Goal: Task Accomplishment & Management: Use online tool/utility

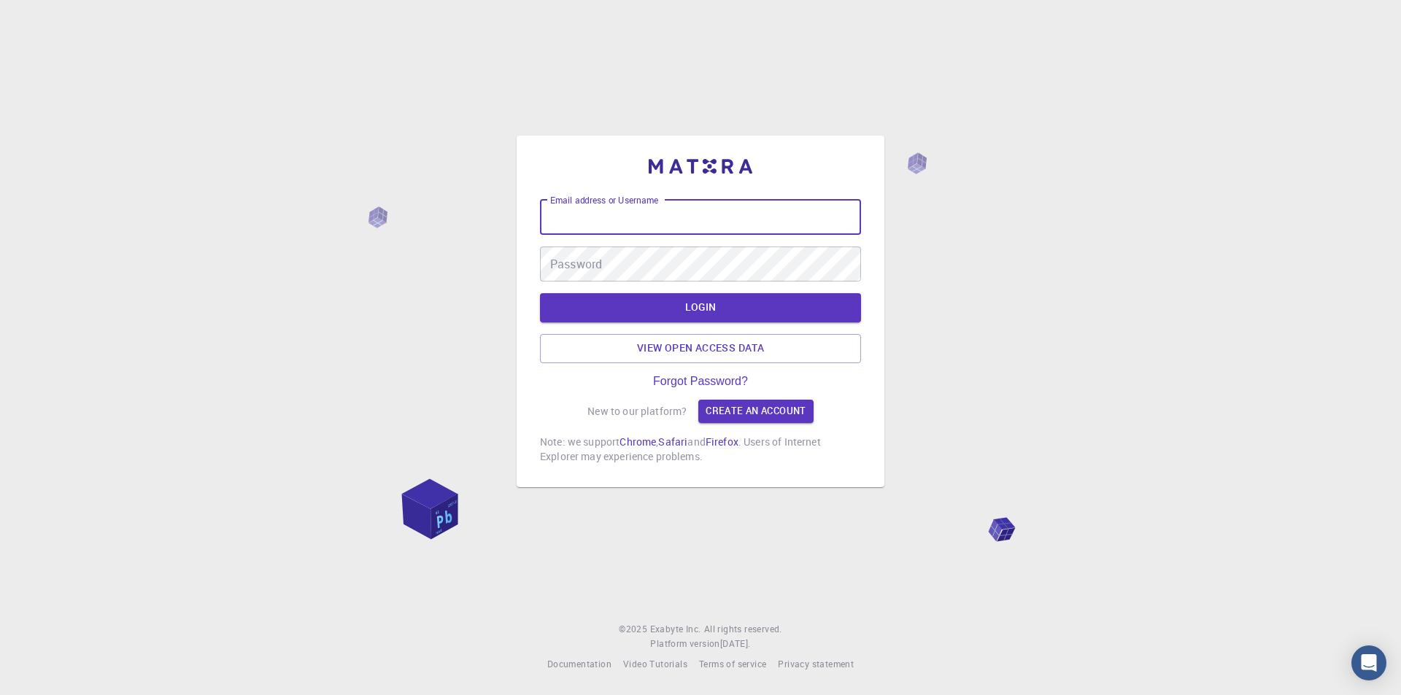
drag, startPoint x: 648, startPoint y: 215, endPoint x: 706, endPoint y: 228, distance: 59.1
click at [648, 215] on div "Email address or Username Email address or Username" at bounding box center [700, 217] width 321 height 35
click at [709, 225] on input "Email address or Username" at bounding box center [700, 217] width 321 height 35
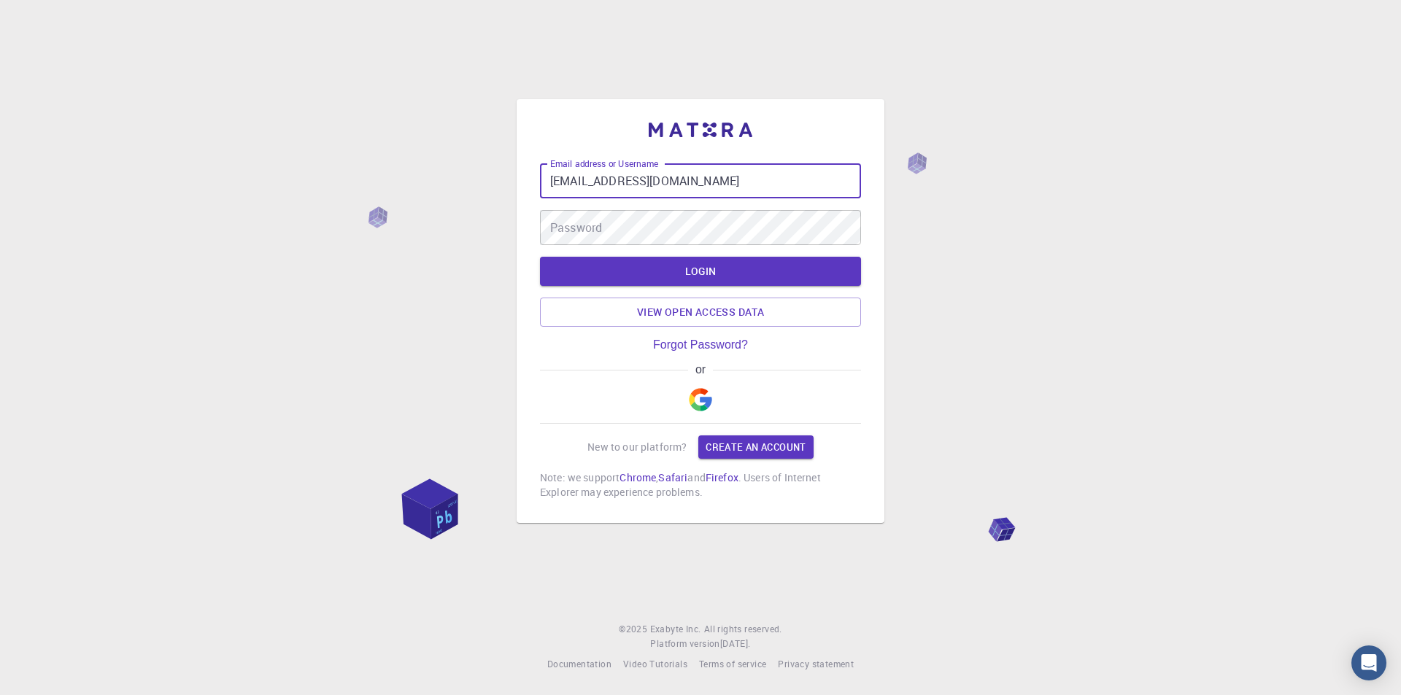
type input "tahayusuf401@gmail.com"
click at [644, 203] on div "Email address or Username tahayusuf401@gmail.com Email address or Username Pass…" at bounding box center [700, 204] width 321 height 82
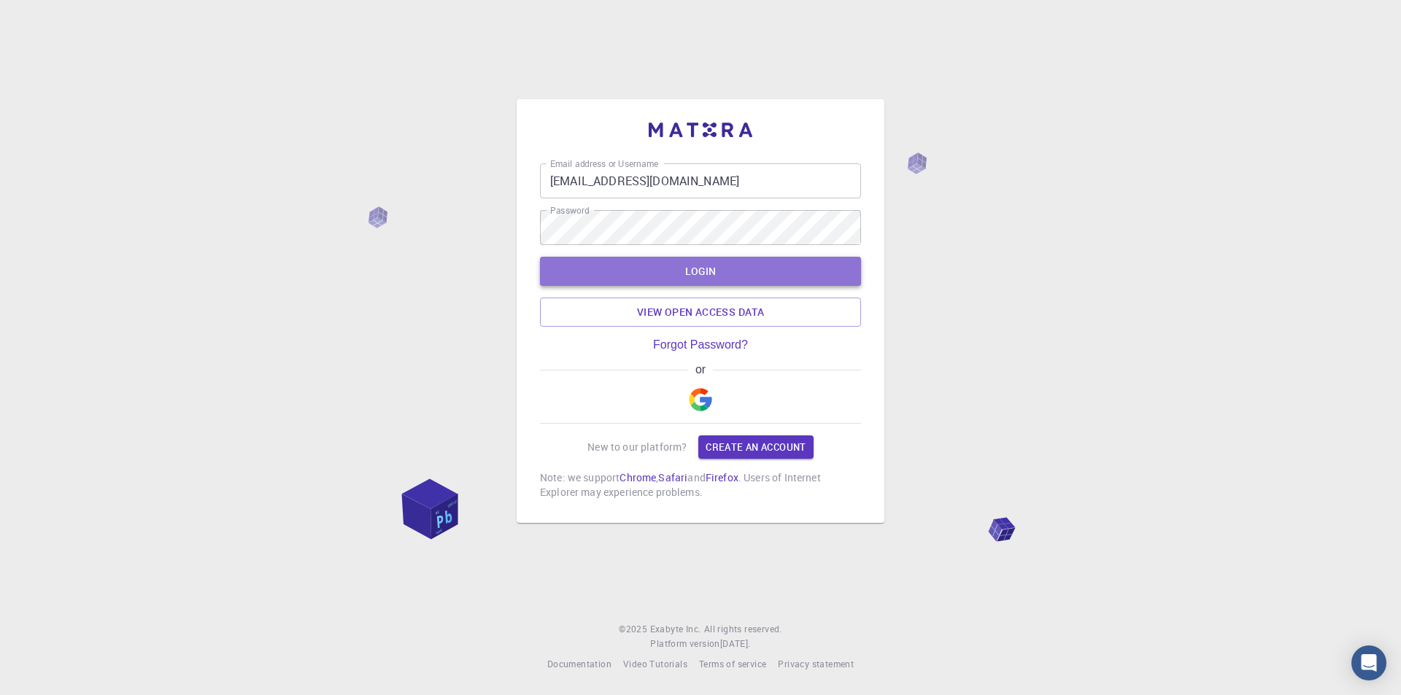
click at [815, 264] on button "LOGIN" at bounding box center [700, 271] width 321 height 29
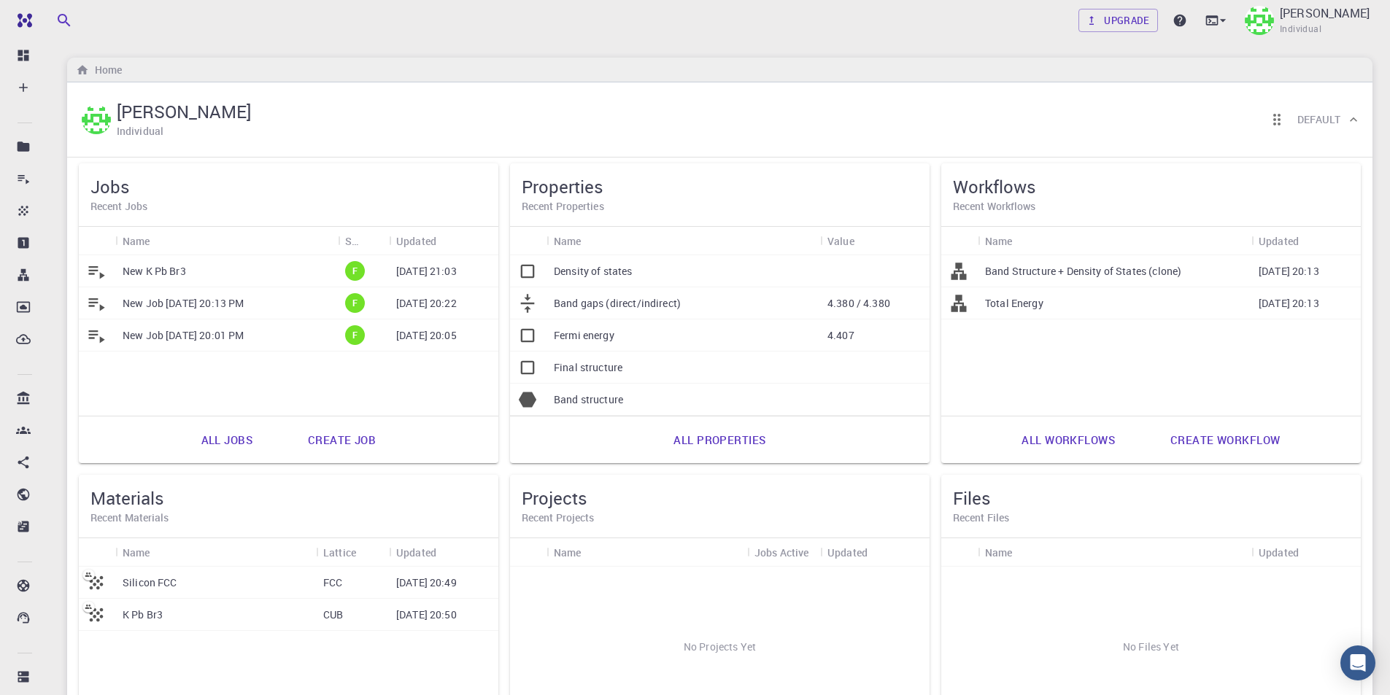
click at [175, 269] on p "New K Pb Br3" at bounding box center [154, 271] width 63 height 15
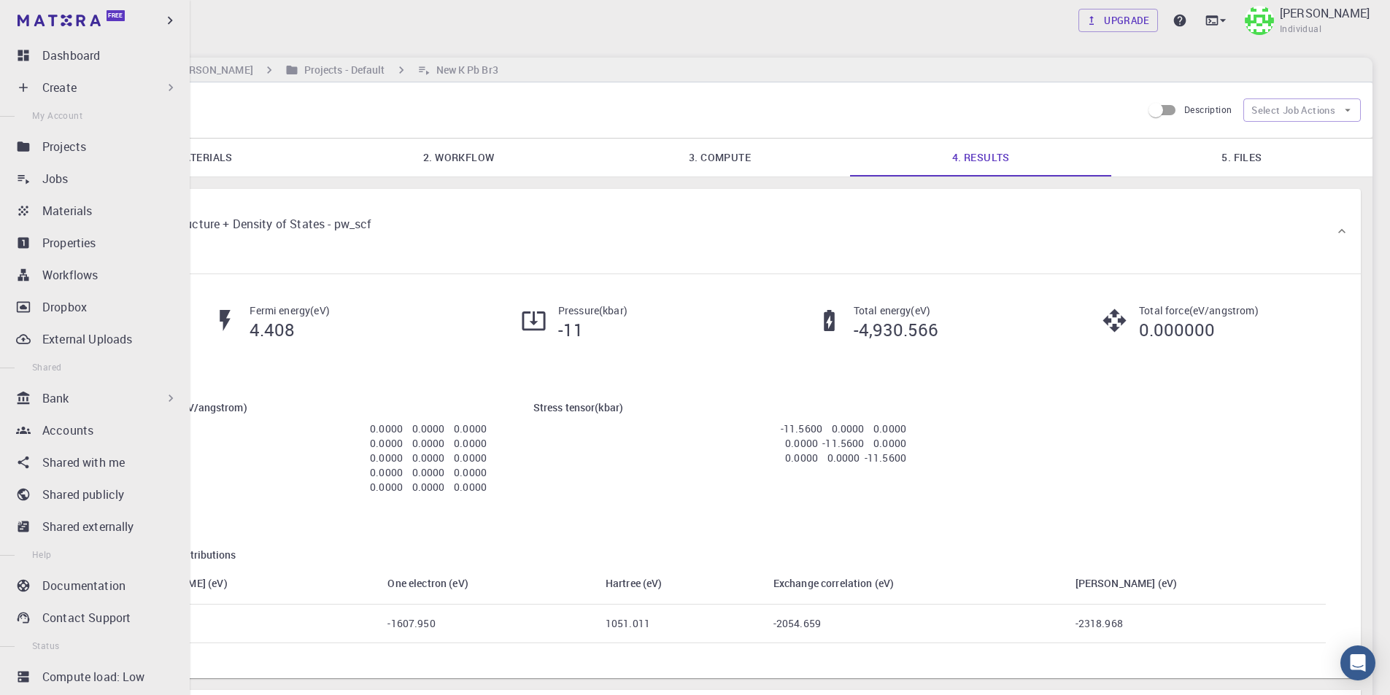
click at [91, 397] on div "Bank" at bounding box center [110, 399] width 136 height 18
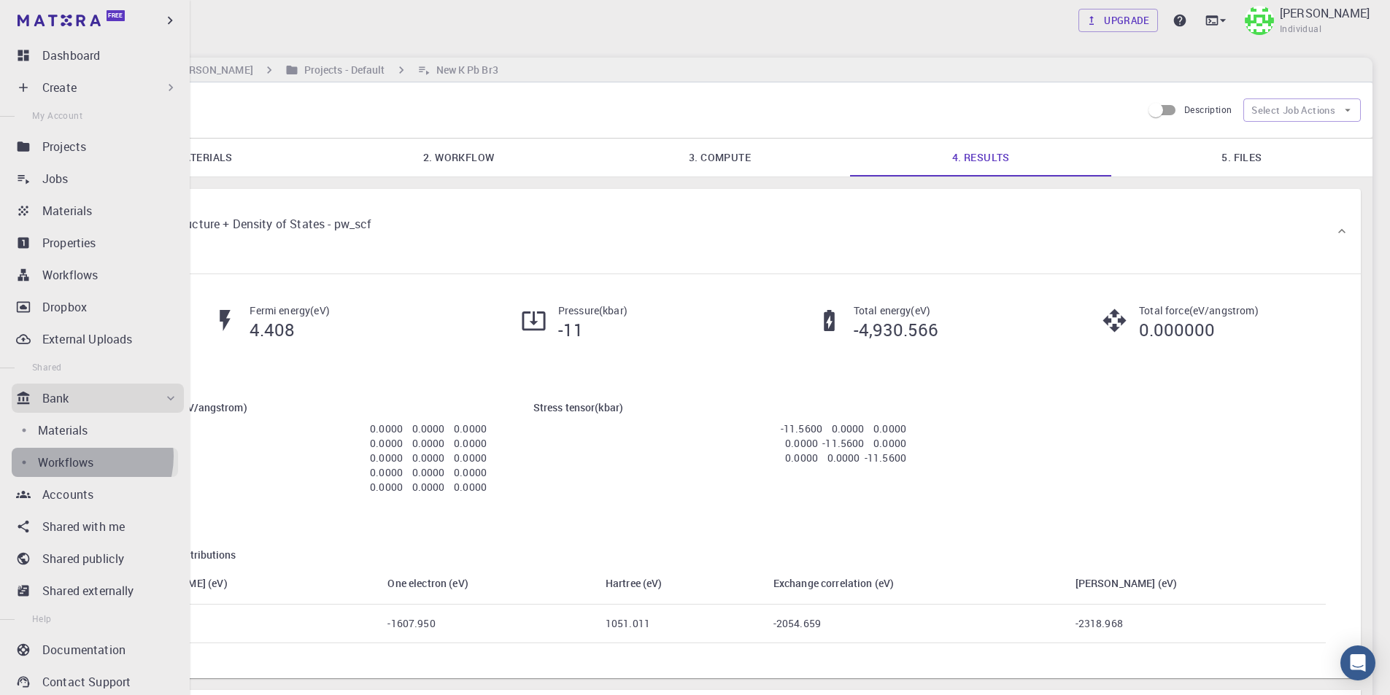
click at [82, 457] on p "Workflows" at bounding box center [65, 463] width 55 height 18
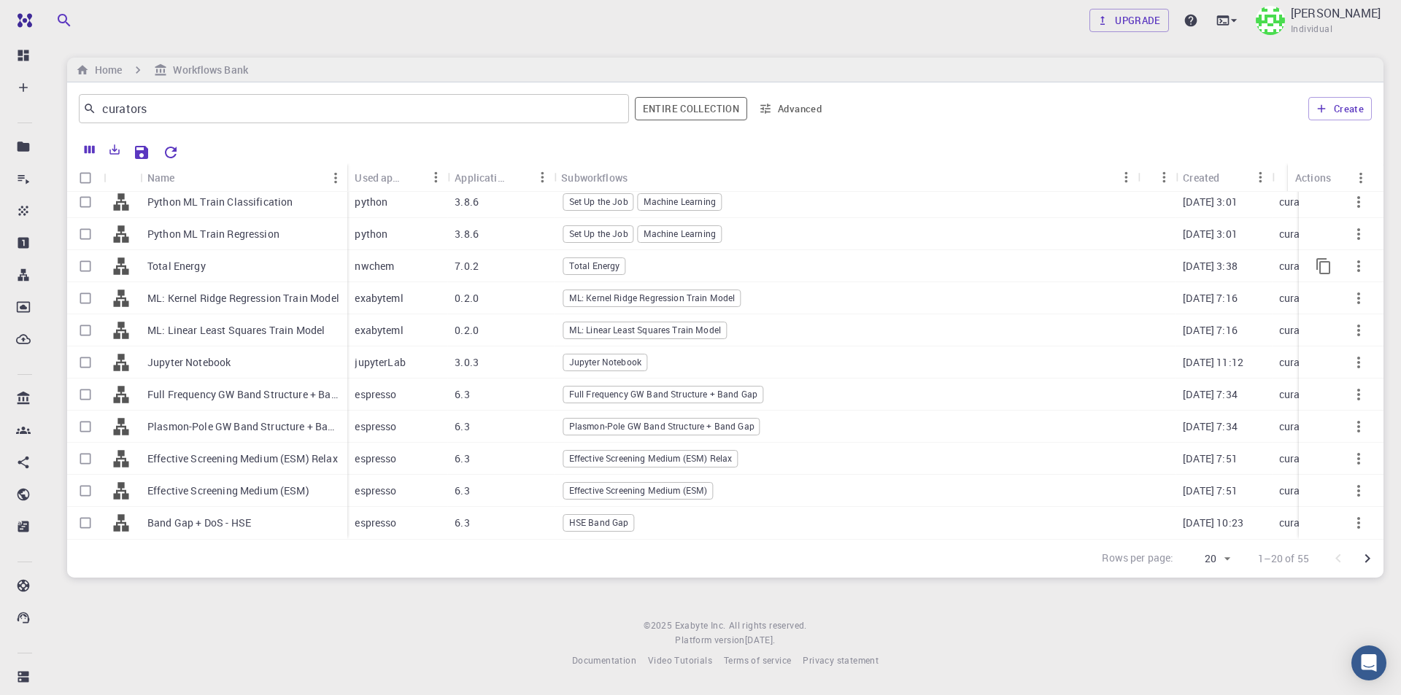
scroll to position [306, 0]
click at [1367, 560] on icon "Go to next page" at bounding box center [1368, 559] width 18 height 18
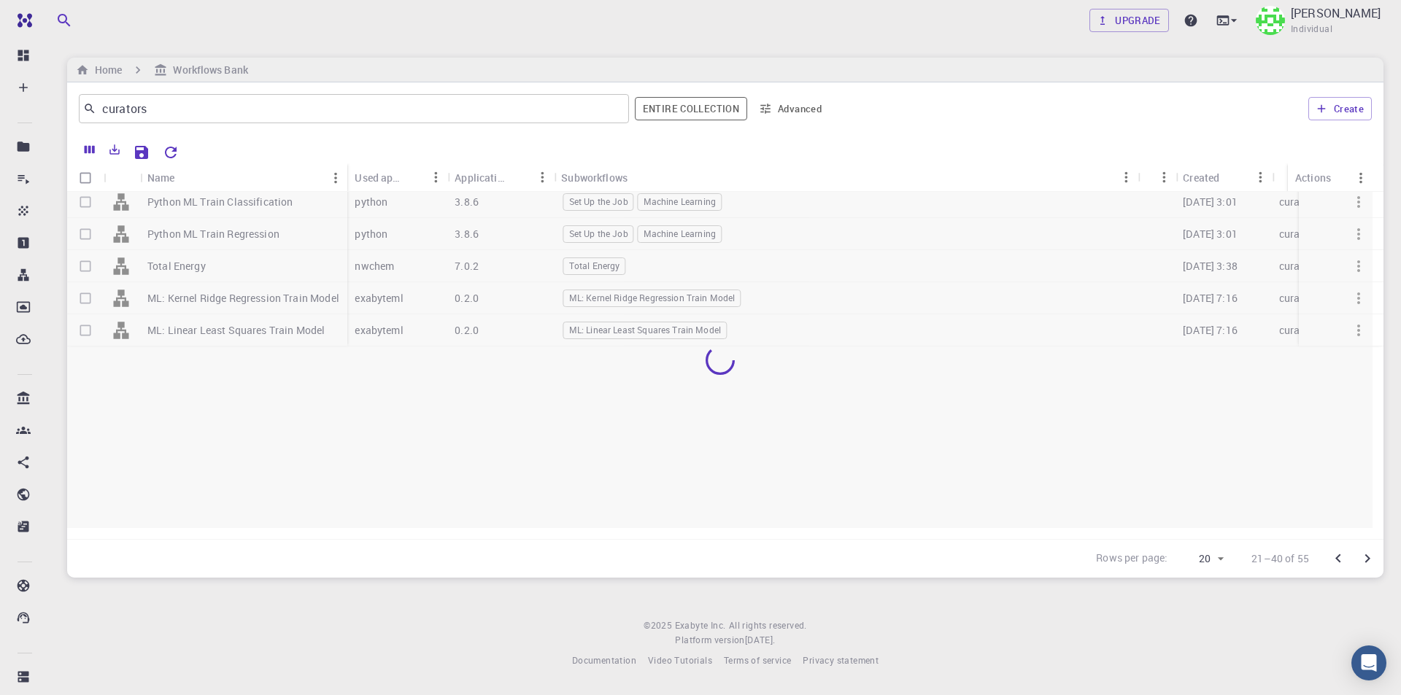
scroll to position [0, 0]
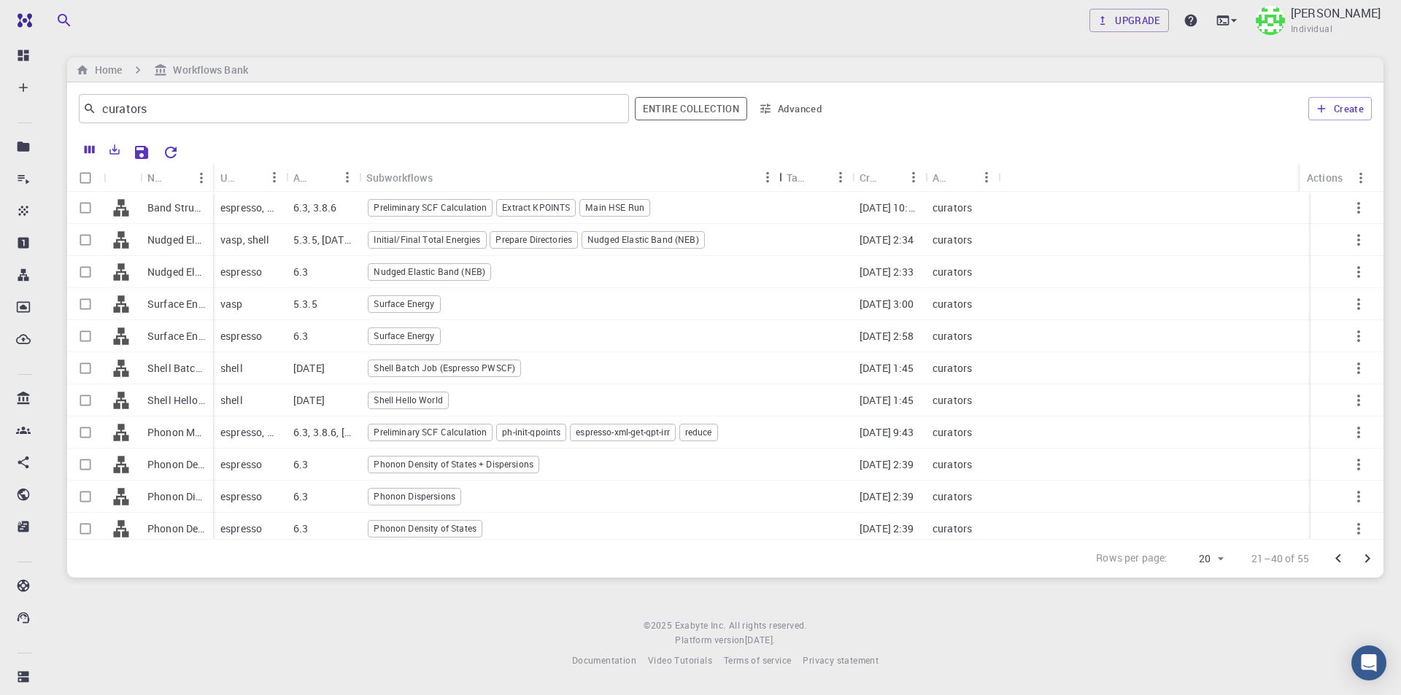
drag, startPoint x: 428, startPoint y: 167, endPoint x: 776, endPoint y: 167, distance: 347.3
click at [776, 167] on div "Subworkflows" at bounding box center [780, 177] width 15 height 28
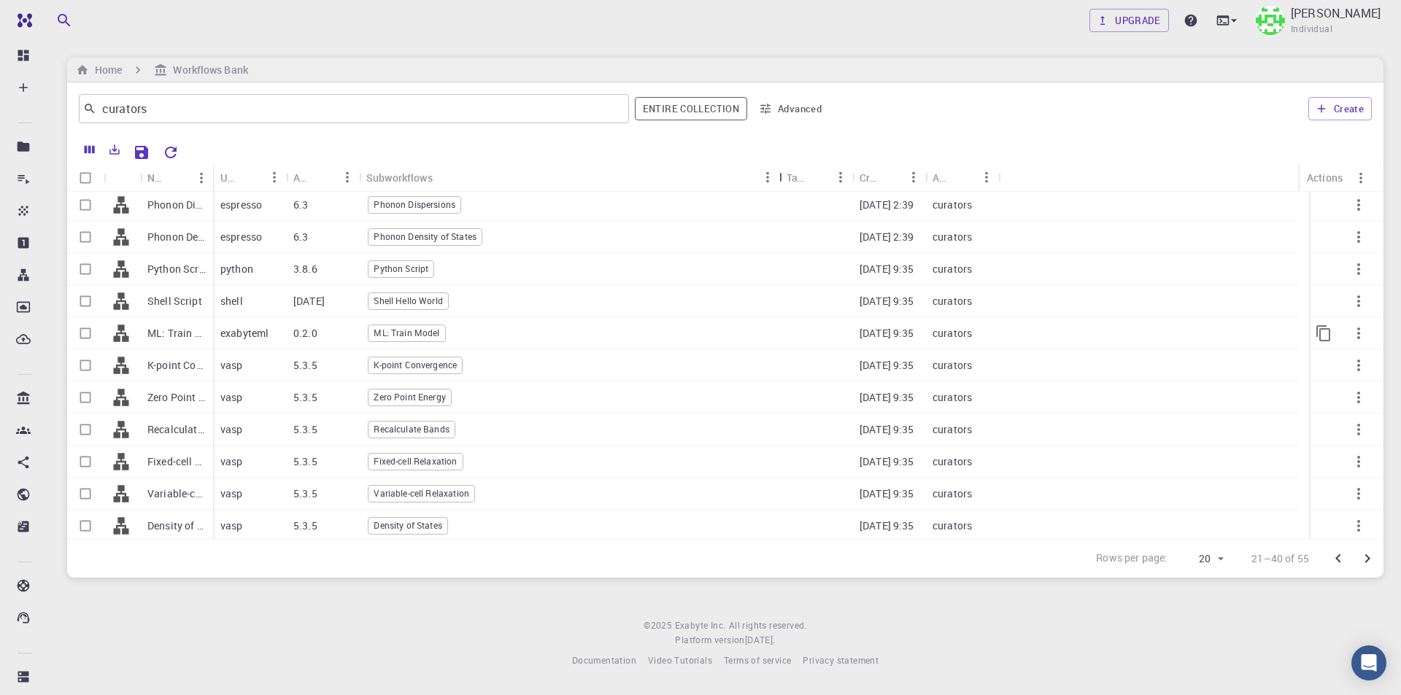
scroll to position [295, 0]
click at [1366, 558] on icon "Go to next page" at bounding box center [1368, 559] width 18 height 18
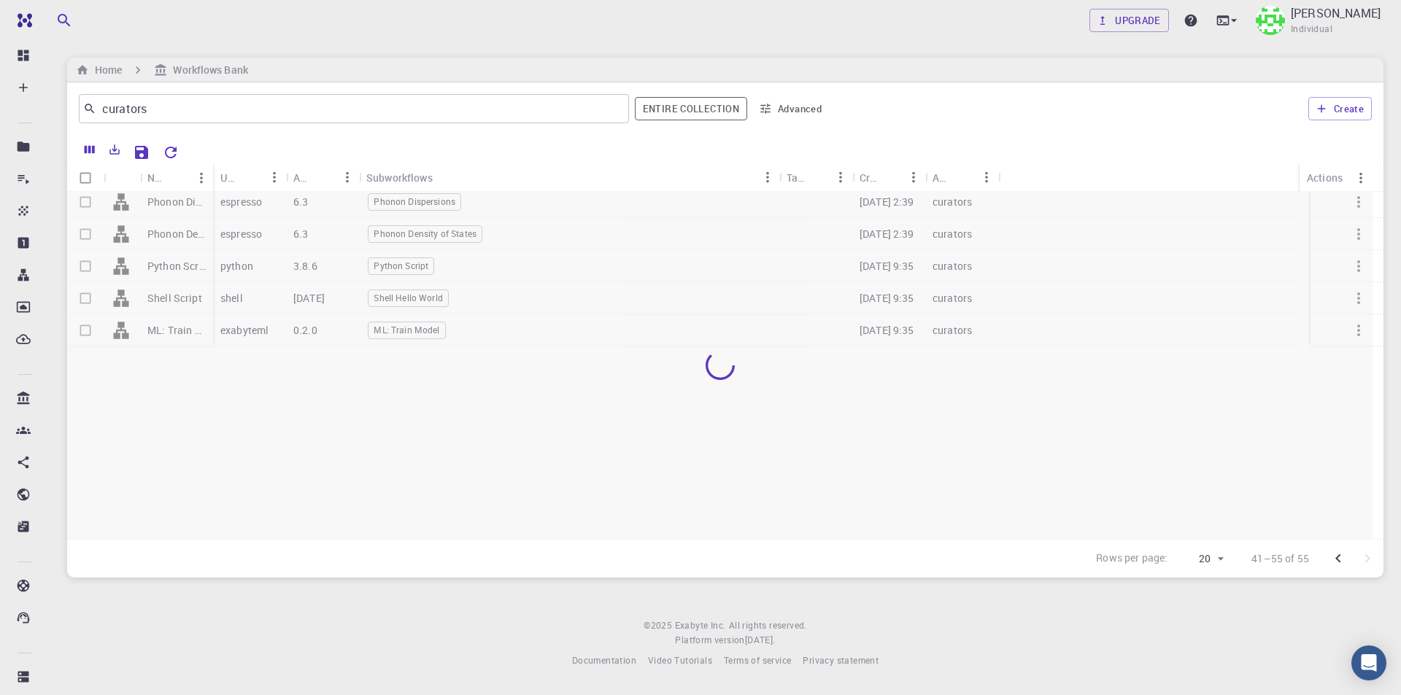
scroll to position [0, 0]
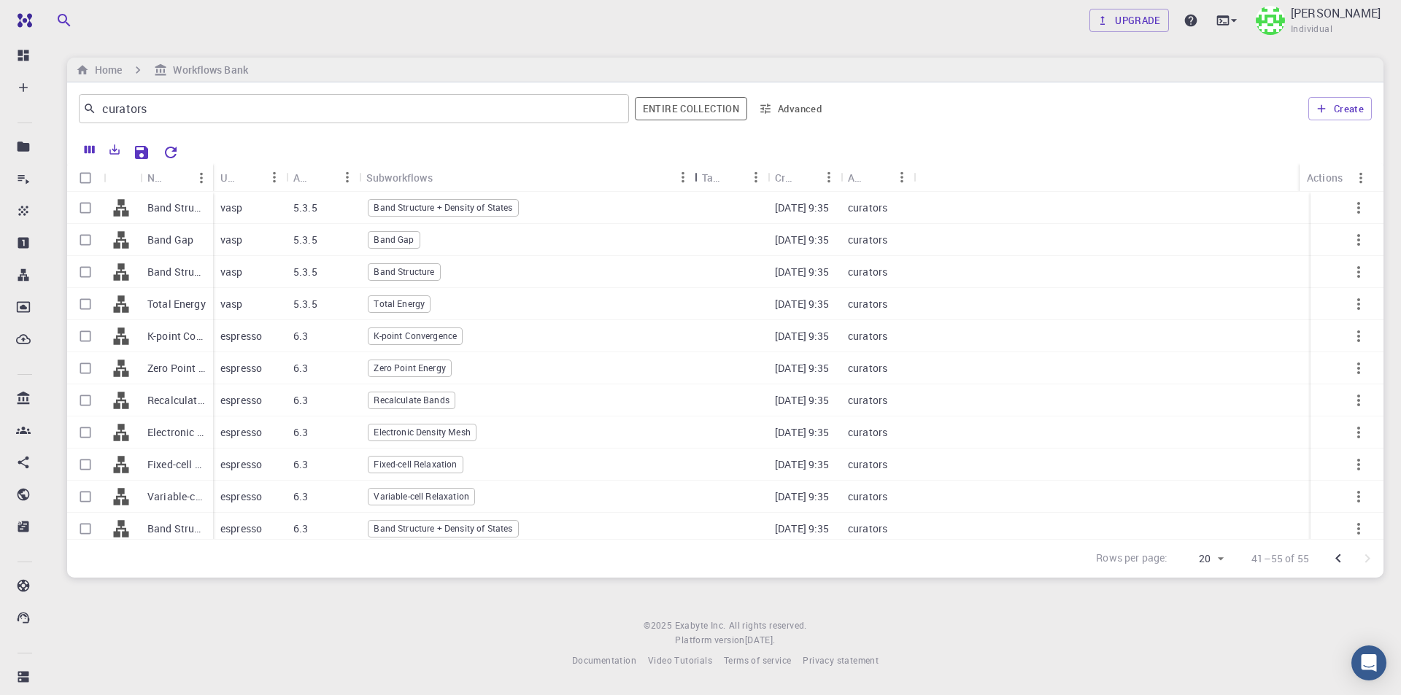
drag, startPoint x: 429, startPoint y: 171, endPoint x: 692, endPoint y: 172, distance: 262.7
click at [692, 172] on div "Subworkflows" at bounding box center [696, 177] width 15 height 28
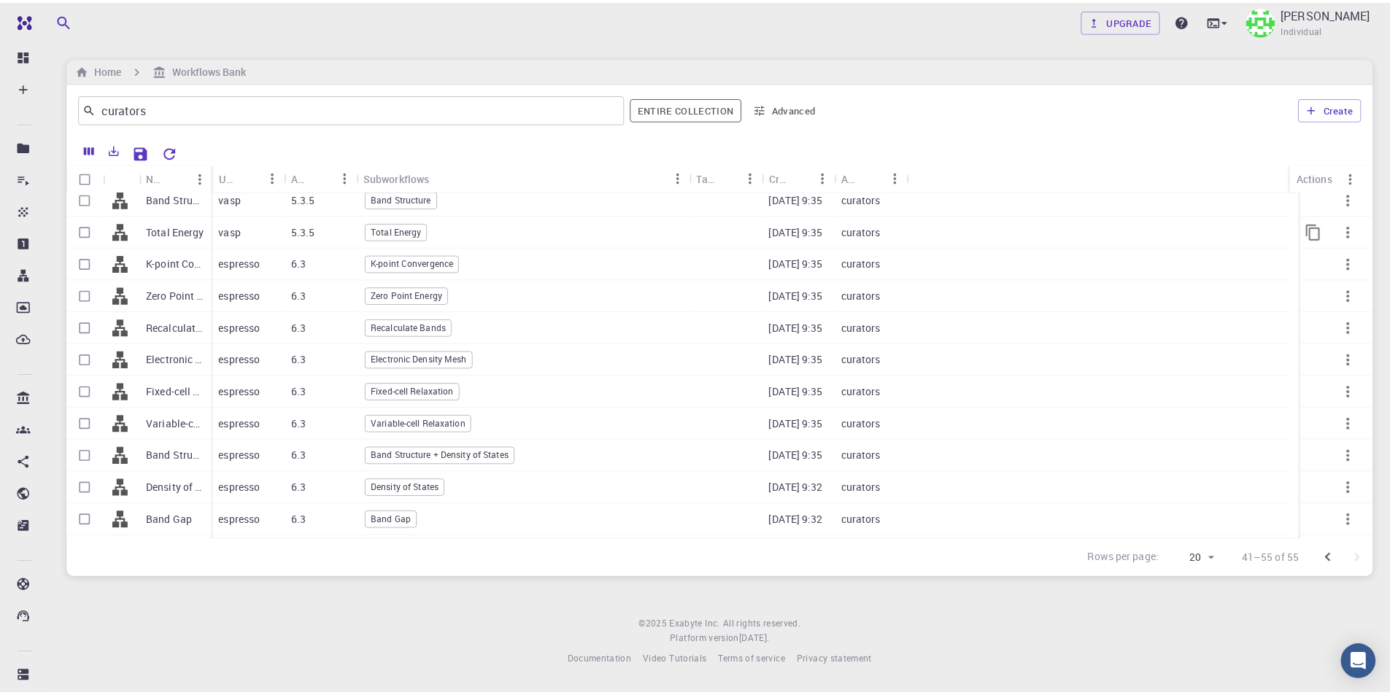
scroll to position [134, 0]
click at [85, 363] on input "Select row" at bounding box center [86, 363] width 28 height 28
checkbox input "true"
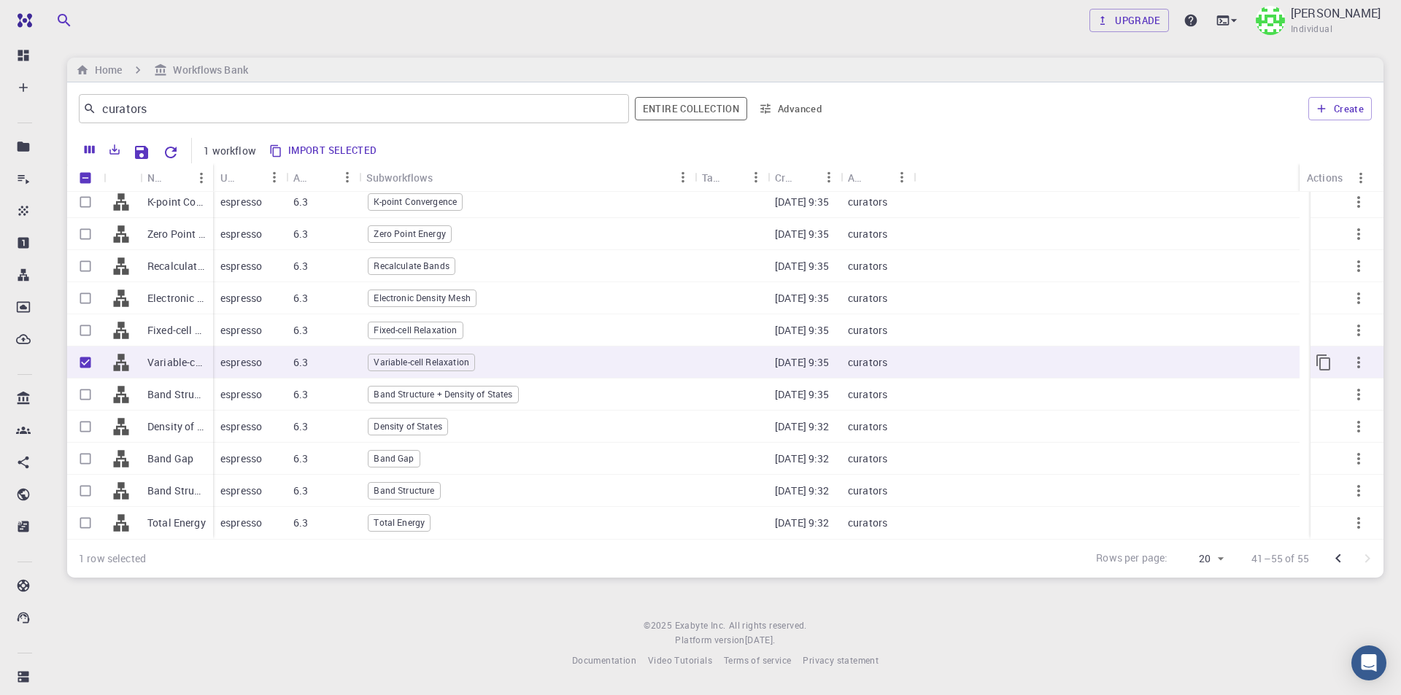
click at [1351, 363] on icon "button" at bounding box center [1359, 363] width 18 height 18
click at [88, 362] on div at bounding box center [700, 347] width 1401 height 695
click at [85, 364] on input "Unselect row" at bounding box center [86, 363] width 28 height 28
checkbox input "false"
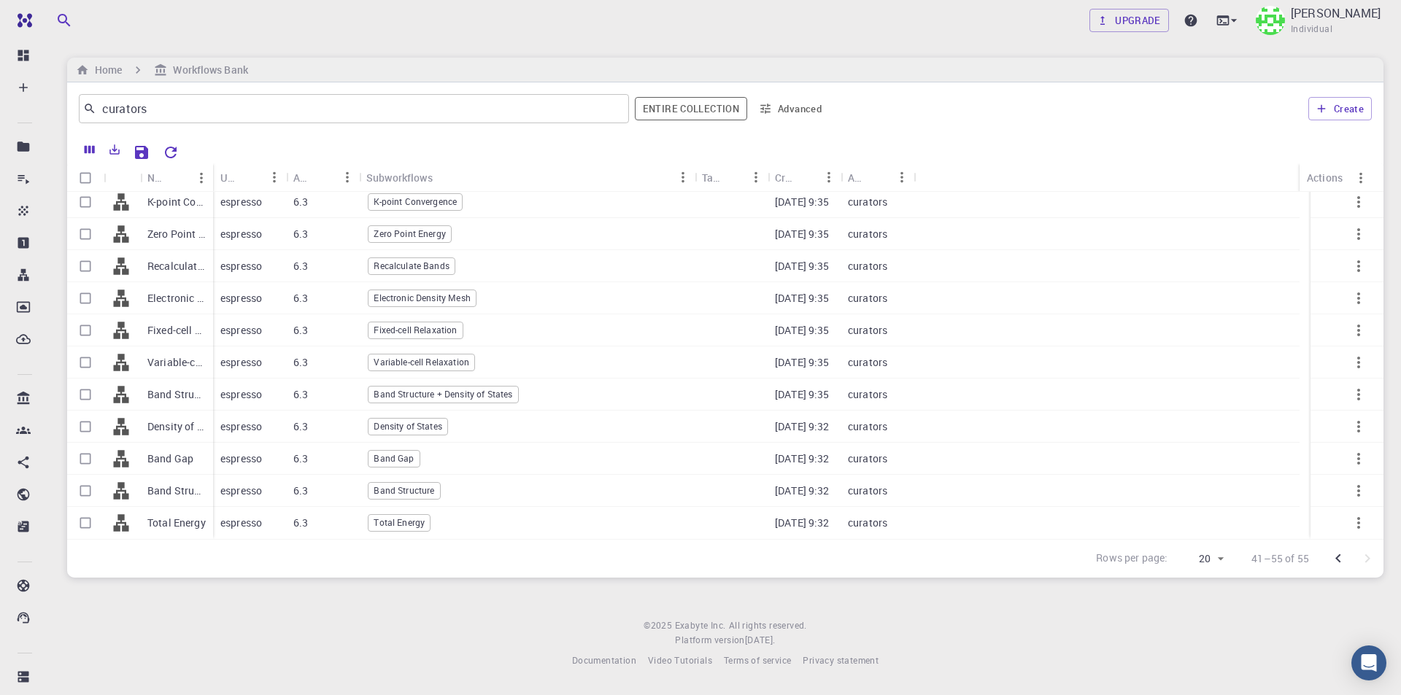
click at [85, 360] on input "Select row" at bounding box center [86, 363] width 28 height 28
checkbox input "true"
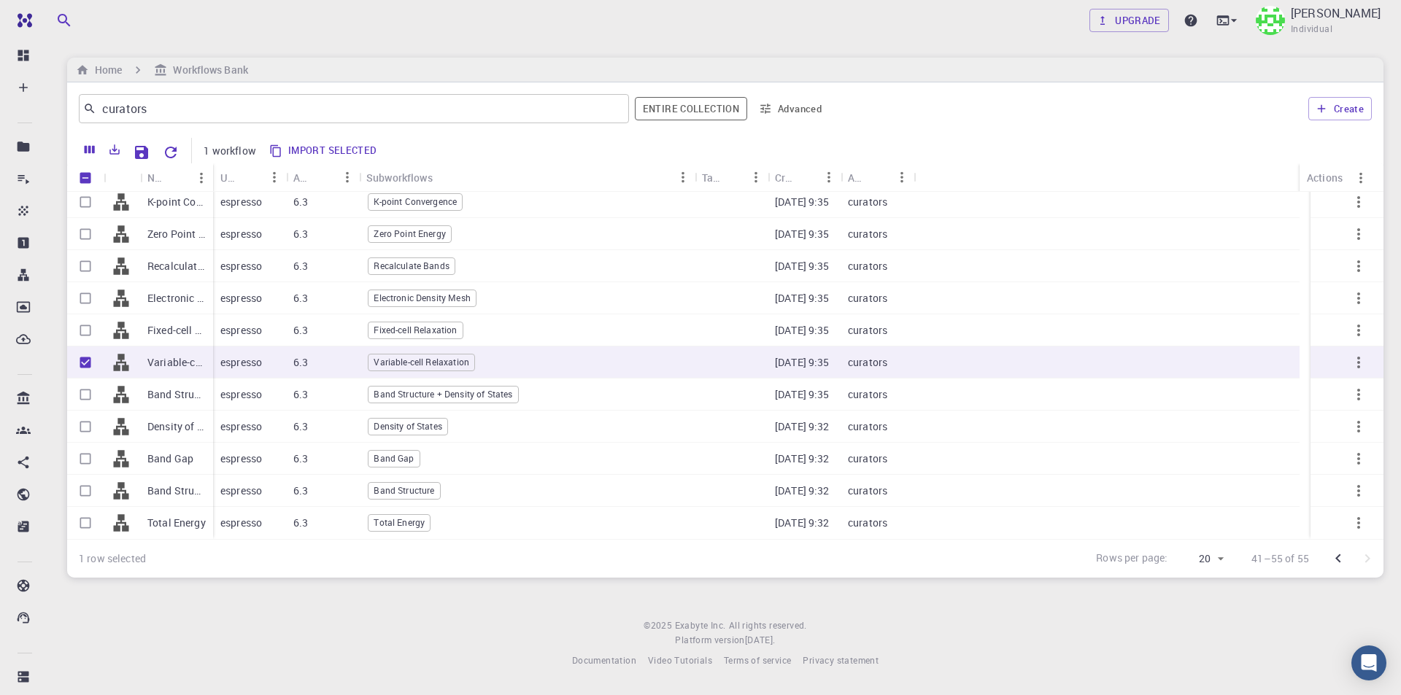
click at [328, 150] on button "Import selected" at bounding box center [324, 150] width 118 height 23
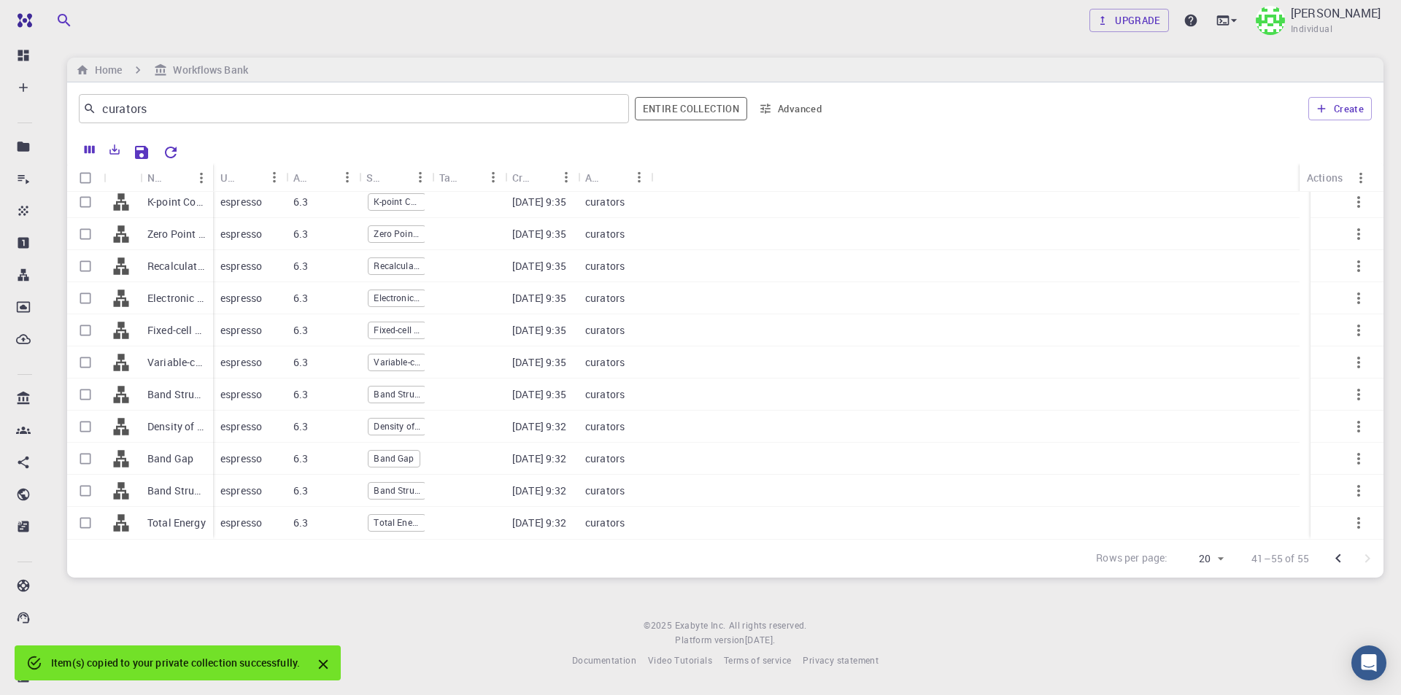
checkbox input "false"
click at [324, 660] on icon "Close" at bounding box center [323, 665] width 16 height 16
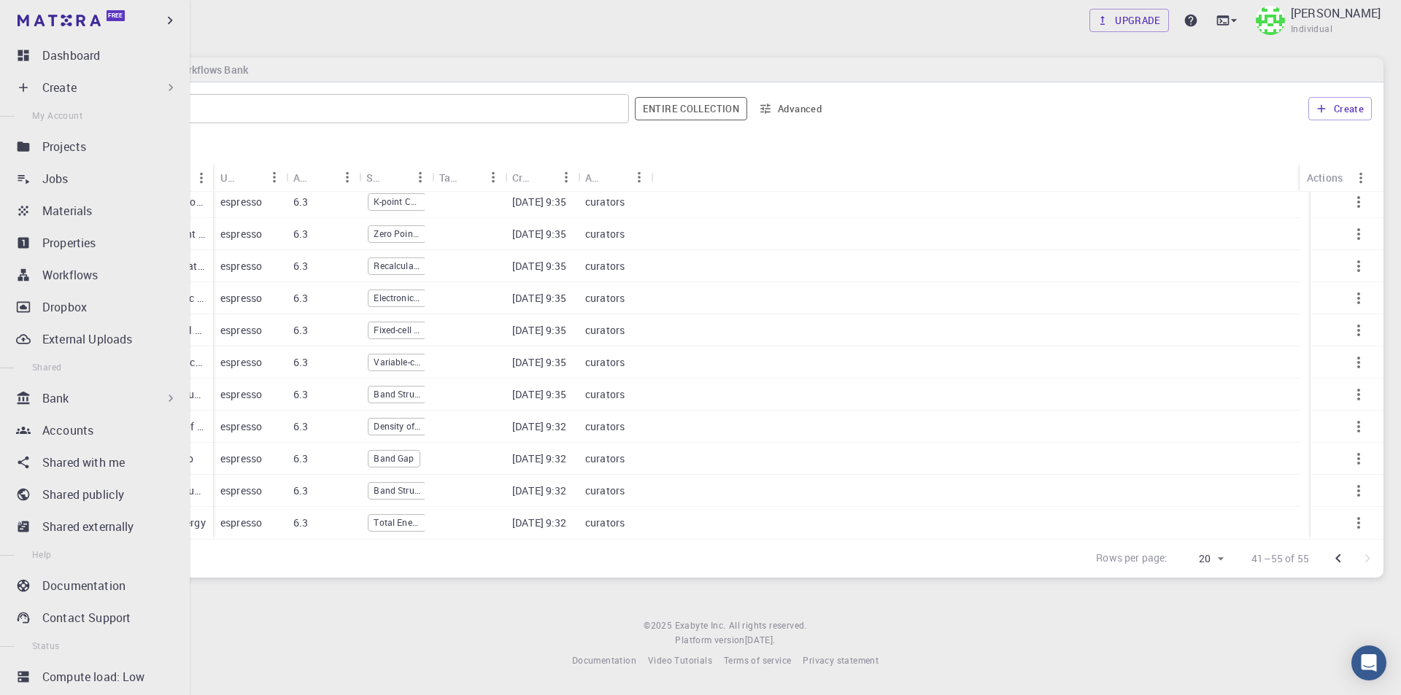
click at [86, 91] on div "Create" at bounding box center [110, 88] width 136 height 18
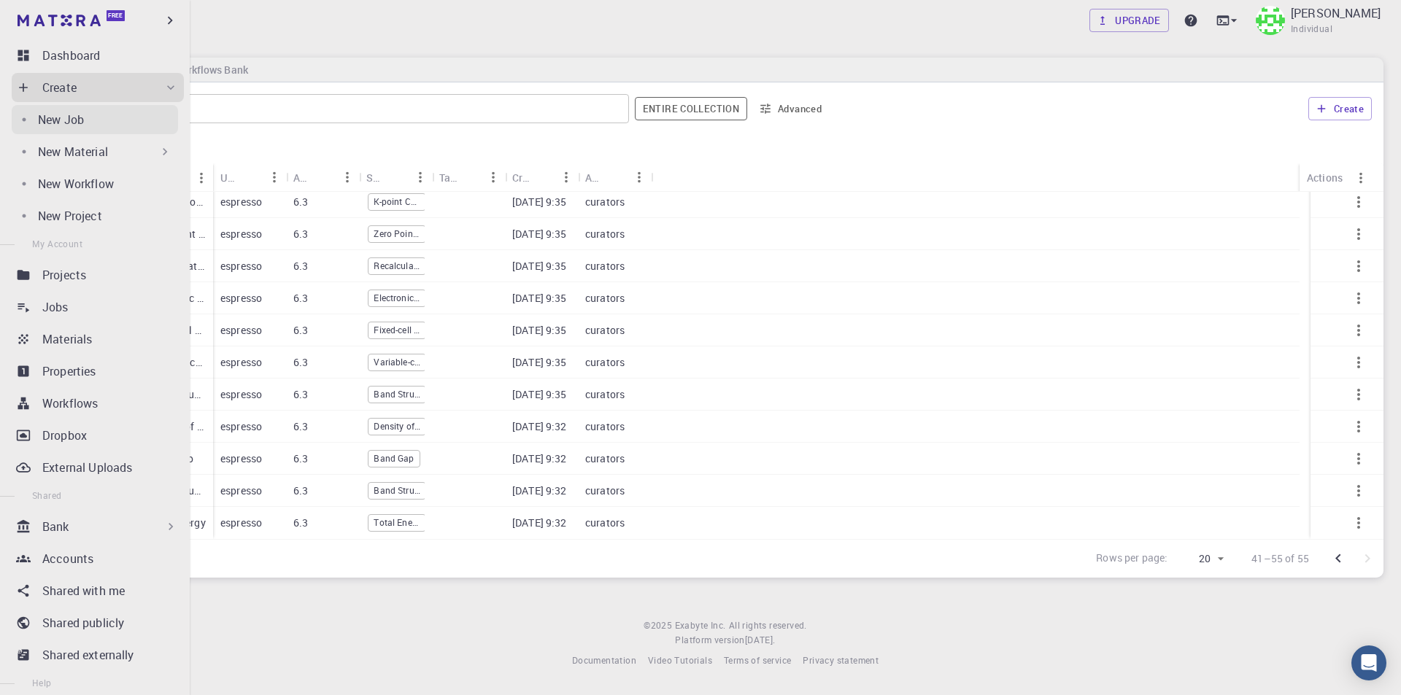
click at [94, 116] on div "New Job" at bounding box center [108, 120] width 140 height 18
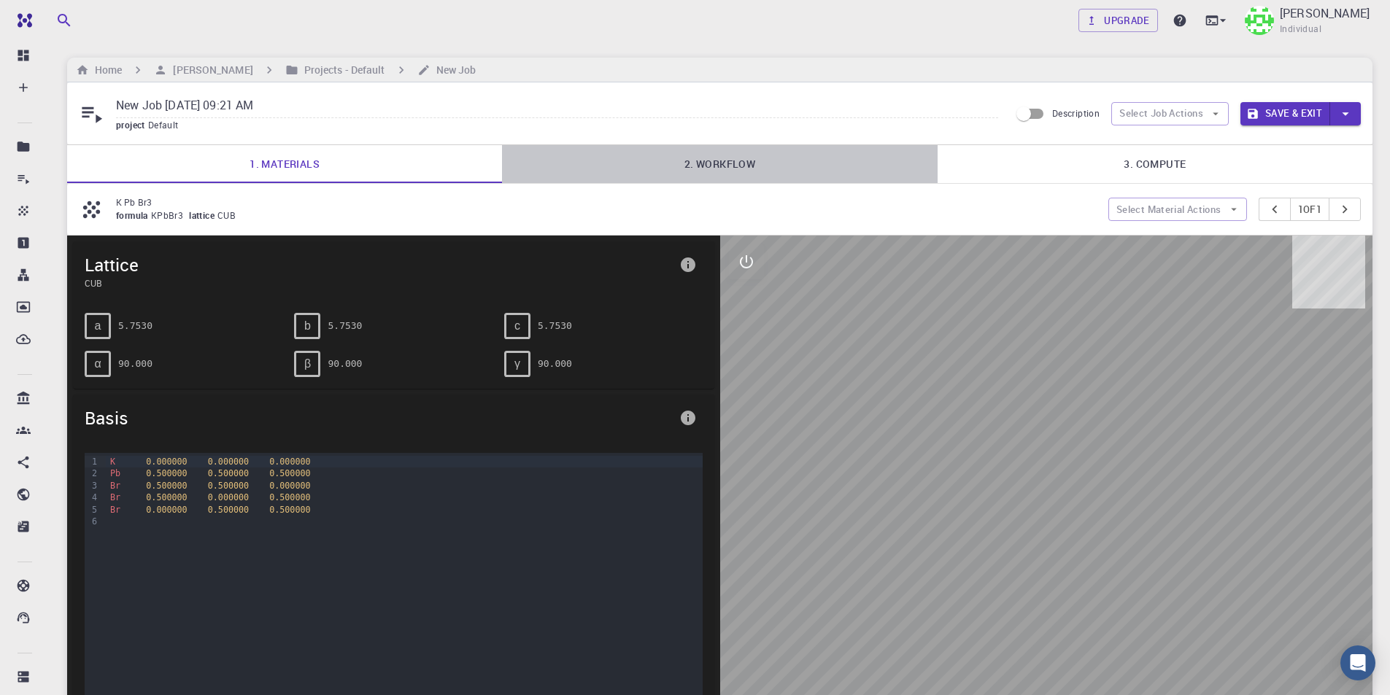
click at [715, 166] on link "2. Workflow" at bounding box center [719, 164] width 435 height 38
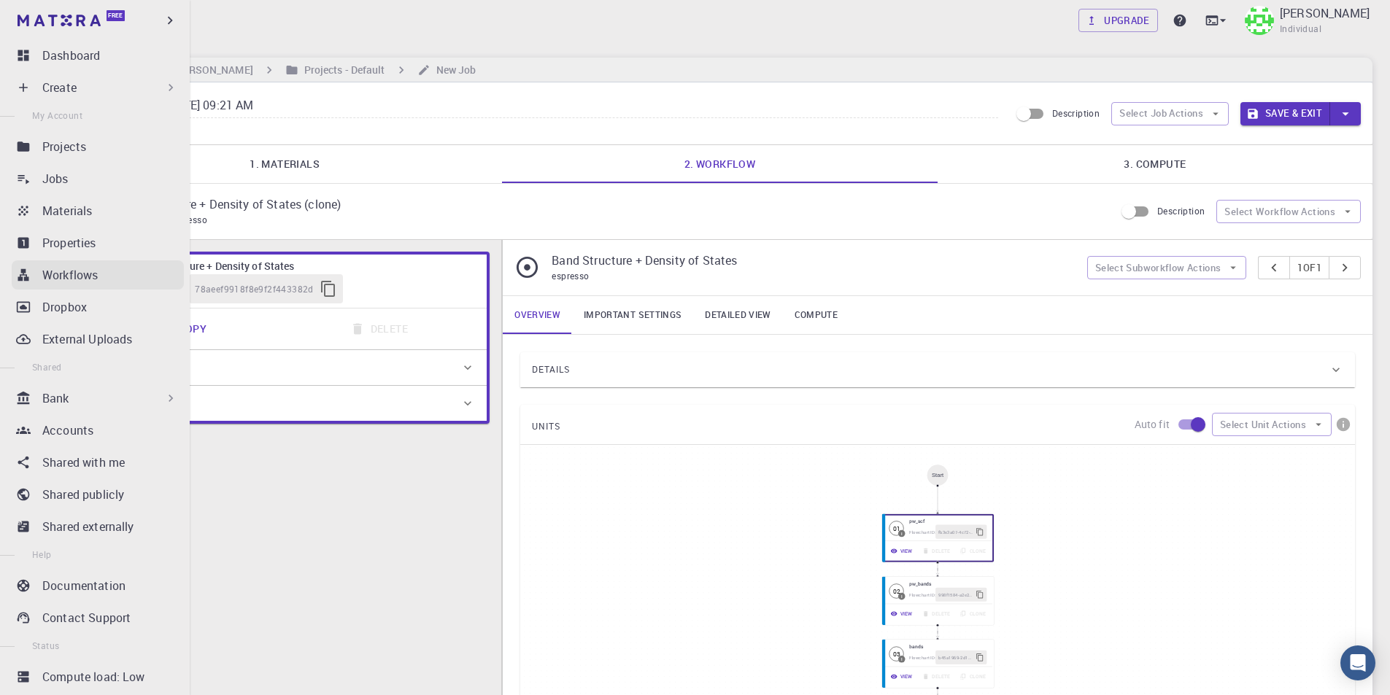
click at [66, 274] on p "Workflows" at bounding box center [69, 275] width 55 height 18
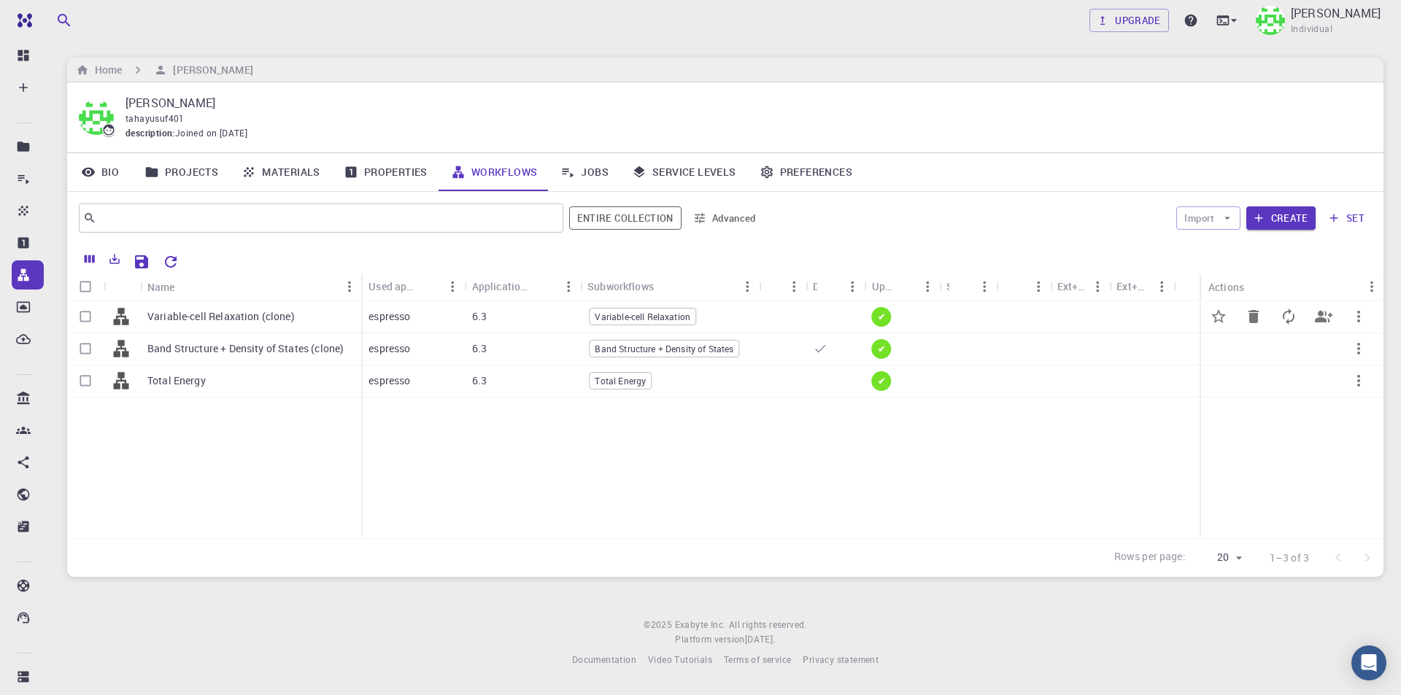
click at [1359, 314] on icon "button" at bounding box center [1358, 317] width 3 height 12
click at [1348, 354] on span "Set default" at bounding box center [1354, 351] width 45 height 15
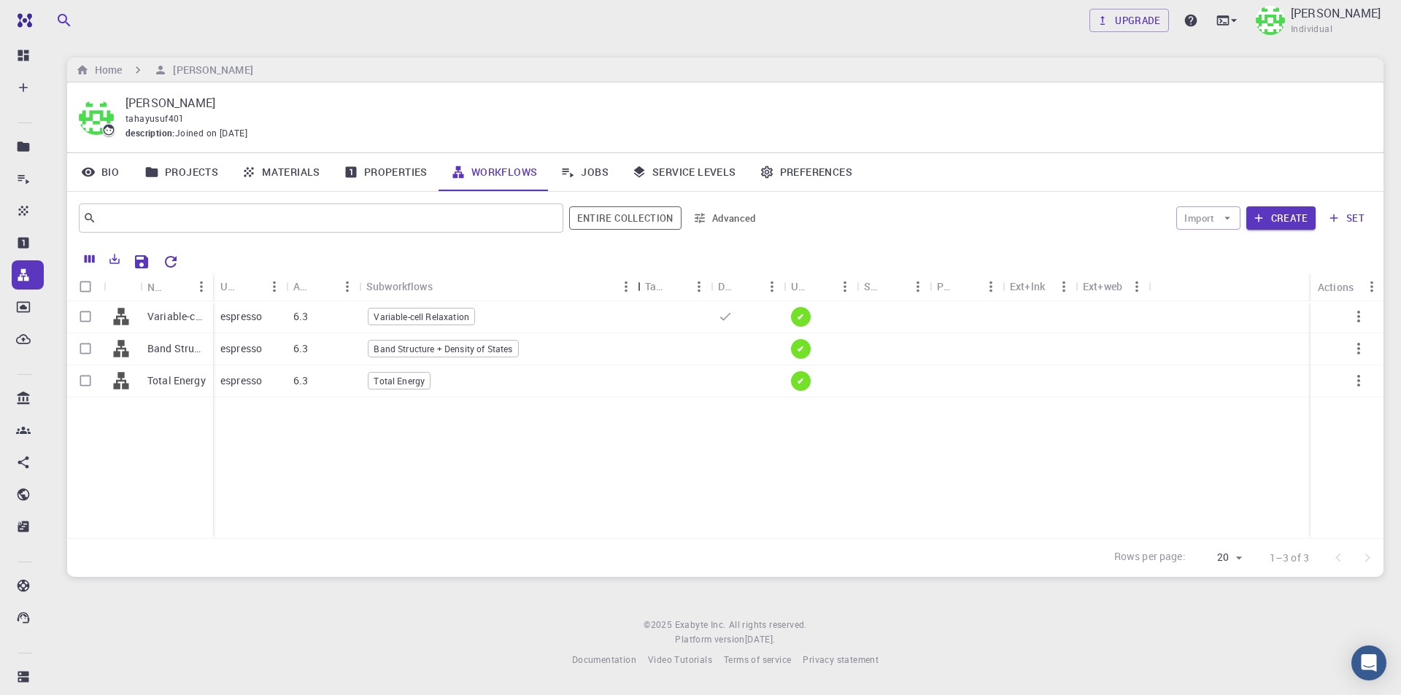
drag, startPoint x: 428, startPoint y: 279, endPoint x: 634, endPoint y: 279, distance: 205.8
click at [634, 279] on div "Subworkflows" at bounding box center [639, 286] width 15 height 28
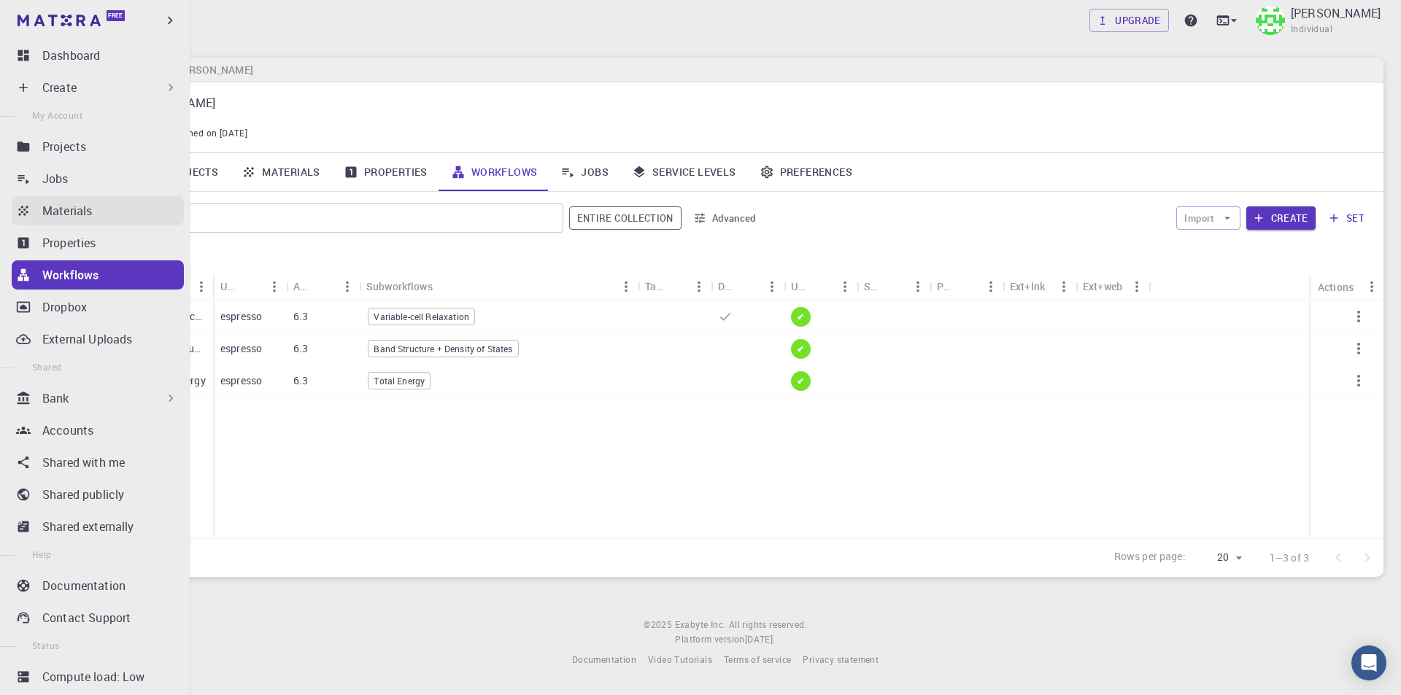
click at [69, 210] on p "Materials" at bounding box center [67, 211] width 50 height 18
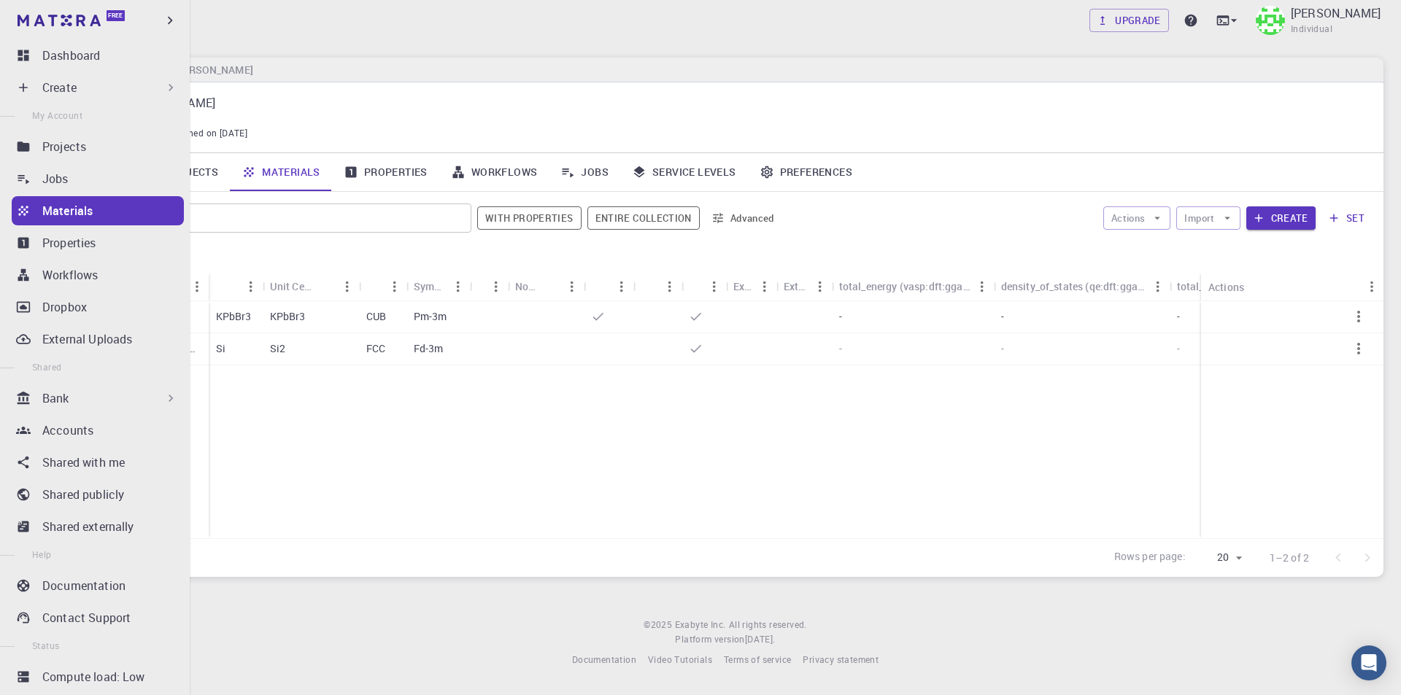
click at [83, 85] on div "Create" at bounding box center [110, 88] width 136 height 18
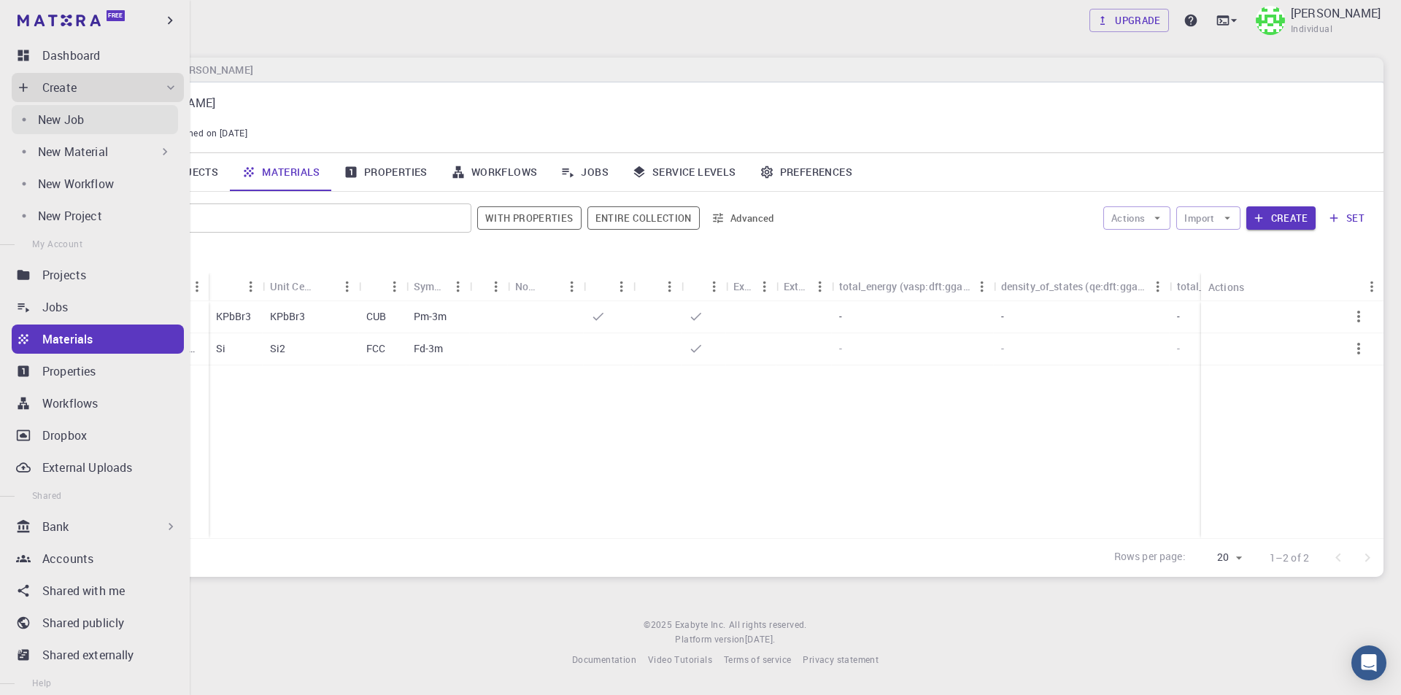
click at [60, 121] on p "New Job" at bounding box center [61, 120] width 46 height 18
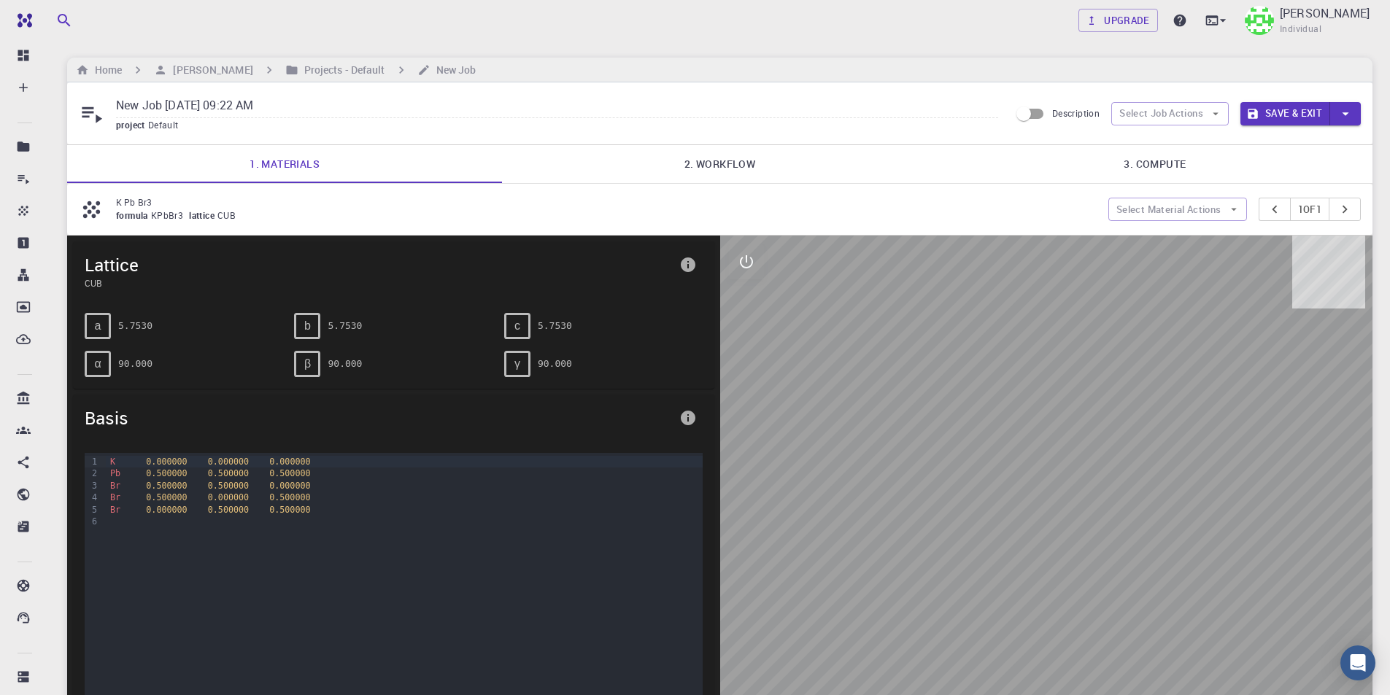
click at [743, 163] on link "2. Workflow" at bounding box center [719, 164] width 435 height 38
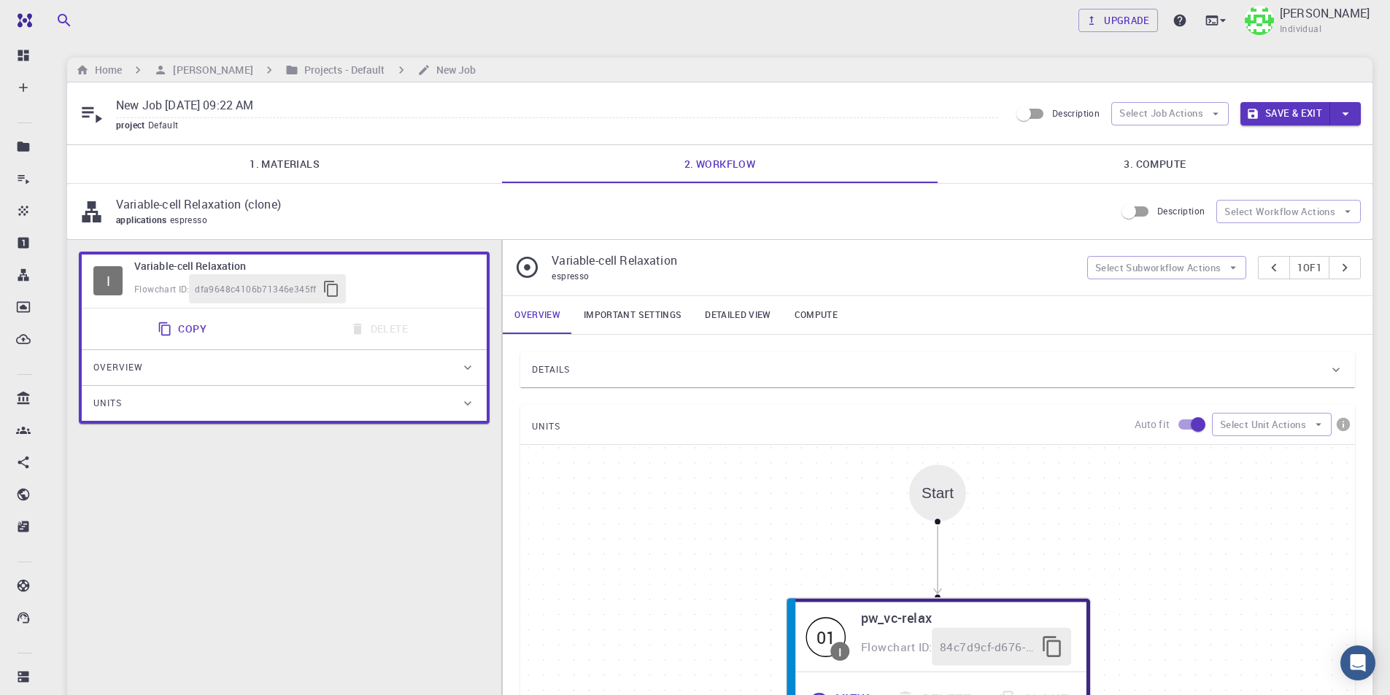
click at [1132, 164] on link "3. Compute" at bounding box center [1155, 164] width 435 height 38
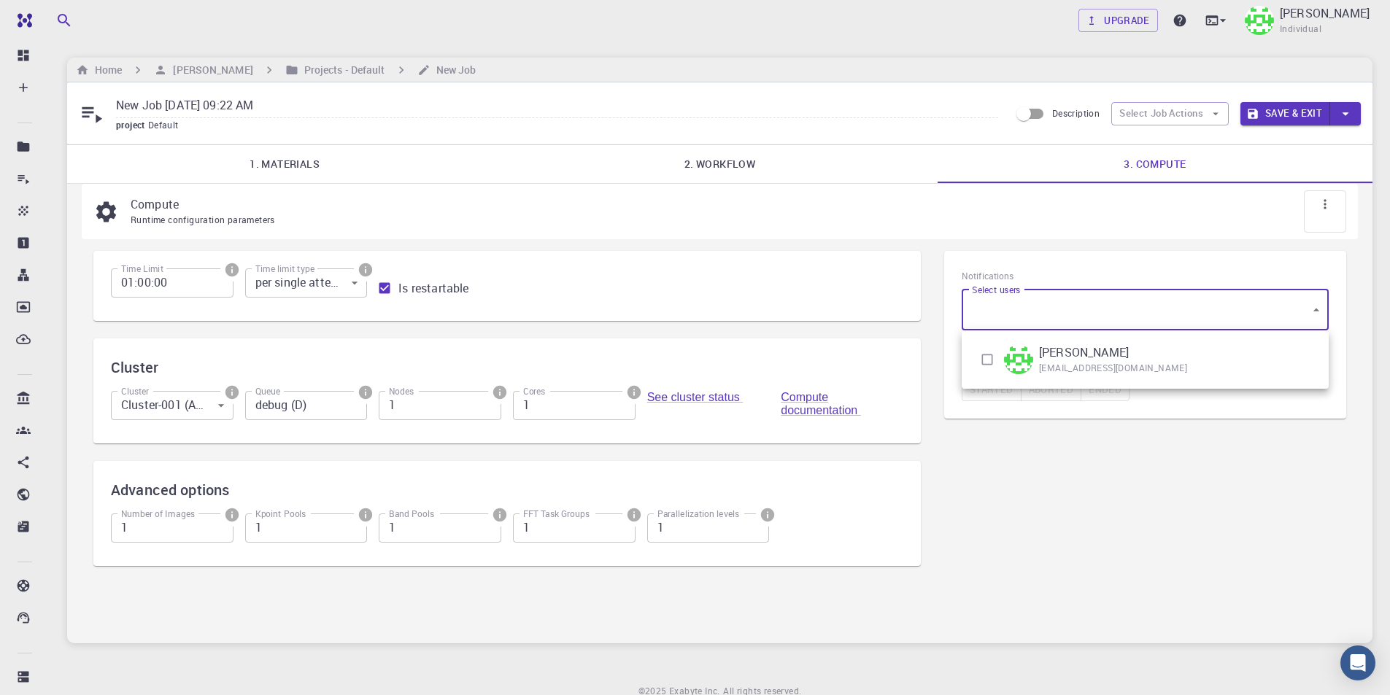
click at [1137, 307] on body "Free Dashboard Create New Job New Material Create Material Upload File Import f…" at bounding box center [695, 378] width 1390 height 757
click at [987, 359] on input "checkbox" at bounding box center [987, 360] width 28 height 28
checkbox input "true"
type input "[object Object]"
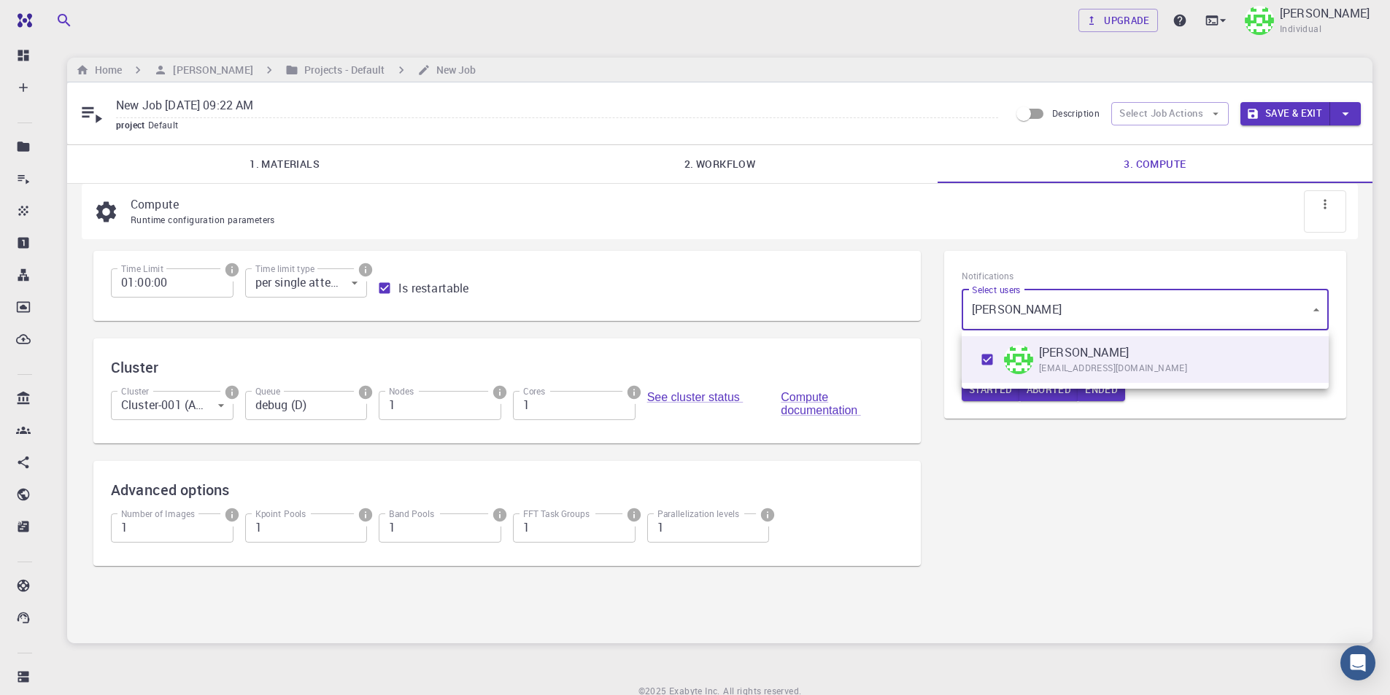
click at [1027, 449] on div at bounding box center [695, 347] width 1390 height 695
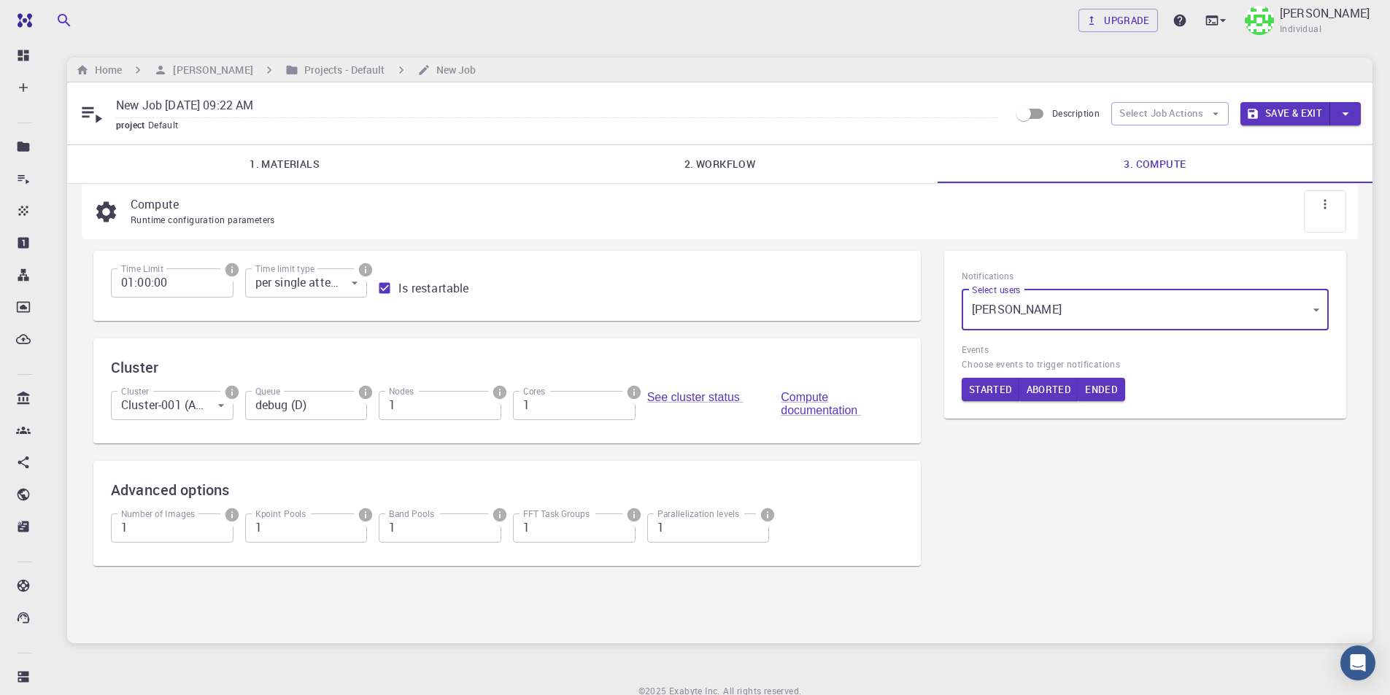
click at [1283, 108] on button "Save & Exit" at bounding box center [1285, 113] width 90 height 23
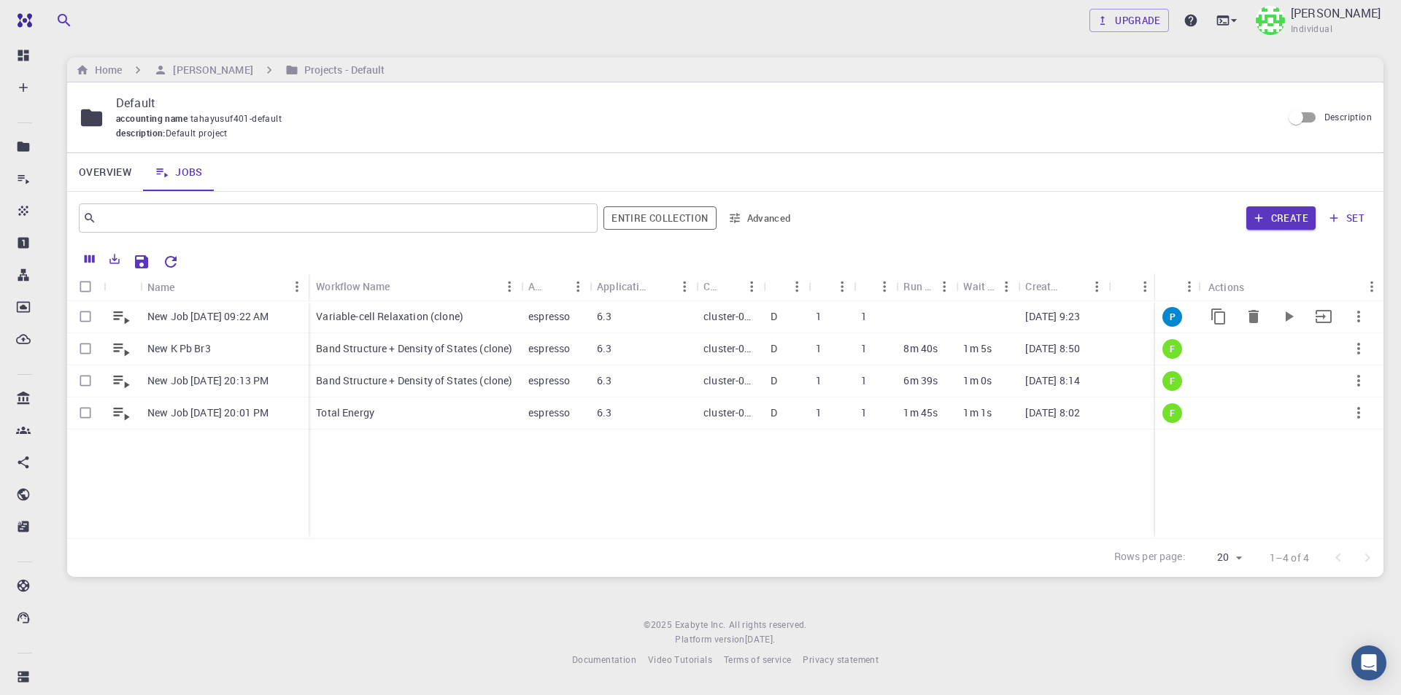
click at [124, 320] on icon at bounding box center [121, 316] width 20 height 20
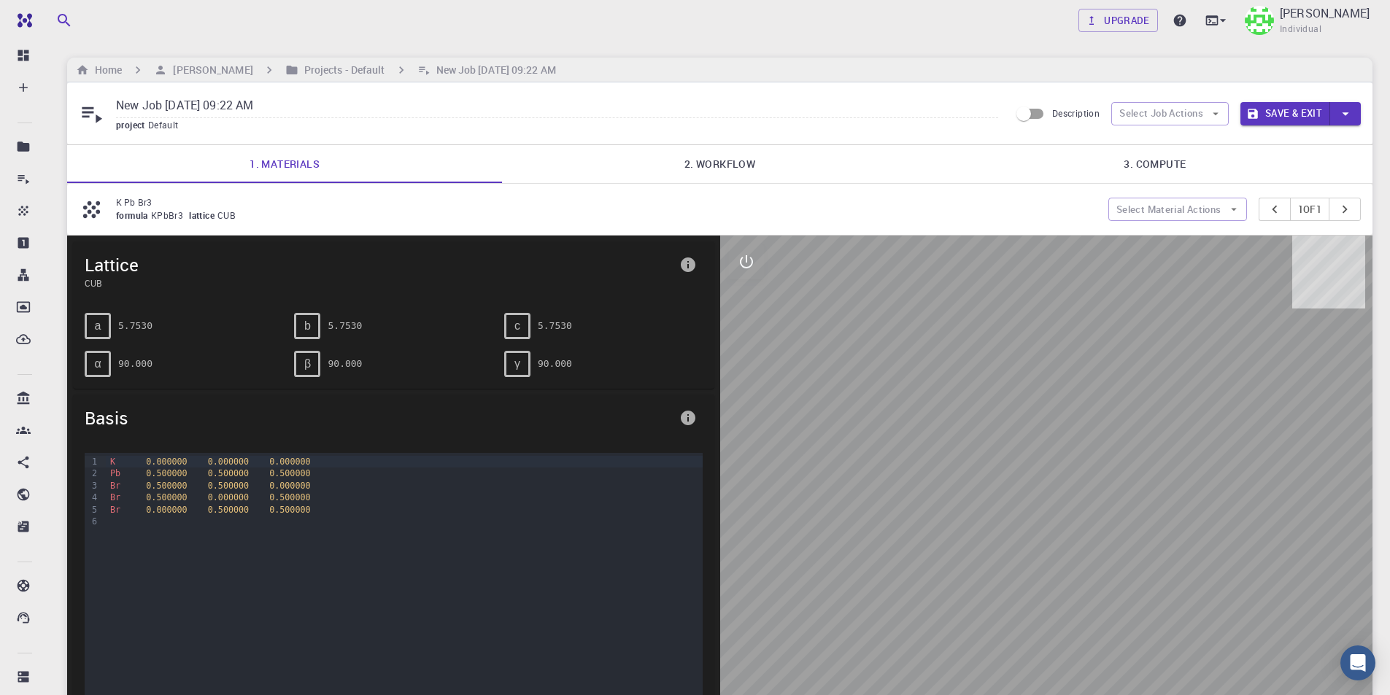
click at [306, 101] on input "New Job Aug 12, 2025, 09:22 AM" at bounding box center [557, 106] width 882 height 24
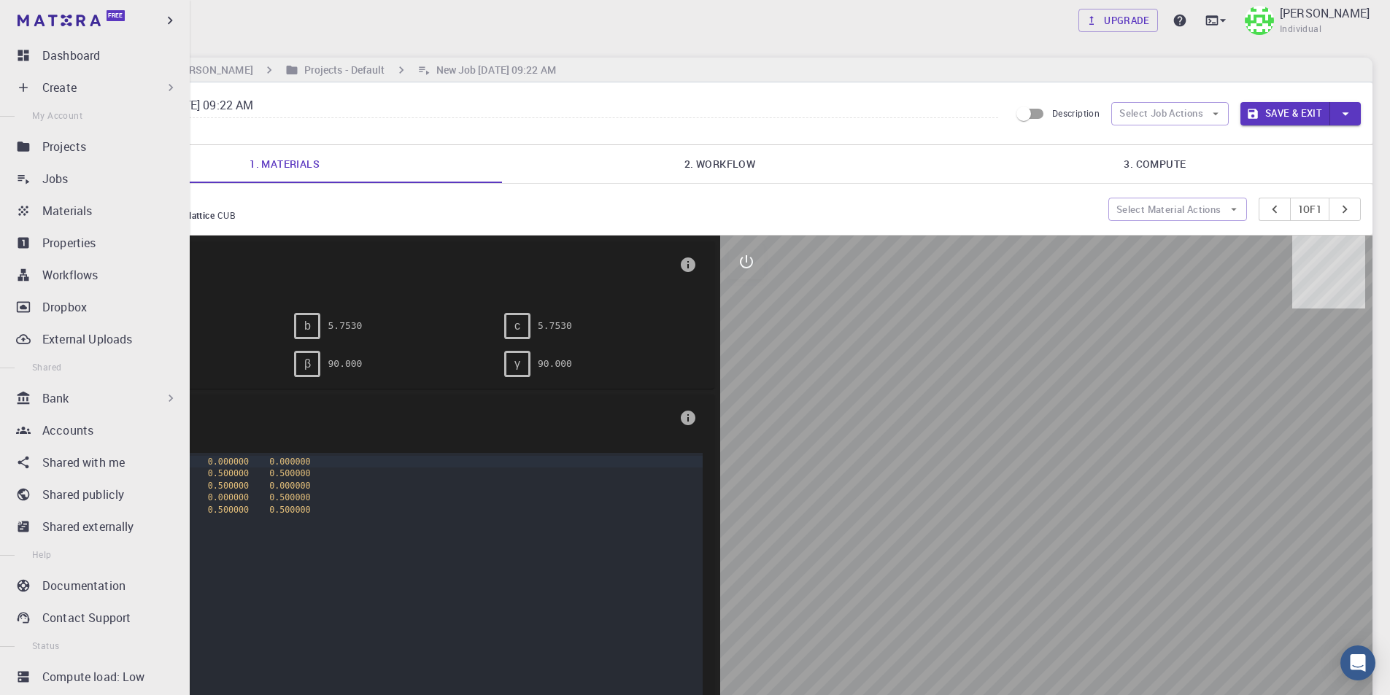
drag, startPoint x: 300, startPoint y: 106, endPoint x: 47, endPoint y: 107, distance: 252.5
click at [47, 107] on div "Free Dashboard Create New Job New Material Create Material Upload File Import f…" at bounding box center [695, 484] width 1390 height 968
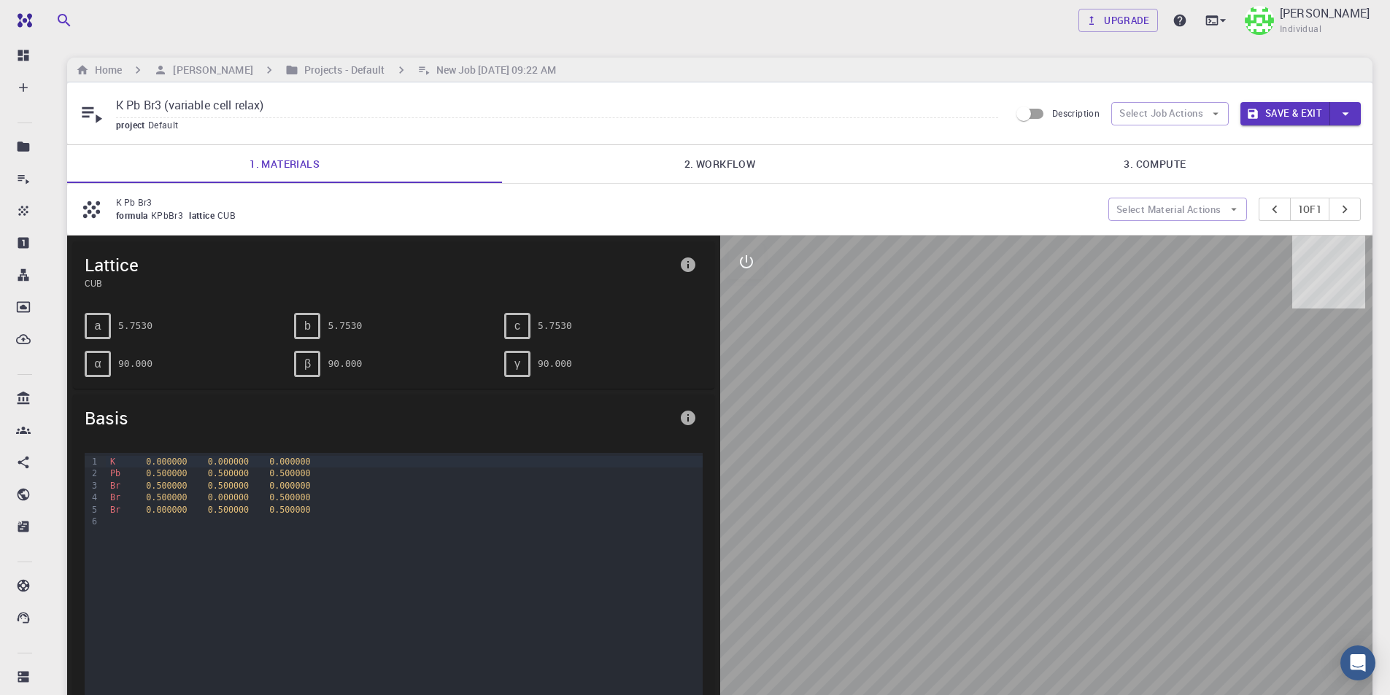
type input "K Pb Br3 (variable cell relax)"
click at [1004, 156] on link "3. Compute" at bounding box center [1155, 164] width 435 height 38
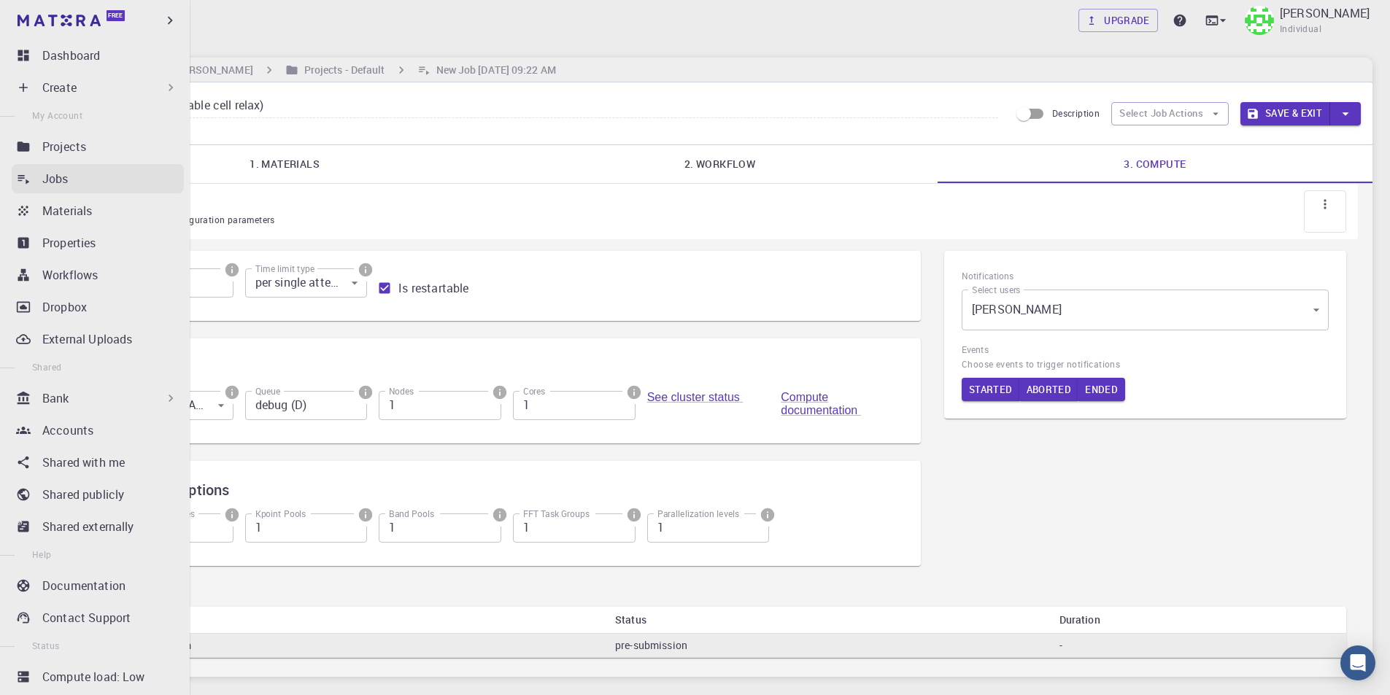
click at [57, 179] on p "Jobs" at bounding box center [55, 179] width 26 height 18
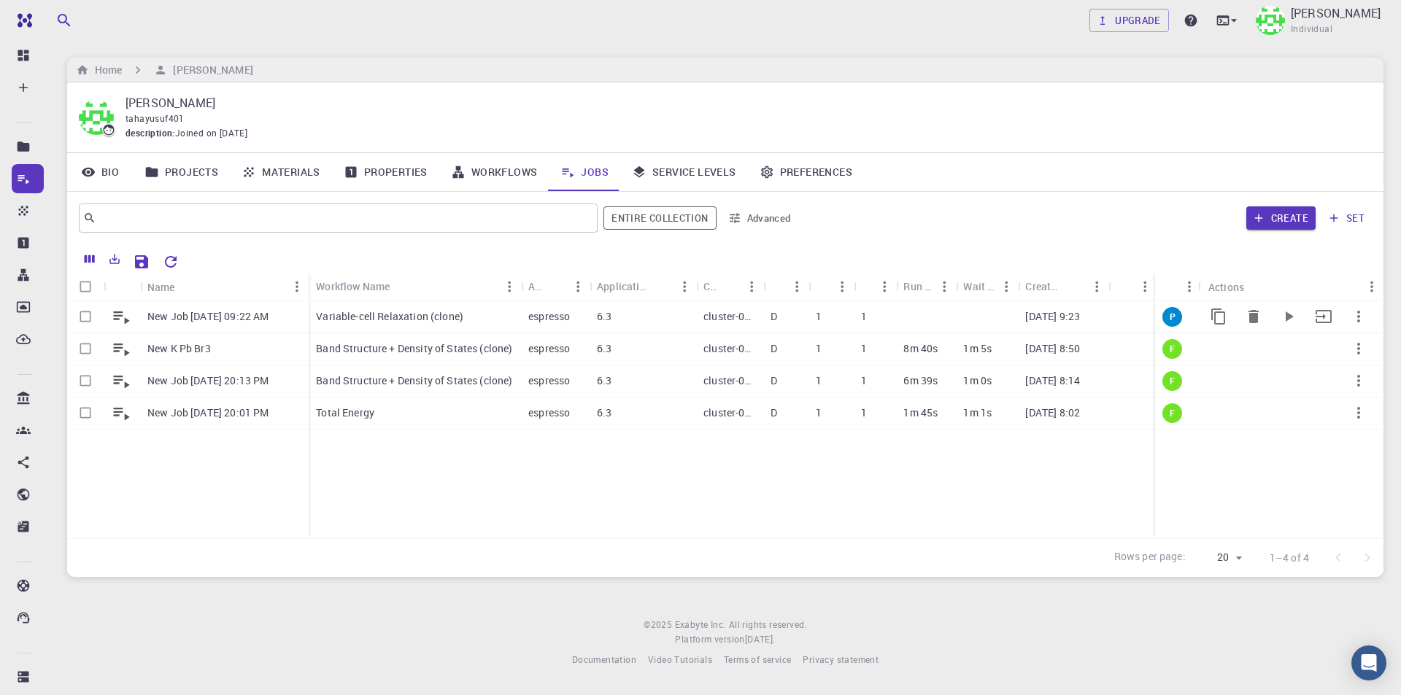
click at [193, 319] on p "New Job Aug 12, 2025, 09:22 AM" at bounding box center [207, 316] width 121 height 15
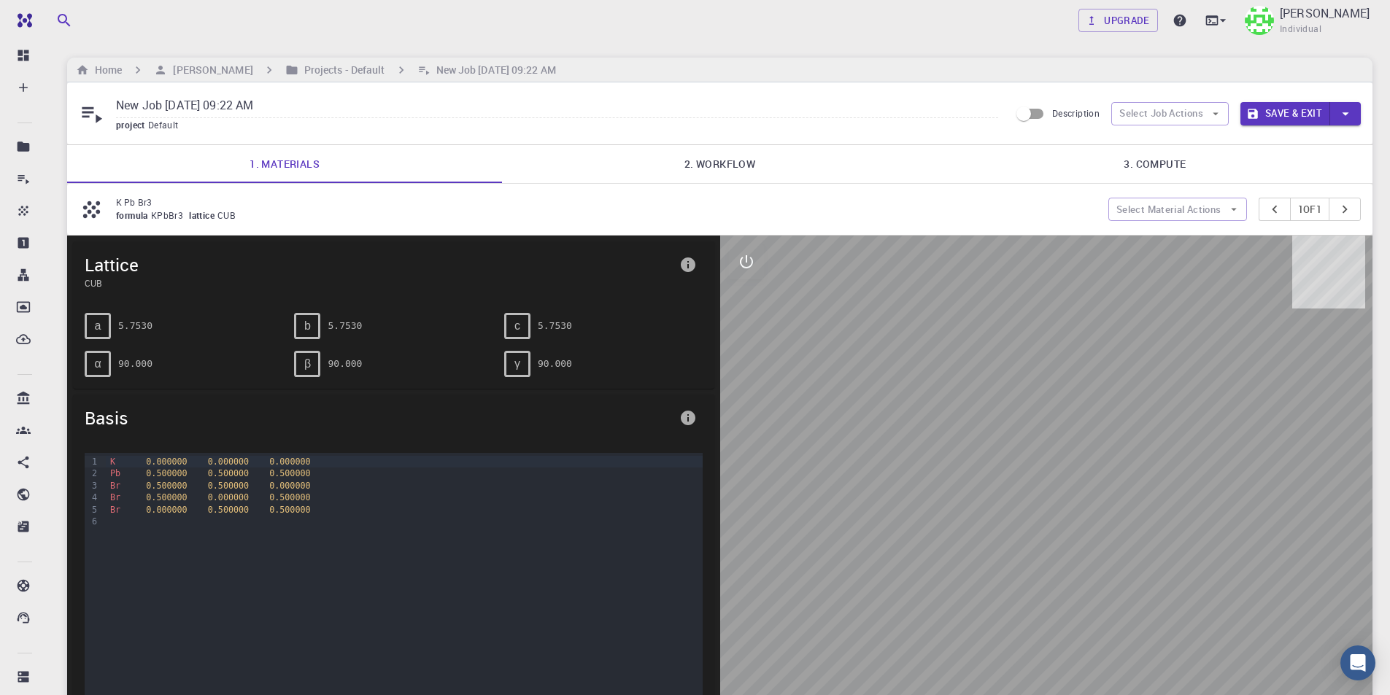
click at [601, 88] on div "New Job Aug 12, 2025, 09:22 AM project Default Description Select Job Actions S…" at bounding box center [719, 113] width 1305 height 62
click at [398, 105] on input "New Job Aug 12, 2025, 09:22 AM" at bounding box center [557, 106] width 882 height 24
drag, startPoint x: 375, startPoint y: 108, endPoint x: 93, endPoint y: 109, distance: 281.7
click at [93, 109] on div "New Job Aug 12, 2025, 09:22 AM project Default" at bounding box center [544, 113] width 931 height 39
click at [89, 116] on icon at bounding box center [92, 115] width 20 height 16
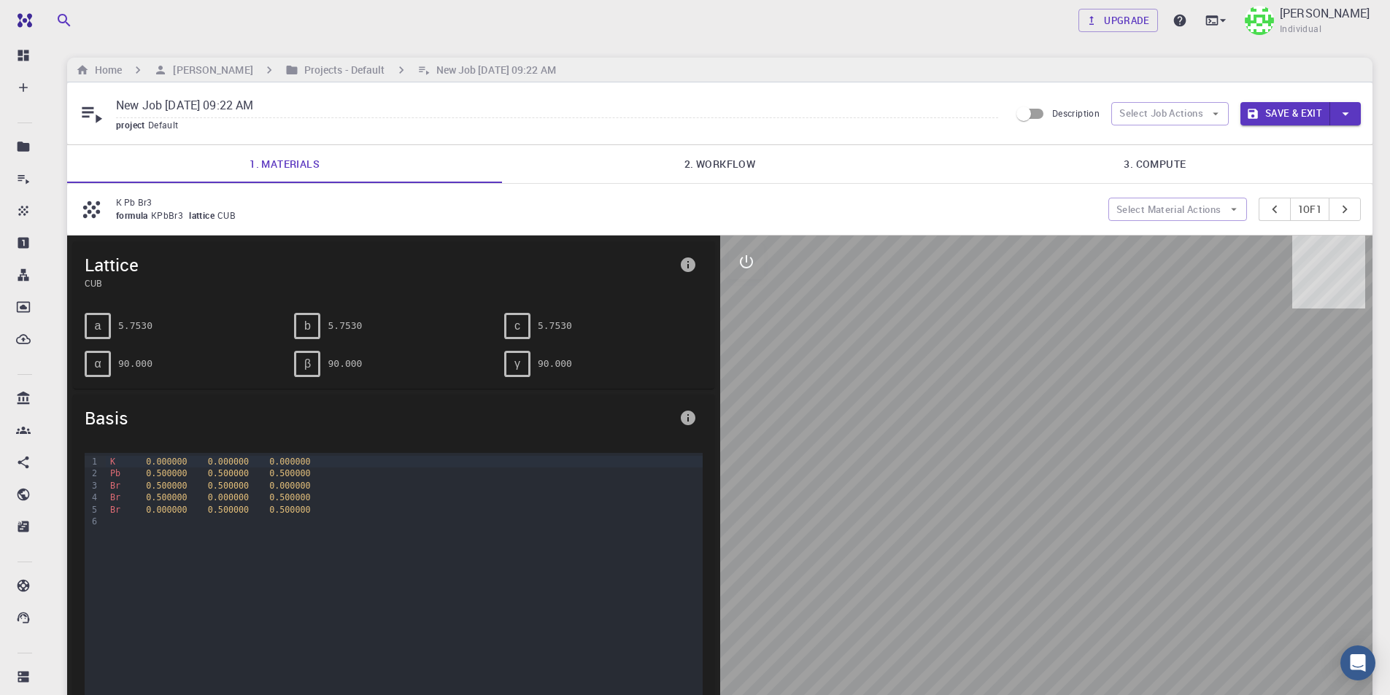
click at [91, 117] on icon at bounding box center [92, 114] width 26 height 26
click at [331, 115] on input "New Job Aug 12, 2025, 09:22 AM" at bounding box center [557, 106] width 882 height 24
drag, startPoint x: 292, startPoint y: 103, endPoint x: 89, endPoint y: 92, distance: 203.1
click at [89, 92] on div "New Job Aug 12, 2025, 09:22 AM project Default Description Select Job Actions S…" at bounding box center [719, 113] width 1305 height 62
type input "K Pb Br3 (VC relax)"
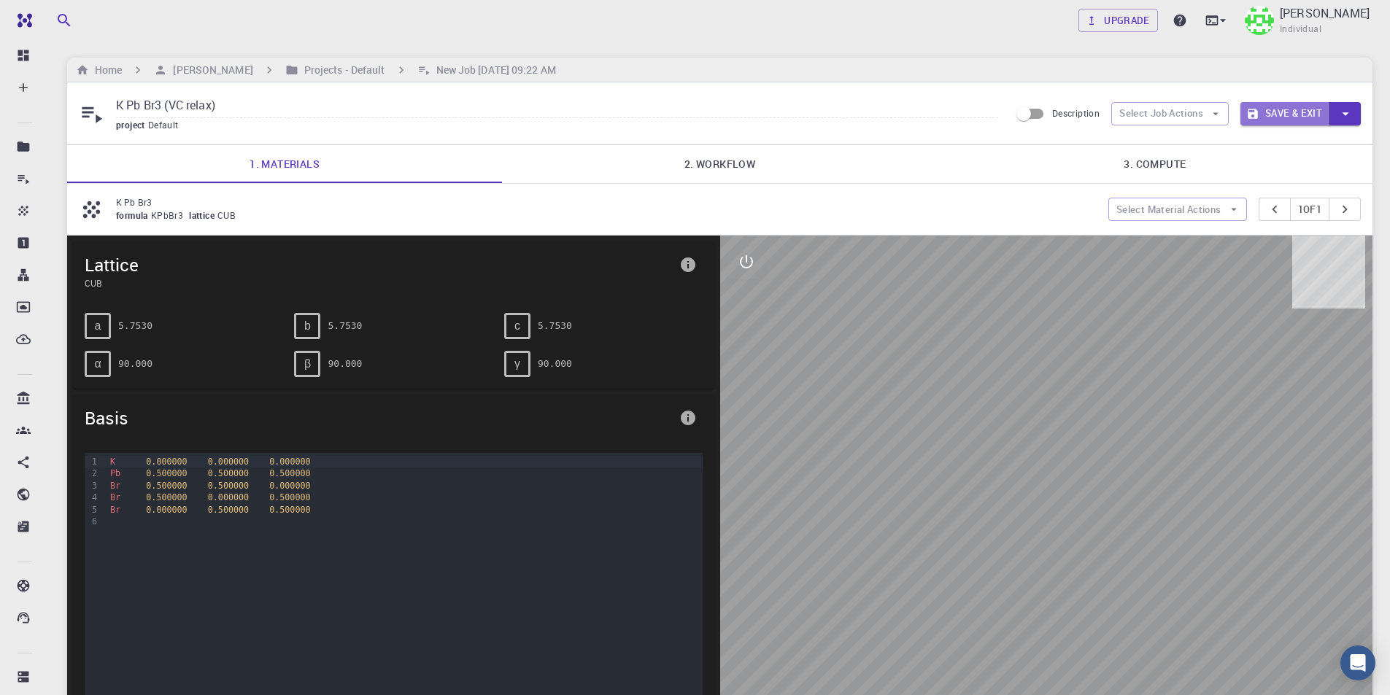
click at [1264, 110] on button "Save & Exit" at bounding box center [1285, 113] width 90 height 23
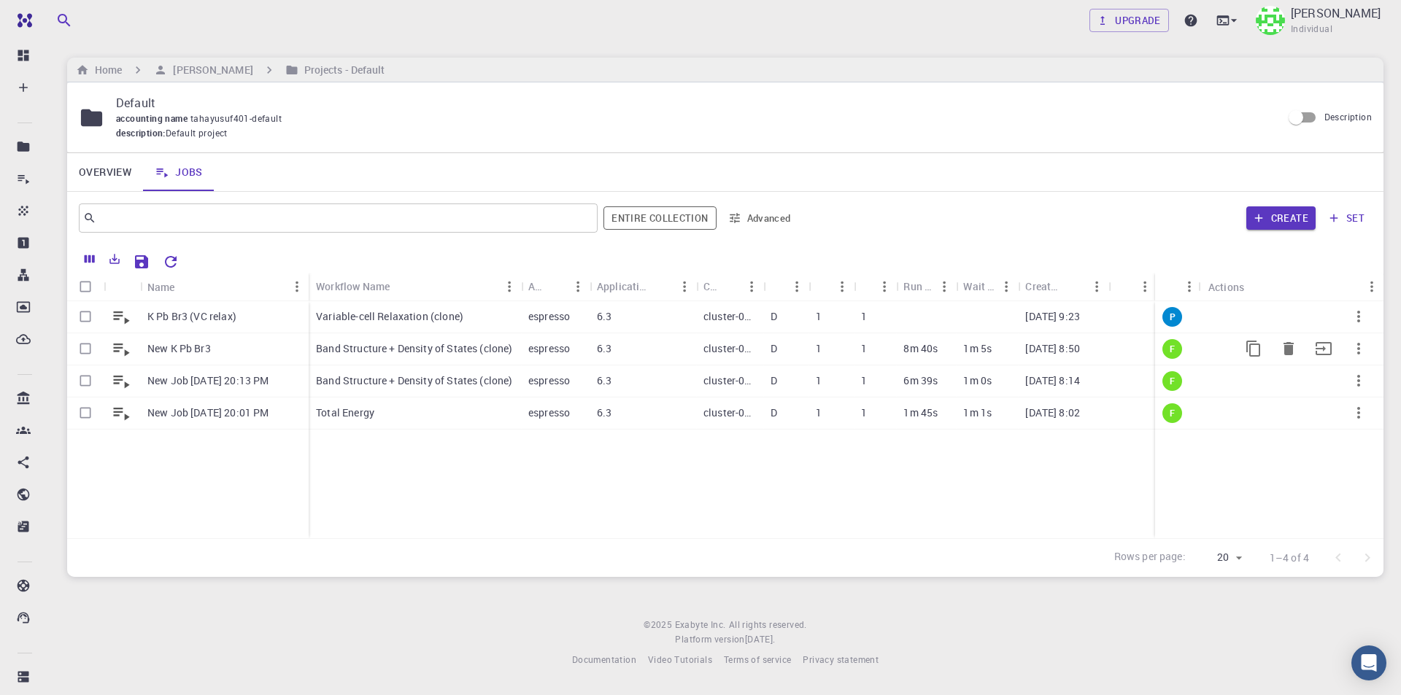
click at [193, 350] on p "New K Pb Br3" at bounding box center [178, 348] width 63 height 15
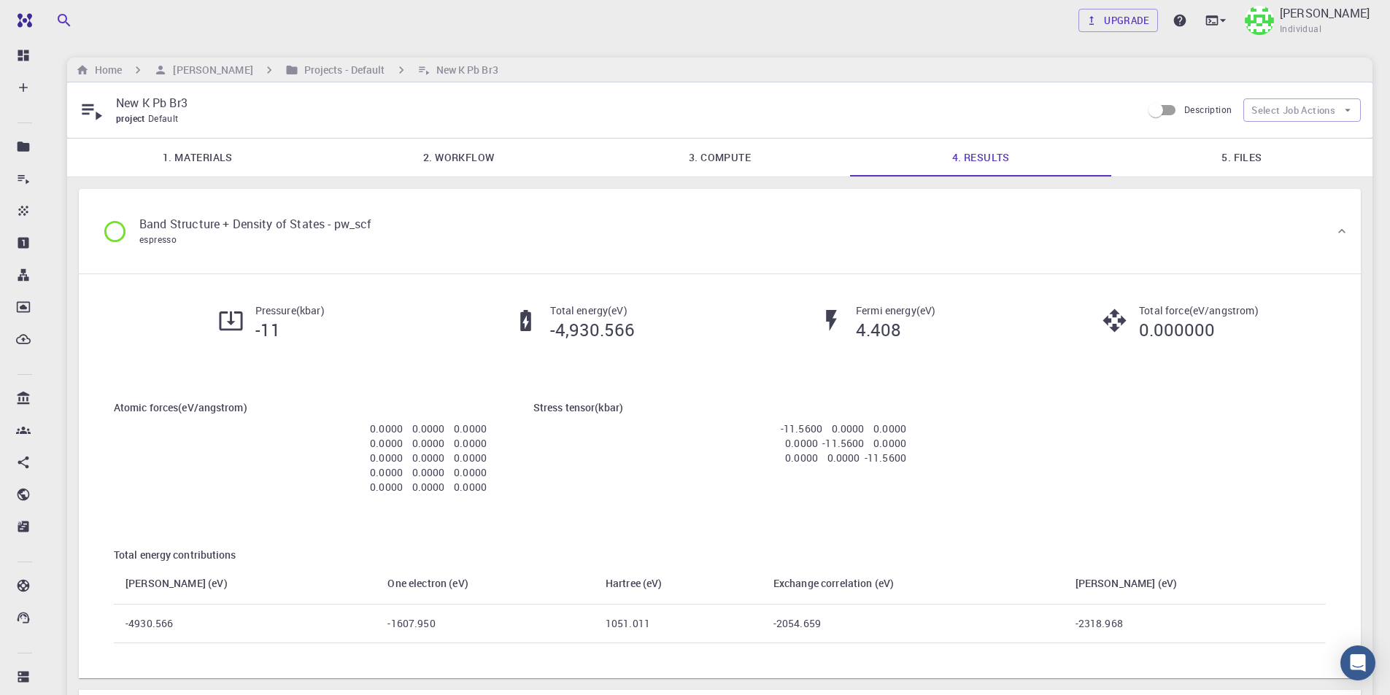
click at [260, 106] on p "New K Pb Br3" at bounding box center [623, 103] width 1014 height 18
click at [144, 107] on p "New K Pb Br3" at bounding box center [623, 103] width 1014 height 18
click at [151, 105] on p "New K Pb Br3" at bounding box center [623, 103] width 1014 height 18
click at [220, 105] on p "New K Pb Br3" at bounding box center [623, 103] width 1014 height 18
click at [1343, 109] on icon "button" at bounding box center [1347, 110] width 13 height 13
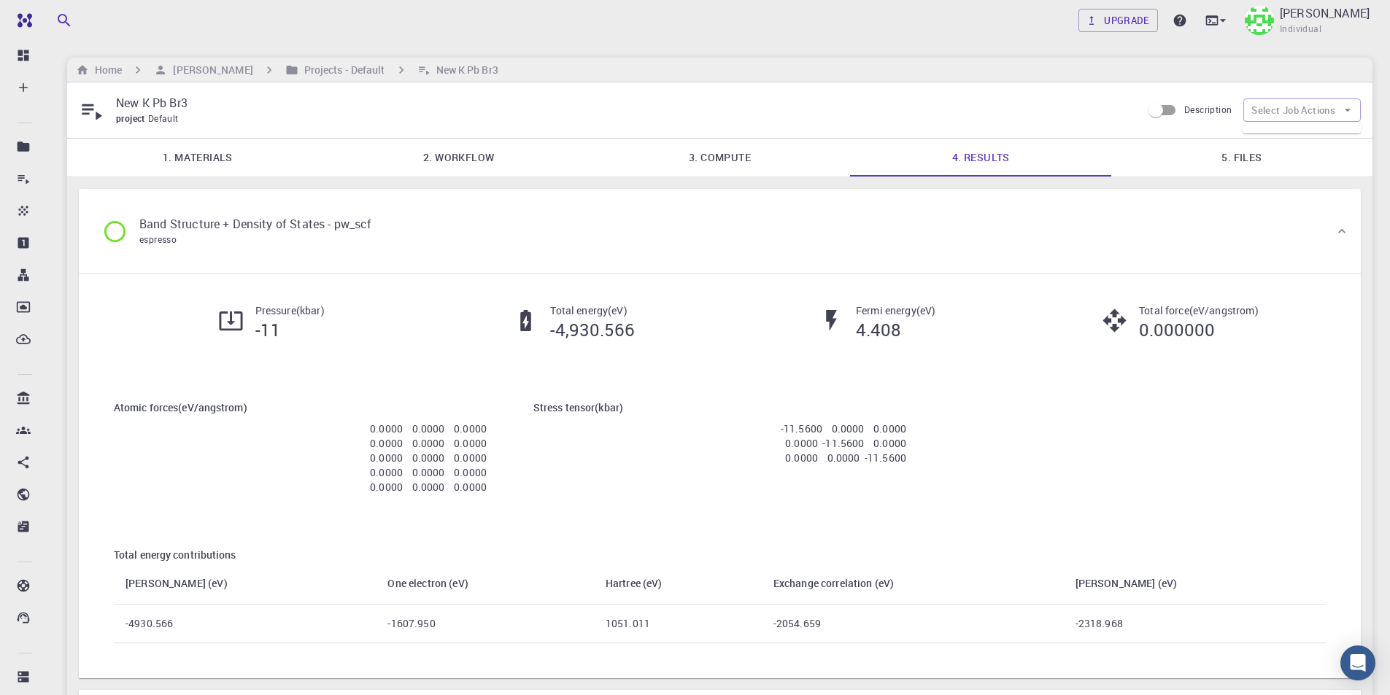
click at [991, 115] on div "project Default" at bounding box center [623, 119] width 1014 height 15
click at [325, 127] on div "New K Pb Br3 project Default Description Select Job Actions" at bounding box center [719, 109] width 1305 height 55
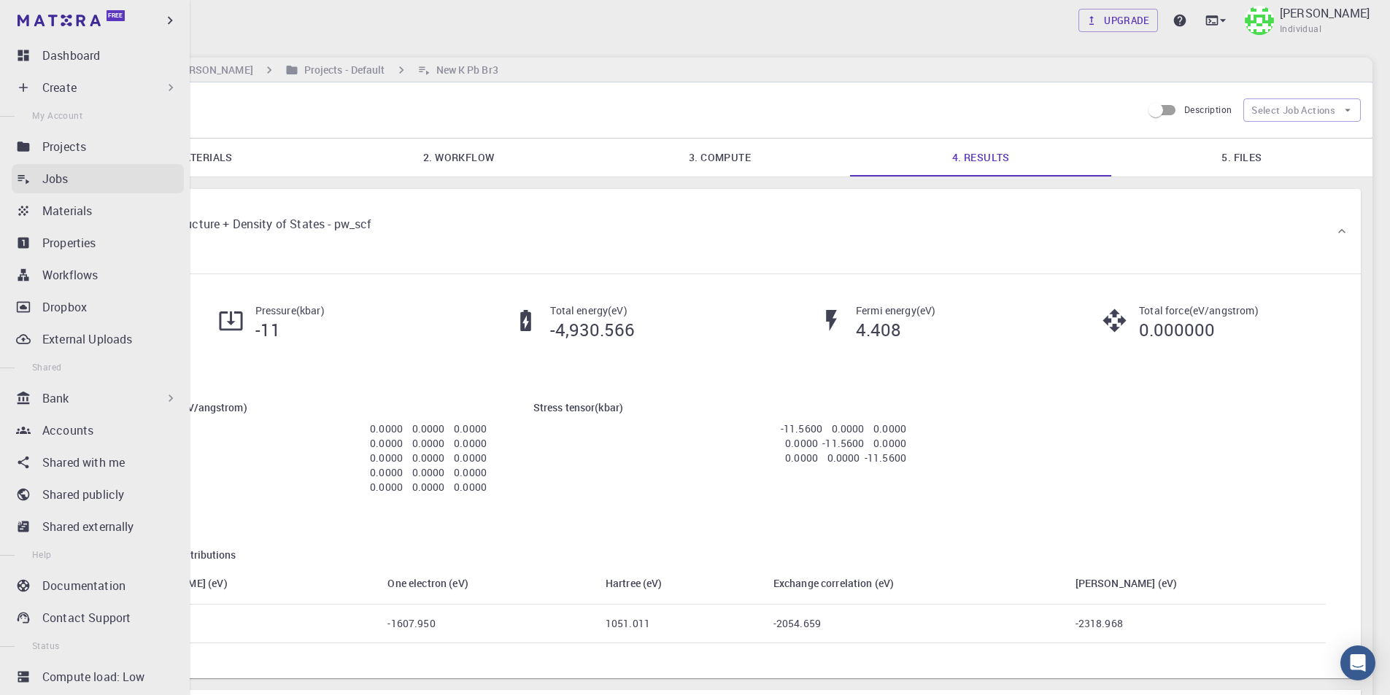
click at [82, 180] on div "Jobs" at bounding box center [113, 179] width 142 height 18
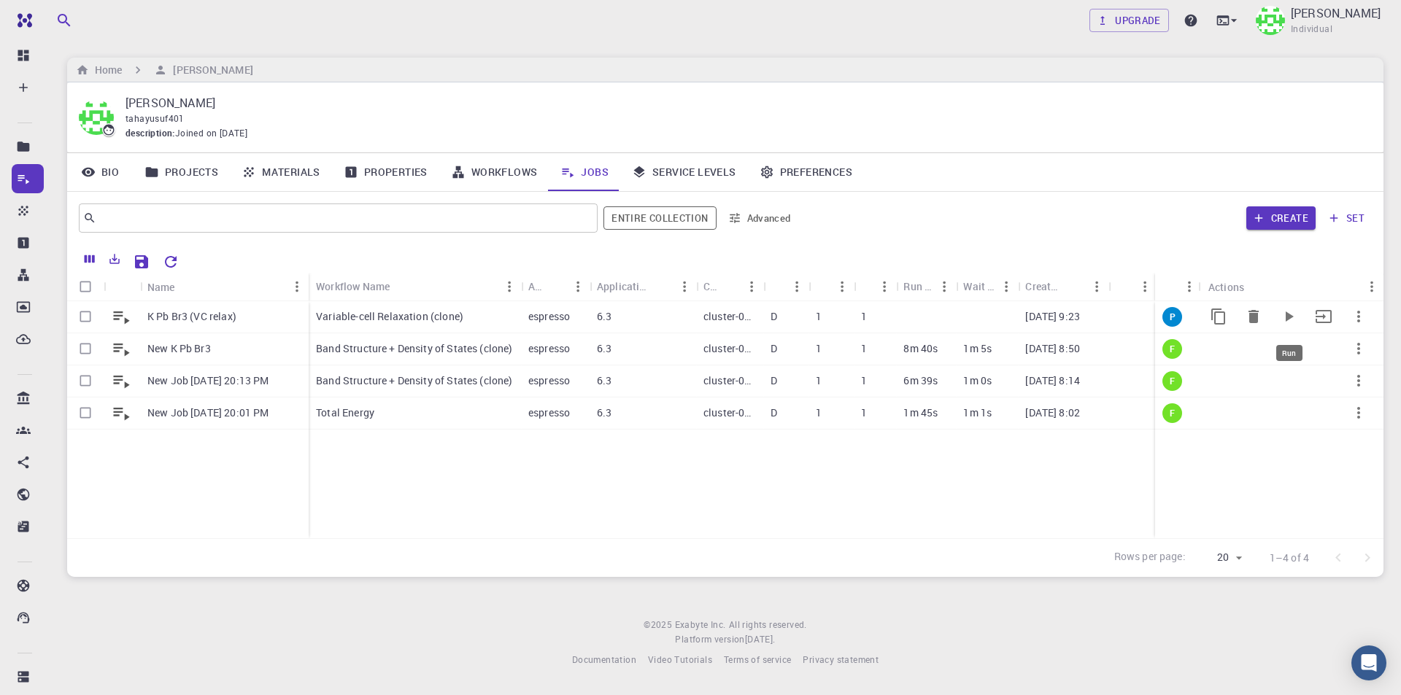
click at [1294, 316] on icon "Run" at bounding box center [1289, 317] width 18 height 18
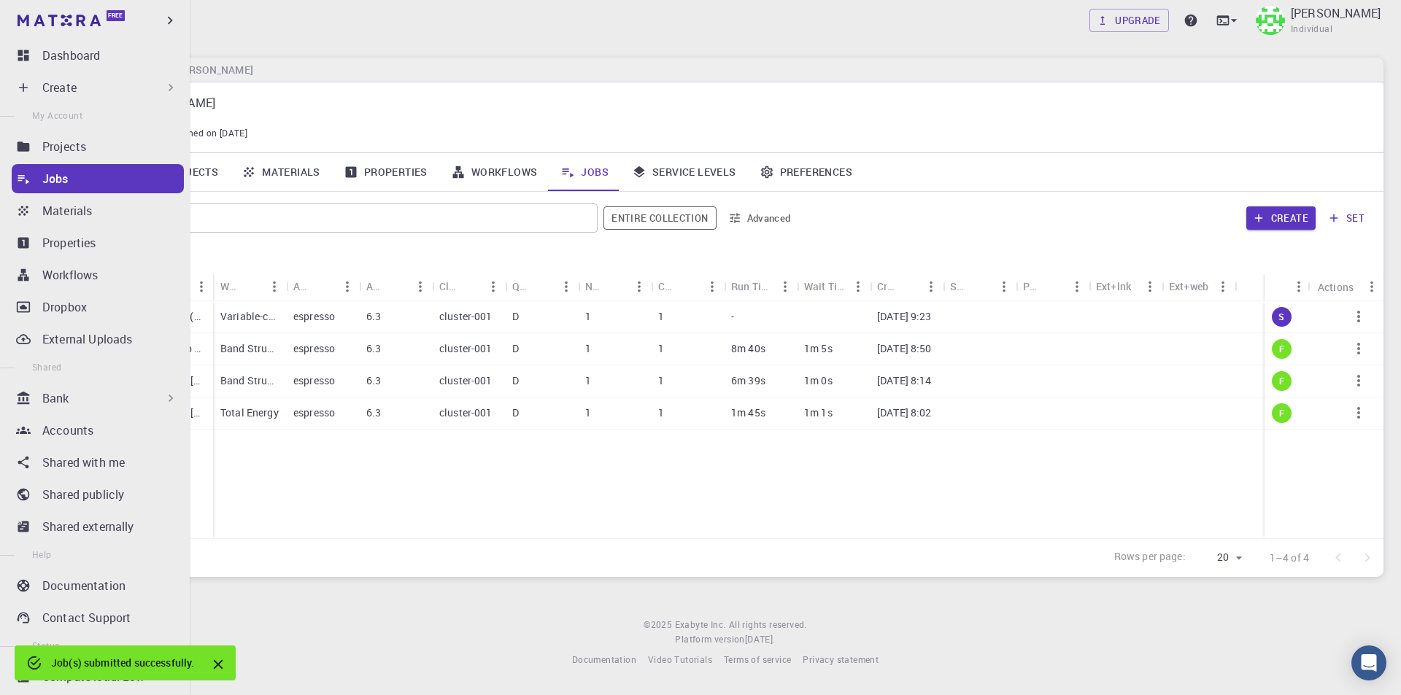
click at [70, 48] on p "Dashboard" at bounding box center [71, 56] width 58 height 18
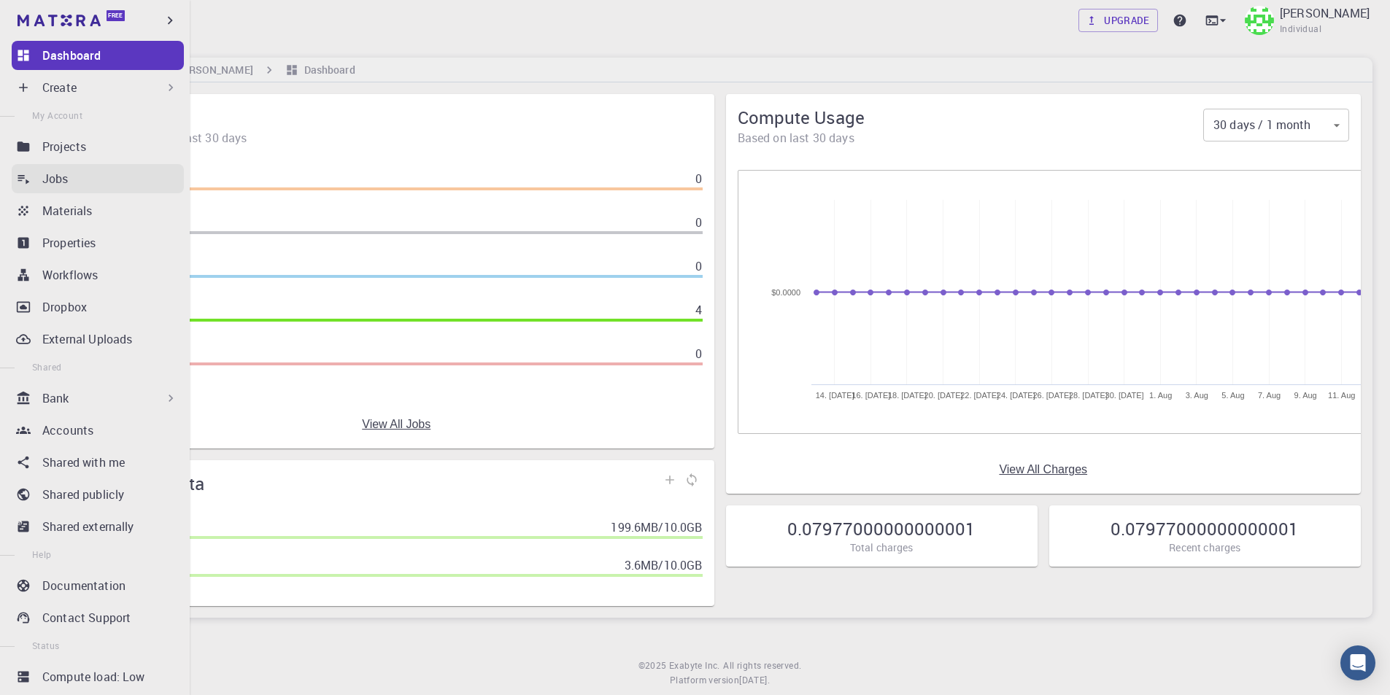
click at [60, 182] on p "Jobs" at bounding box center [55, 179] width 26 height 18
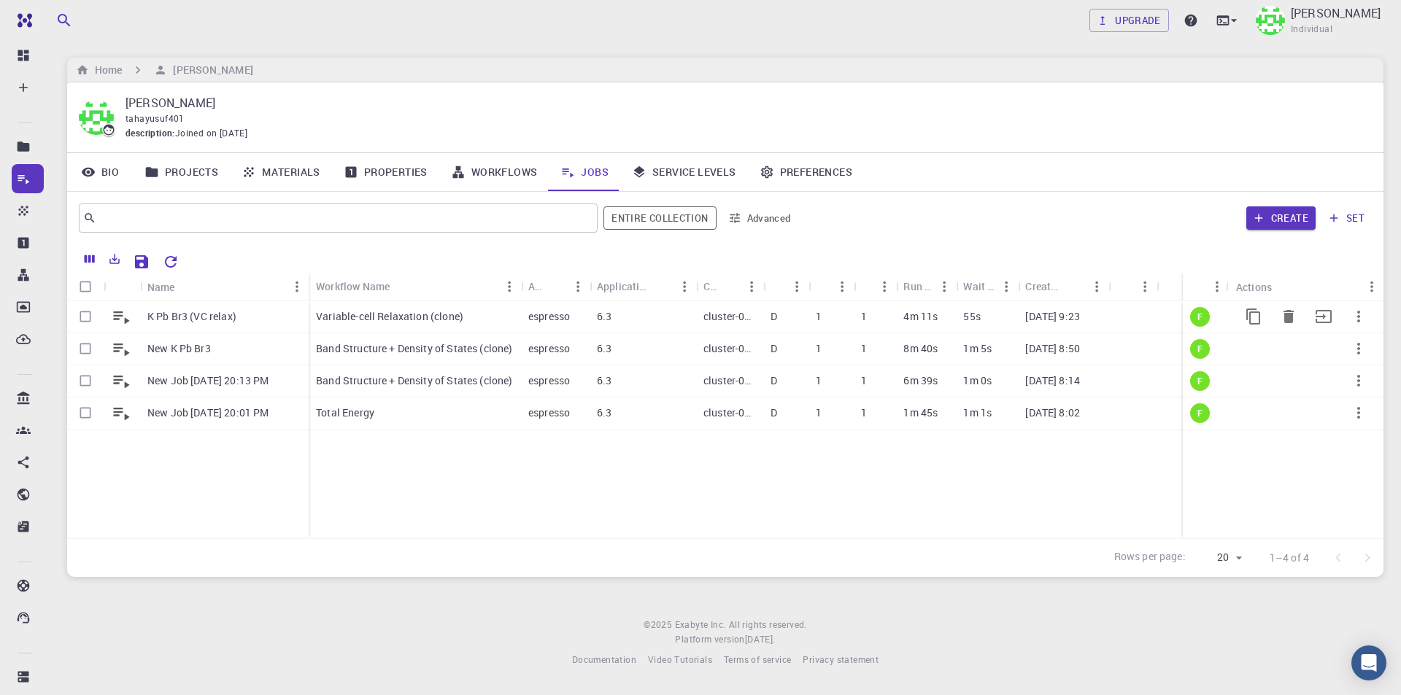
click at [247, 317] on div "K Pb Br3 (VC relax)" at bounding box center [224, 317] width 169 height 32
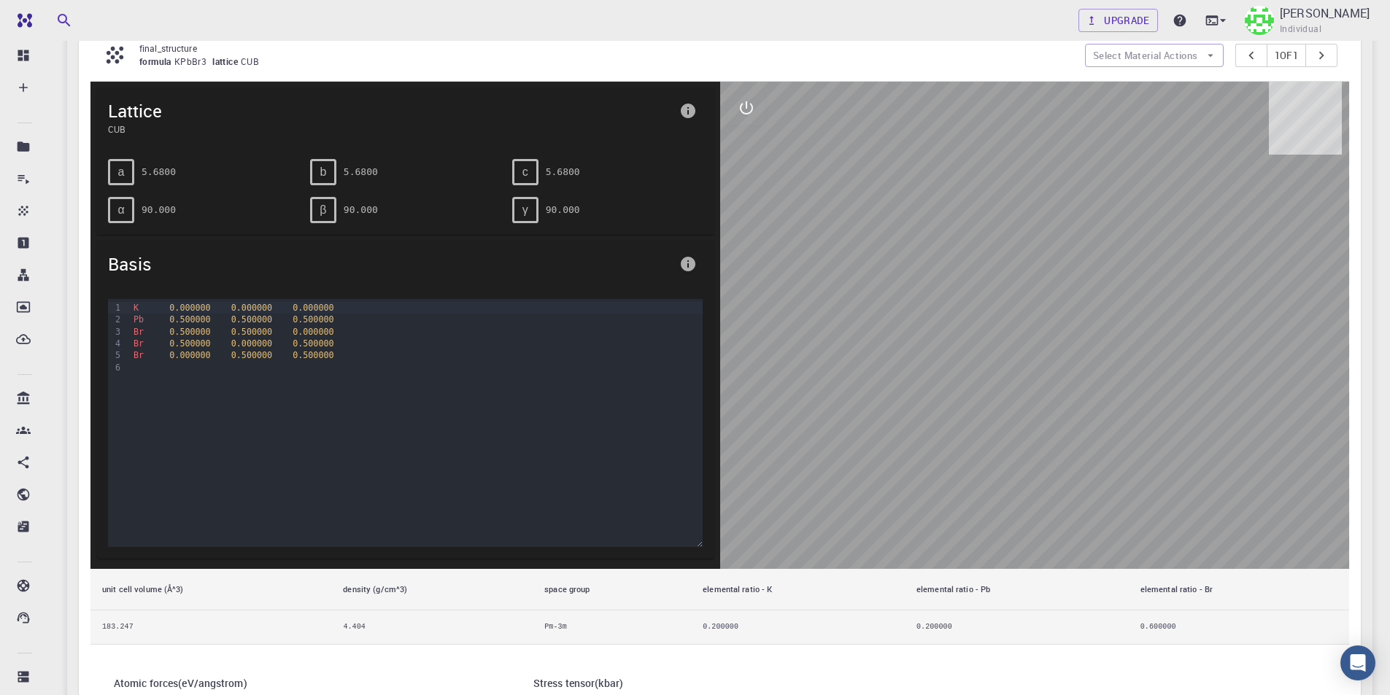
scroll to position [370, 0]
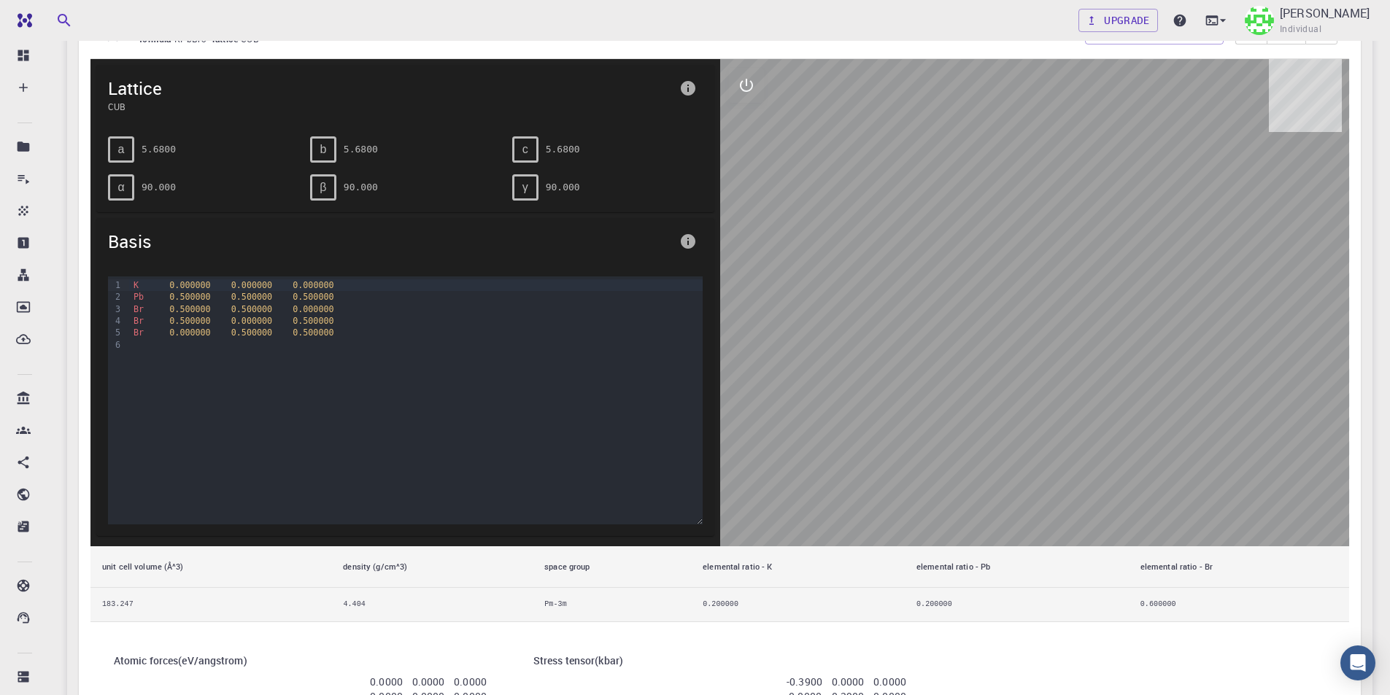
click at [744, 88] on icon "interactive" at bounding box center [747, 86] width 18 height 18
click at [754, 155] on icon "parameters" at bounding box center [747, 156] width 18 height 18
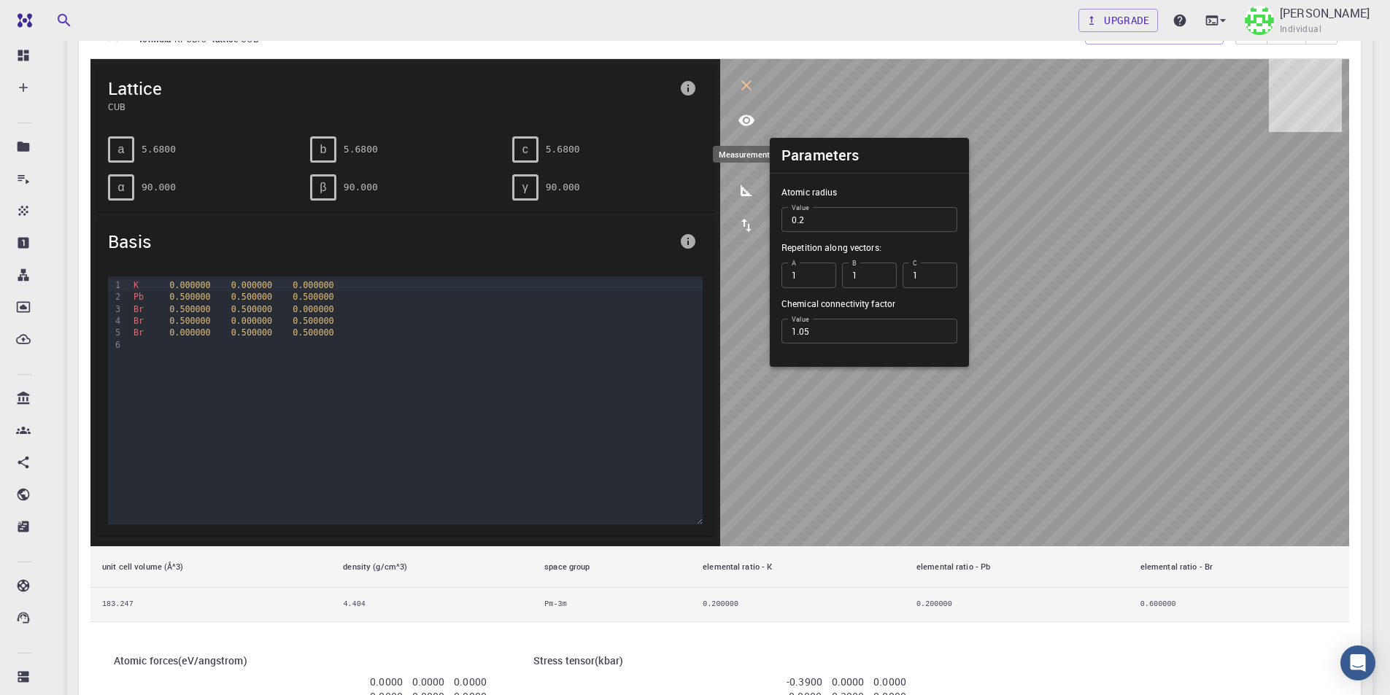
click at [752, 191] on icon "measurements" at bounding box center [747, 191] width 18 height 18
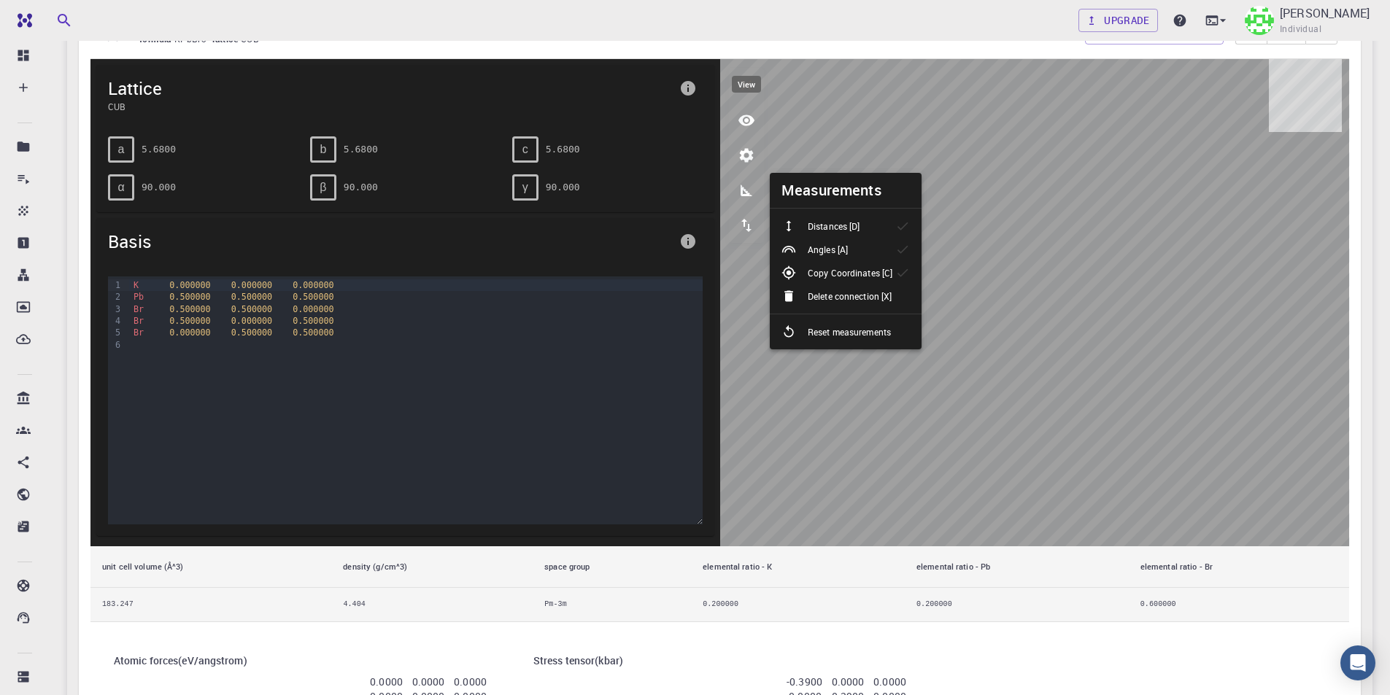
click at [746, 120] on icon "view" at bounding box center [746, 120] width 16 height 11
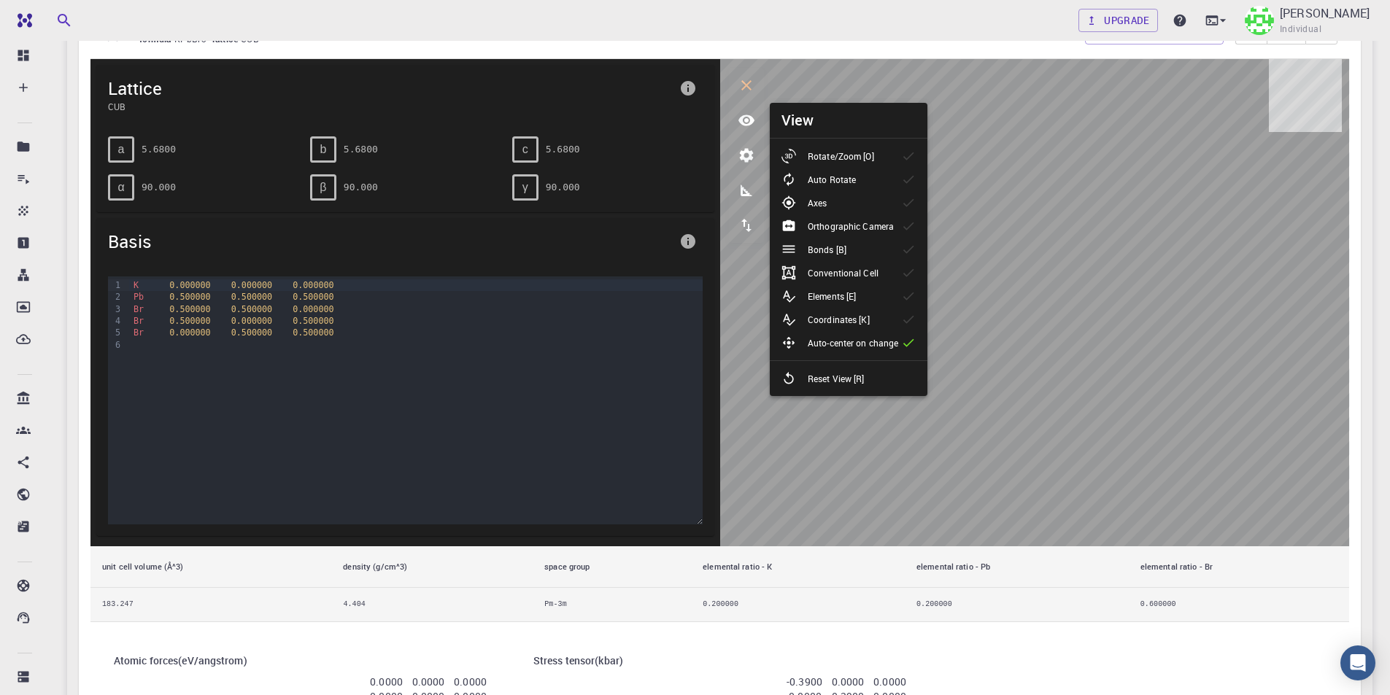
click at [884, 293] on li "Elements [E]" at bounding box center [849, 296] width 158 height 23
click at [874, 244] on li "Bonds [B]" at bounding box center [849, 249] width 158 height 23
click at [895, 274] on li "Conventional Cell" at bounding box center [849, 272] width 158 height 23
click at [911, 273] on icon at bounding box center [908, 273] width 11 height 8
click at [908, 246] on icon at bounding box center [908, 249] width 15 height 15
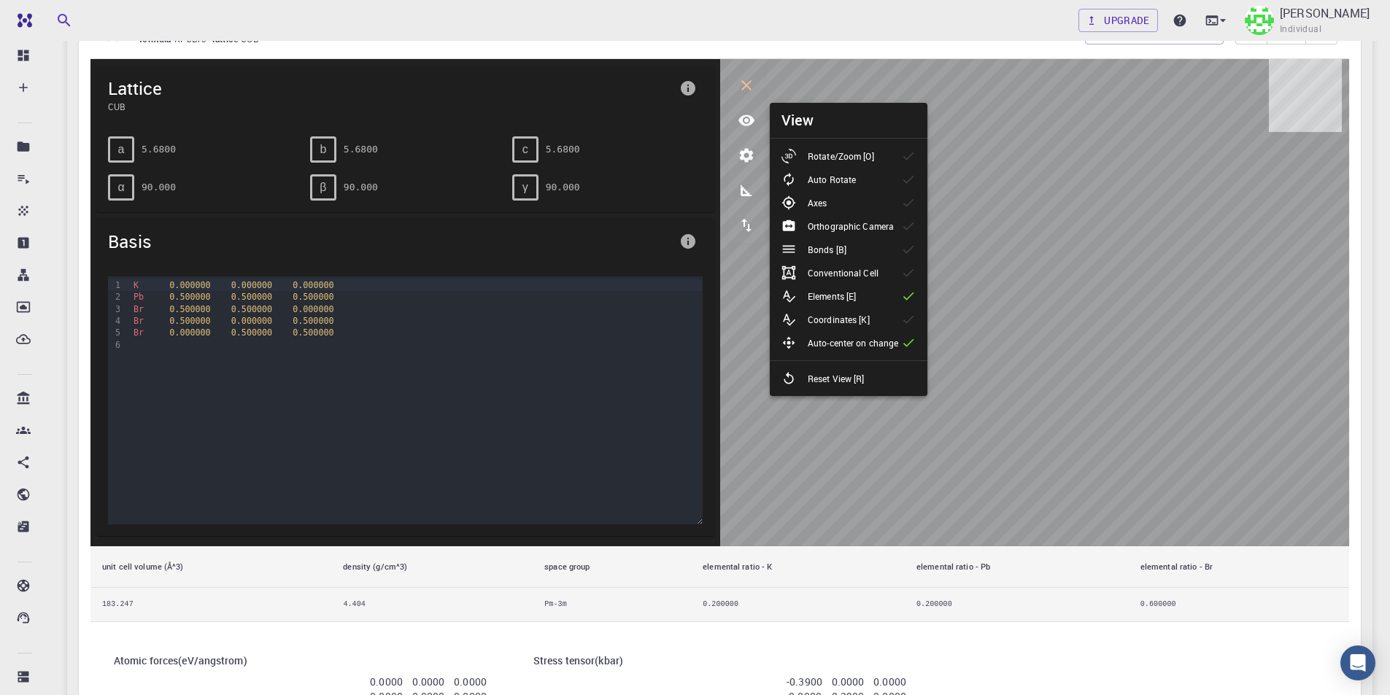
click at [854, 152] on p "Rotate/Zoom [O]" at bounding box center [841, 156] width 66 height 13
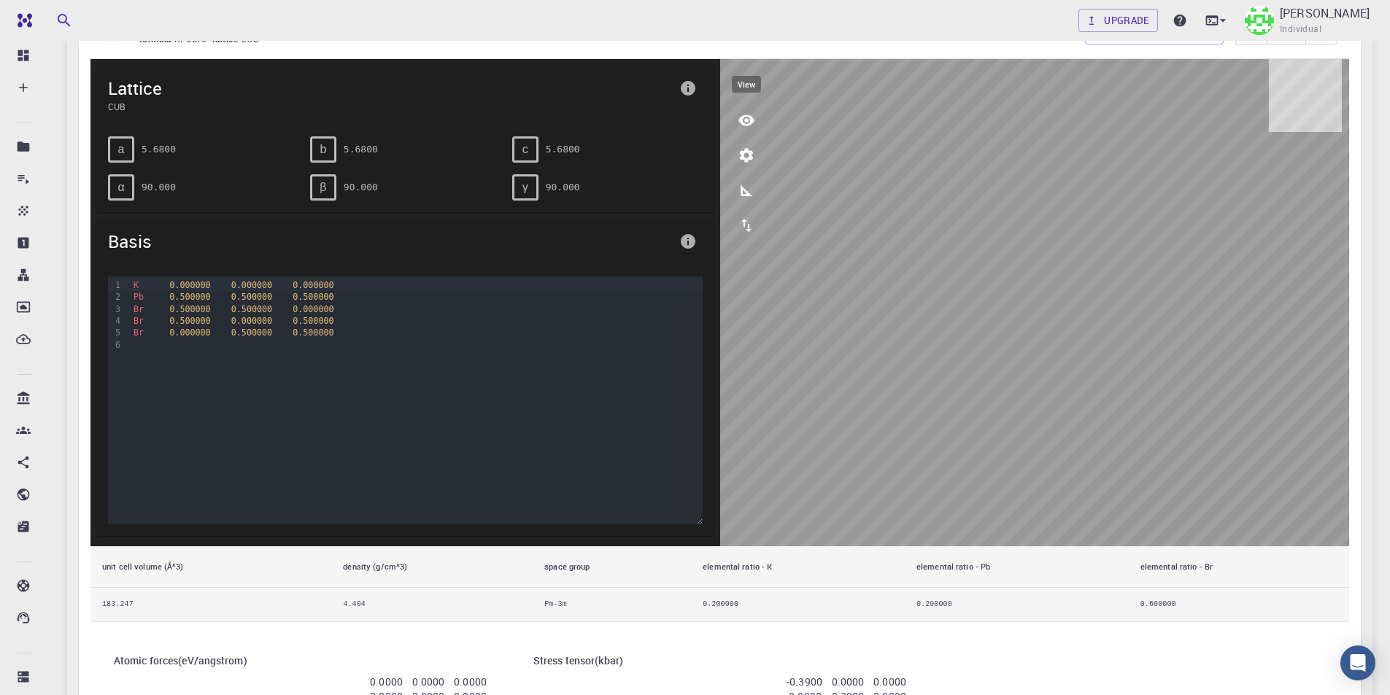
click at [744, 121] on icon "view" at bounding box center [747, 121] width 18 height 18
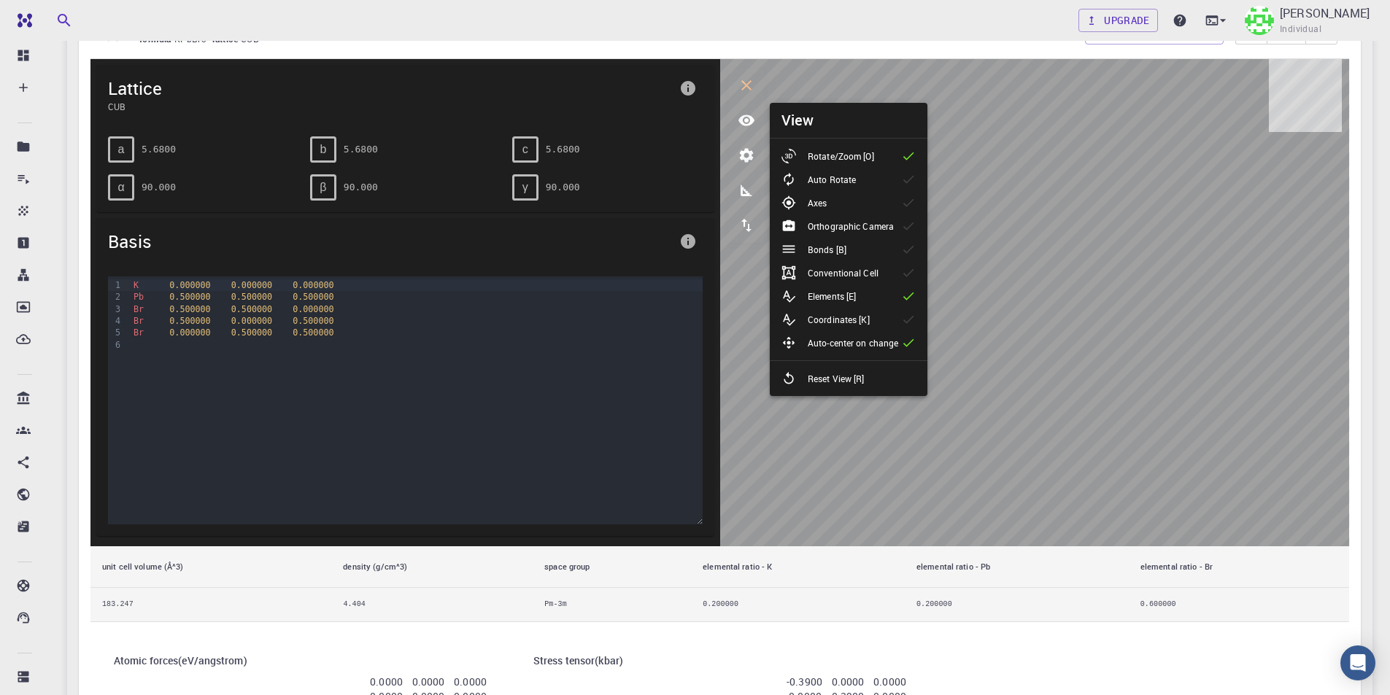
click at [870, 247] on li "Bonds [B]" at bounding box center [849, 249] width 158 height 23
click at [915, 249] on icon at bounding box center [908, 249] width 15 height 15
click at [906, 271] on icon at bounding box center [908, 273] width 15 height 15
click at [907, 274] on icon at bounding box center [908, 273] width 15 height 15
click at [907, 320] on icon at bounding box center [908, 319] width 15 height 15
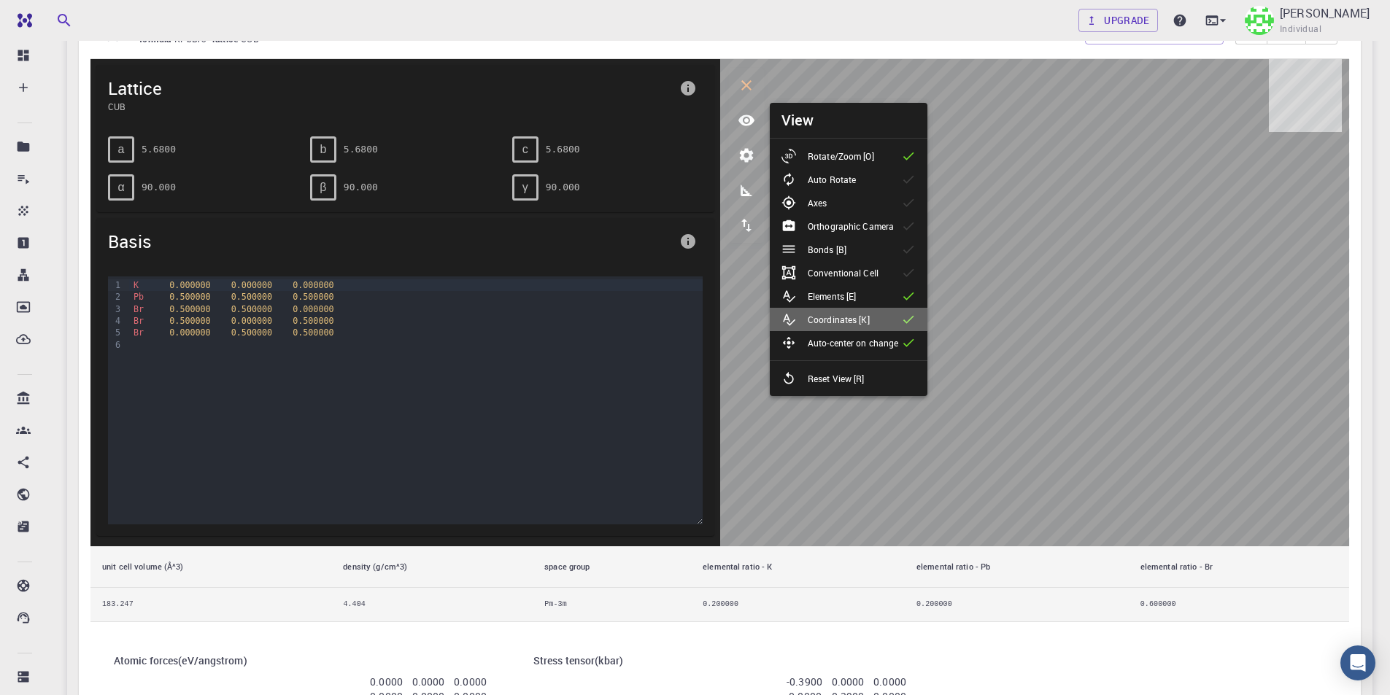
click at [907, 320] on icon at bounding box center [908, 319] width 15 height 15
click at [1102, 641] on div "final_structure formula KPbBr3 lattice CUB Select Material Actions 1 of 1 Latti…" at bounding box center [719, 392] width 1259 height 771
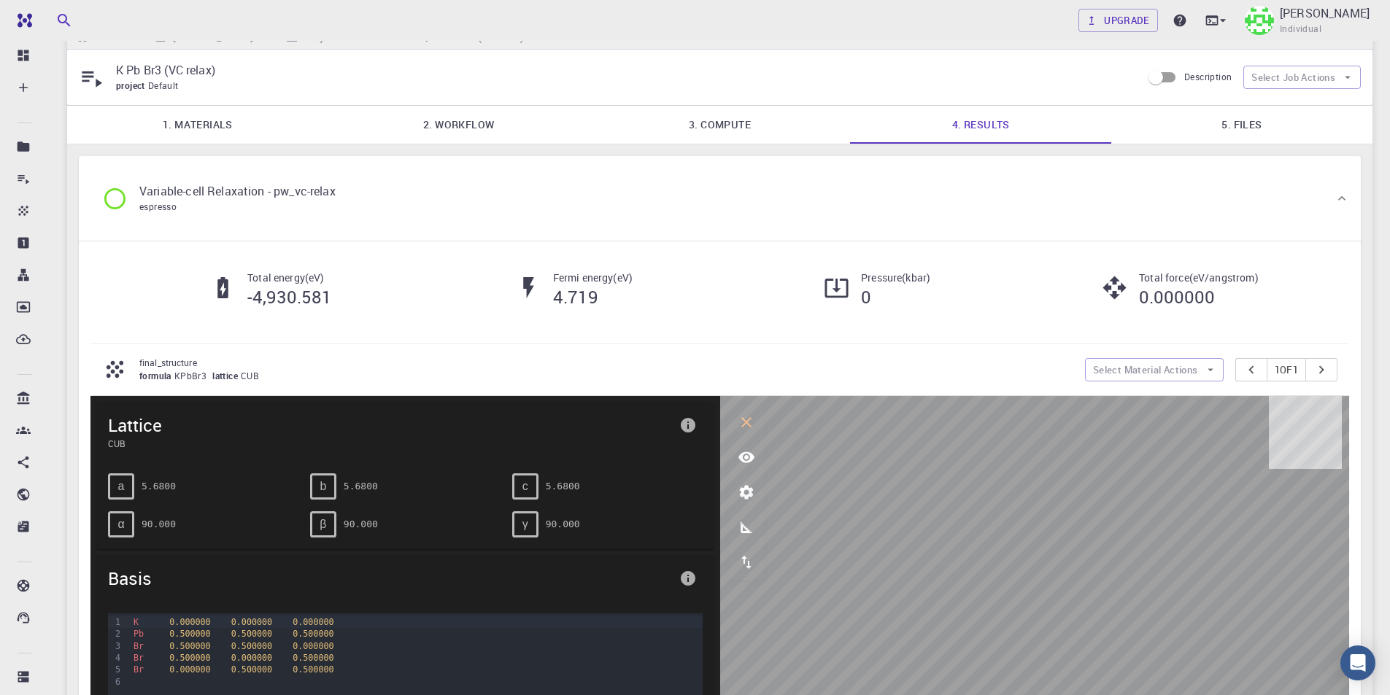
scroll to position [0, 0]
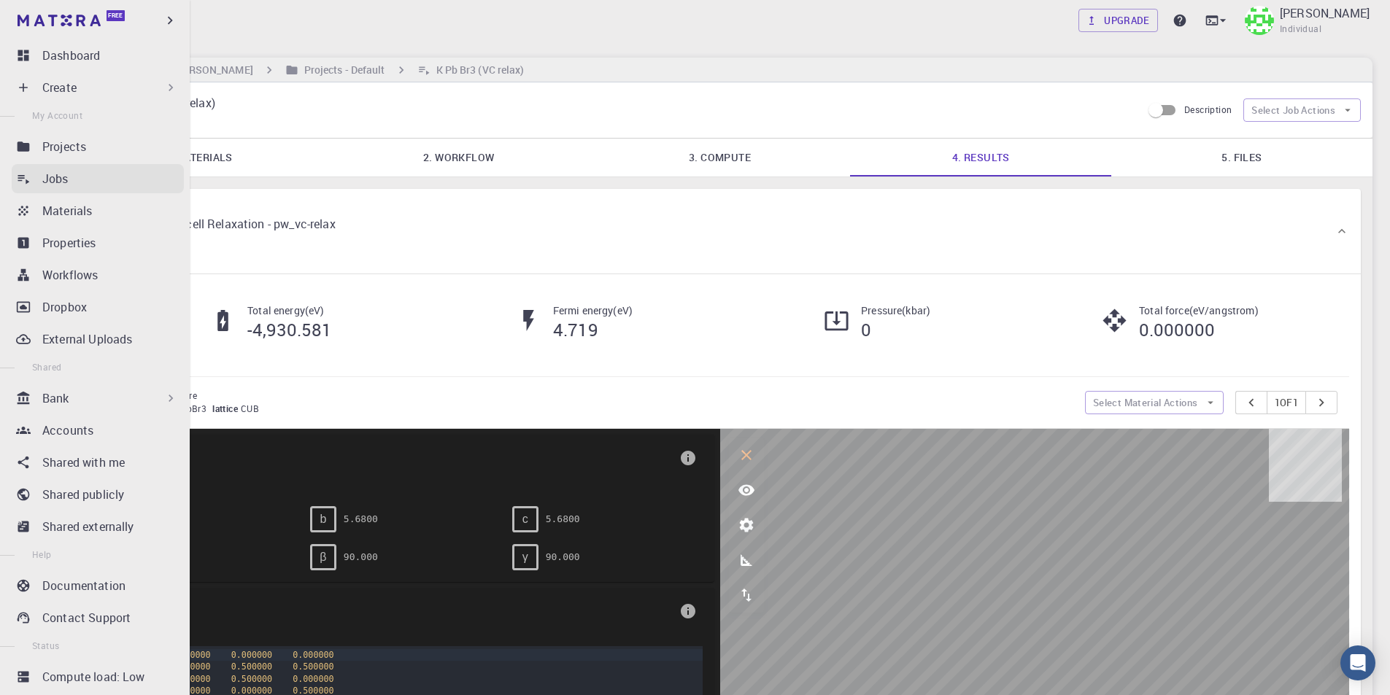
click at [94, 177] on div "Jobs" at bounding box center [113, 179] width 142 height 18
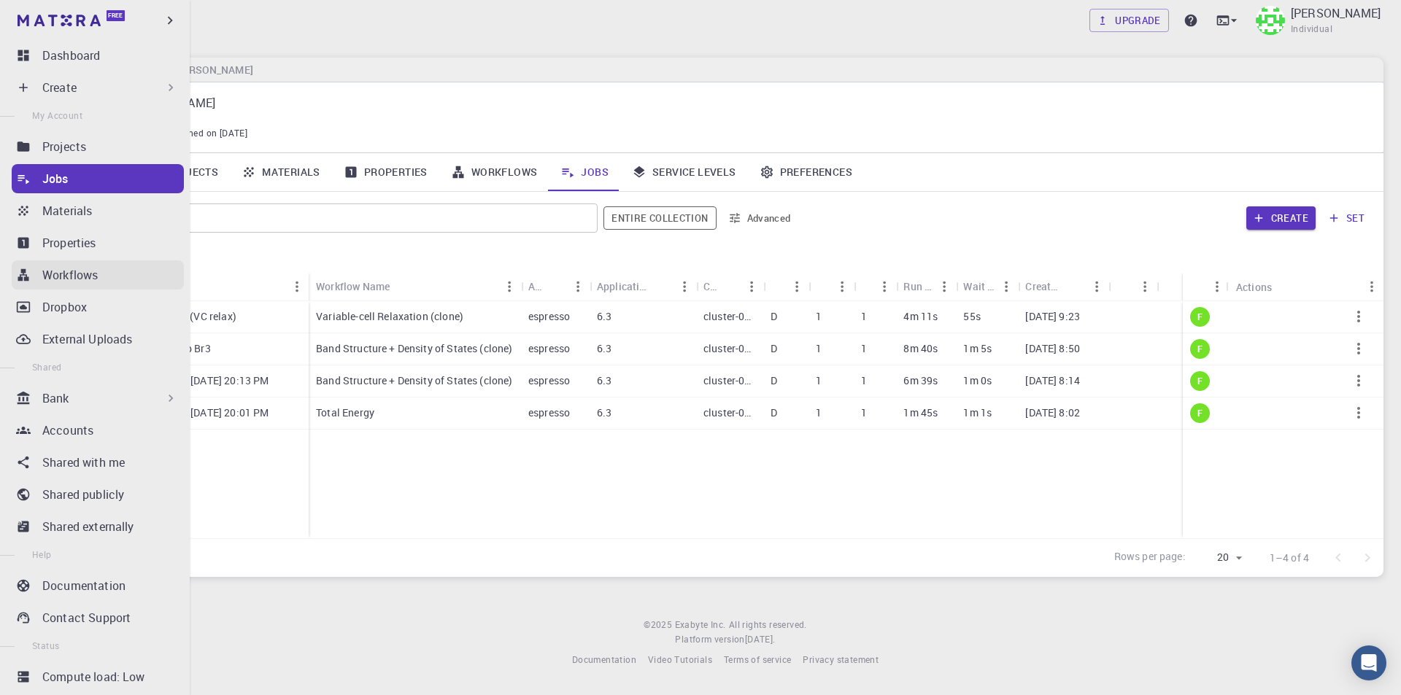
click at [79, 270] on p "Workflows" at bounding box center [69, 275] width 55 height 18
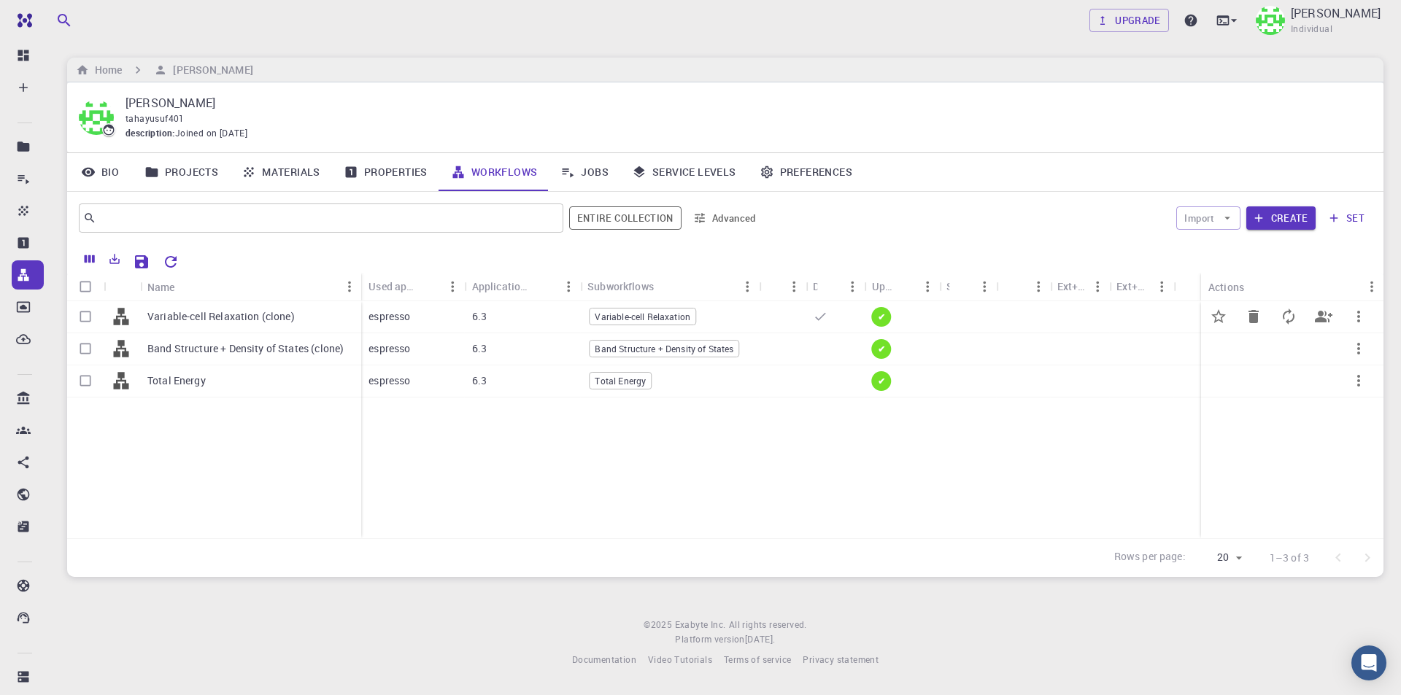
click at [627, 320] on span "Variable-cell Relaxation" at bounding box center [643, 317] width 106 height 12
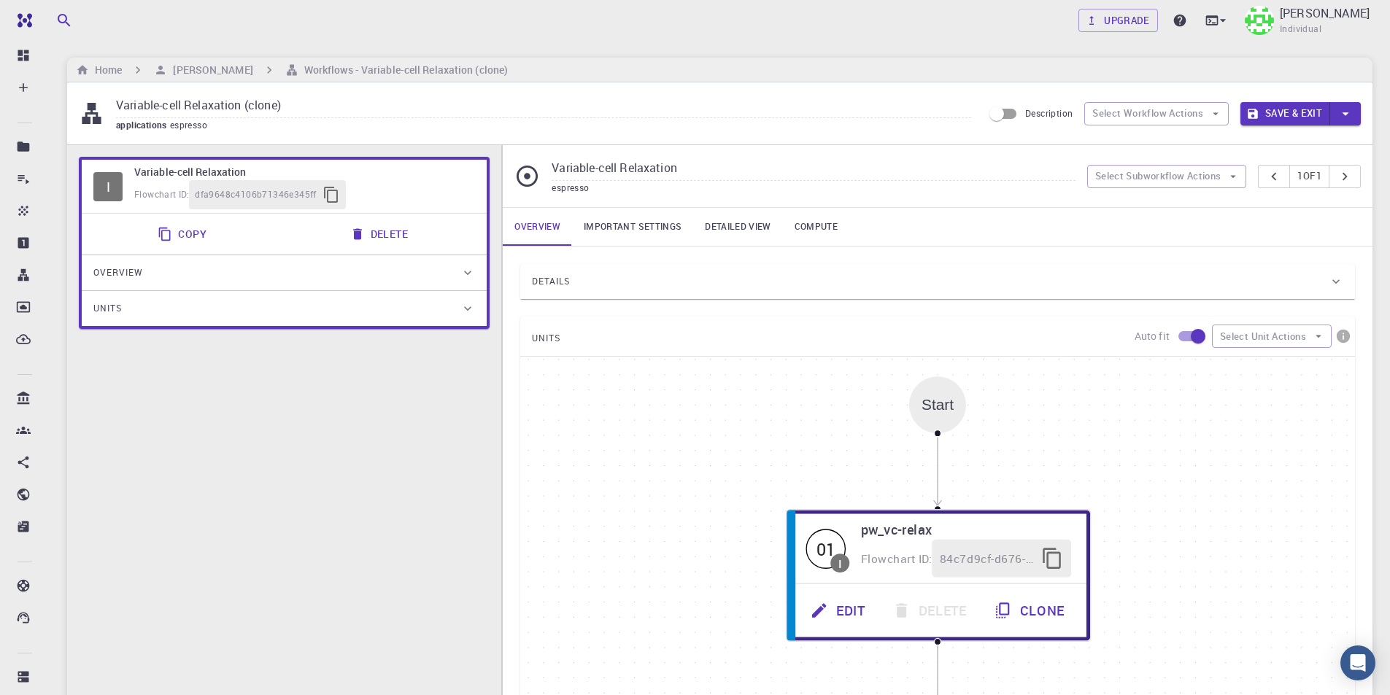
click at [635, 226] on link "Important settings" at bounding box center [632, 227] width 121 height 38
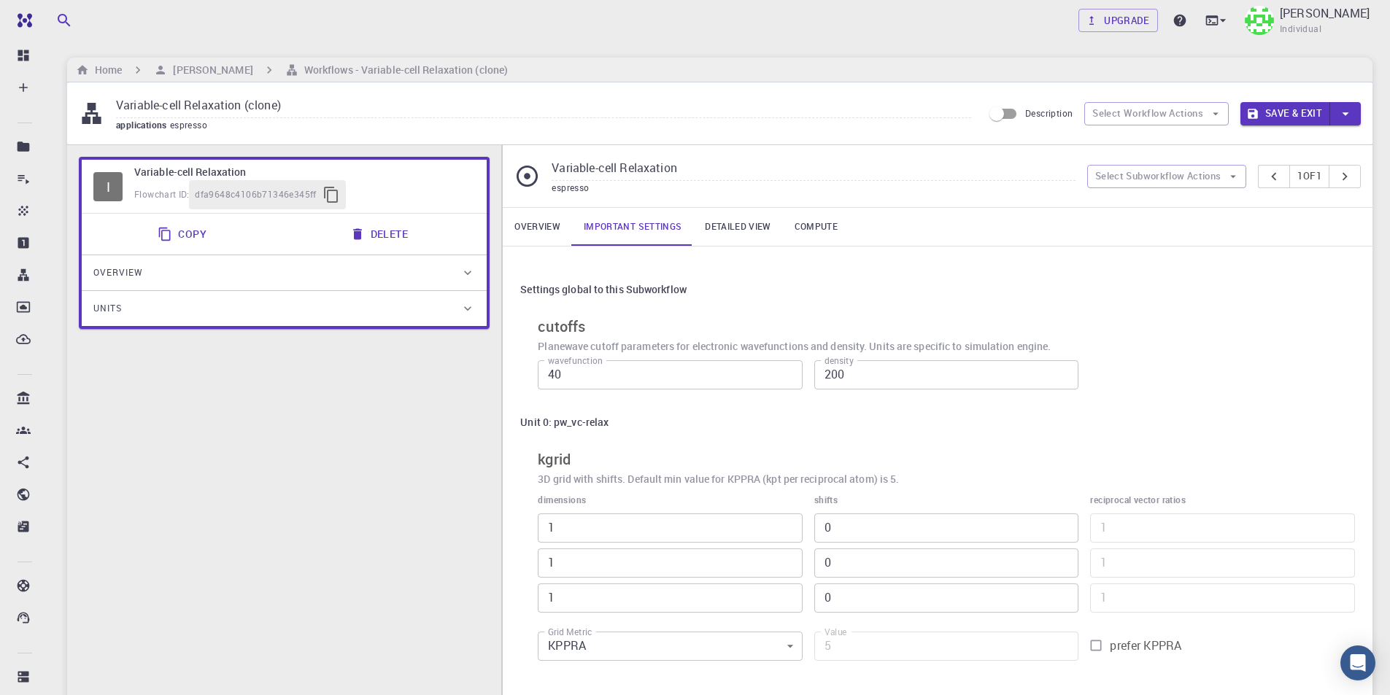
click at [717, 224] on link "Detailed view" at bounding box center [737, 227] width 89 height 38
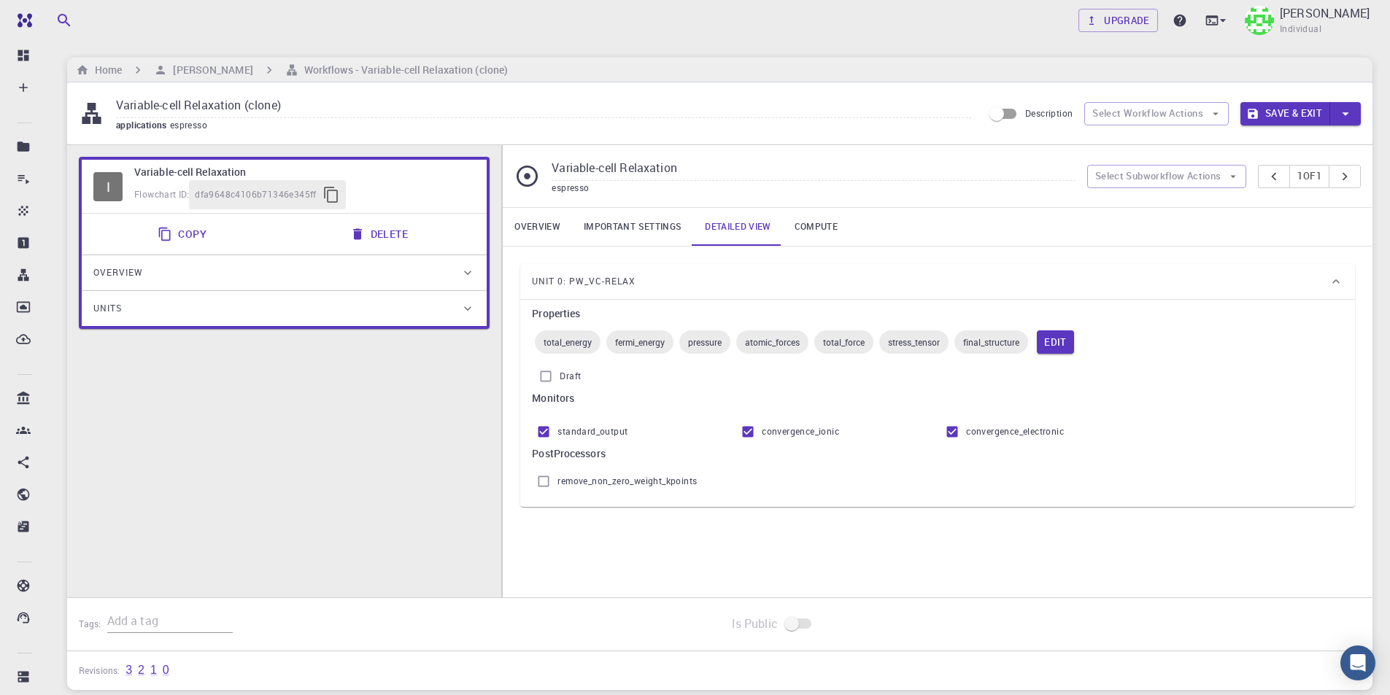
click at [808, 234] on link "Compute" at bounding box center [816, 227] width 66 height 38
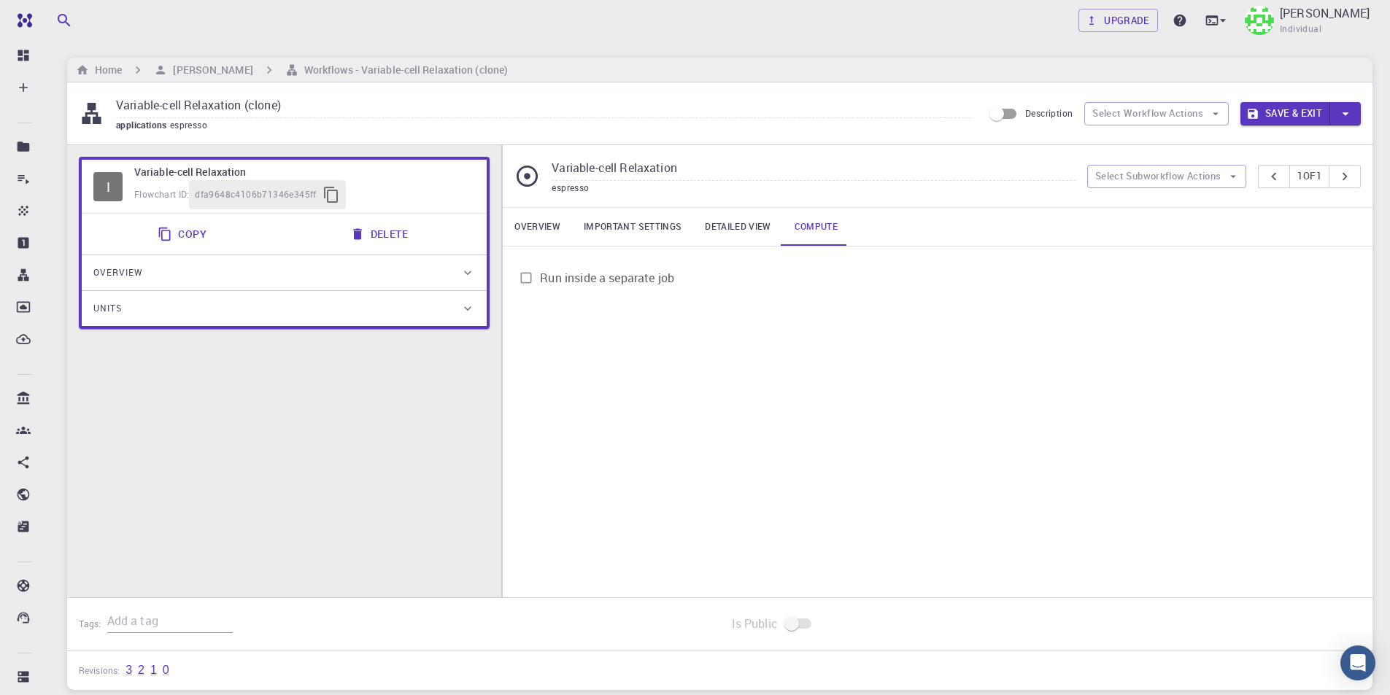
click at [739, 227] on link "Detailed view" at bounding box center [737, 227] width 89 height 38
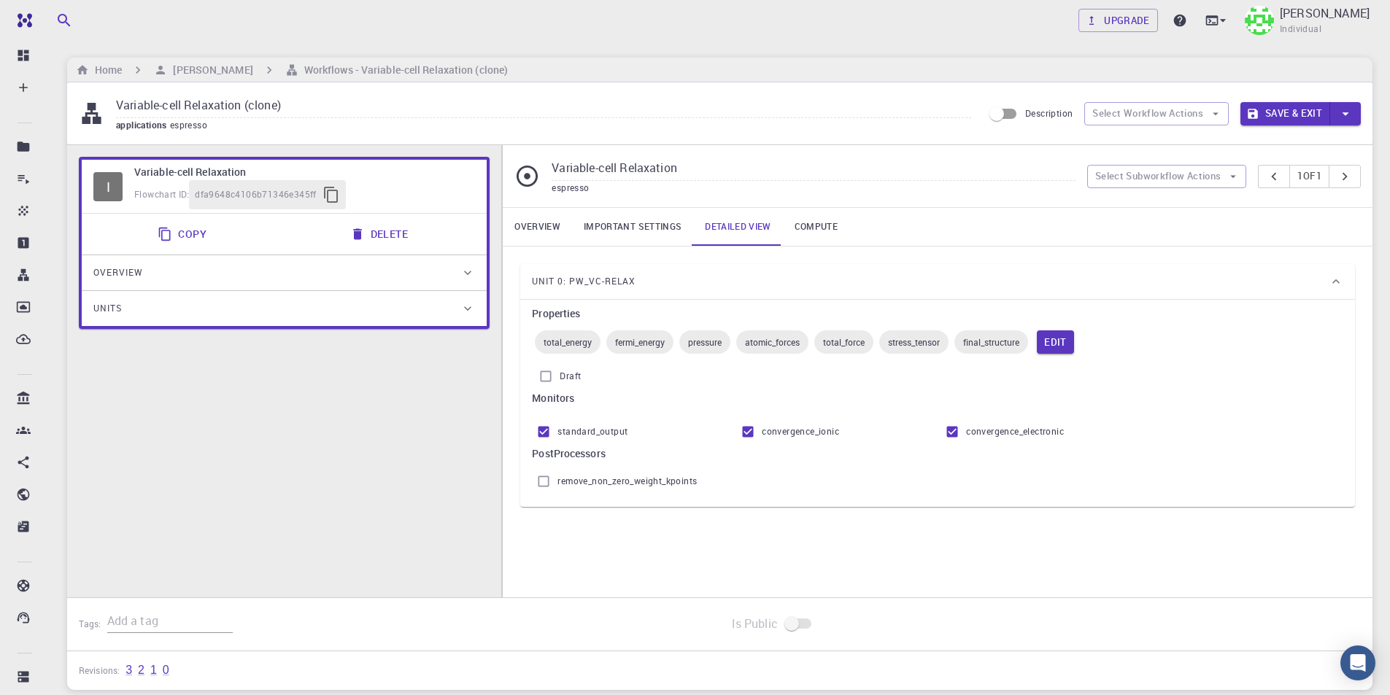
click at [632, 228] on link "Important settings" at bounding box center [632, 227] width 121 height 38
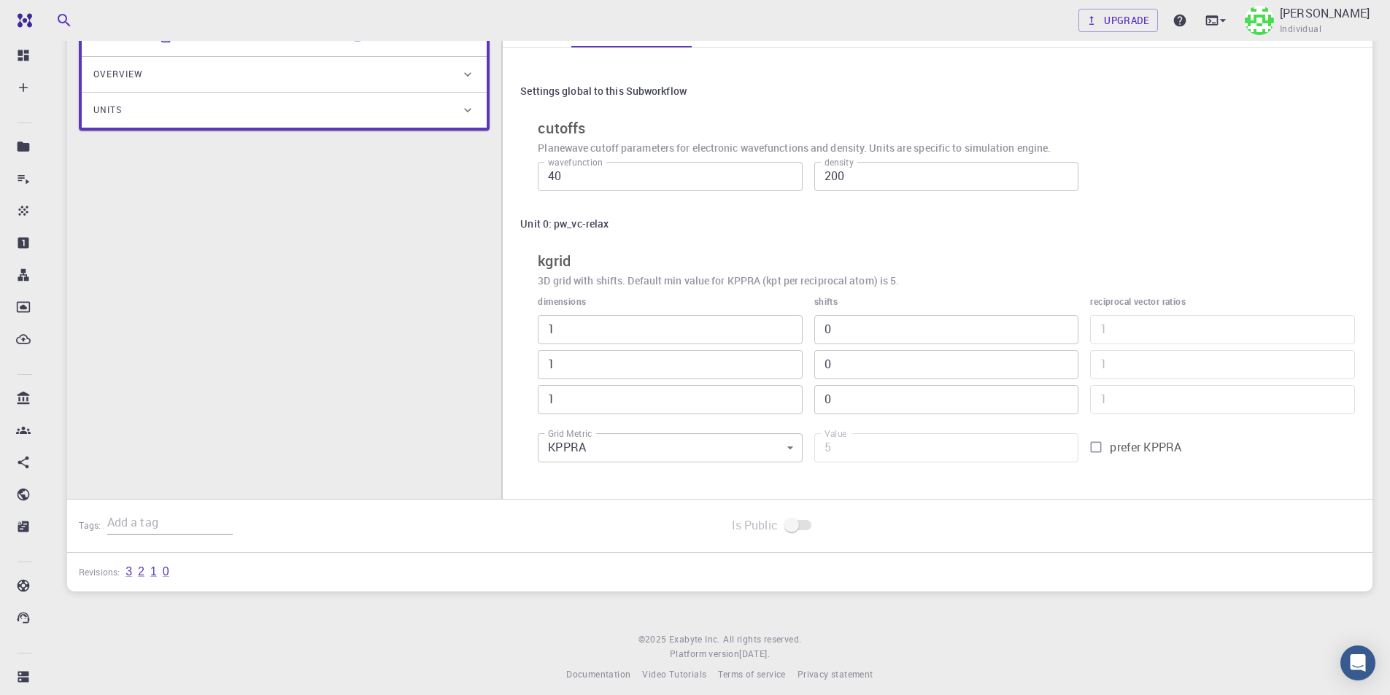
scroll to position [208, 0]
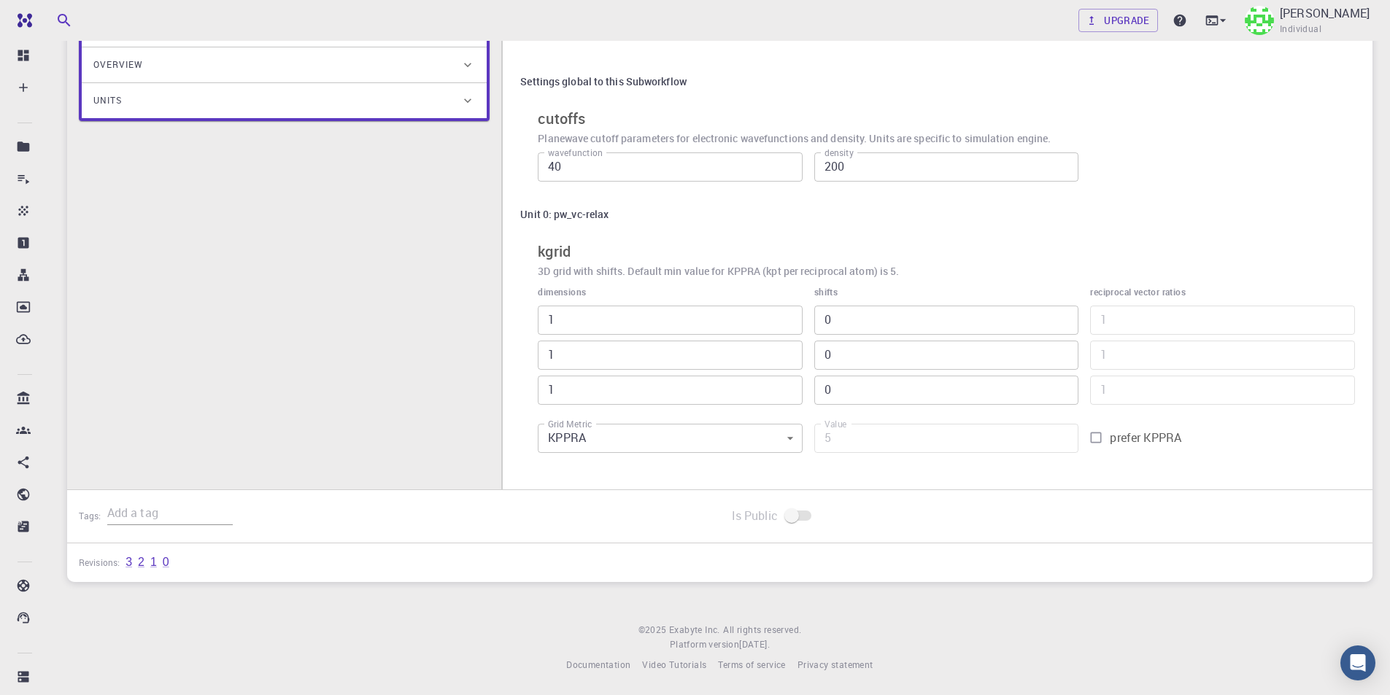
click at [1097, 438] on input "prefer KPPRA" at bounding box center [1096, 438] width 28 height 28
checkbox input "false"
click at [592, 323] on input "1" at bounding box center [670, 320] width 265 height 29
type input "2"
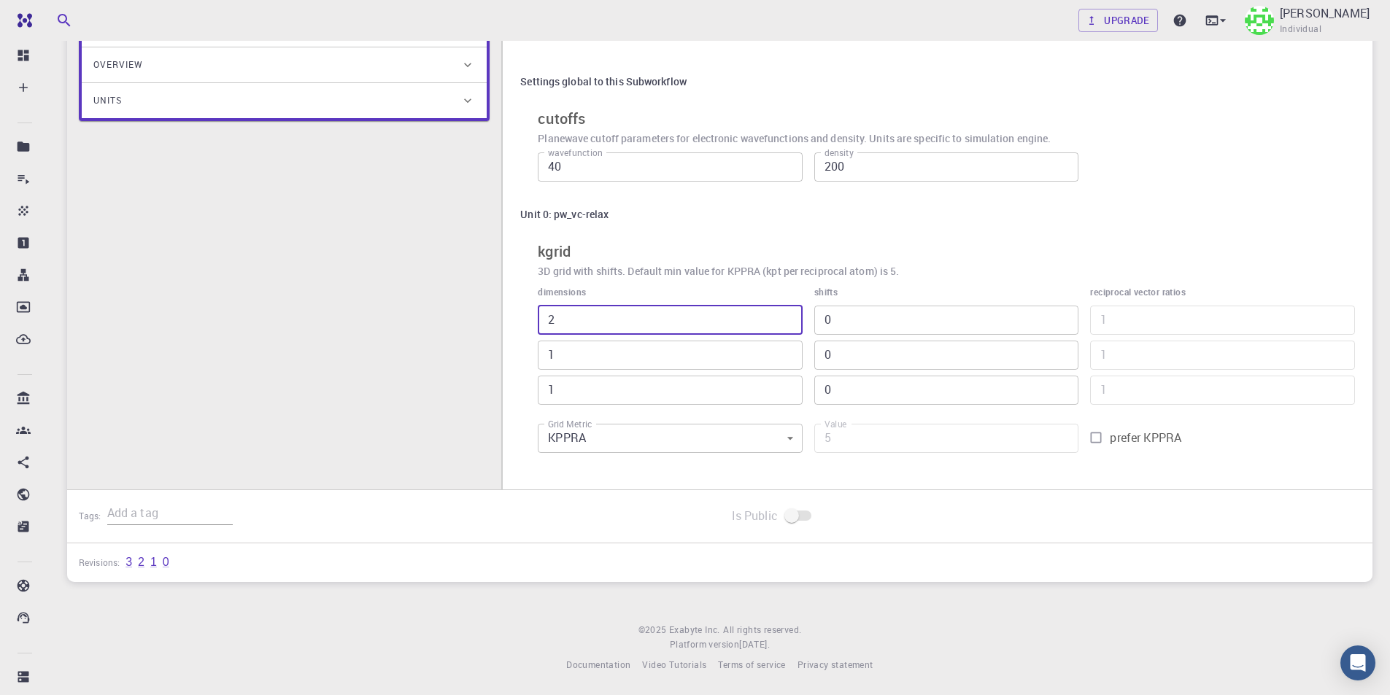
click at [787, 317] on input "2" at bounding box center [670, 320] width 265 height 29
type input "10"
type input "3"
type input "15"
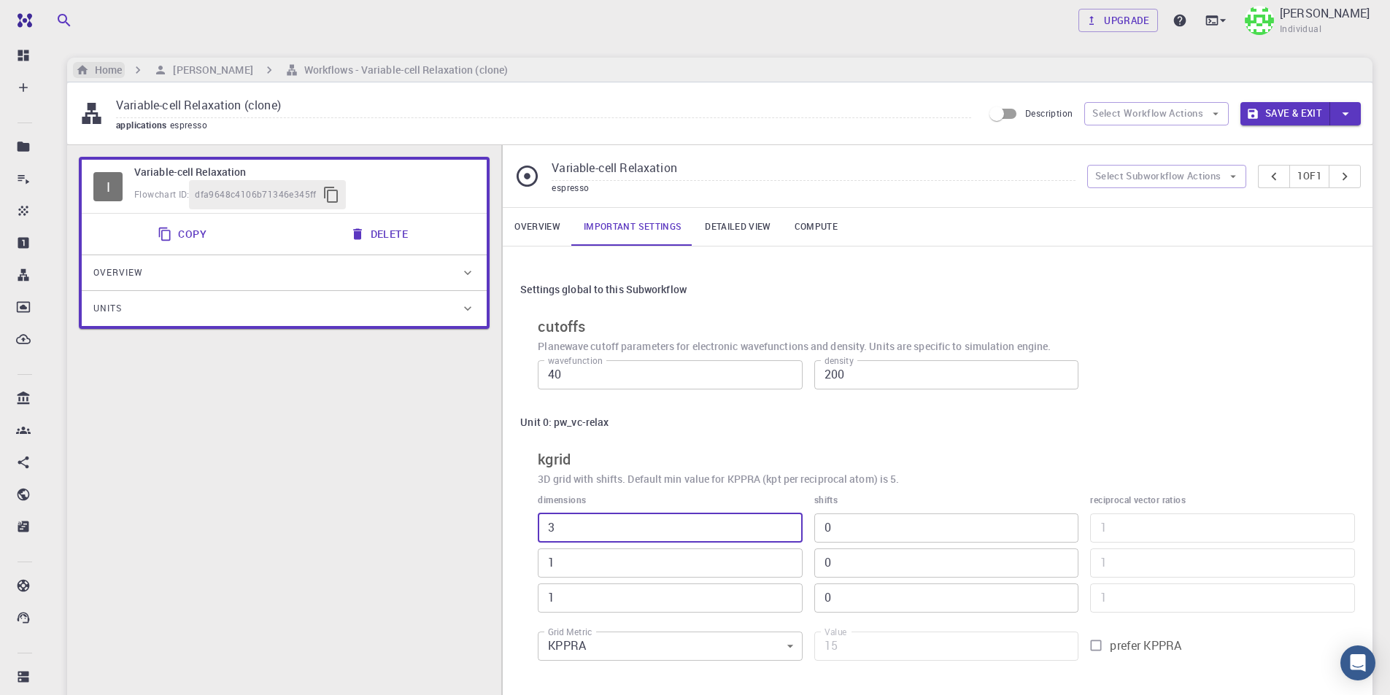
type input "3"
click at [99, 67] on h6 "Home" at bounding box center [105, 70] width 33 height 16
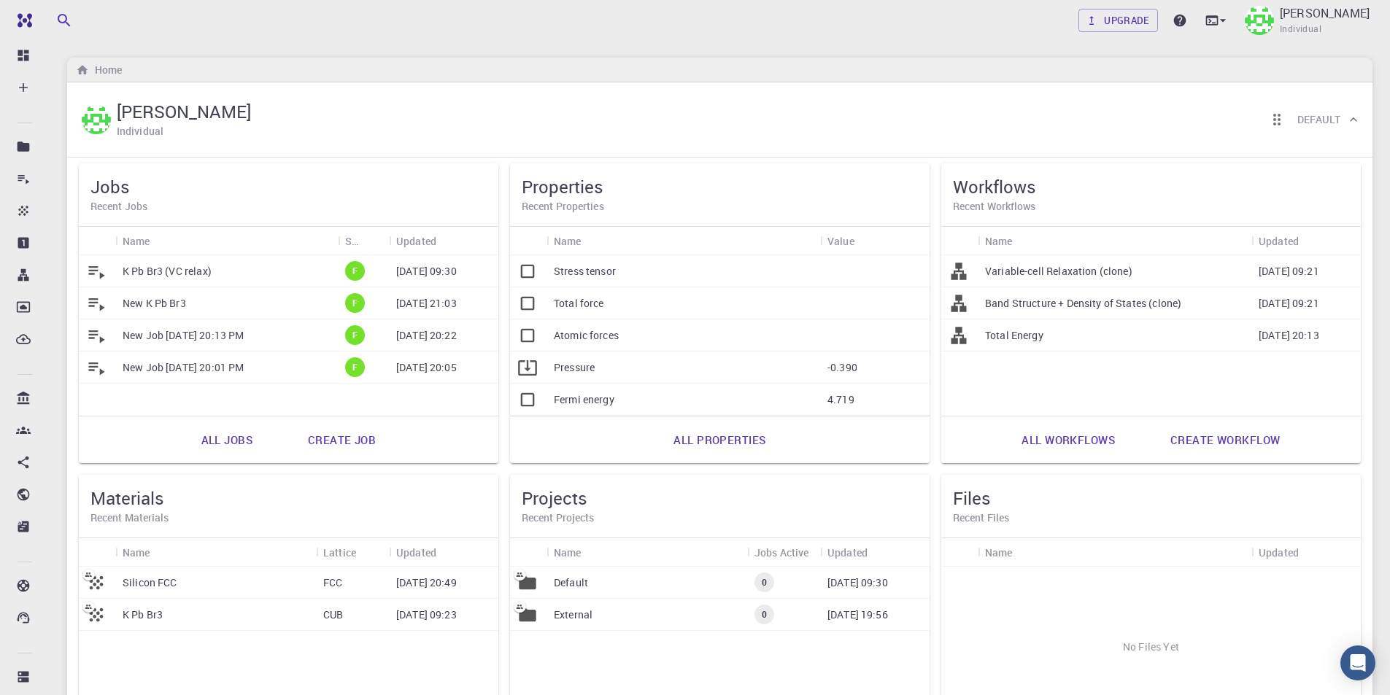
click at [1111, 271] on p "Variable-cell Relaxation (clone)" at bounding box center [1058, 271] width 147 height 15
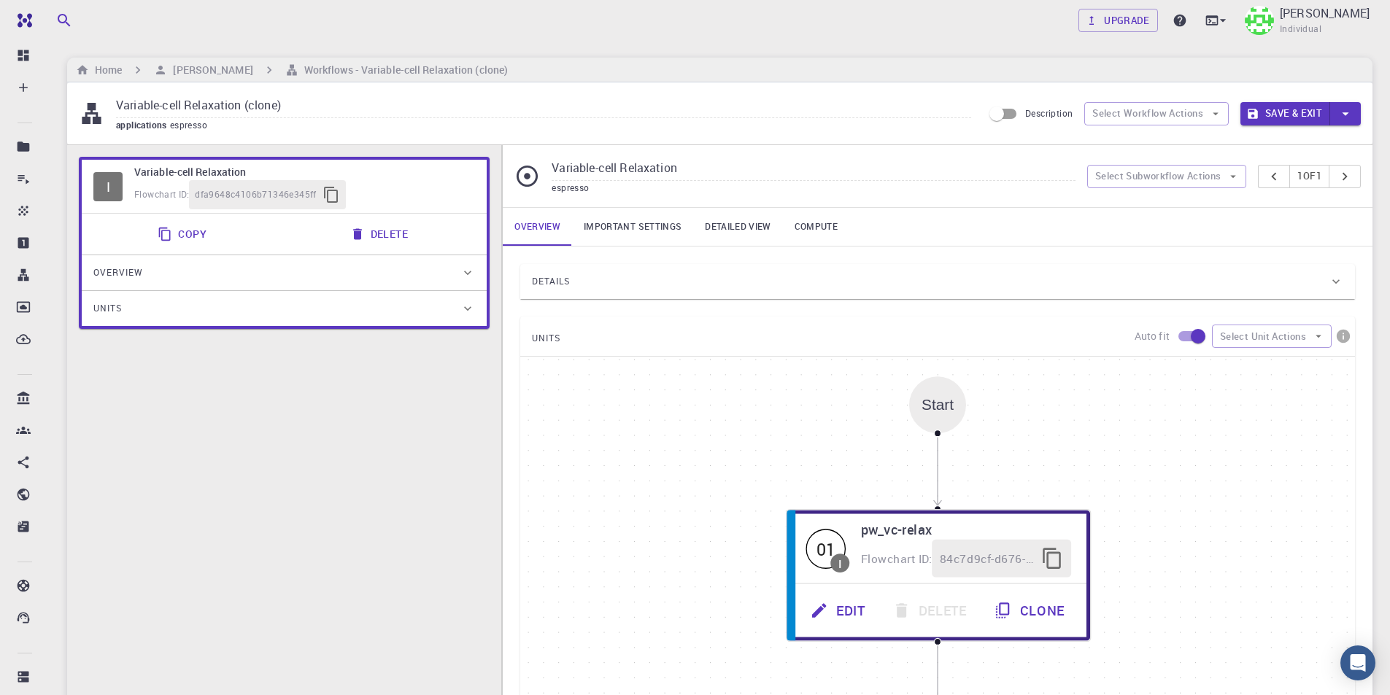
click at [639, 228] on link "Important settings" at bounding box center [632, 227] width 121 height 38
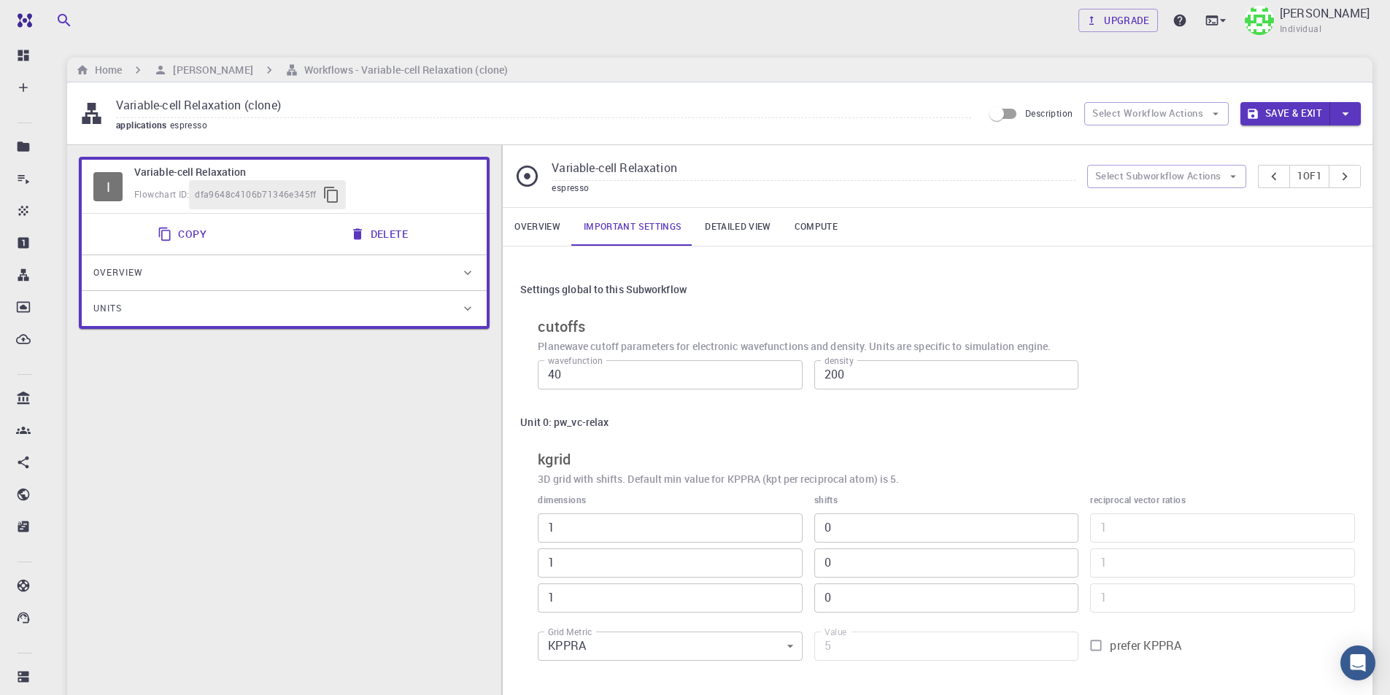
click at [743, 228] on link "Detailed view" at bounding box center [737, 227] width 89 height 38
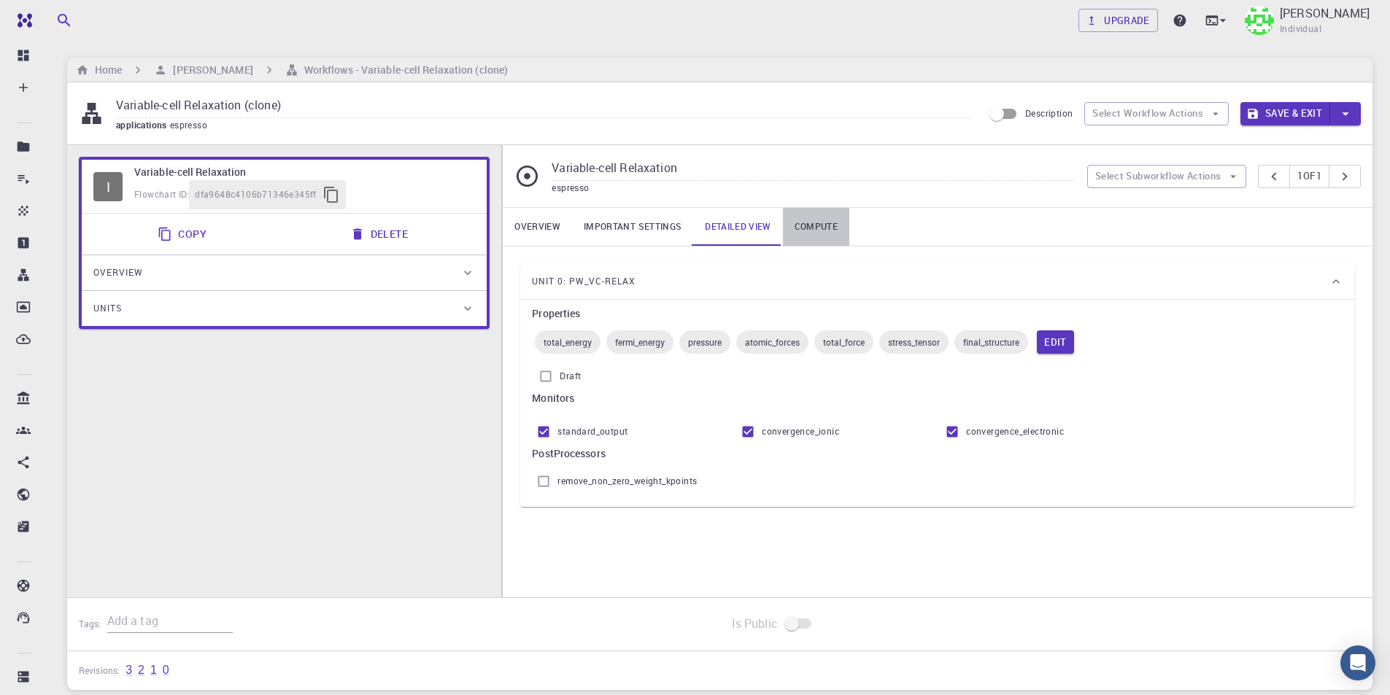
click at [816, 226] on link "Compute" at bounding box center [816, 227] width 66 height 38
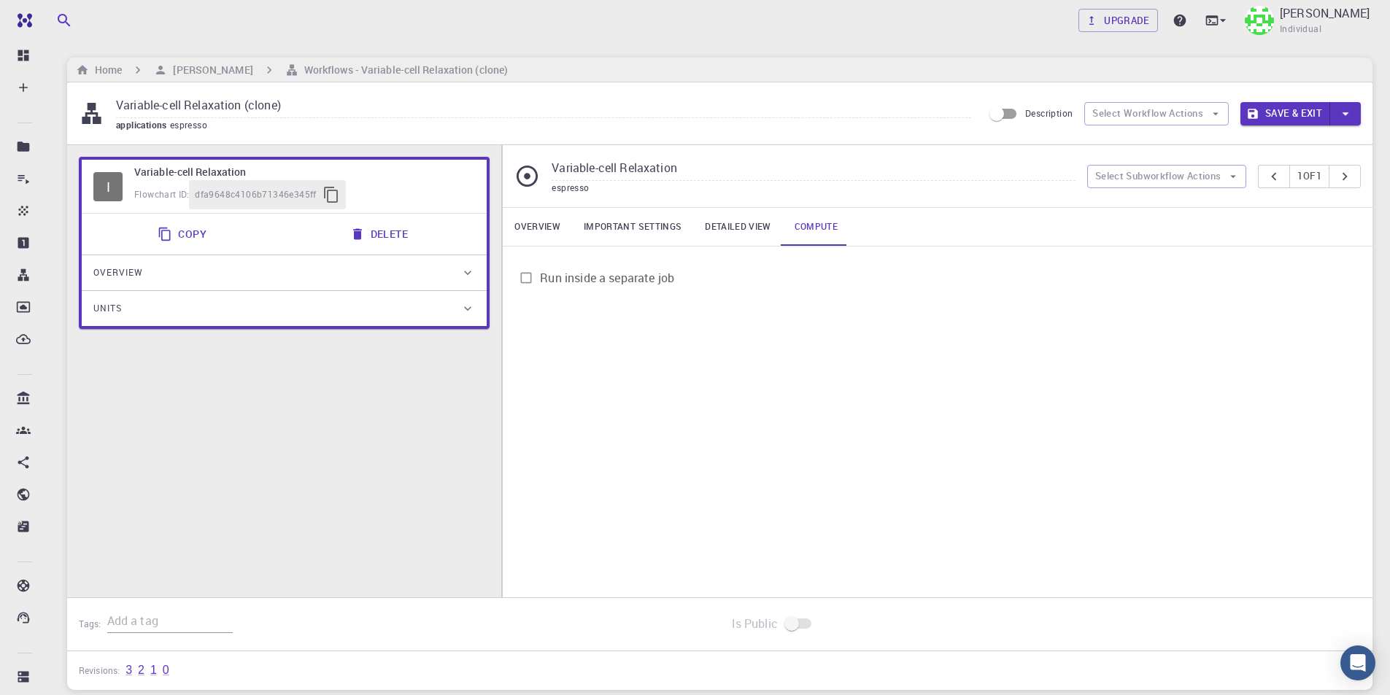
click at [620, 227] on link "Important settings" at bounding box center [632, 227] width 121 height 38
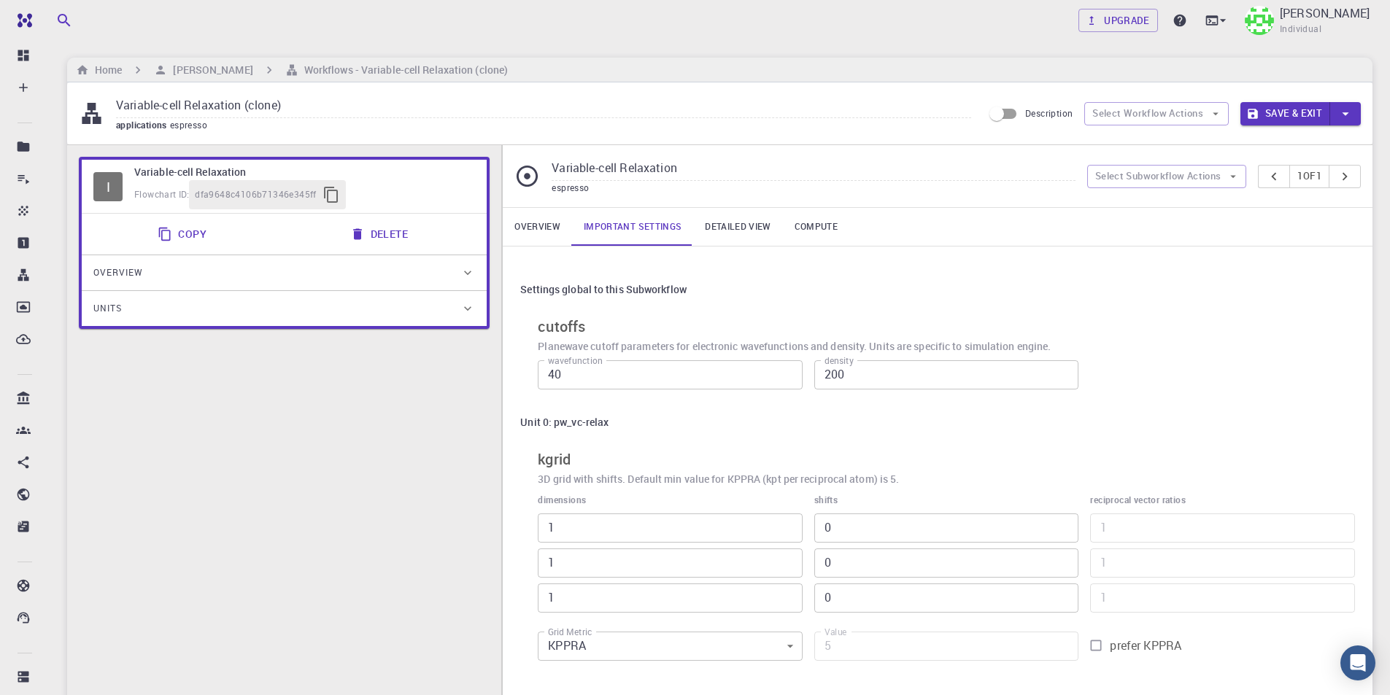
click at [1350, 117] on icon "button" at bounding box center [1345, 114] width 16 height 16
click at [1356, 205] on div at bounding box center [695, 347] width 1390 height 695
click at [198, 234] on button "Copy" at bounding box center [183, 234] width 69 height 29
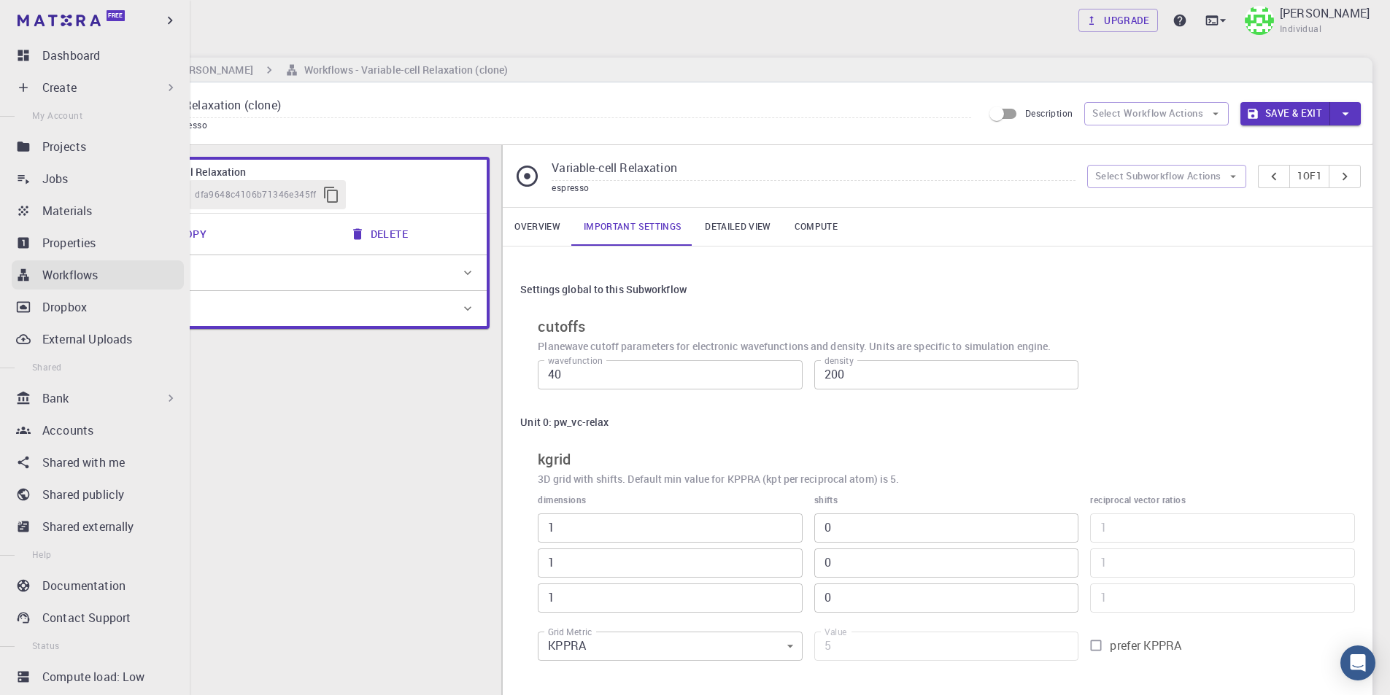
click at [89, 273] on p "Workflows" at bounding box center [69, 275] width 55 height 18
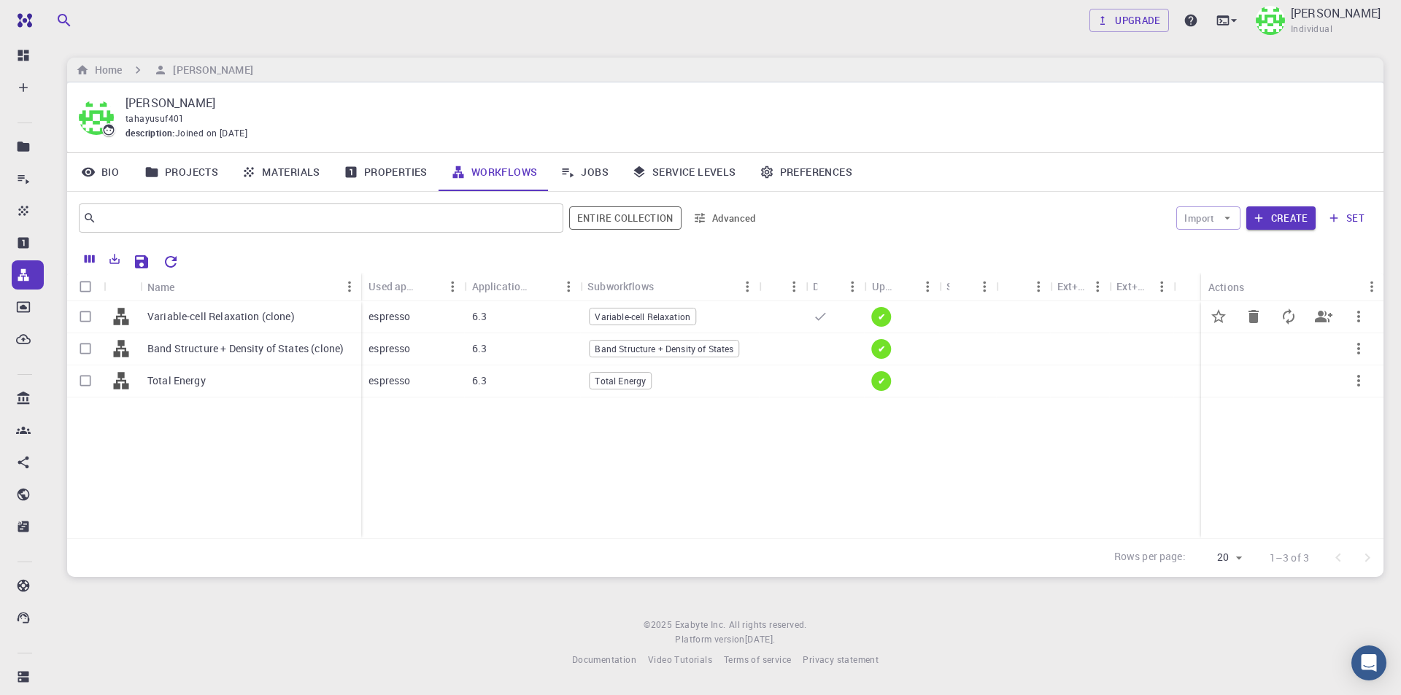
click at [1359, 312] on icon "button" at bounding box center [1358, 317] width 3 height 12
click at [1342, 378] on span "Copy" at bounding box center [1343, 373] width 22 height 15
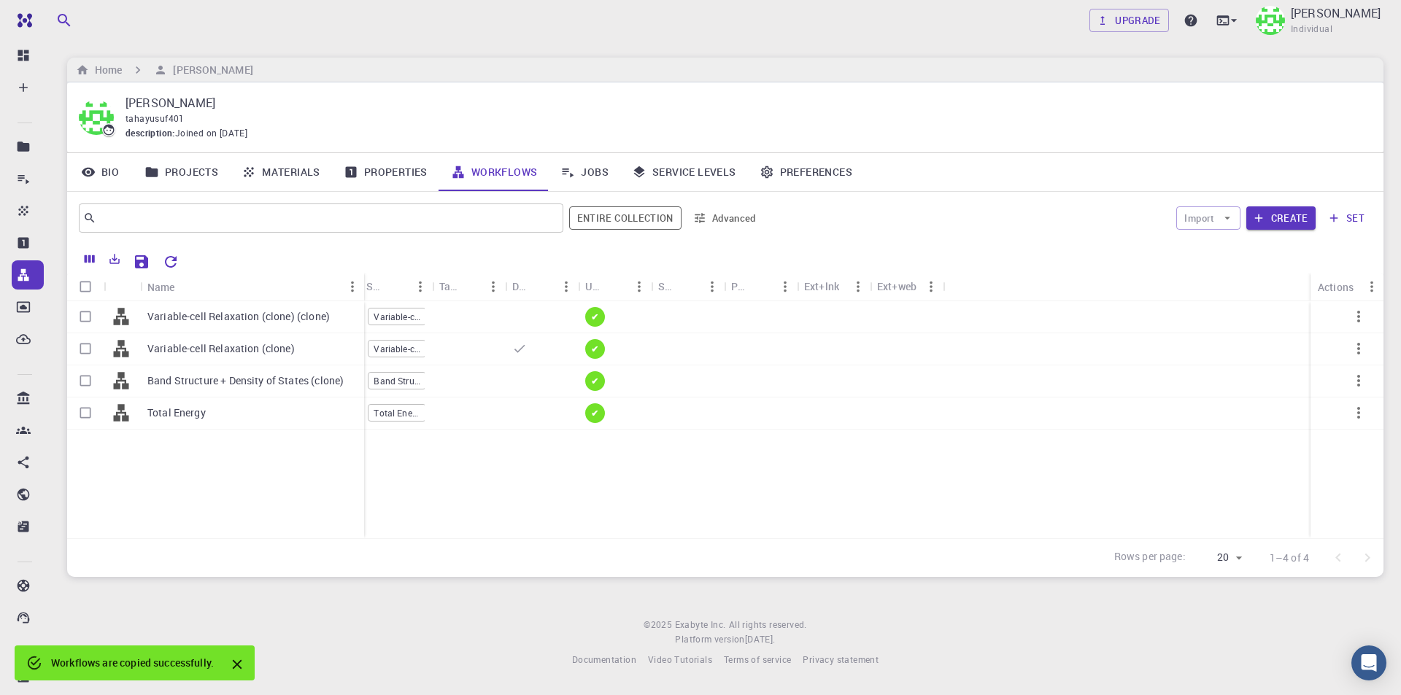
drag, startPoint x: 212, startPoint y: 272, endPoint x: 363, endPoint y: 278, distance: 151.2
click at [363, 278] on div "Name" at bounding box center [365, 287] width 15 height 28
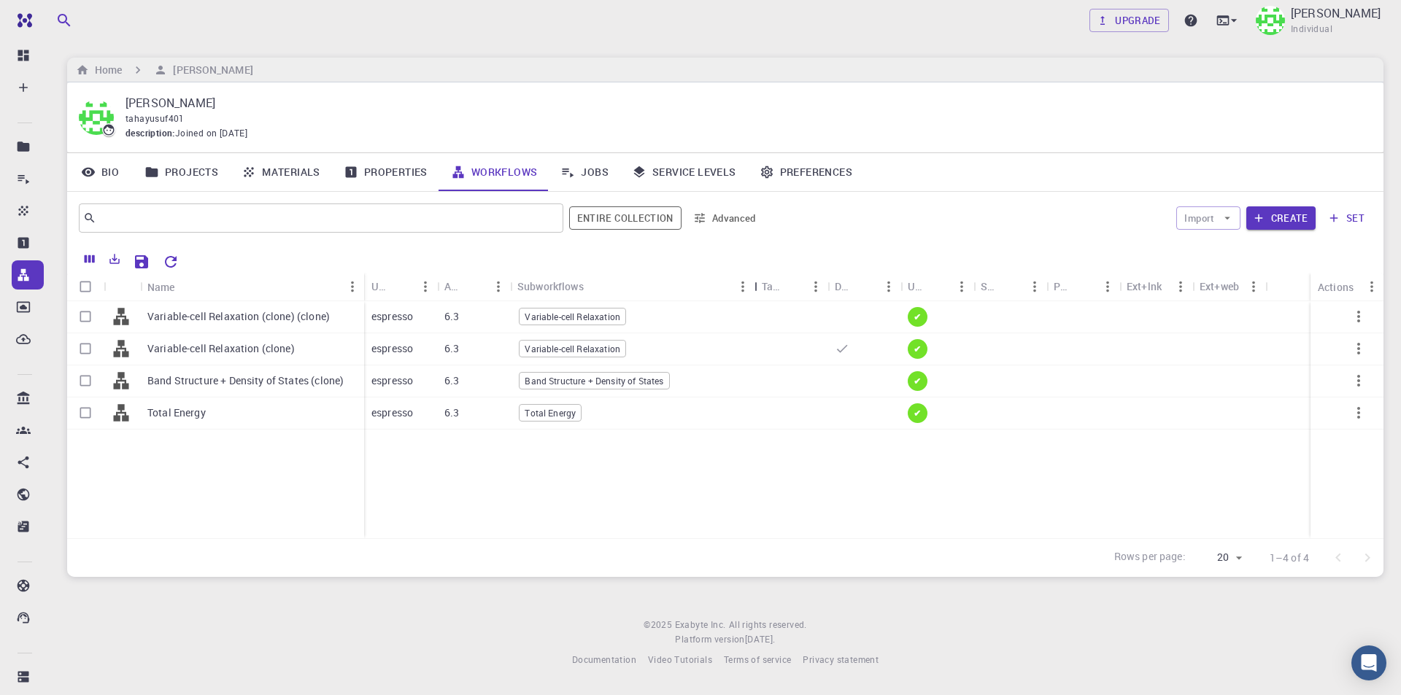
drag, startPoint x: 584, startPoint y: 276, endPoint x: 755, endPoint y: 277, distance: 171.5
click at [755, 277] on div "Subworkflows" at bounding box center [756, 286] width 15 height 28
click at [245, 316] on div at bounding box center [700, 347] width 1401 height 695
click at [320, 319] on p "Variable-cell Relaxation (clone) (clone)" at bounding box center [238, 316] width 182 height 15
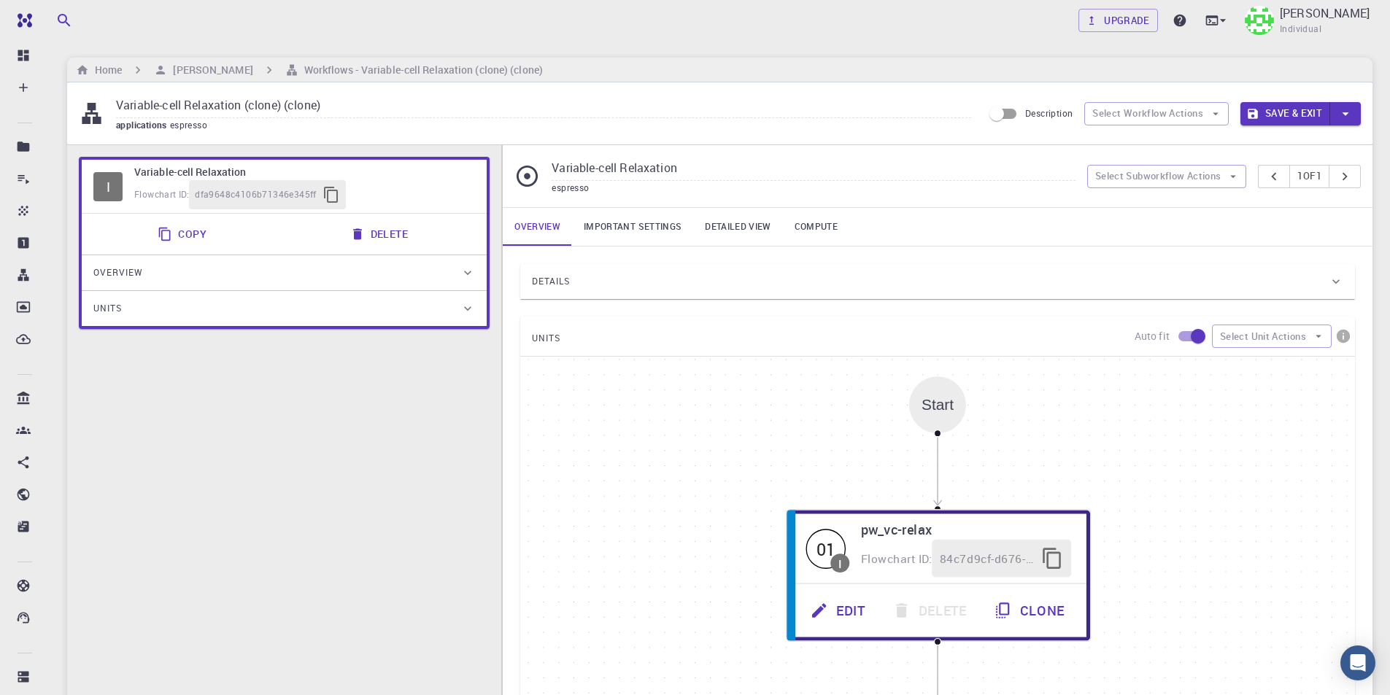
click at [359, 105] on input "Variable-cell Relaxation (clone) (clone)" at bounding box center [543, 106] width 855 height 24
drag, startPoint x: 344, startPoint y: 107, endPoint x: 286, endPoint y: 107, distance: 58.4
click at [286, 107] on input "Variable-cell Relaxation (clone) (clone)" at bounding box center [543, 106] width 855 height 24
click at [657, 225] on link "Important settings" at bounding box center [632, 227] width 121 height 38
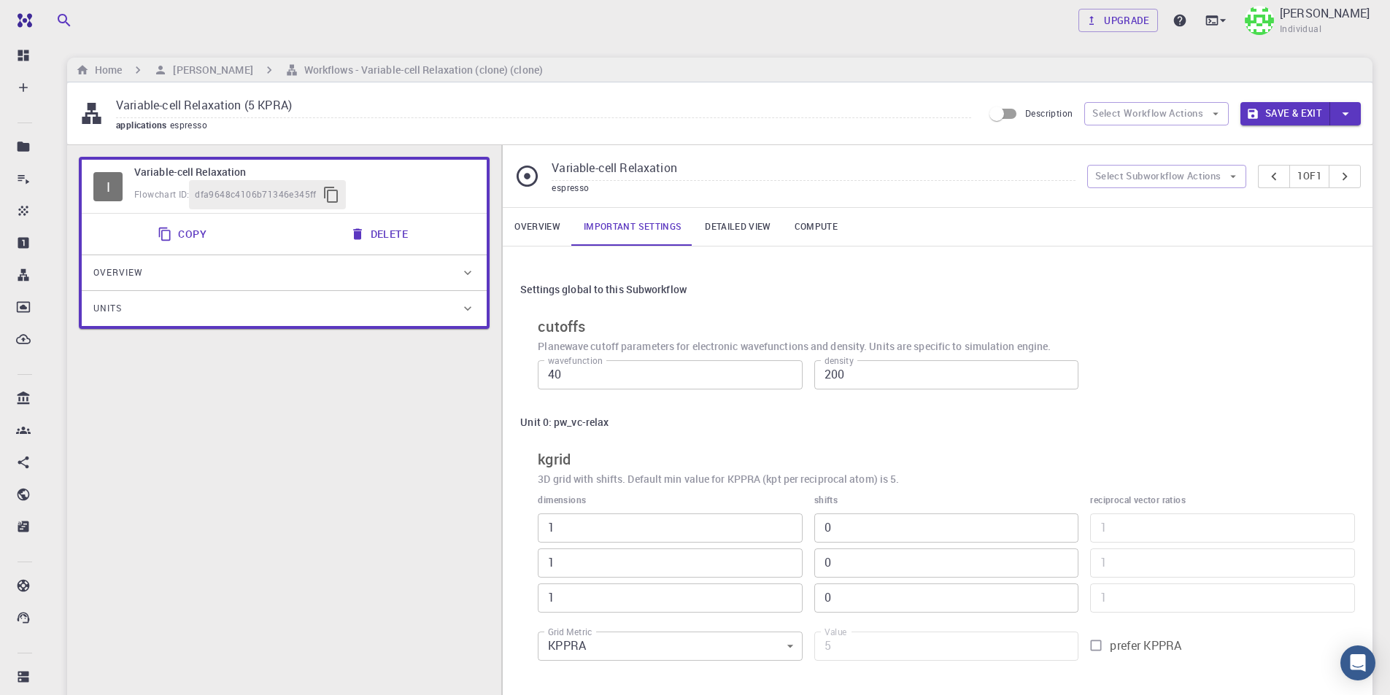
click at [271, 105] on input "Variable-cell Relaxation (5 KPRA)" at bounding box center [543, 106] width 855 height 24
type input "Variable-cell Relaxation (5 KPPRA)"
click at [1279, 115] on button "Save & Exit" at bounding box center [1285, 113] width 90 height 23
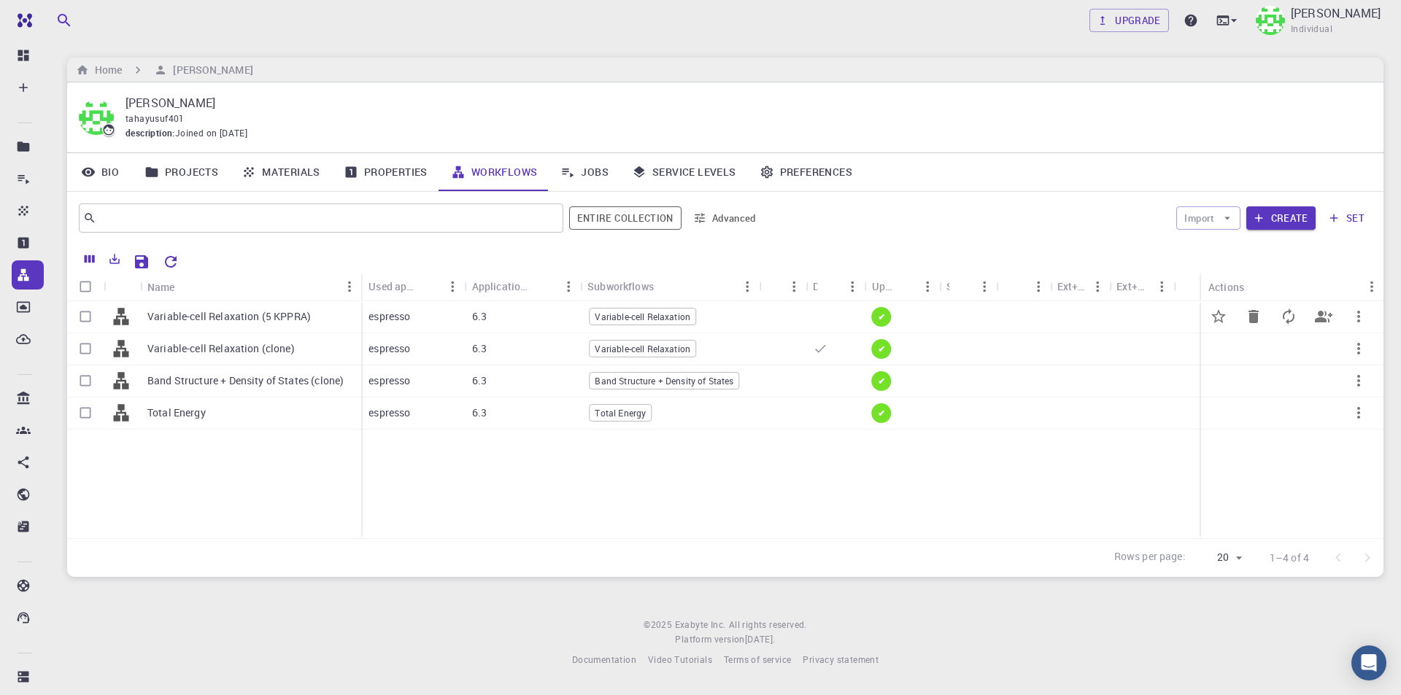
click at [1351, 314] on icon "button" at bounding box center [1359, 317] width 18 height 18
click at [1371, 357] on span "Set default" at bounding box center [1354, 351] width 45 height 15
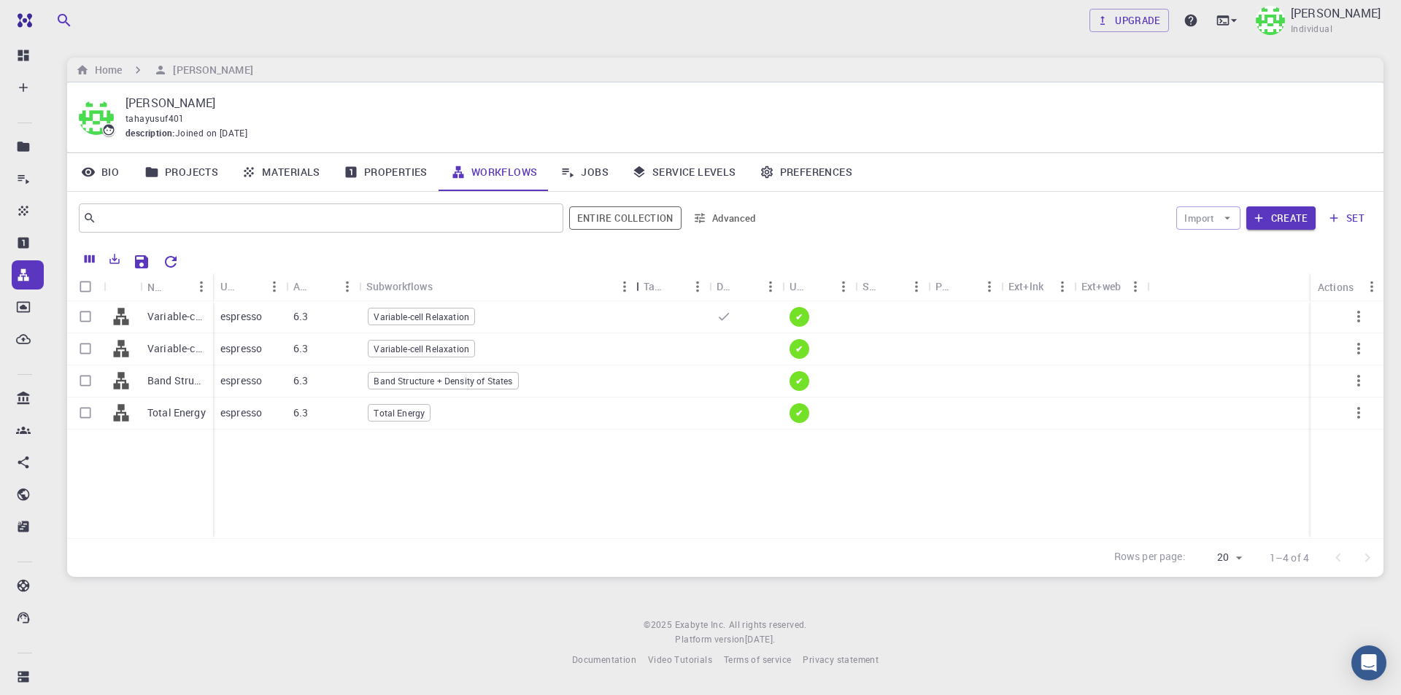
drag, startPoint x: 432, startPoint y: 280, endPoint x: 636, endPoint y: 279, distance: 204.3
click at [636, 279] on div "Subworkflows" at bounding box center [637, 286] width 15 height 28
drag, startPoint x: 210, startPoint y: 279, endPoint x: 367, endPoint y: 281, distance: 156.9
click at [367, 281] on div "Name" at bounding box center [371, 287] width 15 height 28
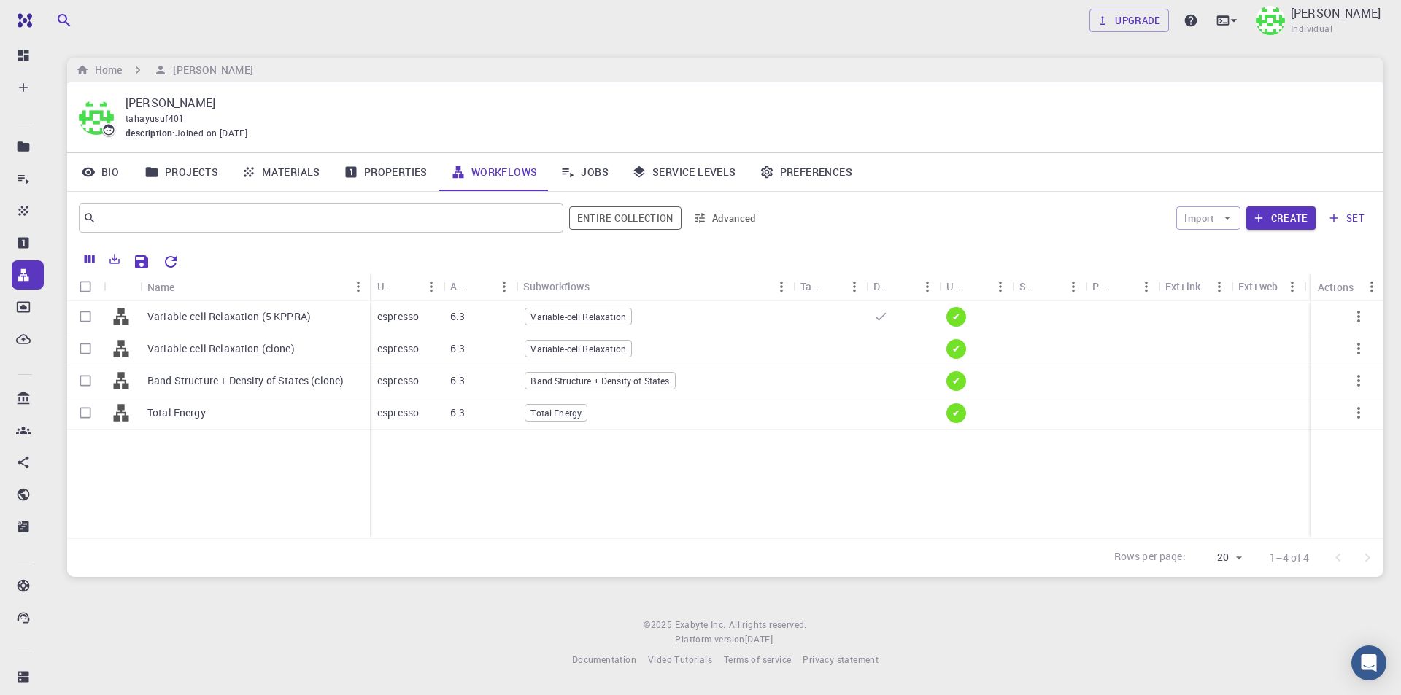
click at [459, 517] on div "Variable-cell Relaxation (5 KPPRA) Variable-cell Relaxation (clone) Band Struct…" at bounding box center [725, 419] width 1316 height 237
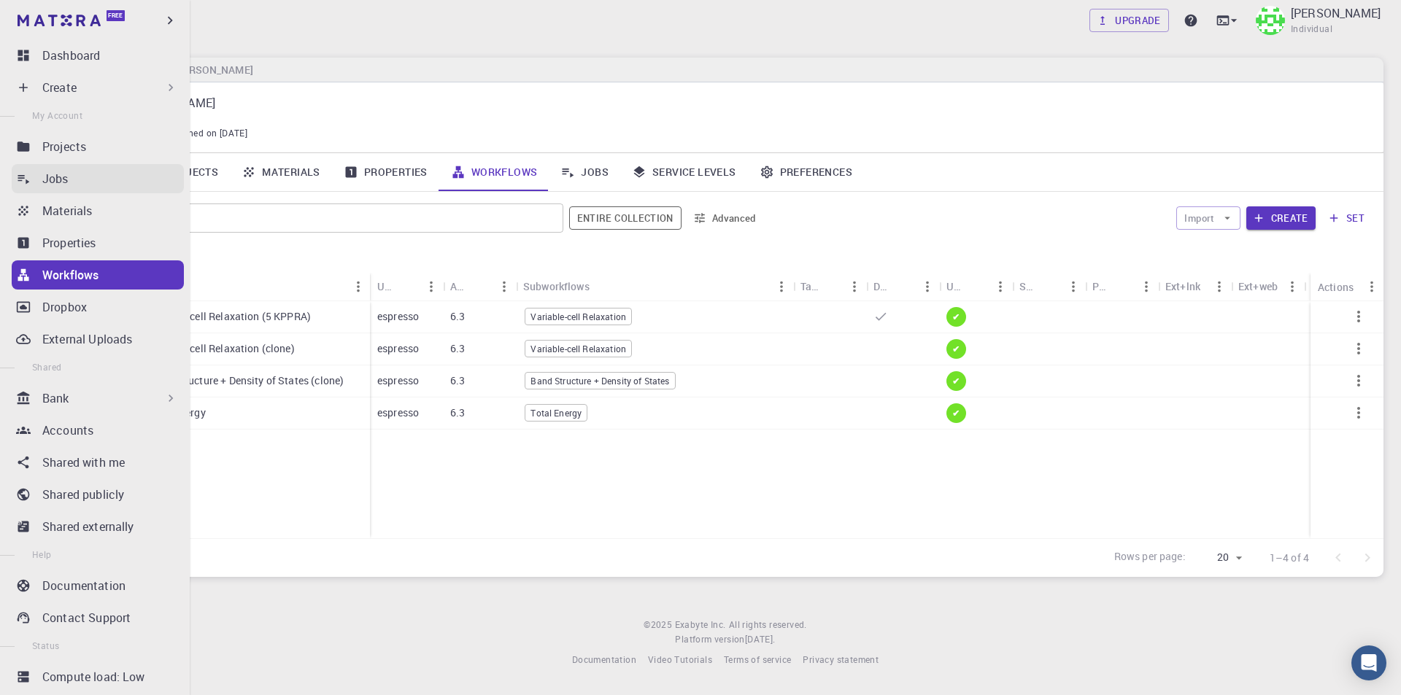
click at [75, 175] on div "Jobs" at bounding box center [113, 179] width 142 height 18
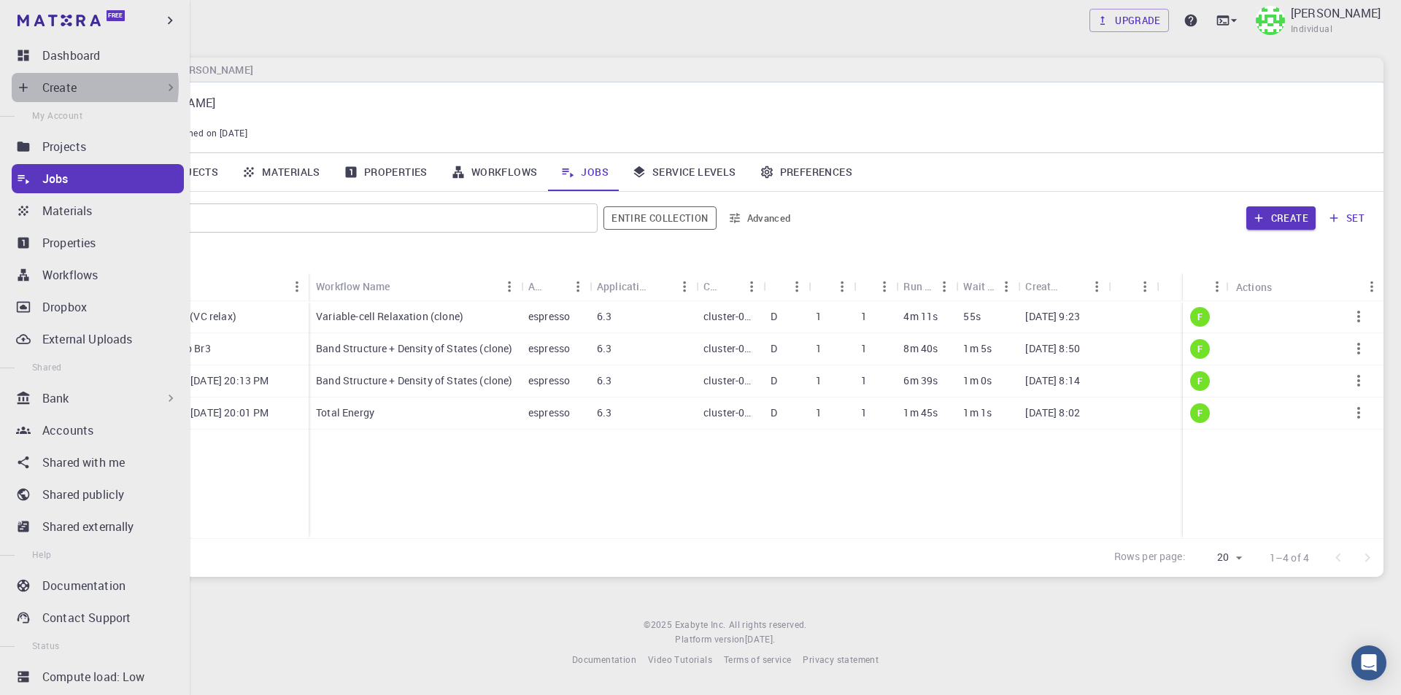
click at [78, 86] on div "Create" at bounding box center [110, 88] width 136 height 18
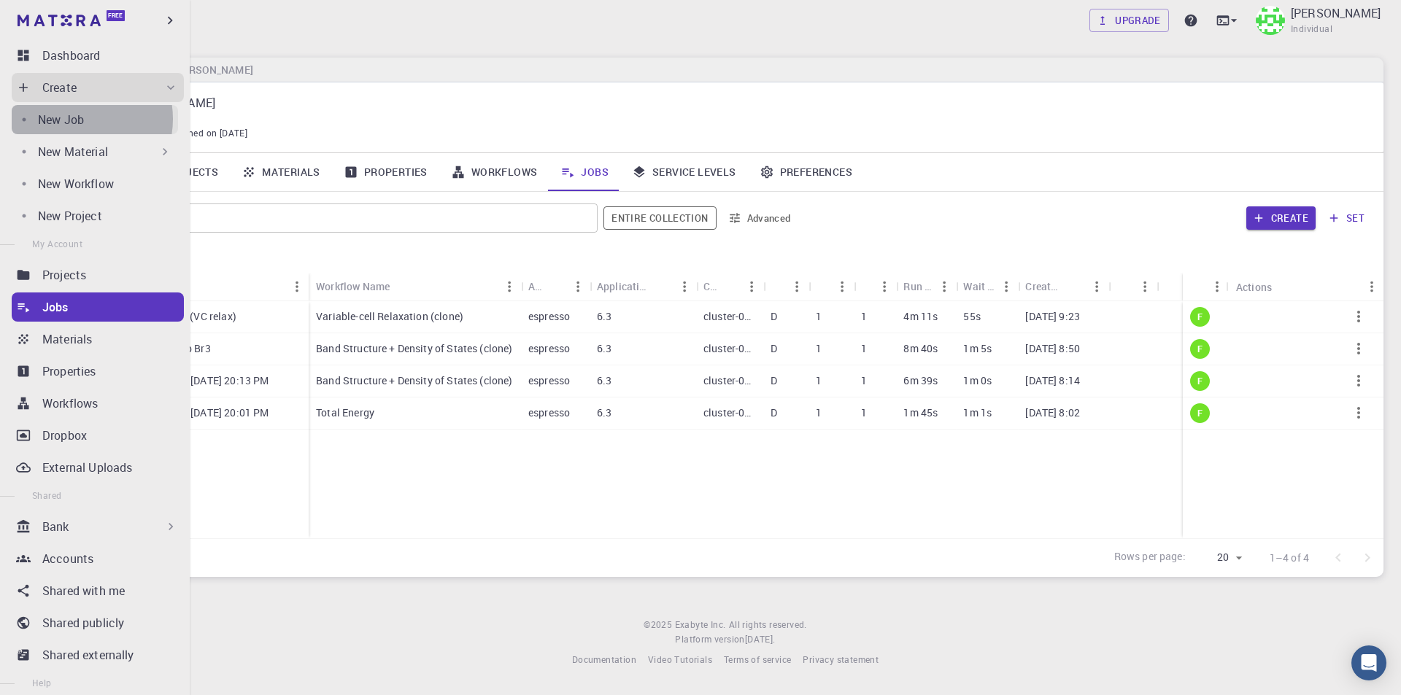
click at [75, 119] on p "New Job" at bounding box center [61, 120] width 46 height 18
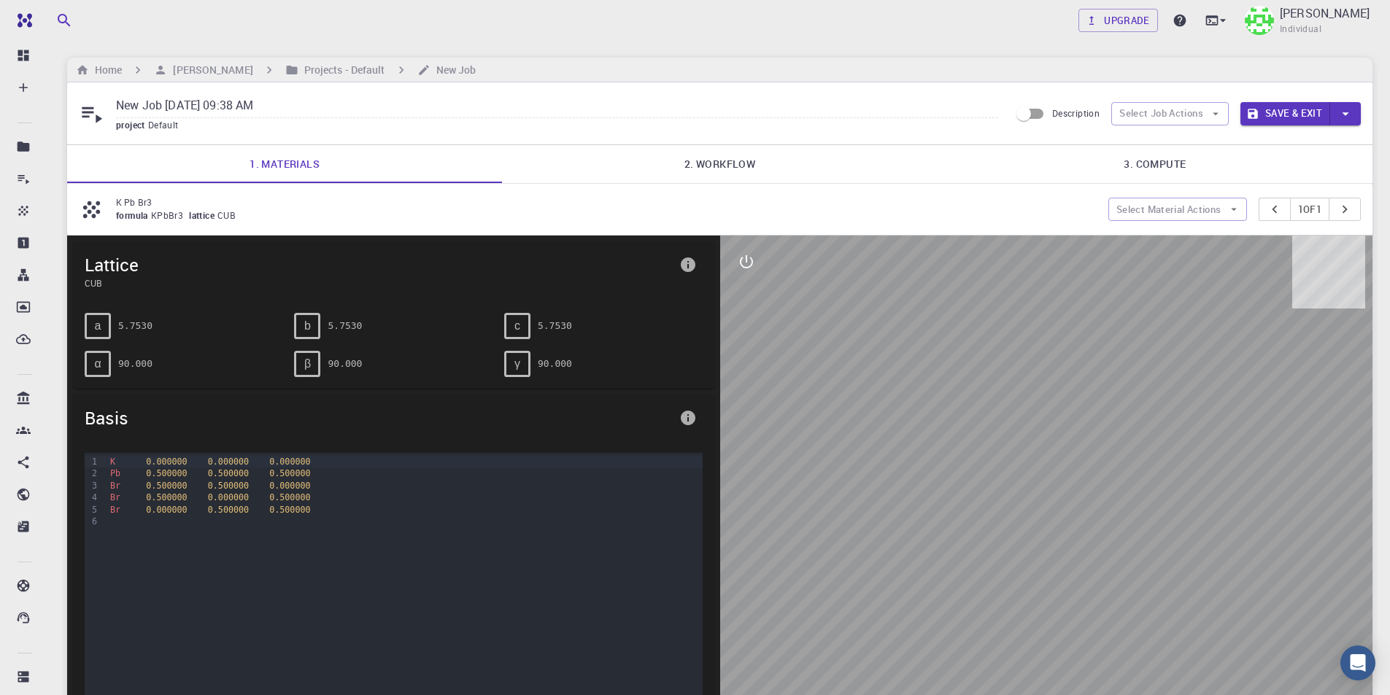
click at [744, 162] on link "2. Workflow" at bounding box center [719, 164] width 435 height 38
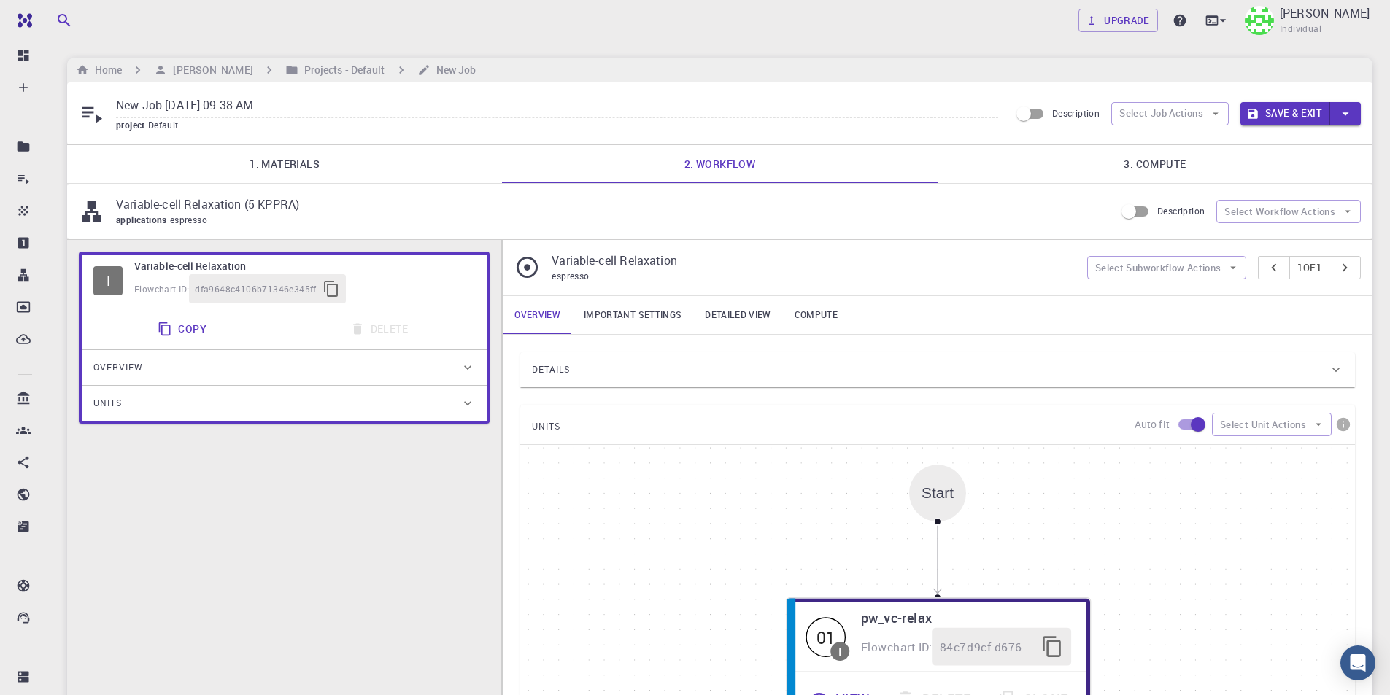
click at [642, 315] on link "Important settings" at bounding box center [632, 315] width 121 height 38
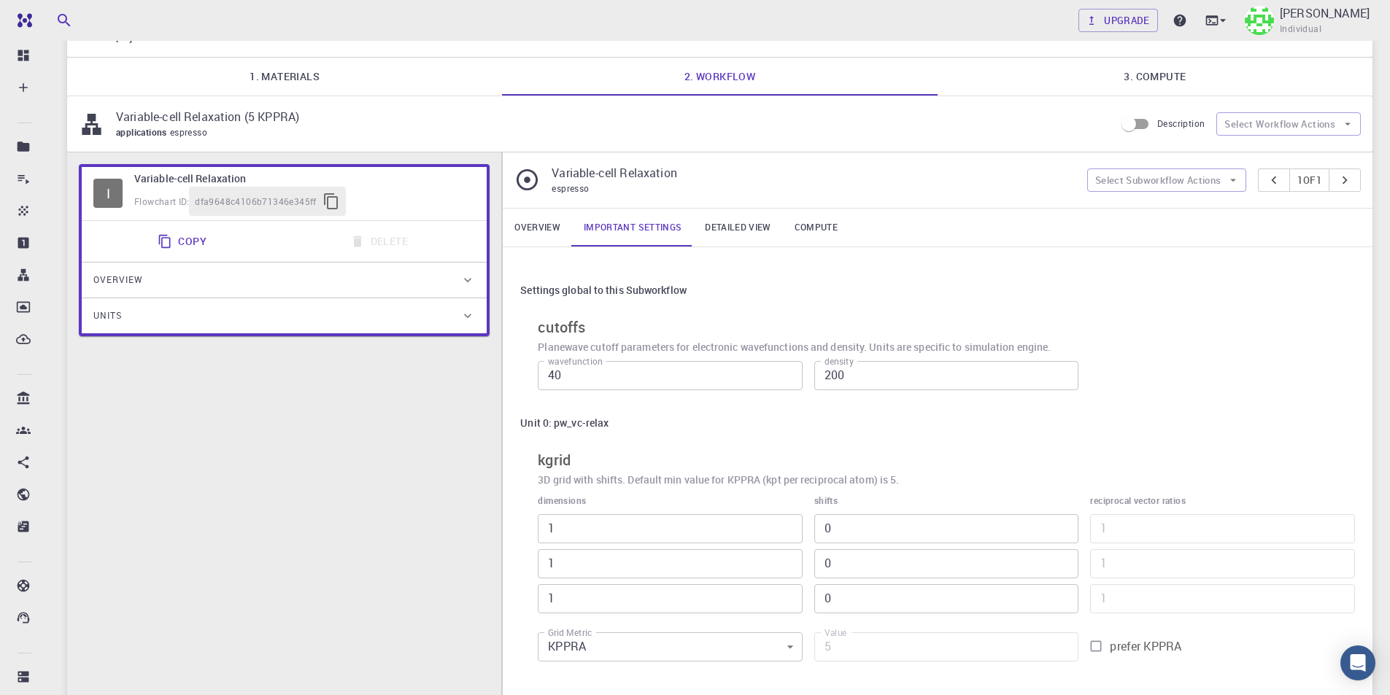
scroll to position [219, 0]
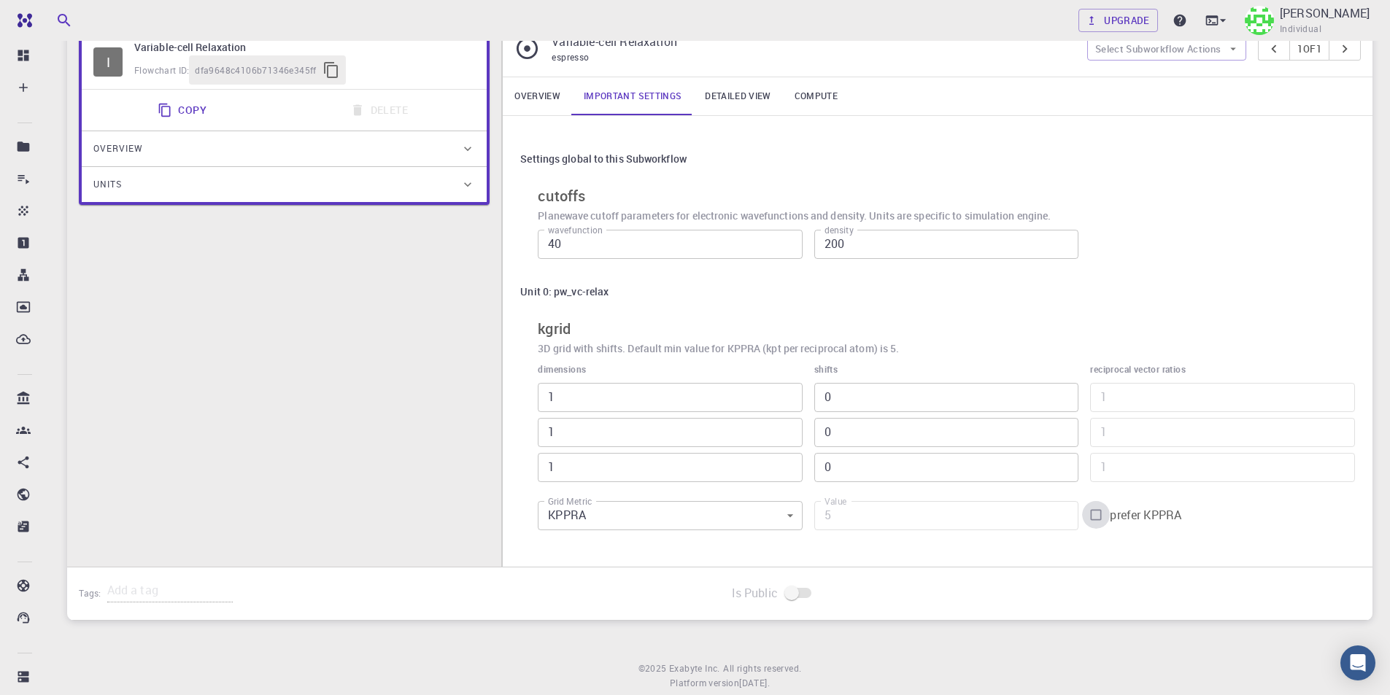
click at [1095, 516] on input "prefer KPPRA" at bounding box center [1096, 515] width 28 height 28
checkbox input "true"
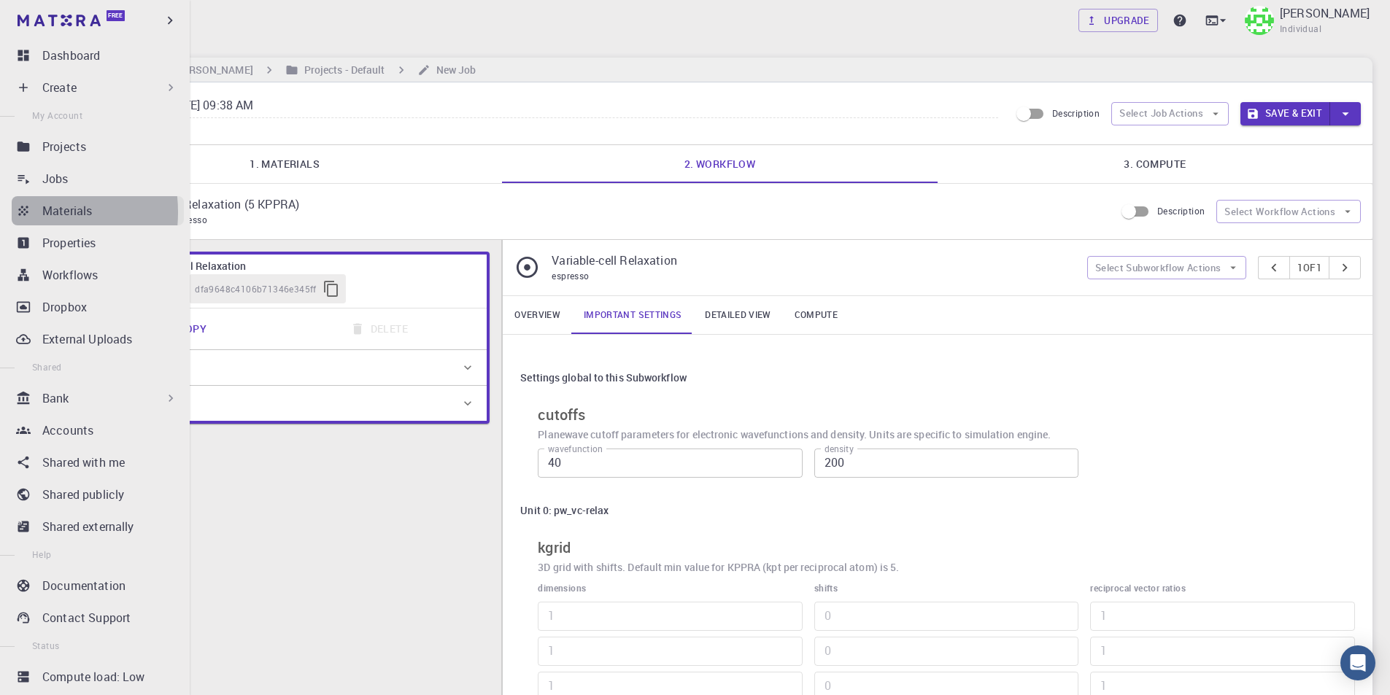
click at [20, 212] on icon at bounding box center [23, 211] width 15 height 15
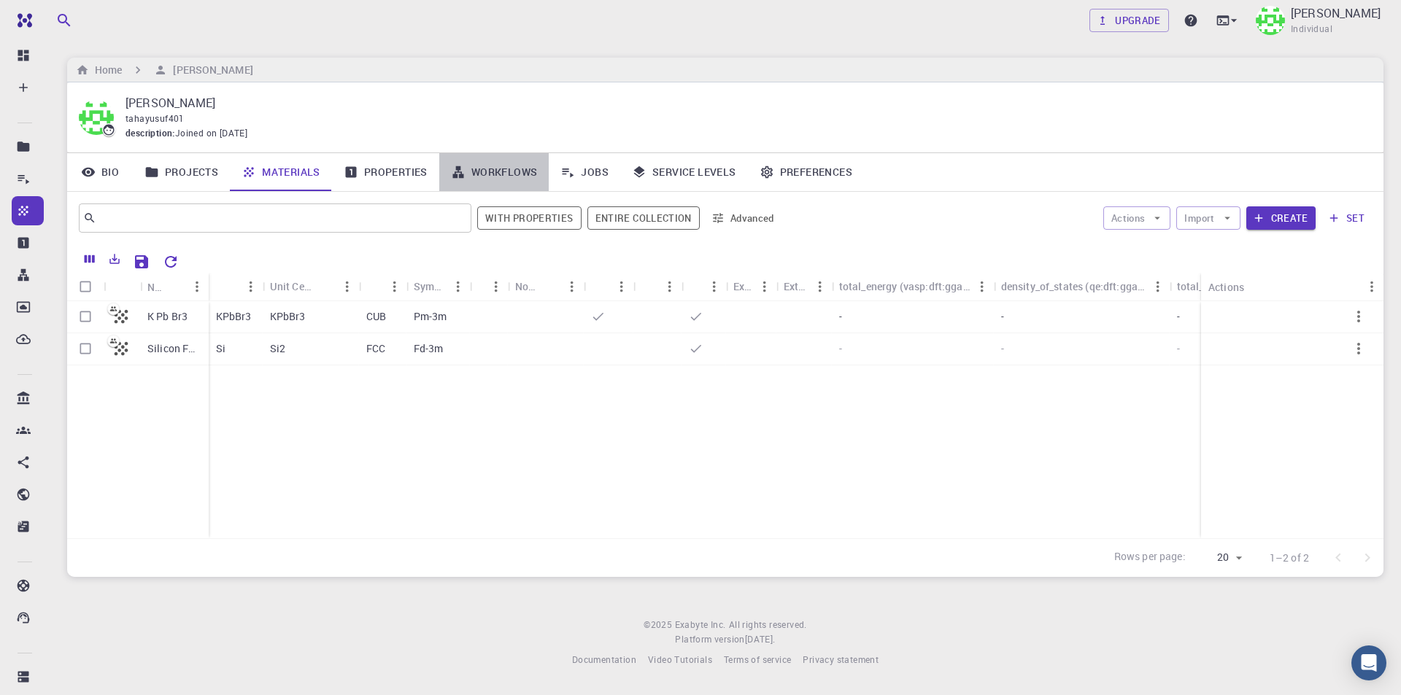
click at [500, 169] on link "Workflows" at bounding box center [494, 172] width 110 height 38
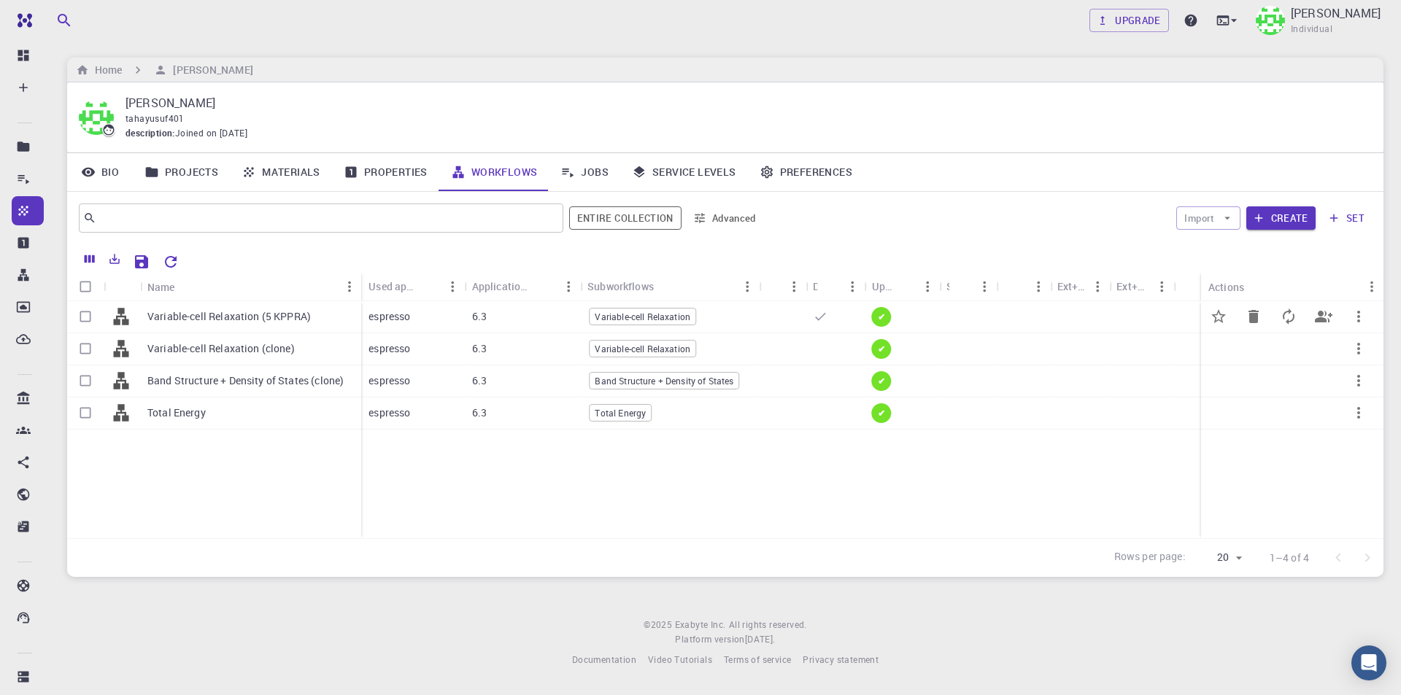
click at [242, 313] on p "Variable-cell Relaxation (5 KPPRA)" at bounding box center [228, 316] width 163 height 15
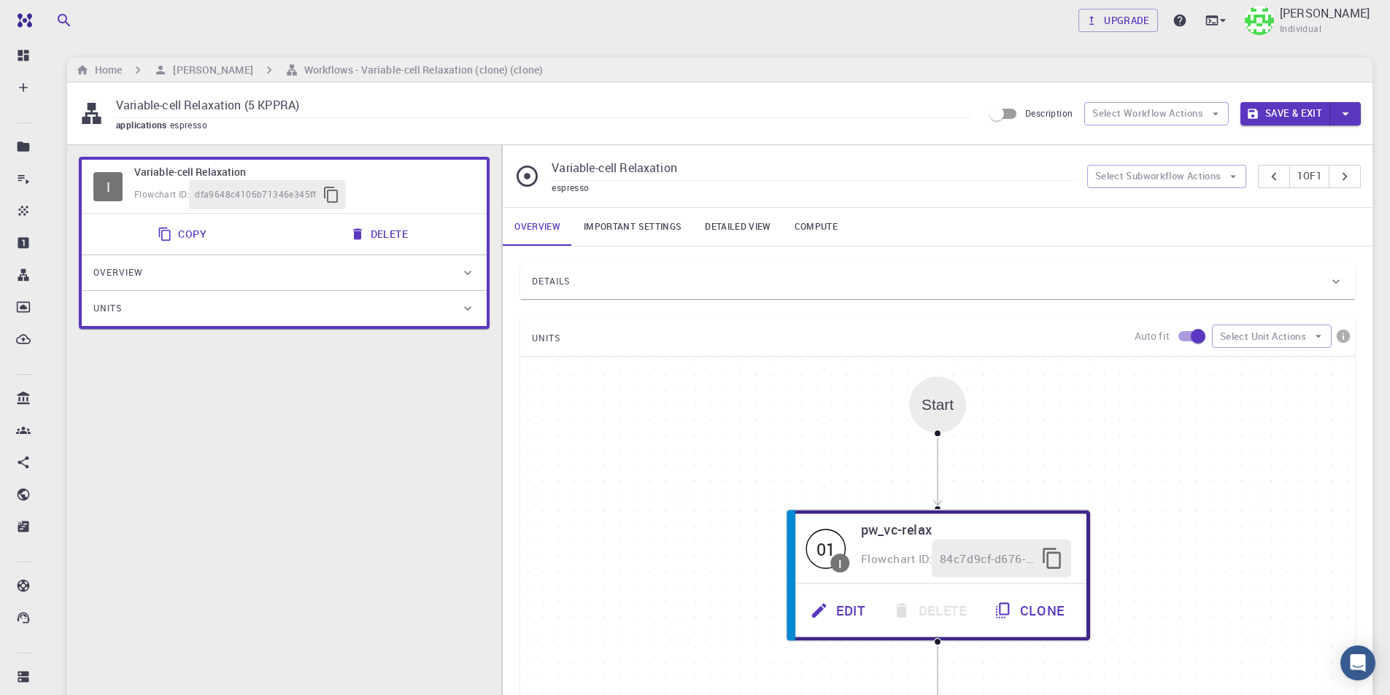
click at [668, 228] on link "Important settings" at bounding box center [632, 227] width 121 height 38
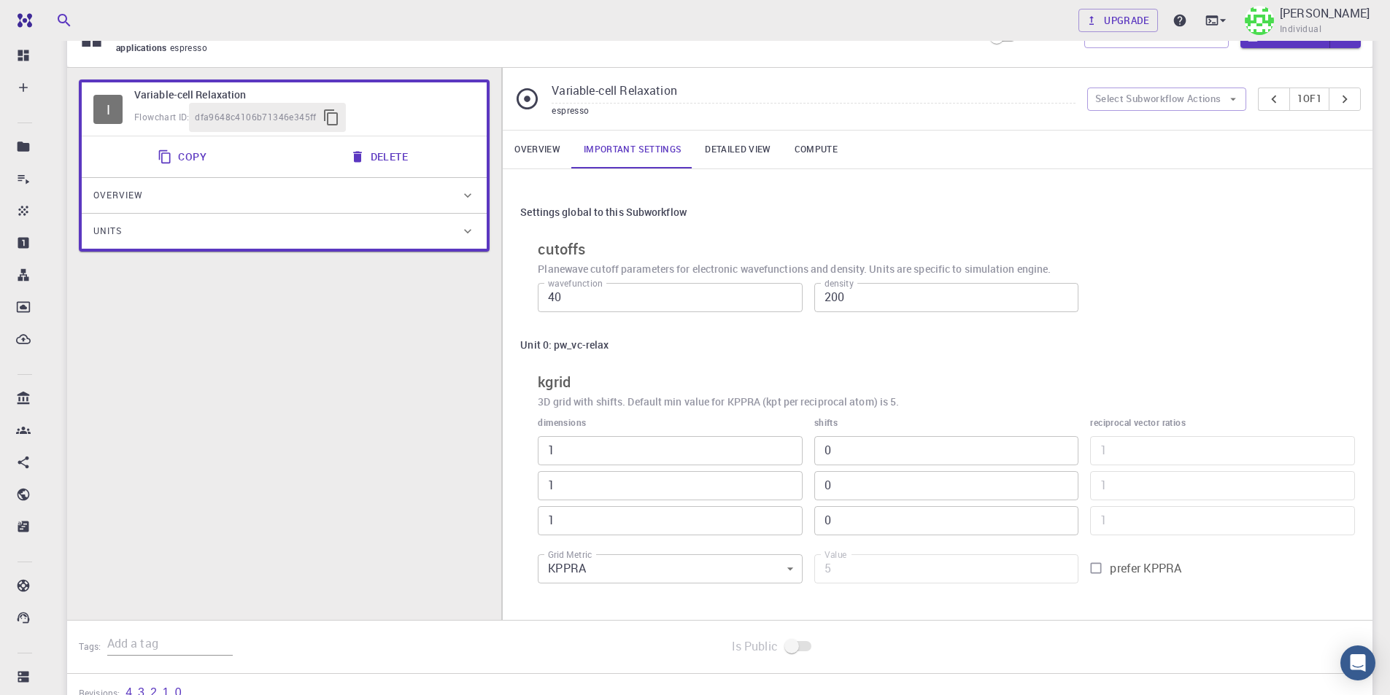
scroll to position [208, 0]
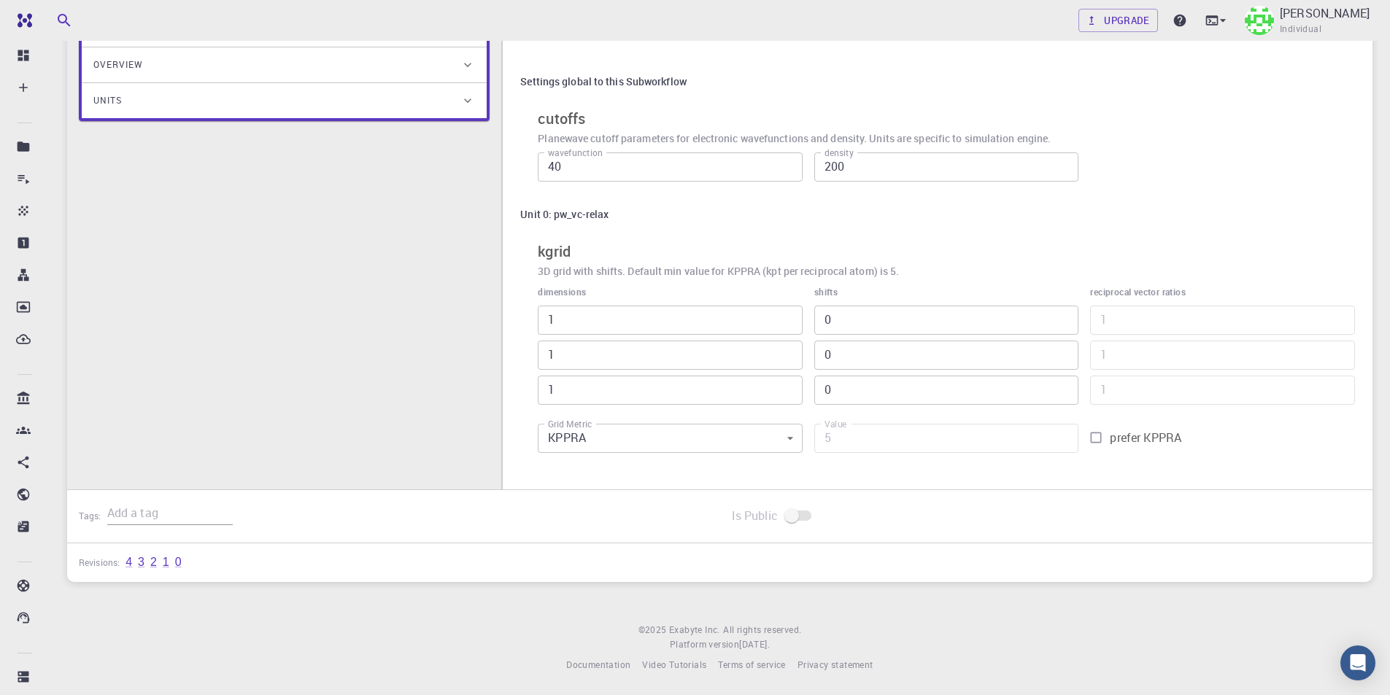
click at [1094, 441] on input "prefer KPPRA" at bounding box center [1096, 438] width 28 height 28
checkbox input "true"
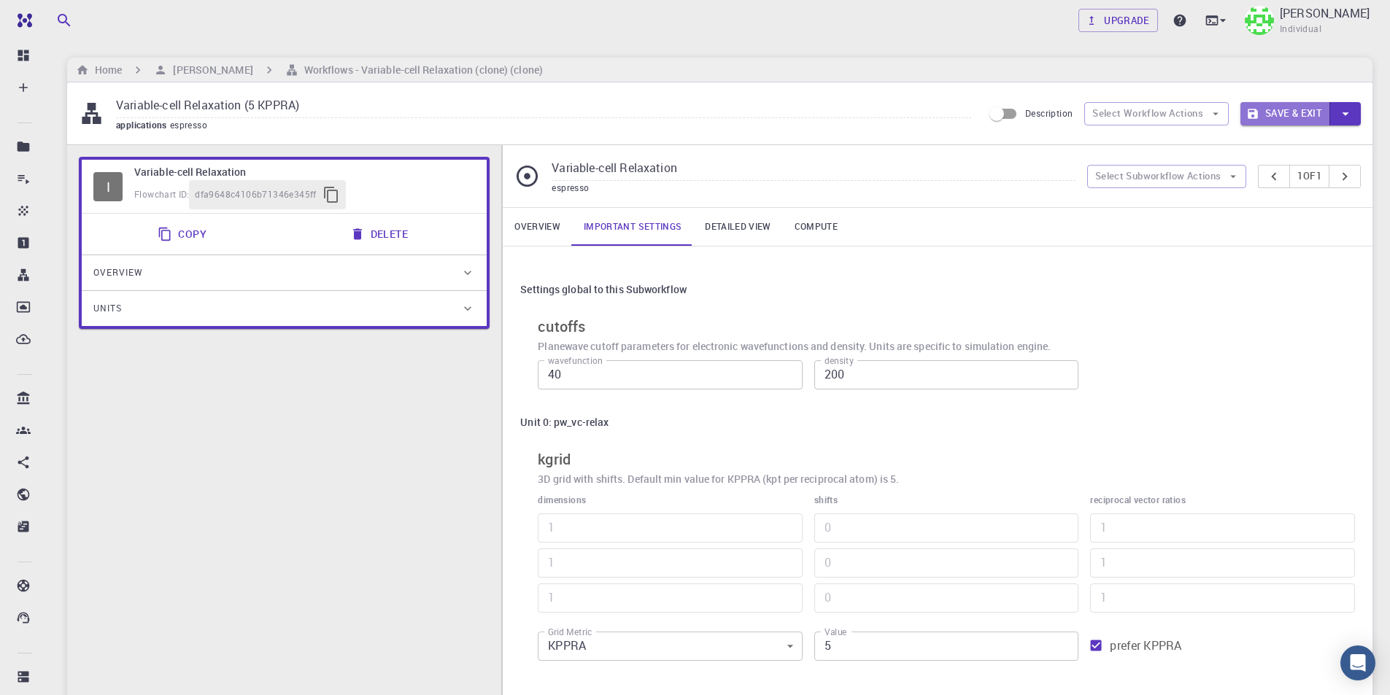
click at [1290, 111] on button "Save & Exit" at bounding box center [1285, 113] width 90 height 23
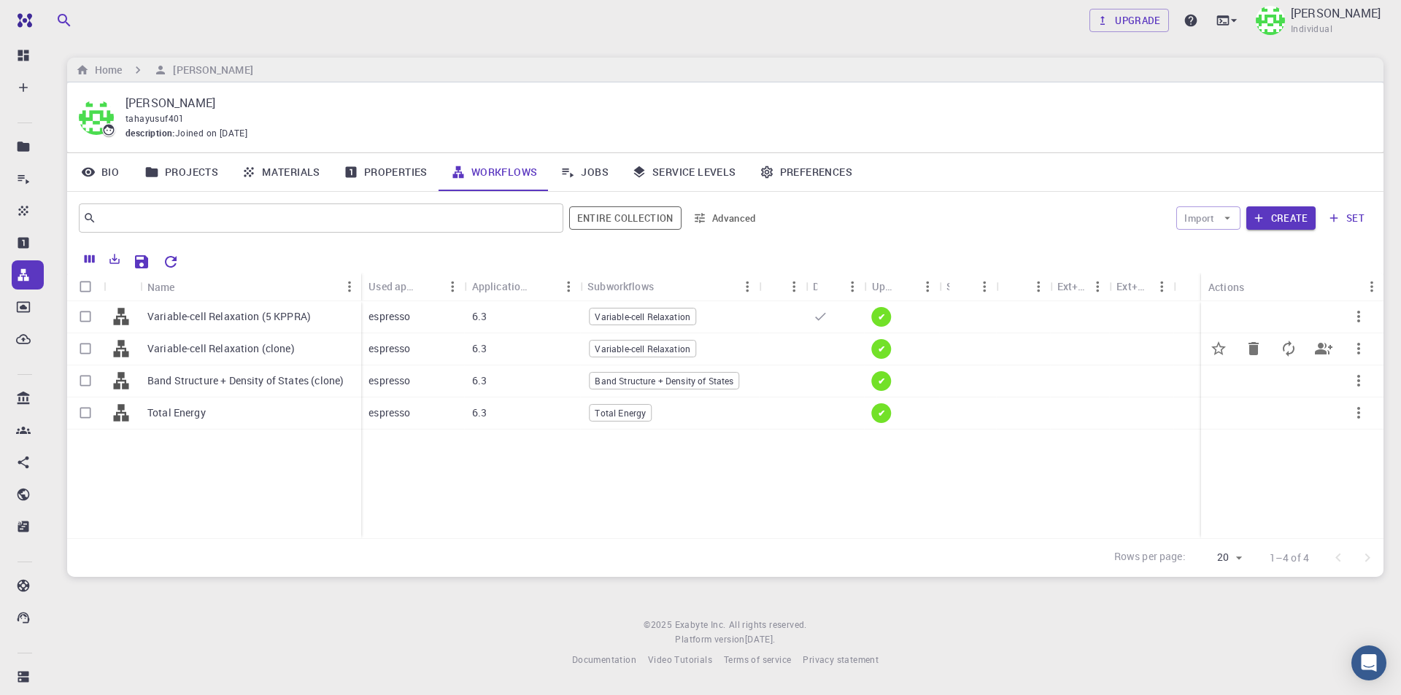
click at [299, 348] on div "Variable-cell Relaxation (clone)" at bounding box center [250, 349] width 221 height 32
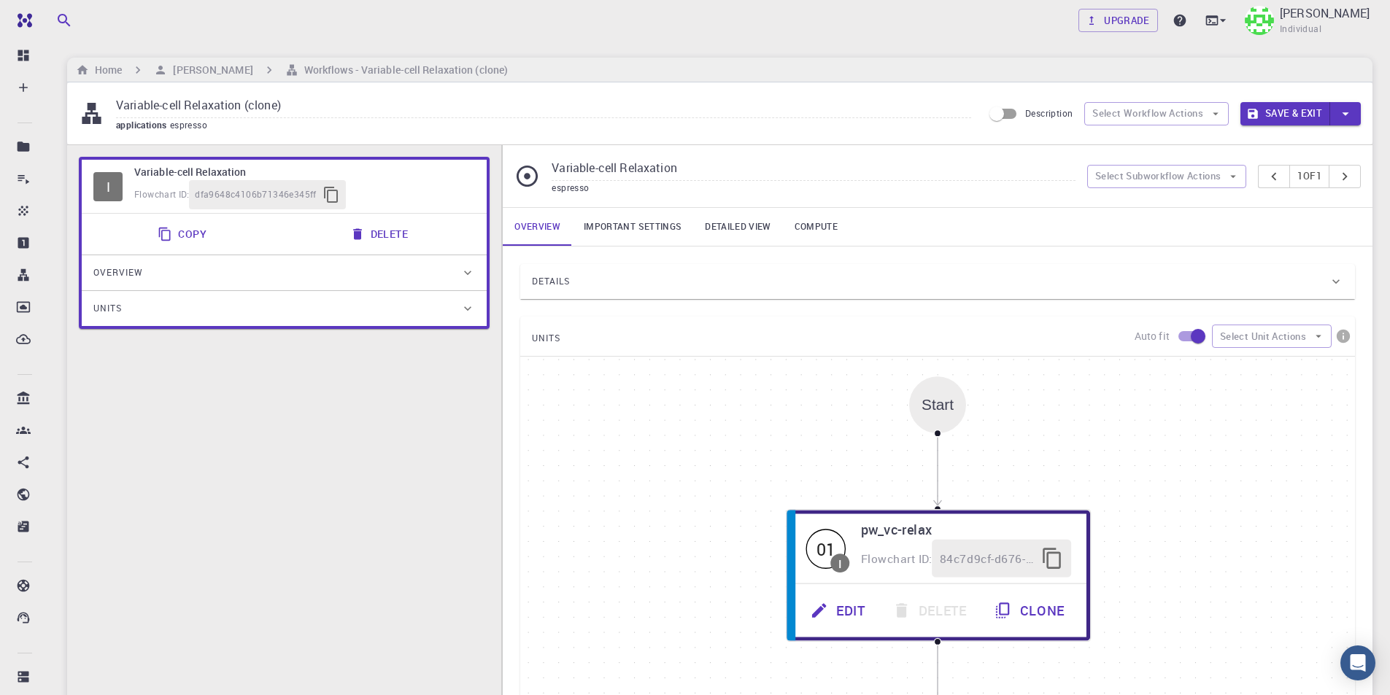
click at [647, 225] on link "Important settings" at bounding box center [632, 227] width 121 height 38
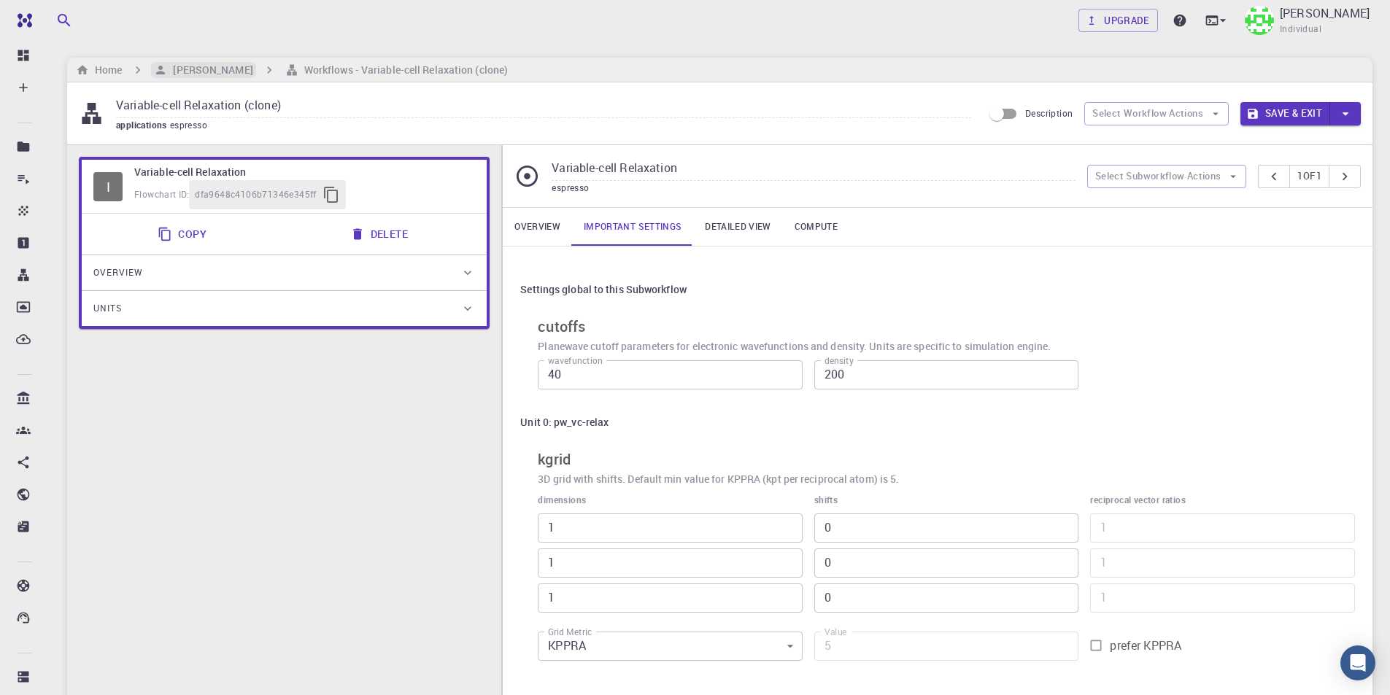
click at [188, 70] on h6 "[PERSON_NAME]" at bounding box center [209, 70] width 85 height 16
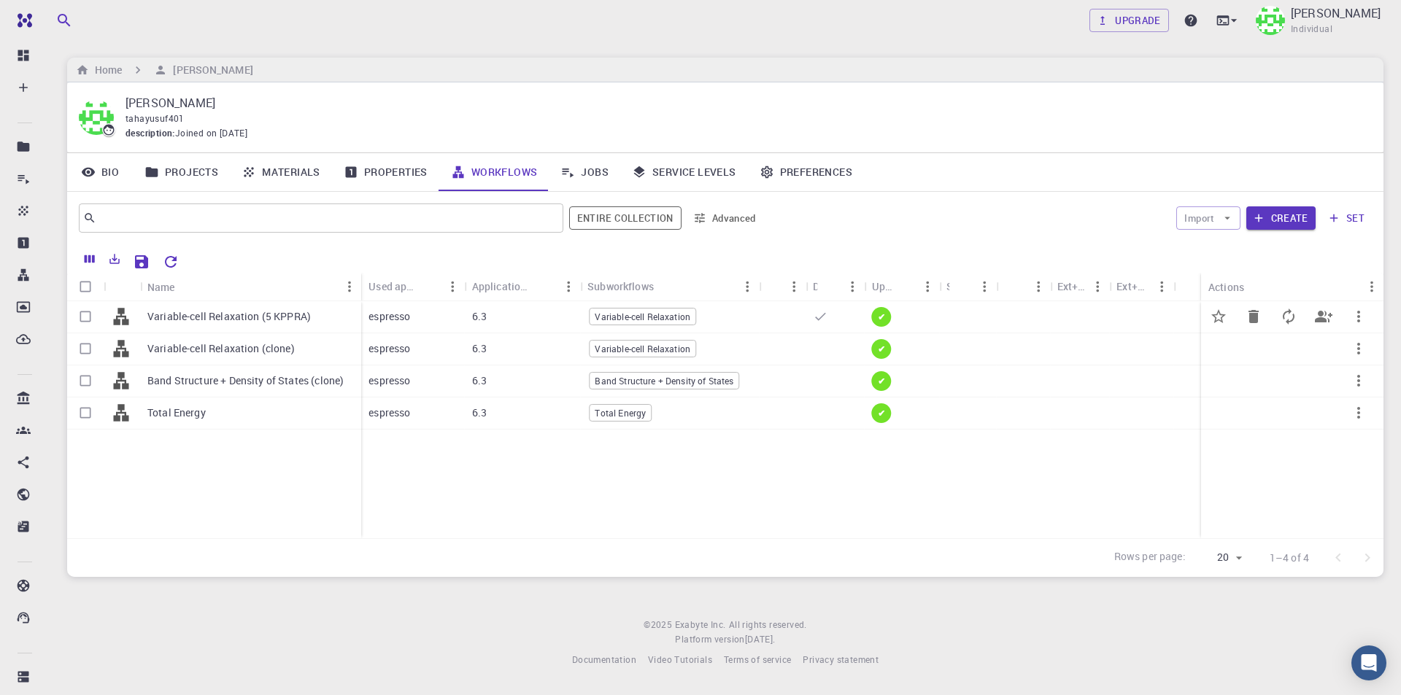
click at [234, 309] on p "Variable-cell Relaxation (5 KPPRA)" at bounding box center [228, 316] width 163 height 15
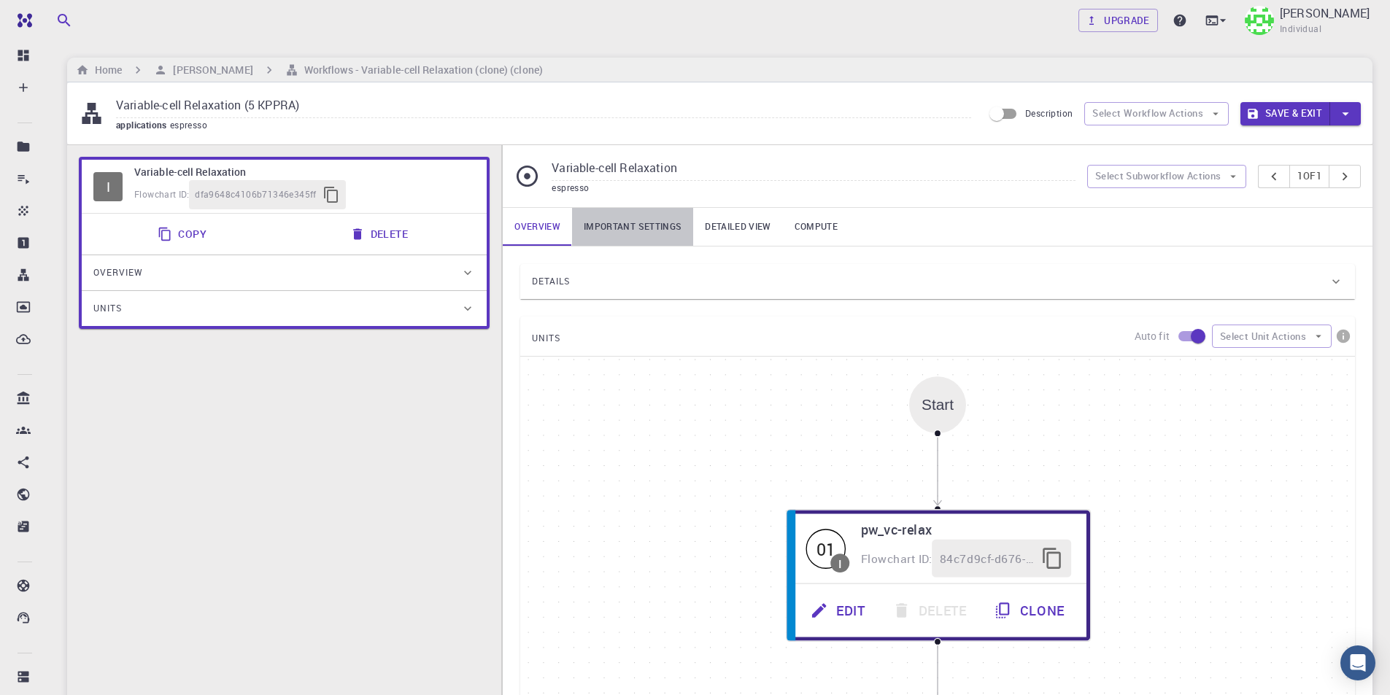
click at [658, 229] on link "Important settings" at bounding box center [632, 227] width 121 height 38
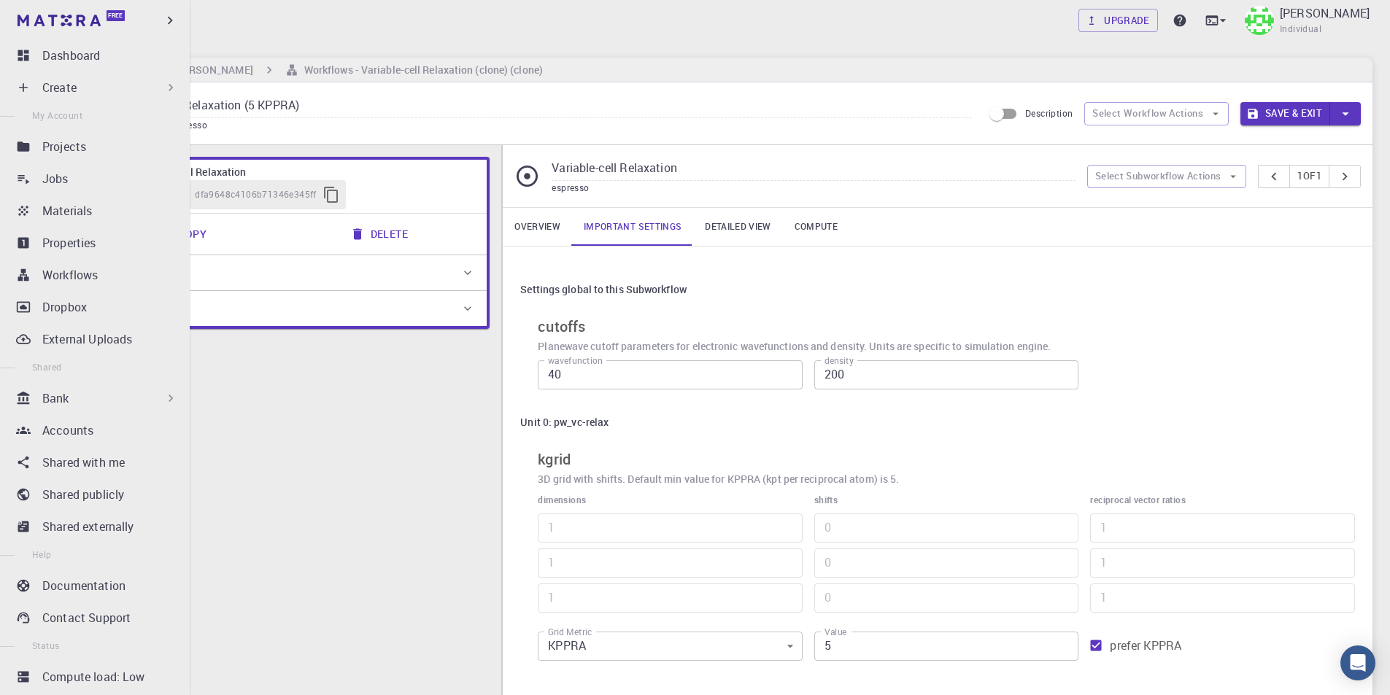
click at [67, 82] on p "Create" at bounding box center [59, 88] width 34 height 18
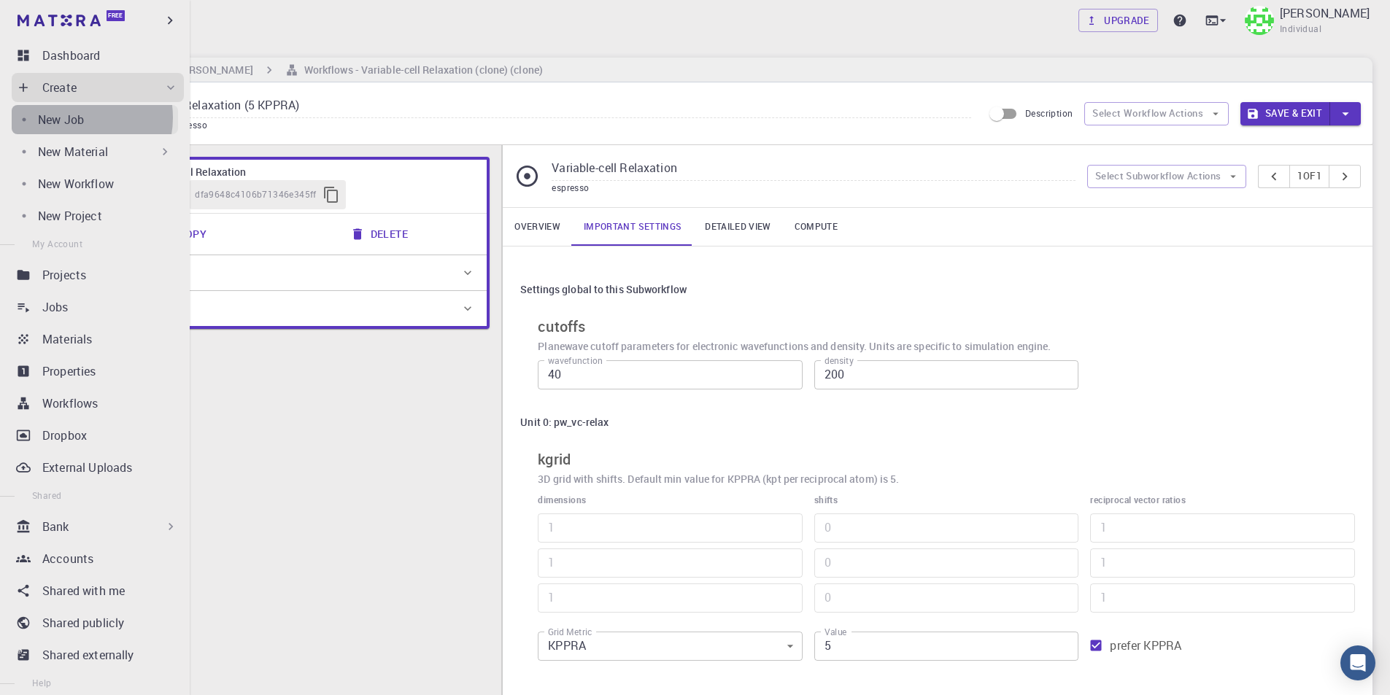
click at [73, 117] on p "New Job" at bounding box center [61, 120] width 46 height 18
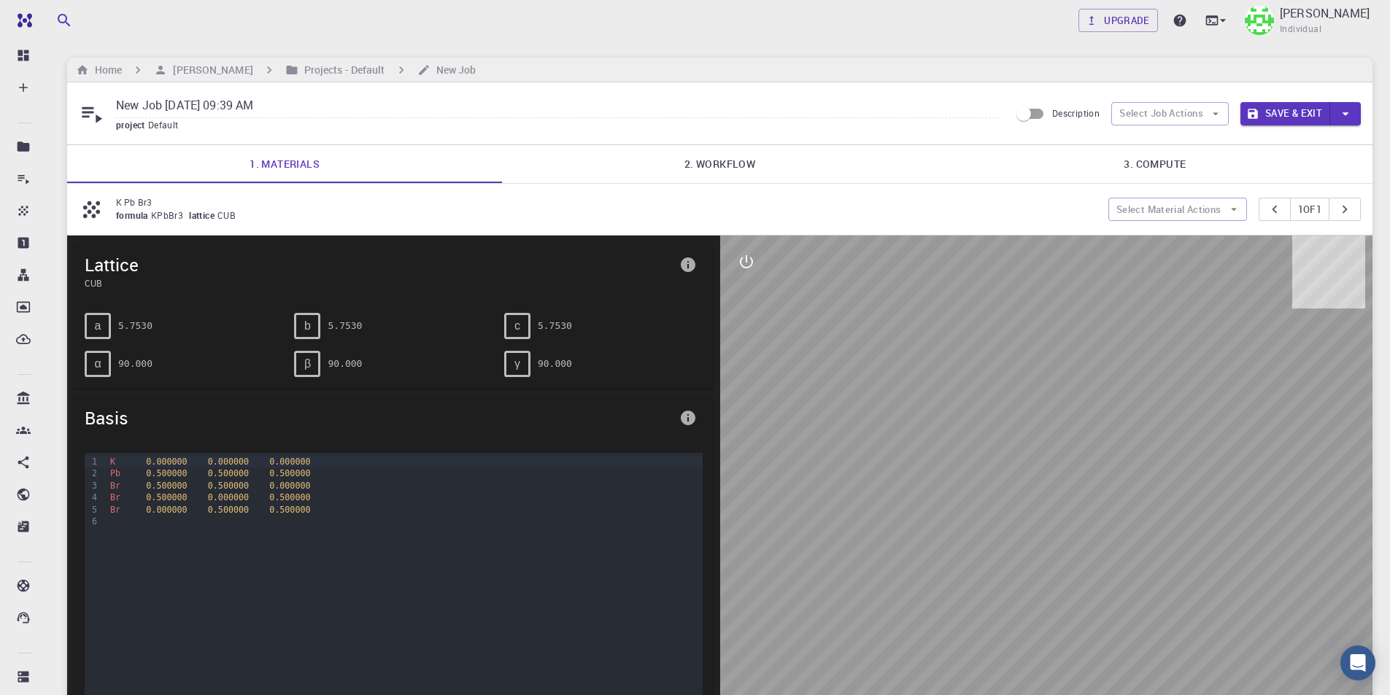
click at [748, 163] on link "2. Workflow" at bounding box center [719, 164] width 435 height 38
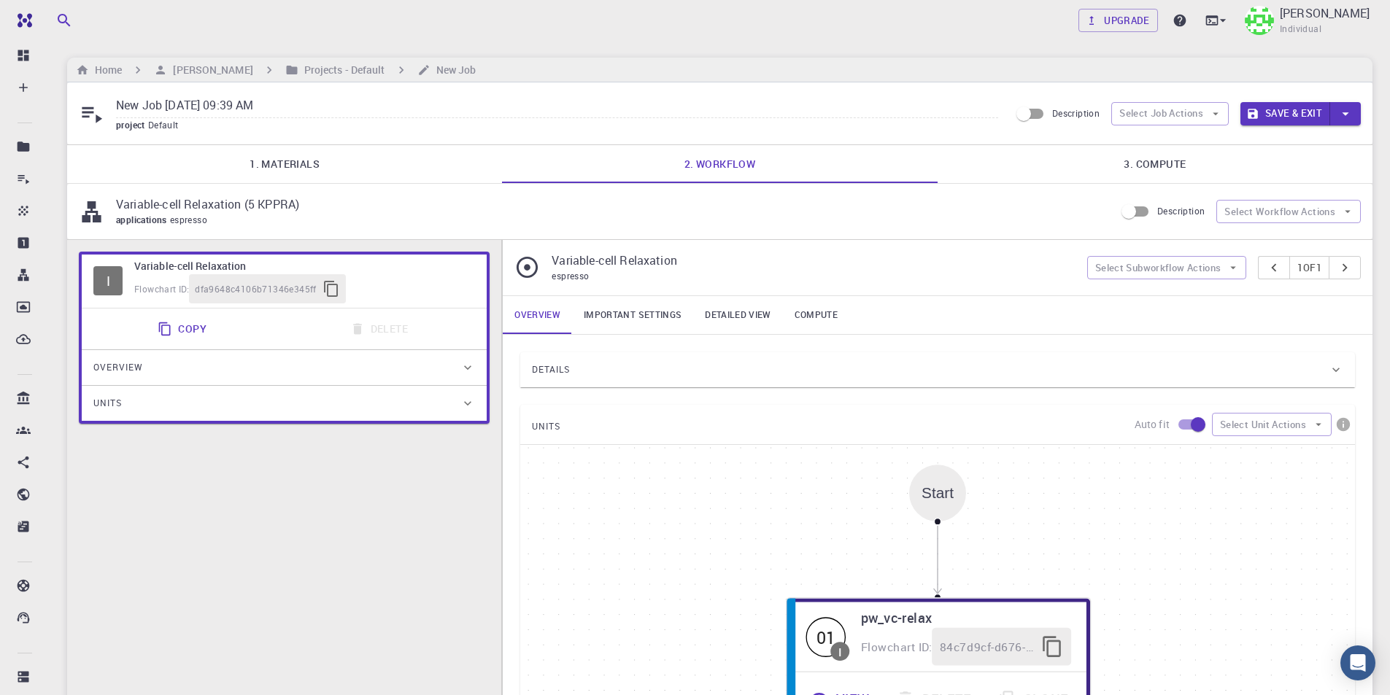
scroll to position [146, 0]
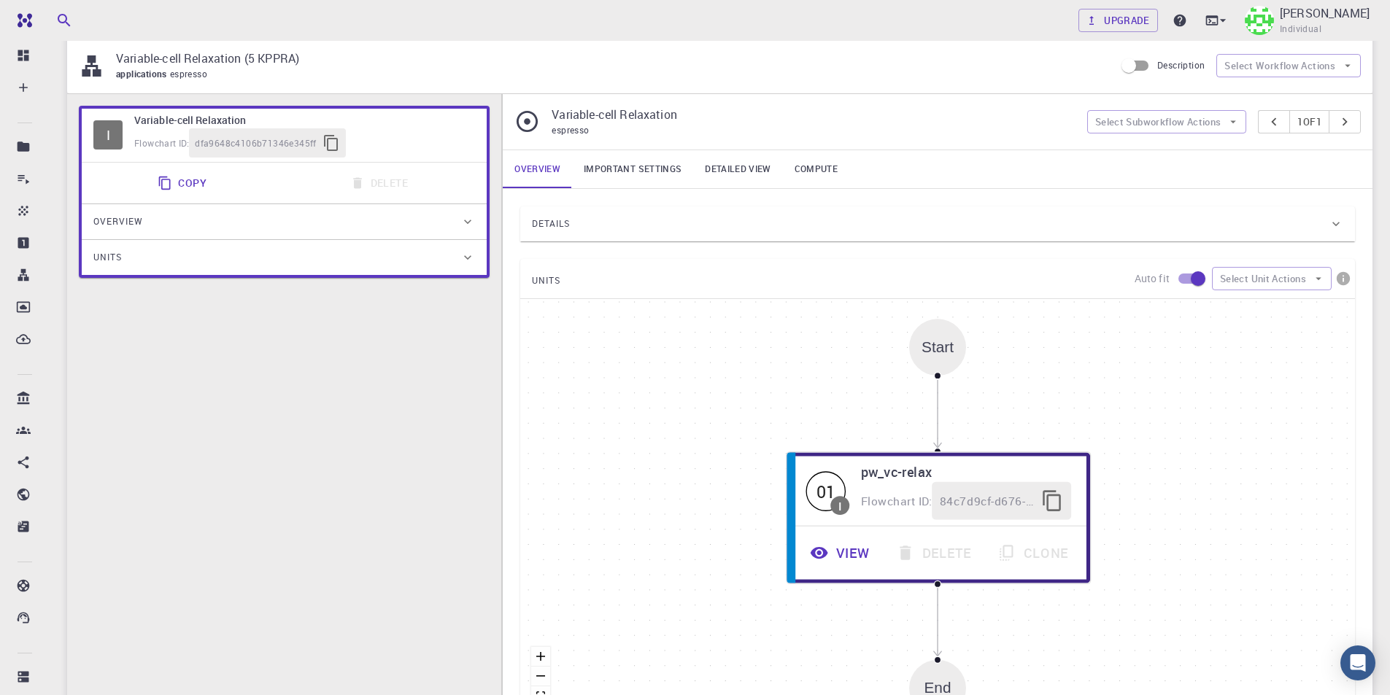
click at [644, 177] on link "Important settings" at bounding box center [632, 169] width 121 height 38
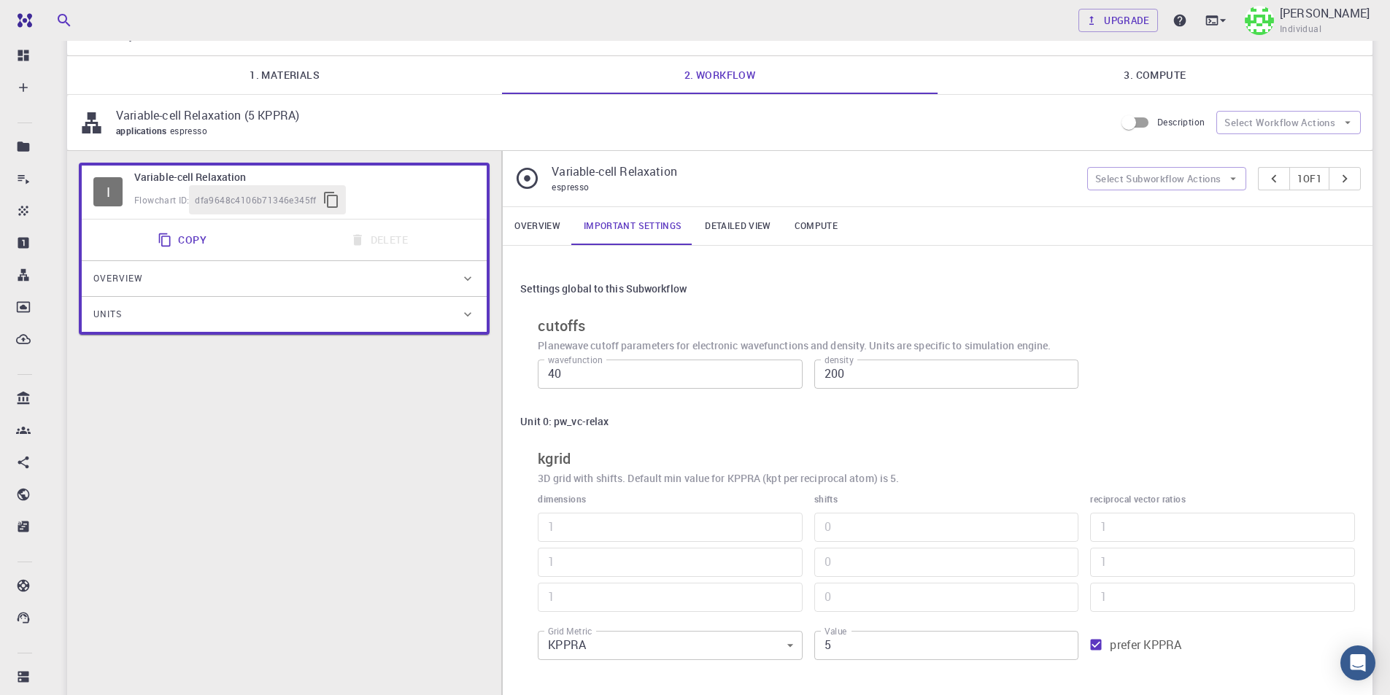
scroll to position [0, 0]
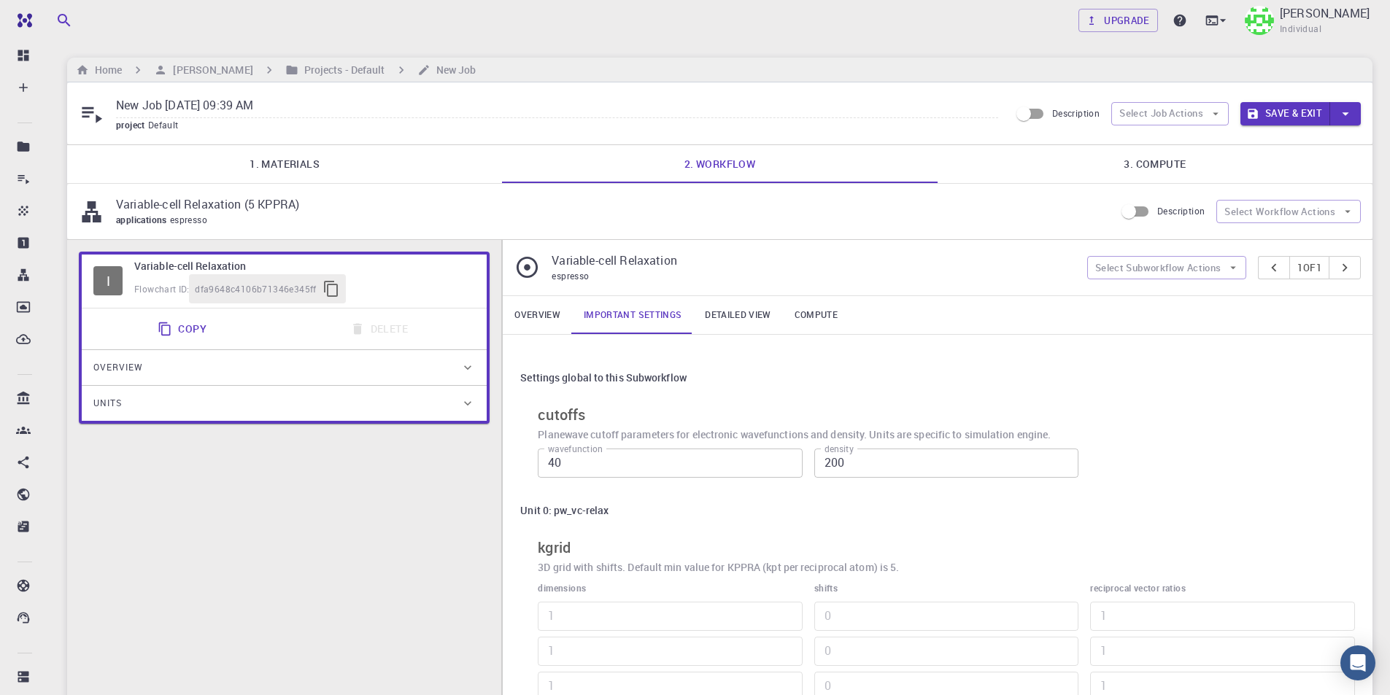
click at [1151, 171] on link "3. Compute" at bounding box center [1155, 164] width 435 height 38
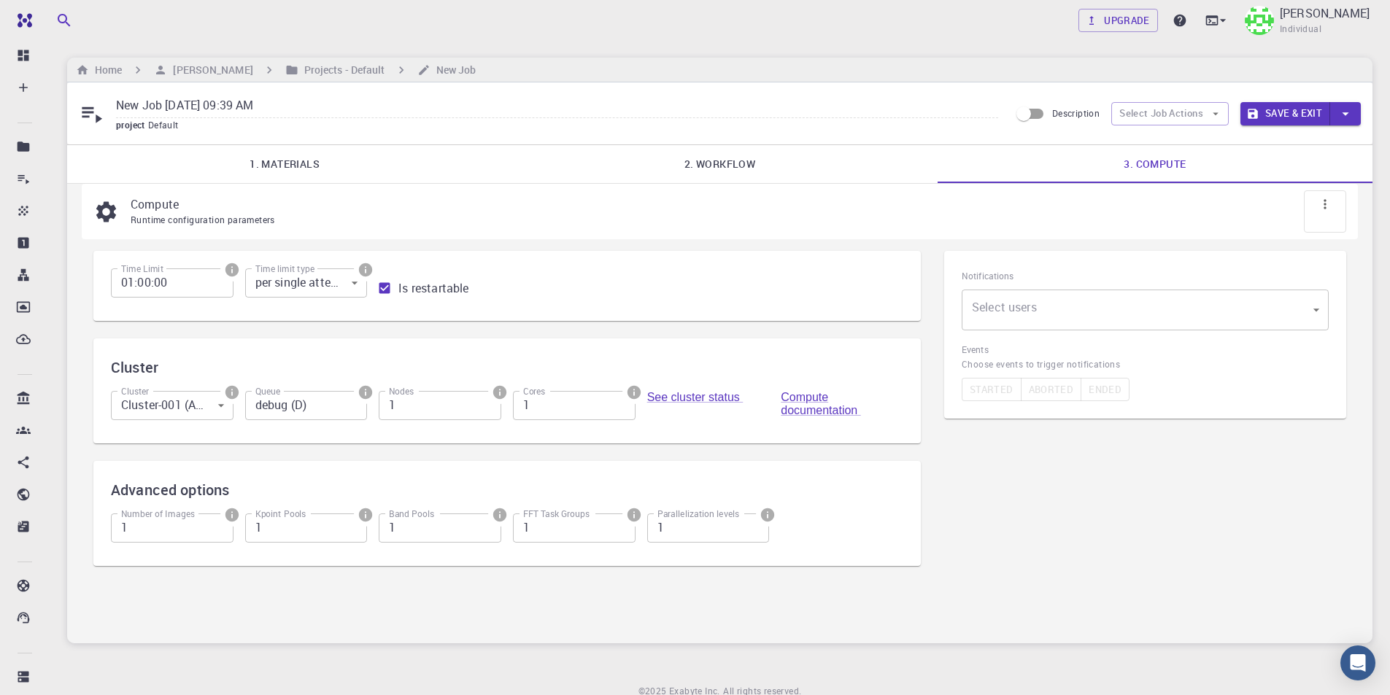
click at [1126, 305] on body "Free Dashboard Create New Job New Material Create Material Upload File Import f…" at bounding box center [695, 378] width 1390 height 757
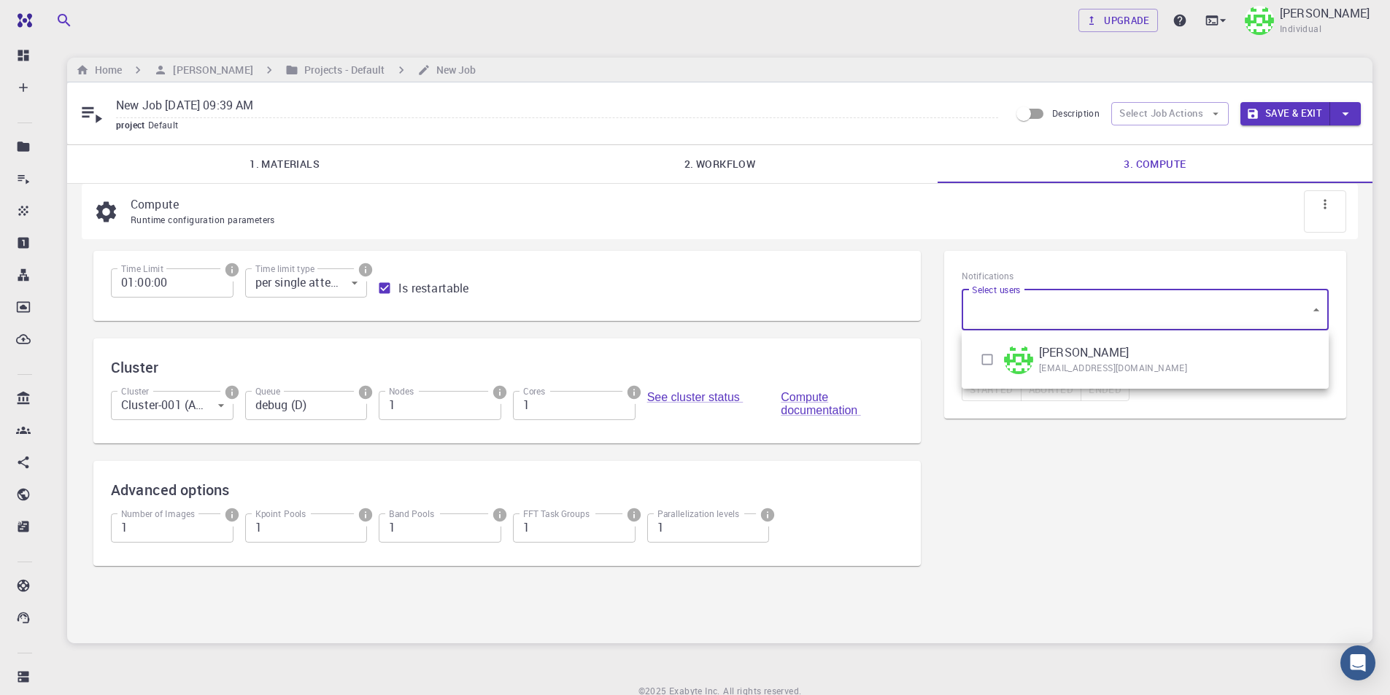
click at [994, 354] on input "checkbox" at bounding box center [987, 360] width 28 height 28
checkbox input "true"
type input "[object Object]"
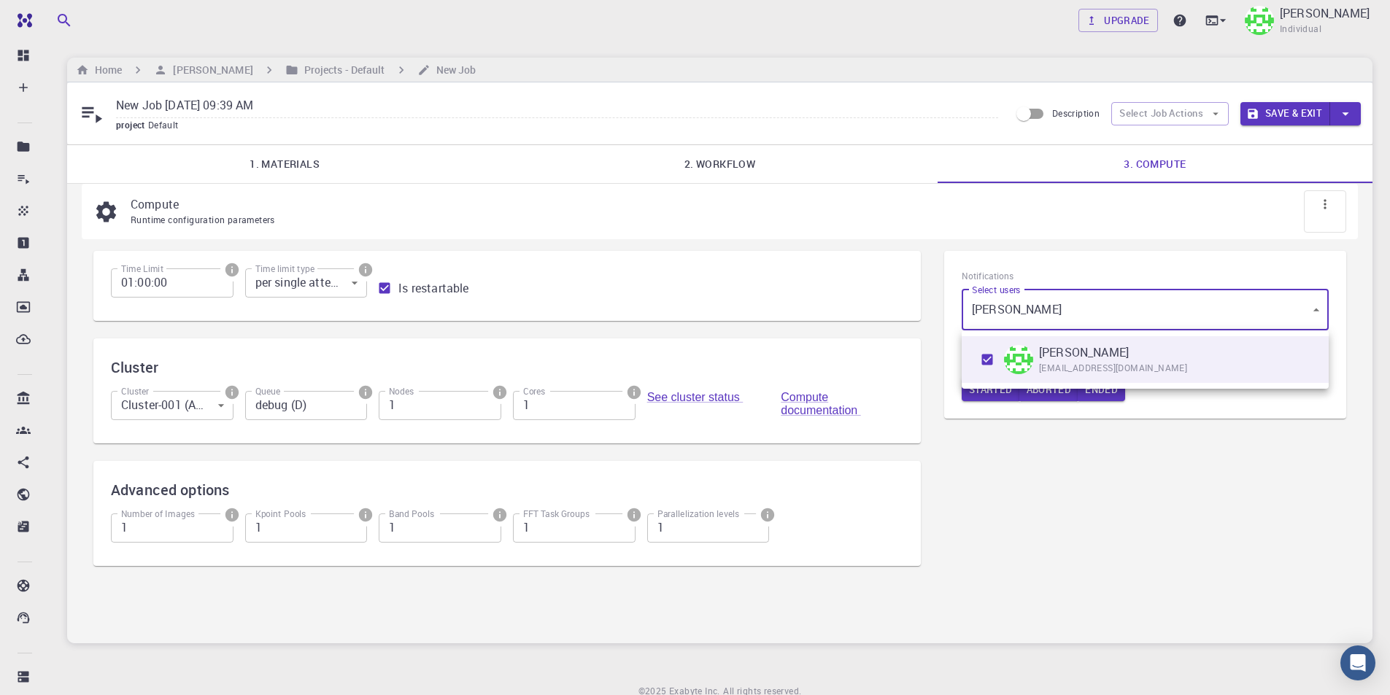
click at [1022, 449] on div at bounding box center [695, 347] width 1390 height 695
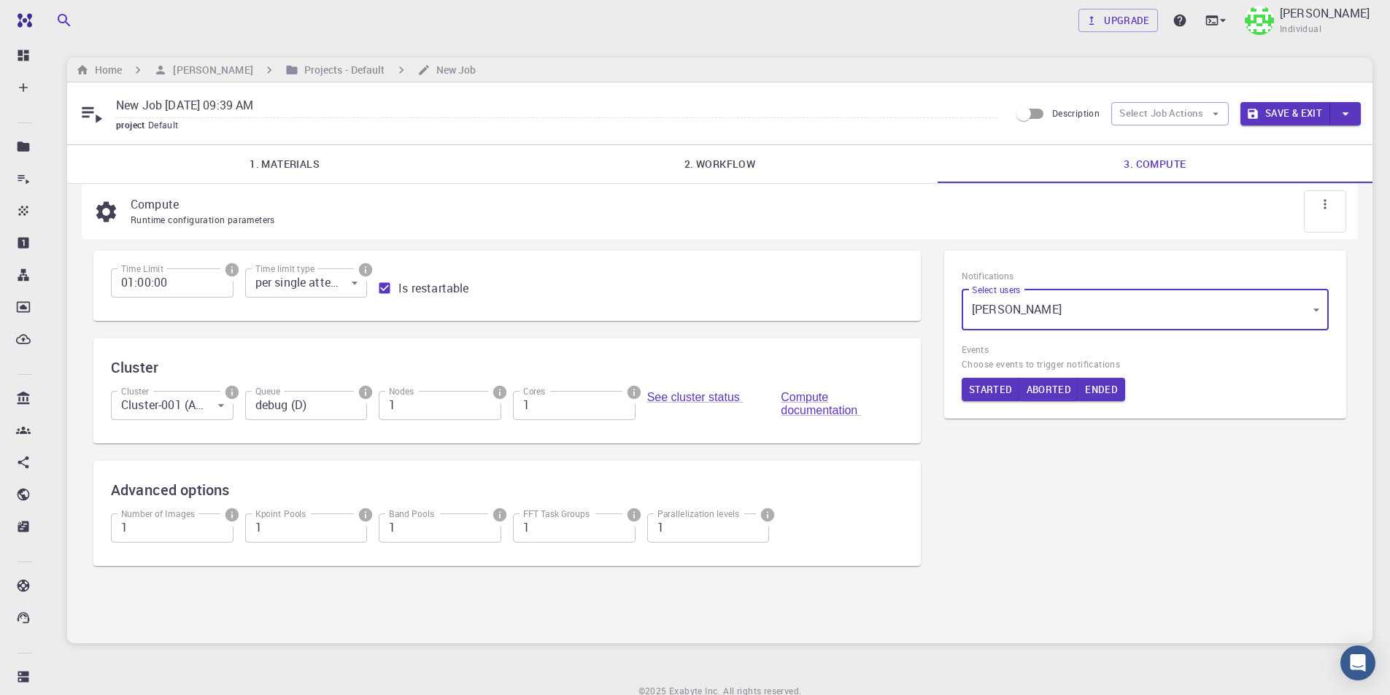
click at [1293, 117] on button "Save & Exit" at bounding box center [1285, 113] width 90 height 23
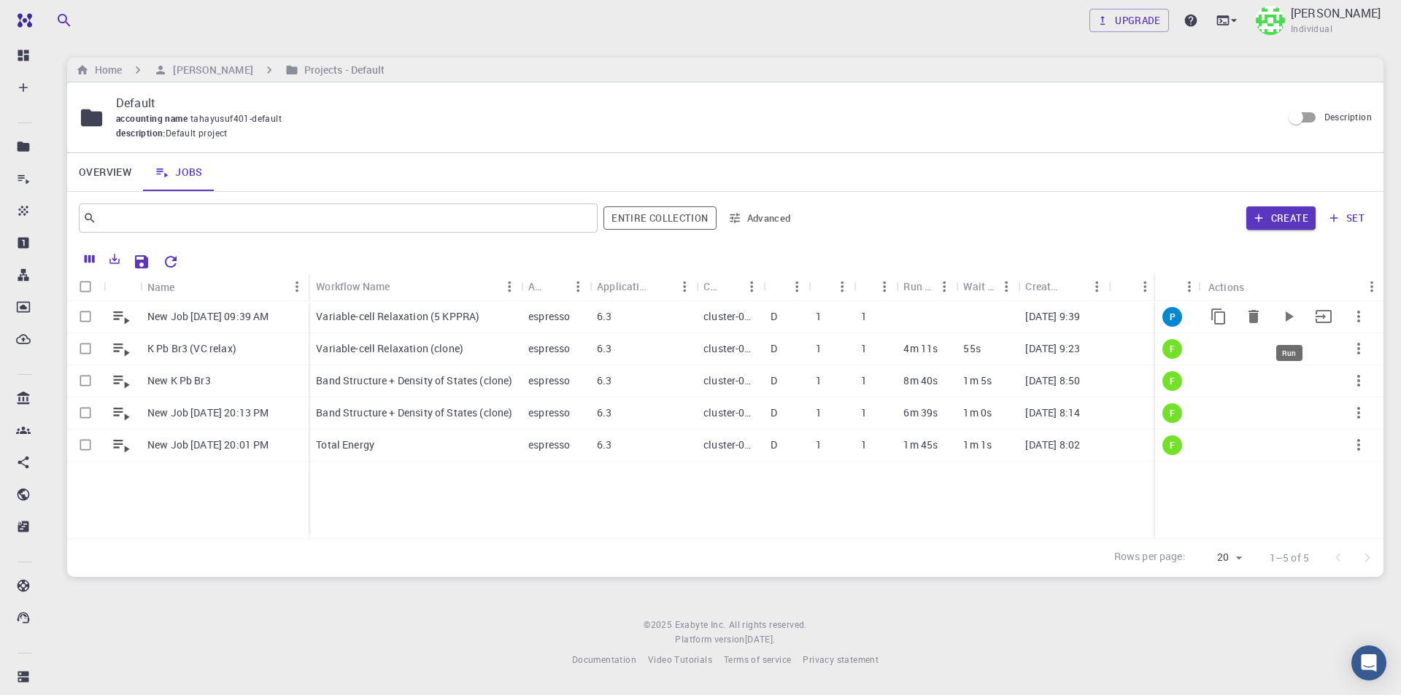
click at [1283, 318] on icon "Run" at bounding box center [1289, 317] width 18 height 18
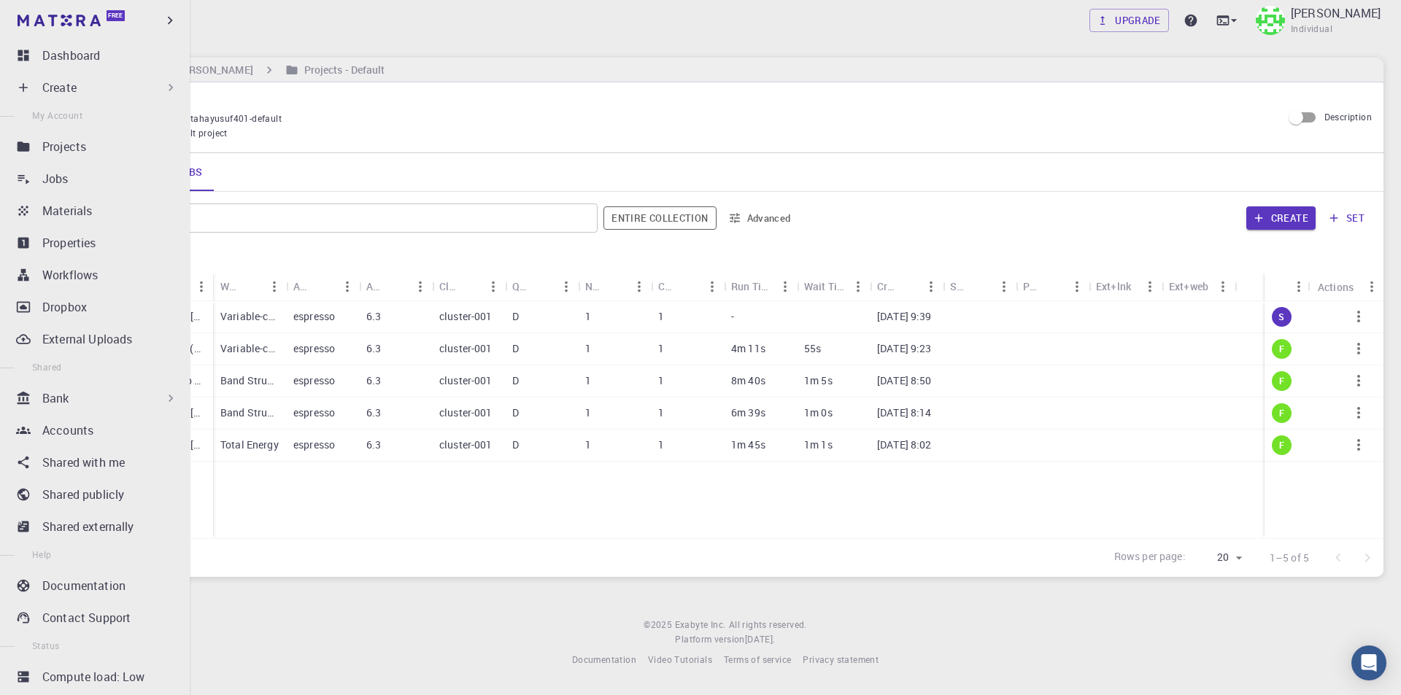
click at [20, 63] on link "Dashboard" at bounding box center [98, 55] width 172 height 29
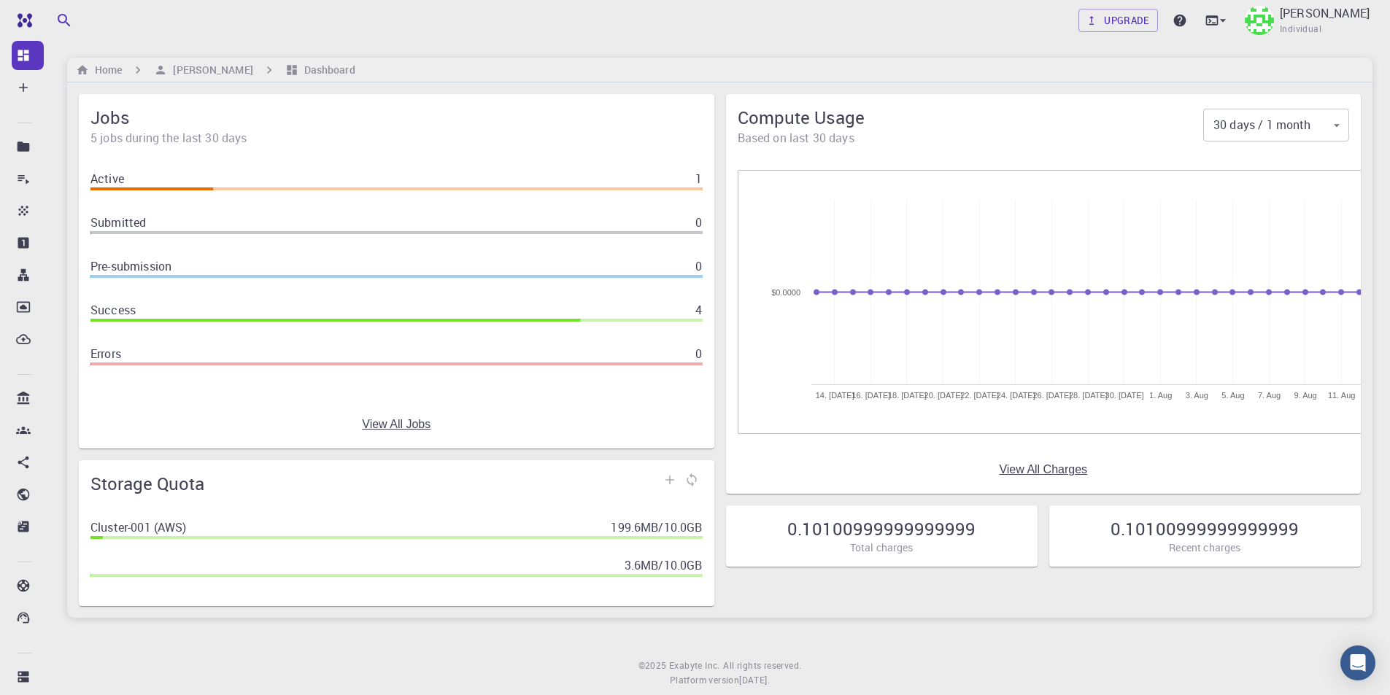
click at [1356, 617] on main "Home Taha Yusuf Dashboard Jobs 5 jobs during the last 30 days Active 1 Submitte…" at bounding box center [719, 338] width 1305 height 560
click at [1030, 467] on link "View All Charges" at bounding box center [1043, 469] width 88 height 13
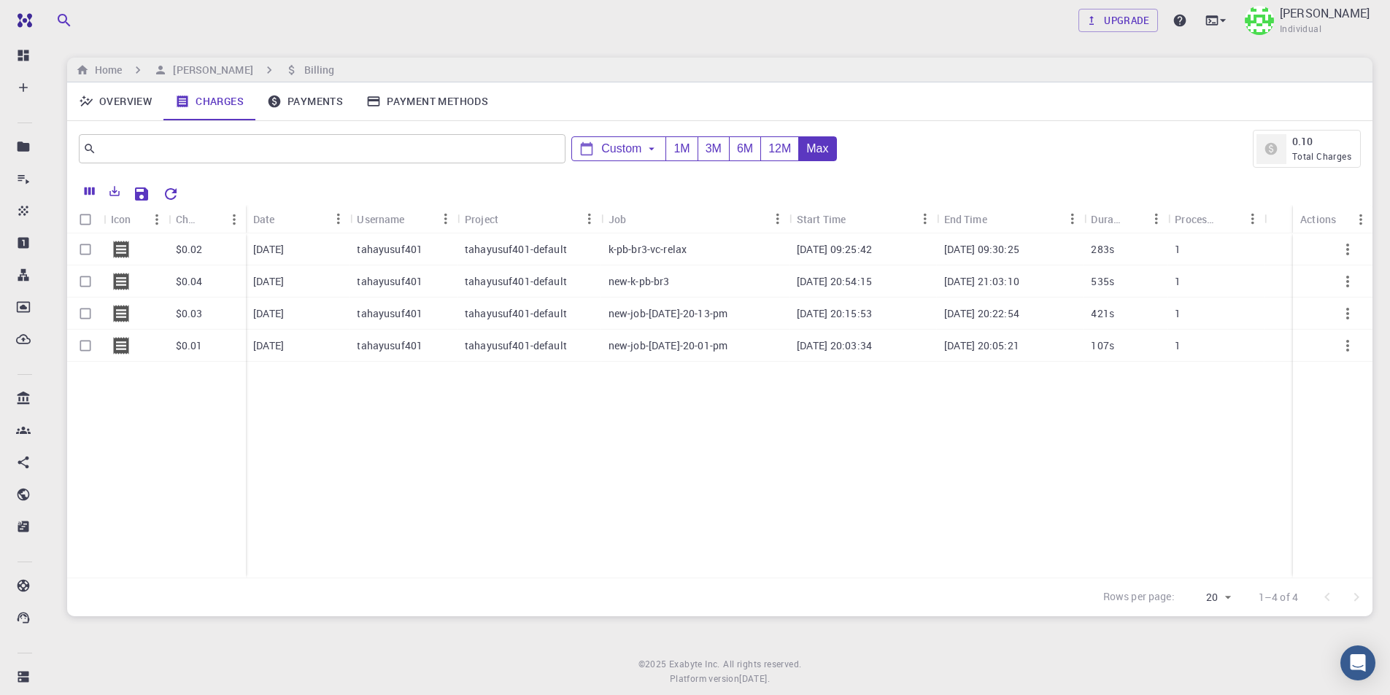
click at [309, 104] on link "Payments" at bounding box center [304, 101] width 99 height 38
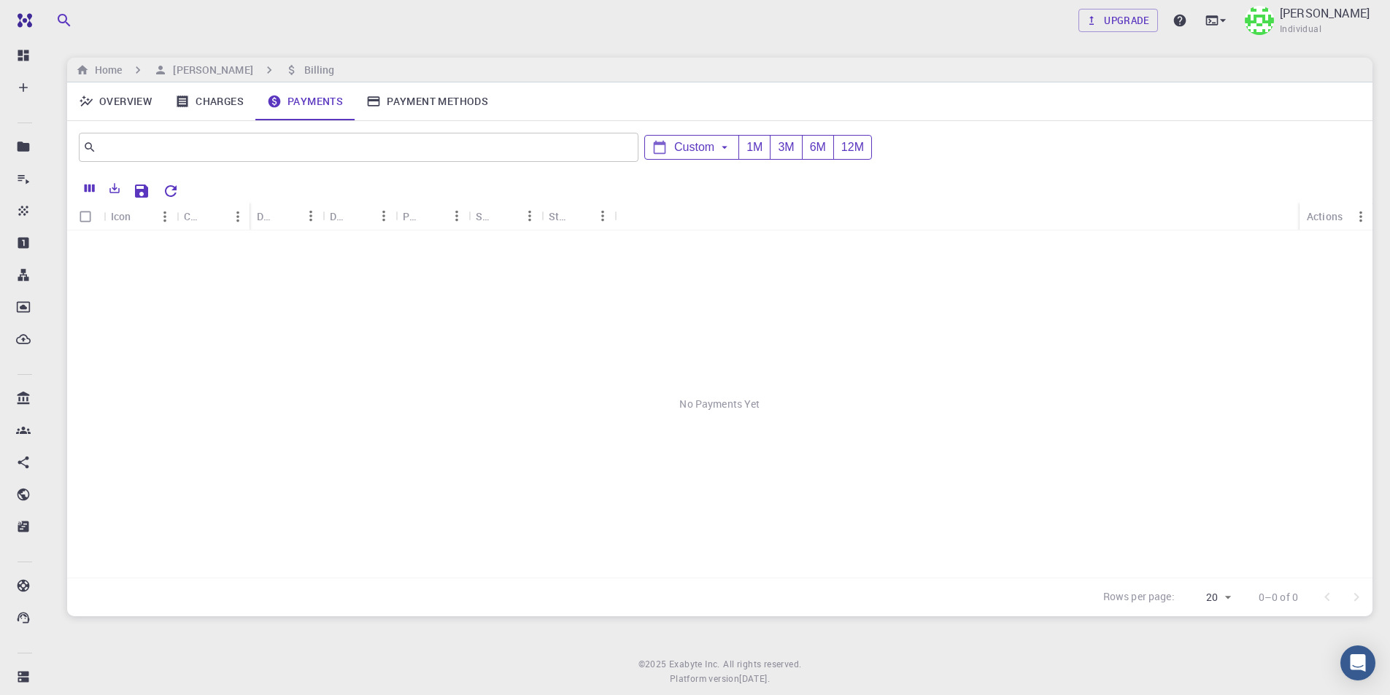
click at [434, 97] on link "Payment Methods" at bounding box center [427, 101] width 145 height 38
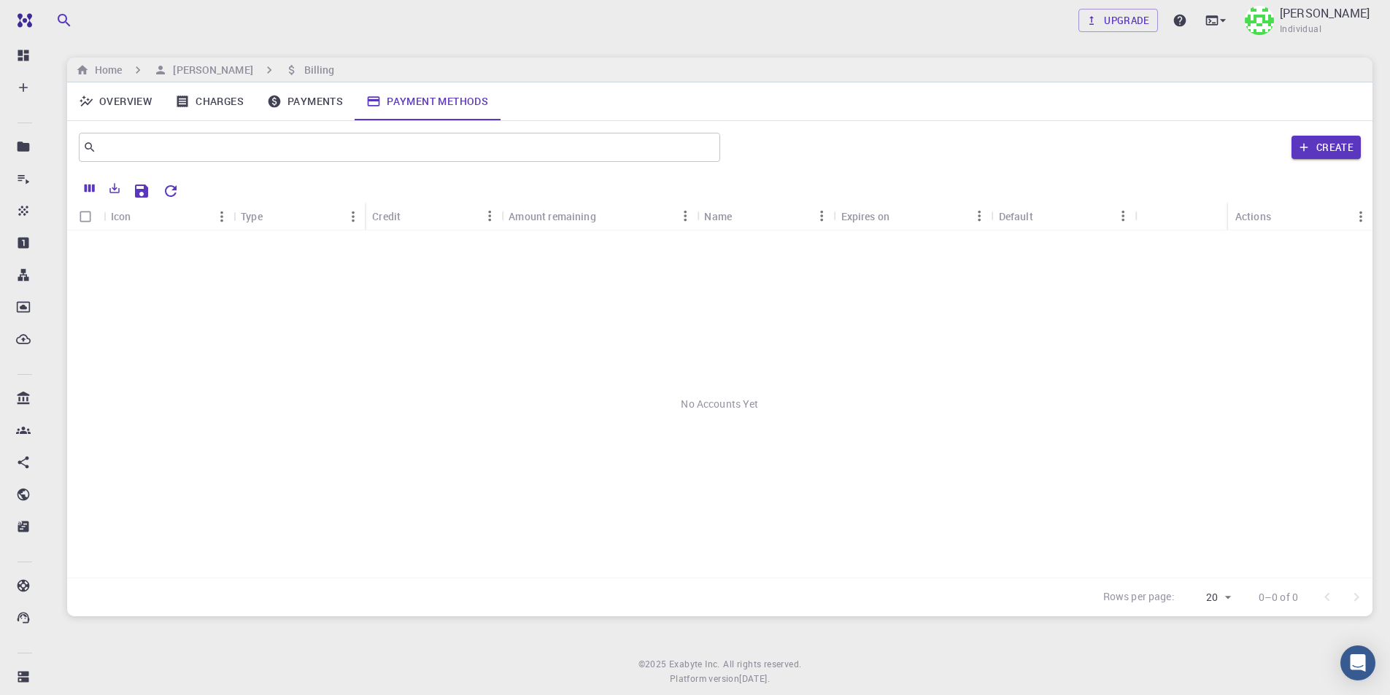
click at [134, 101] on link "Overview" at bounding box center [115, 101] width 96 height 38
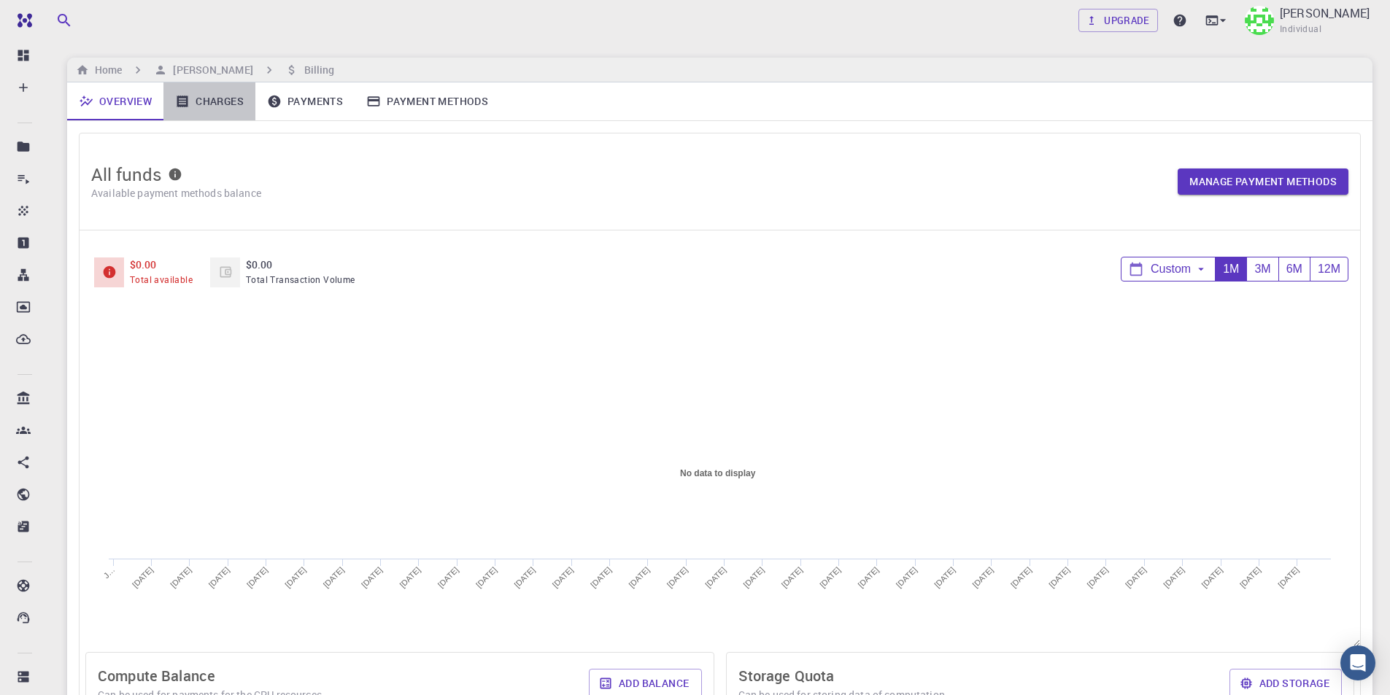
click at [228, 100] on link "Charges" at bounding box center [209, 101] width 92 height 38
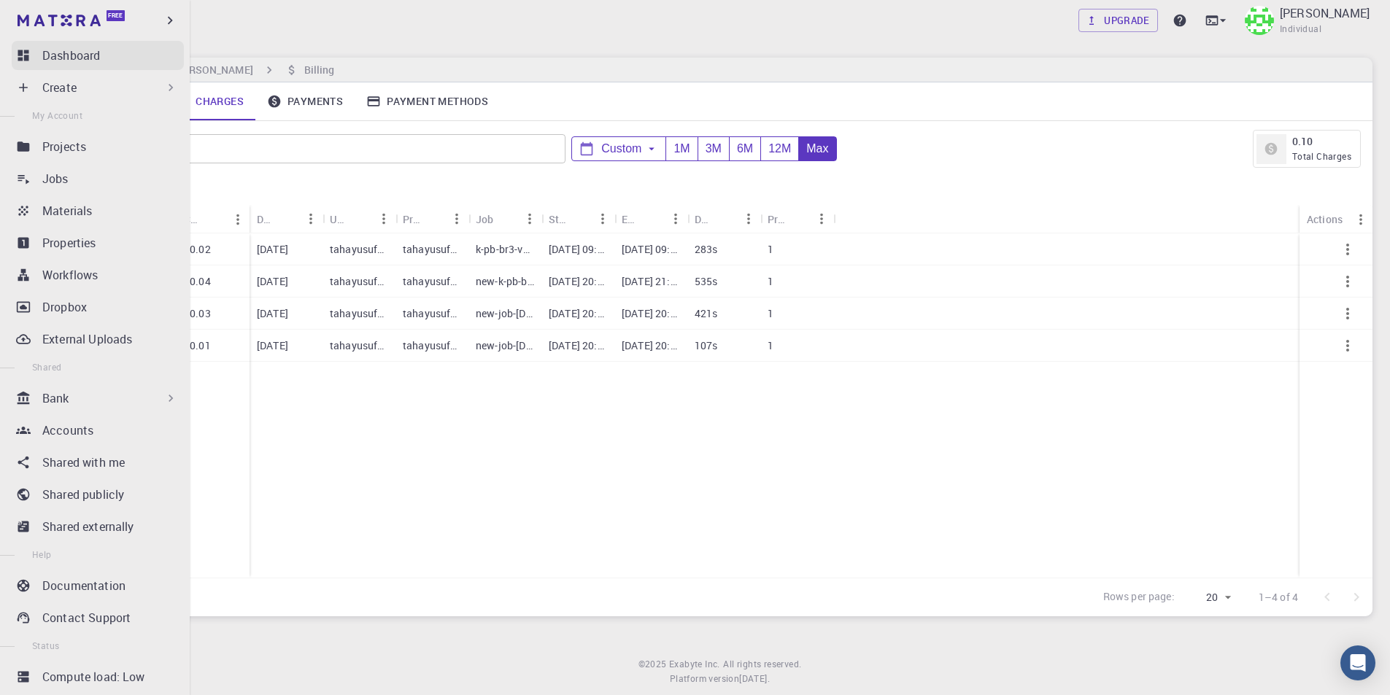
click at [63, 60] on p "Dashboard" at bounding box center [71, 56] width 58 height 18
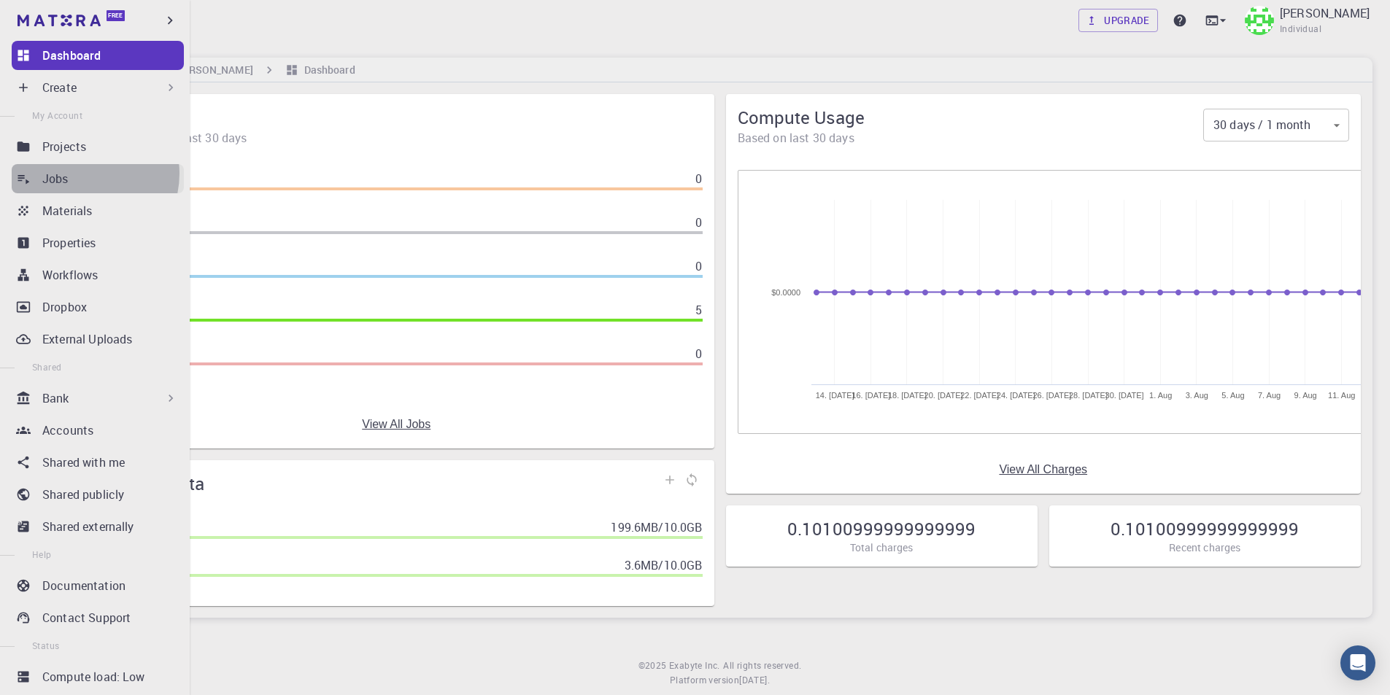
click at [83, 174] on div "Jobs" at bounding box center [113, 179] width 142 height 18
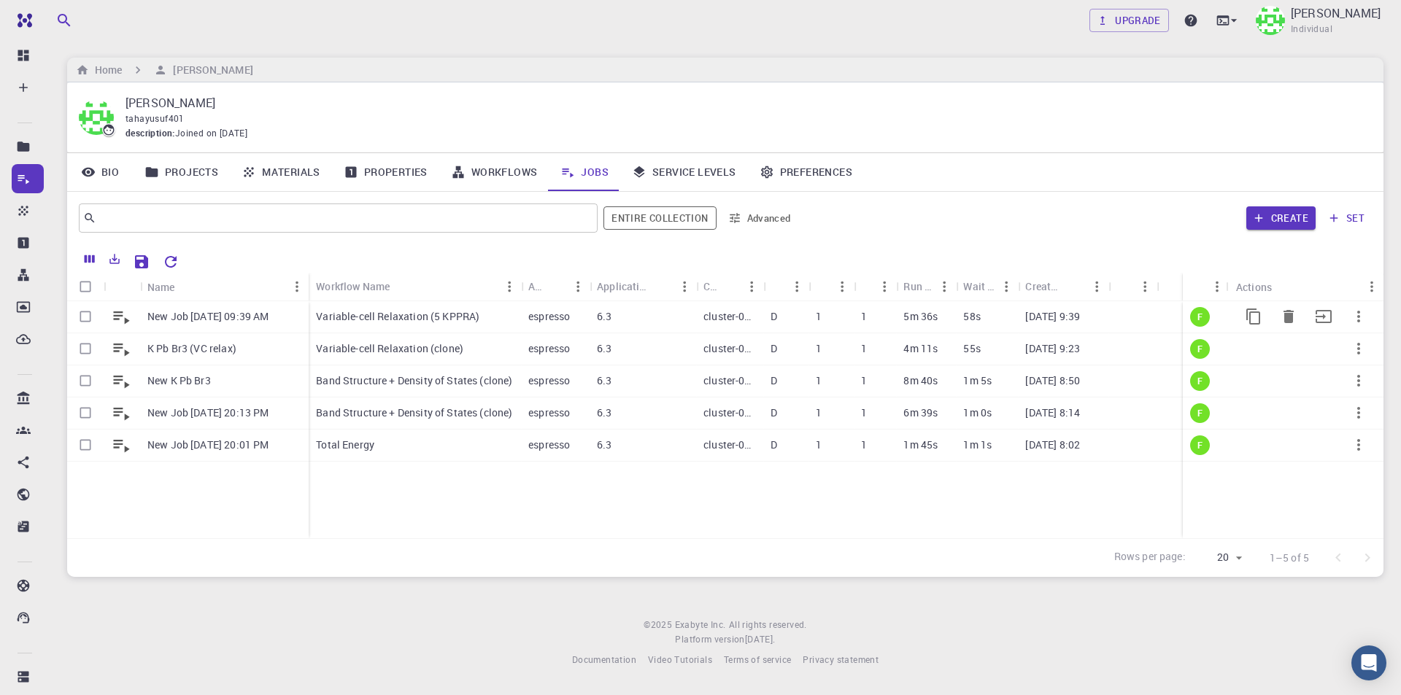
click at [258, 311] on p "New Job Aug 12, 2025, 09:39 AM" at bounding box center [207, 316] width 121 height 15
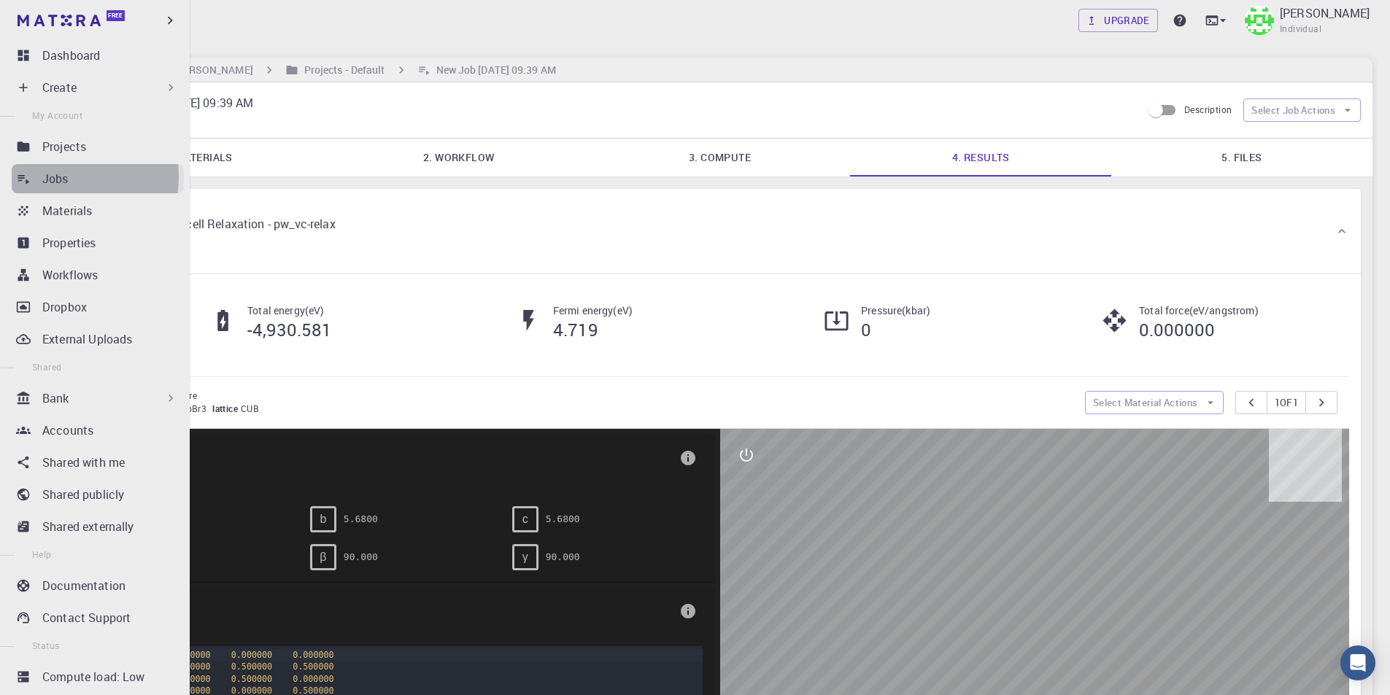
click at [54, 176] on p "Jobs" at bounding box center [55, 179] width 26 height 18
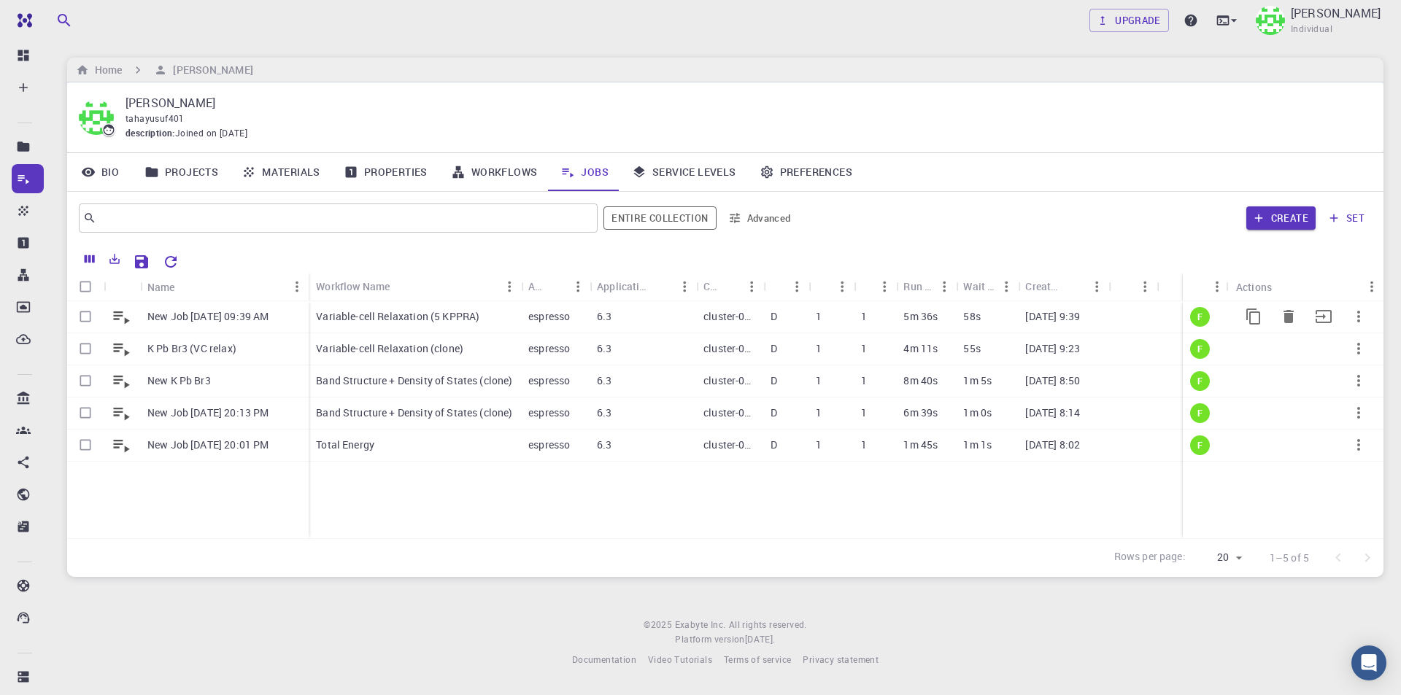
click at [83, 312] on input "Select row" at bounding box center [86, 317] width 28 height 28
checkbox input "true"
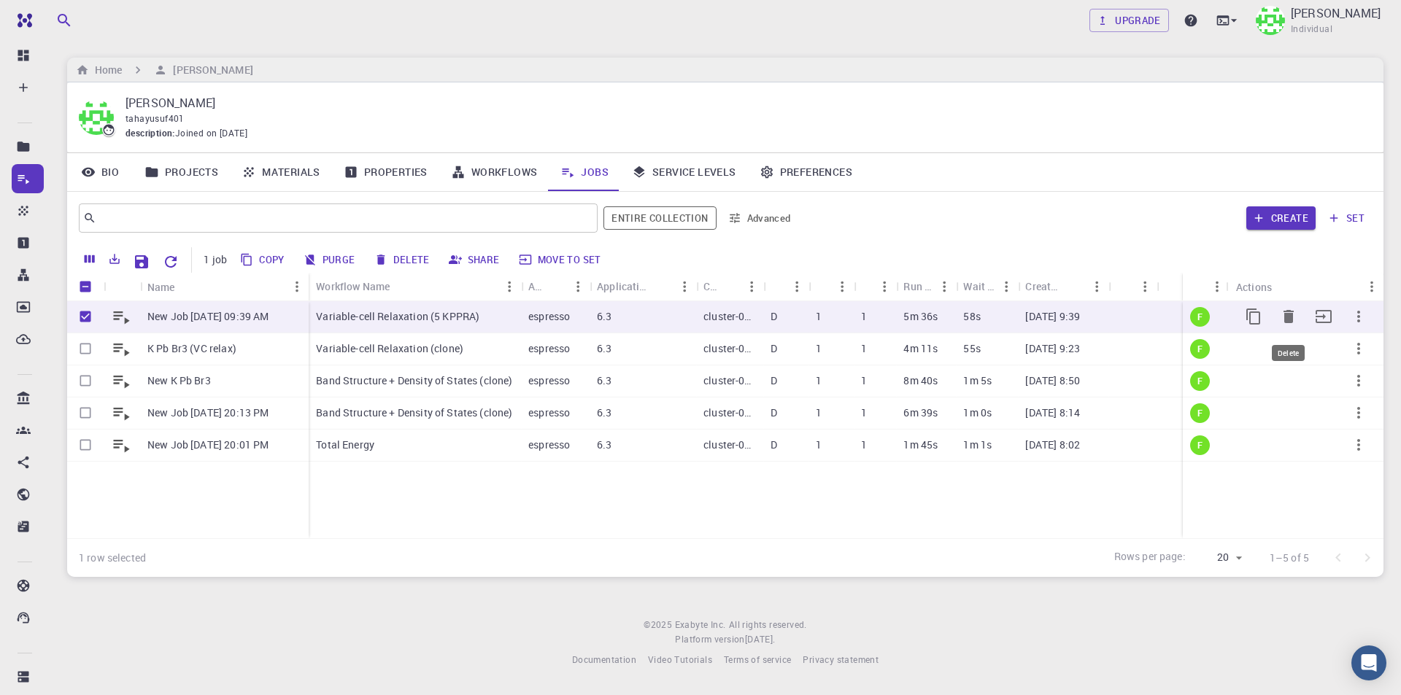
click at [1293, 313] on icon "Delete" at bounding box center [1289, 317] width 18 height 18
checkbox input "false"
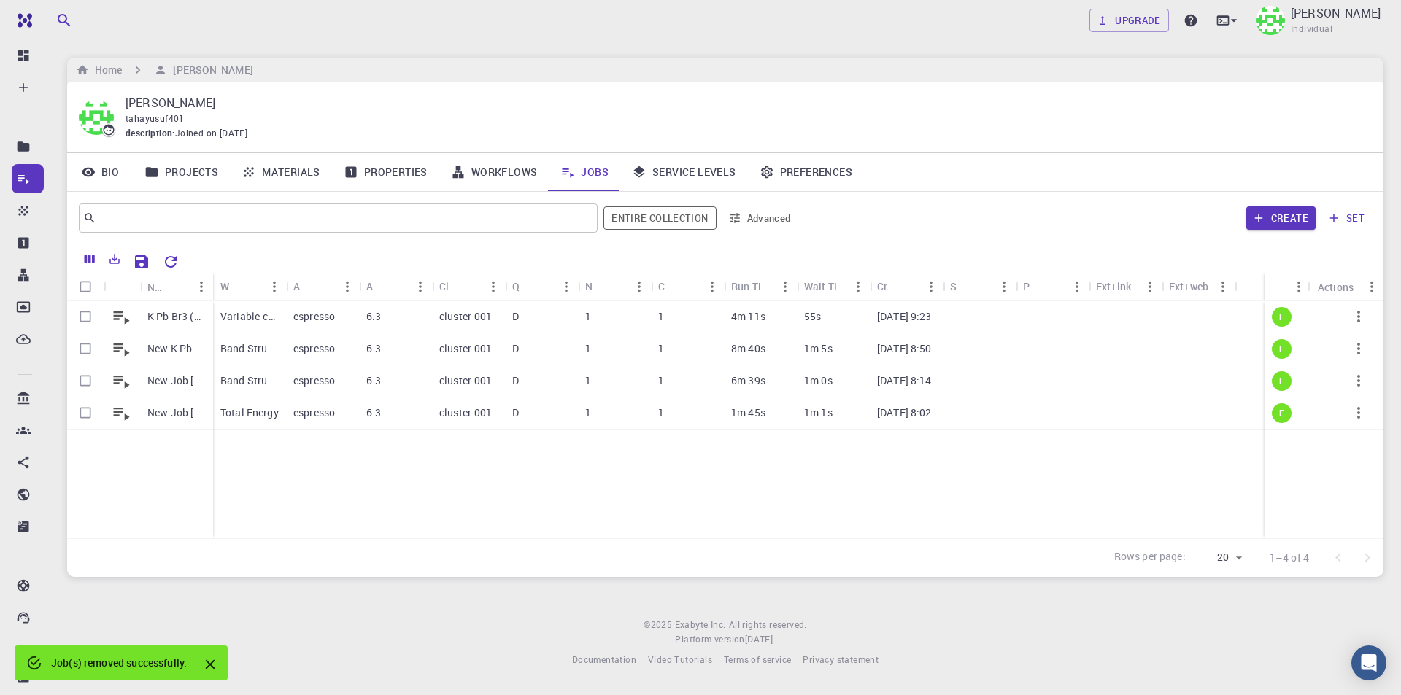
click at [509, 552] on div "Rows per page: 20 20 1–4 of 4" at bounding box center [725, 557] width 1316 height 39
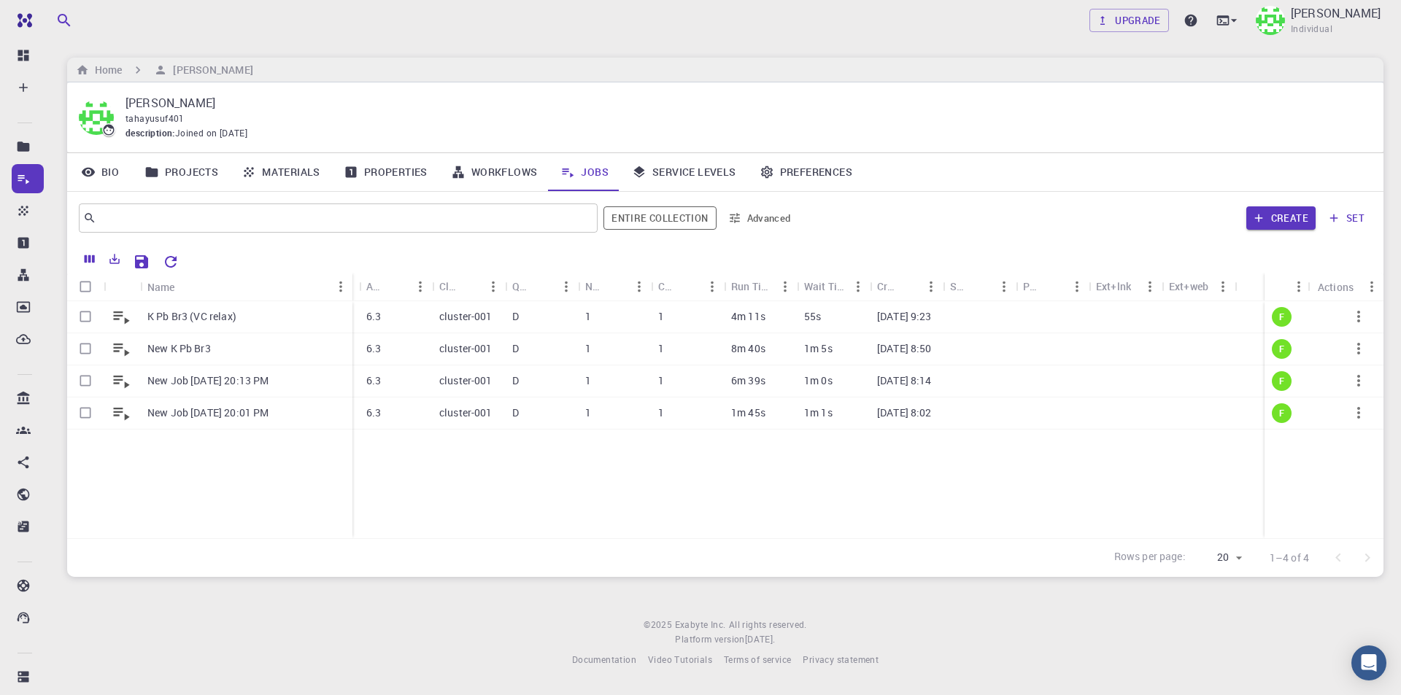
drag, startPoint x: 209, startPoint y: 276, endPoint x: 348, endPoint y: 278, distance: 139.4
click at [348, 278] on div "Name" at bounding box center [354, 287] width 15 height 28
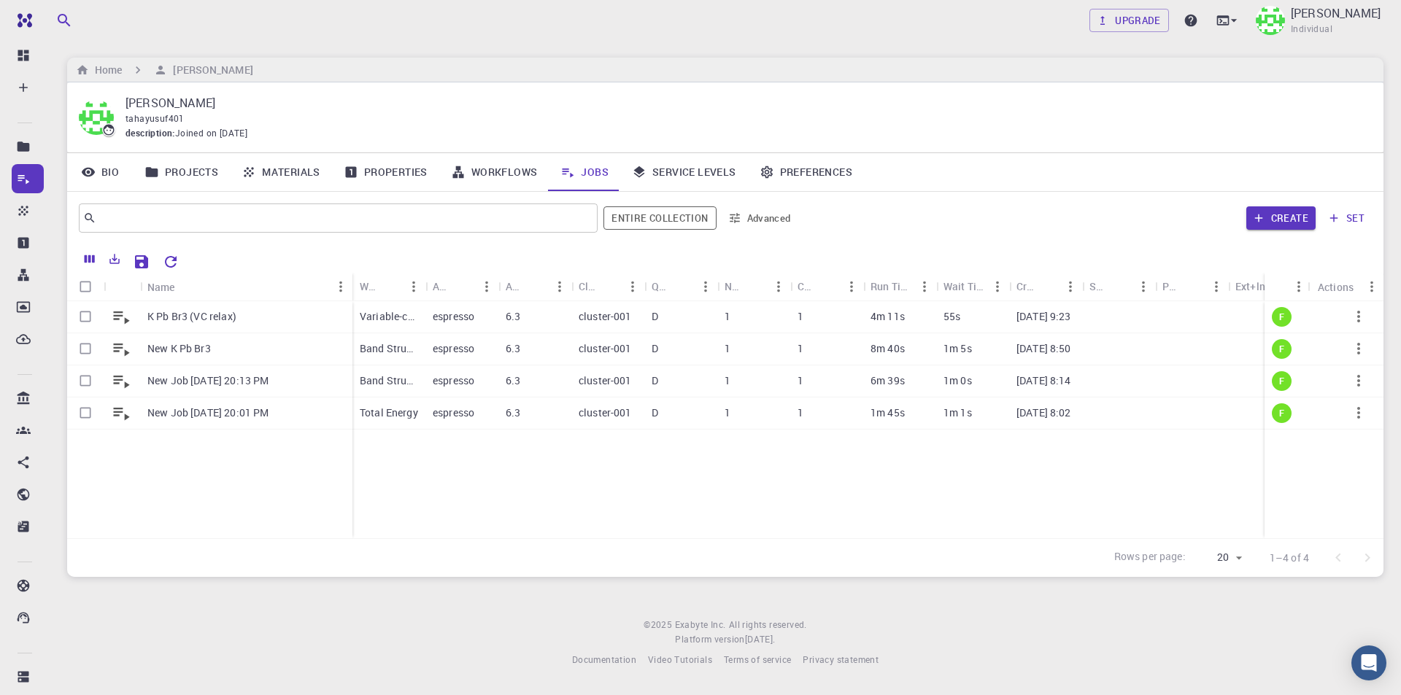
click at [504, 520] on div "K Pb Br3 (VC relax) New K Pb Br3 New Job Aug 11, 2025, 20:13 PM New Job Aug 11,…" at bounding box center [780, 419] width 1426 height 237
click at [194, 316] on p "K Pb Br3 (VC relax)" at bounding box center [191, 316] width 89 height 15
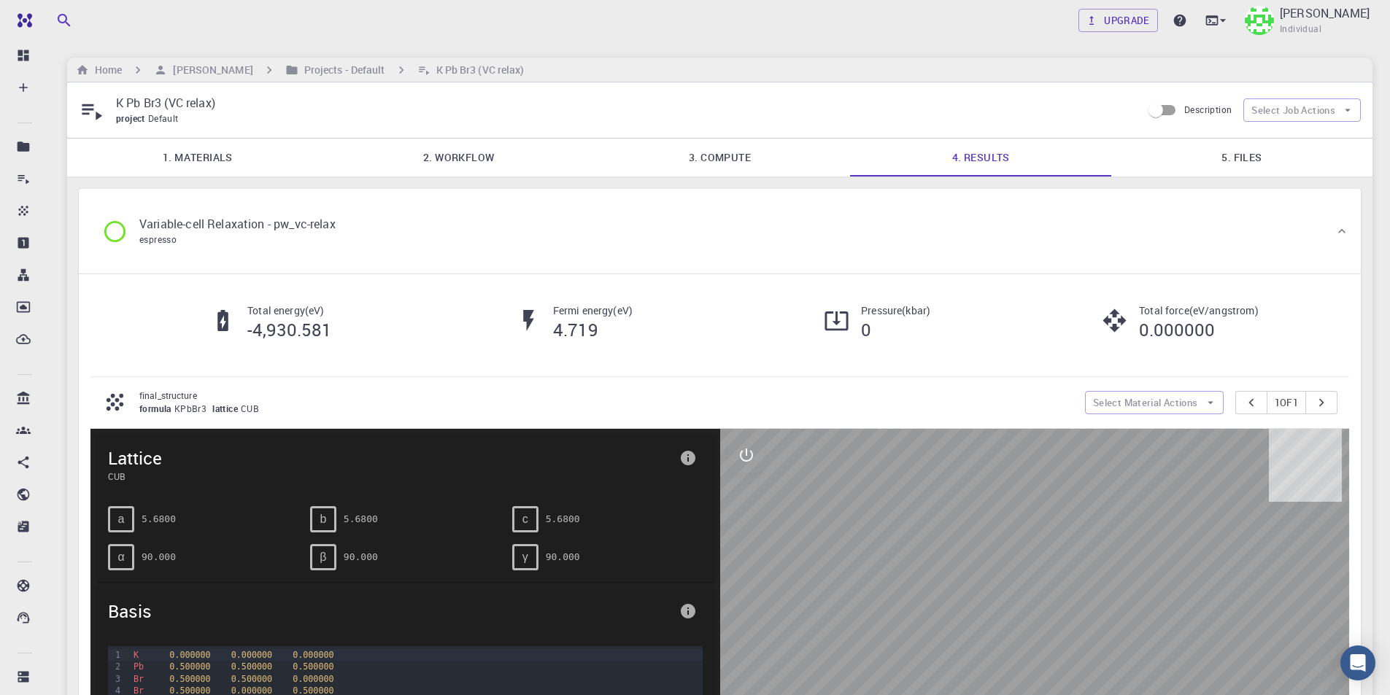
click at [480, 166] on link "2. Workflow" at bounding box center [458, 158] width 261 height 38
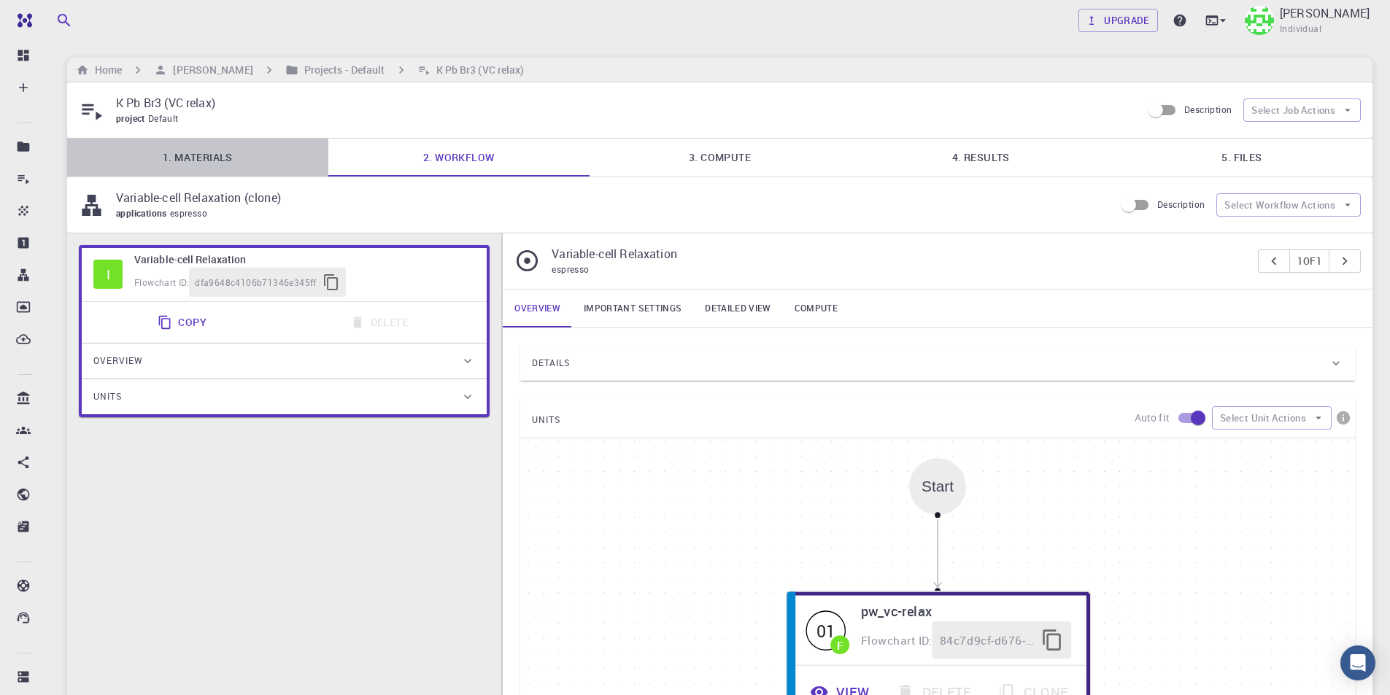
click at [251, 160] on link "1. Materials" at bounding box center [197, 158] width 261 height 38
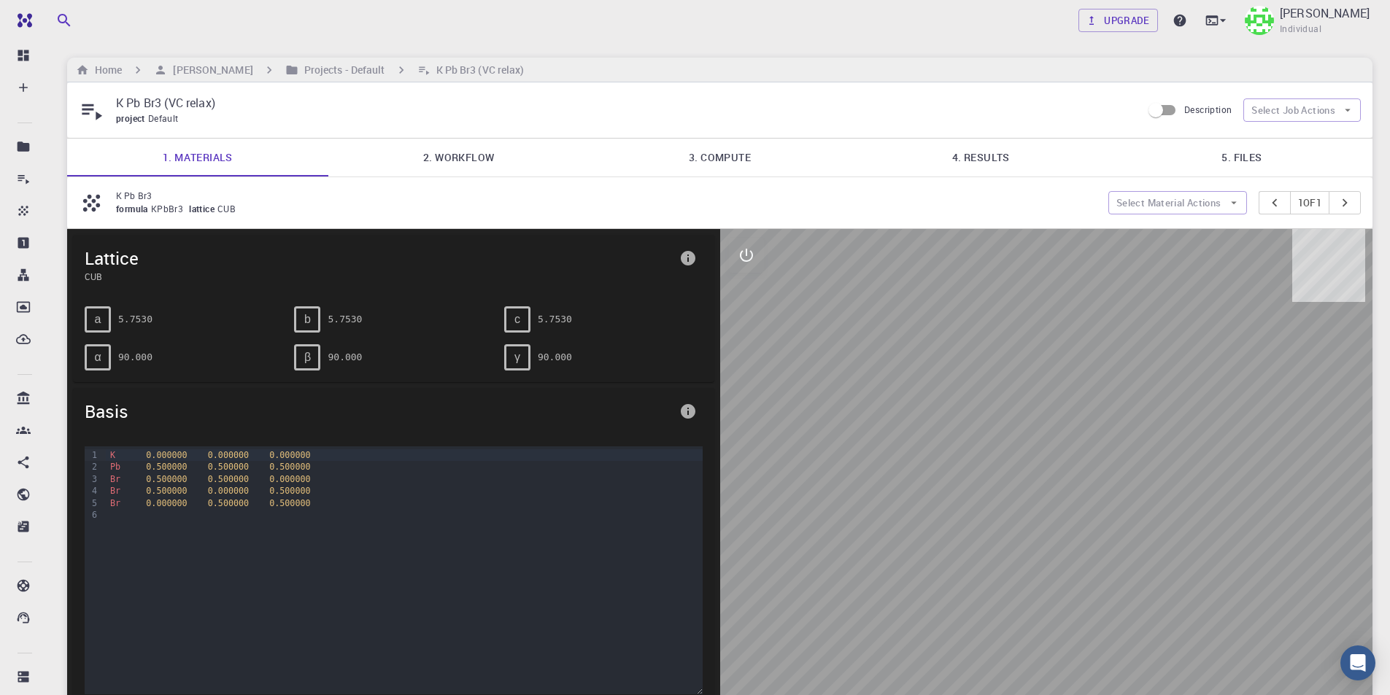
click at [687, 258] on icon "info" at bounding box center [688, 259] width 18 height 18
click at [740, 315] on div at bounding box center [695, 347] width 1390 height 695
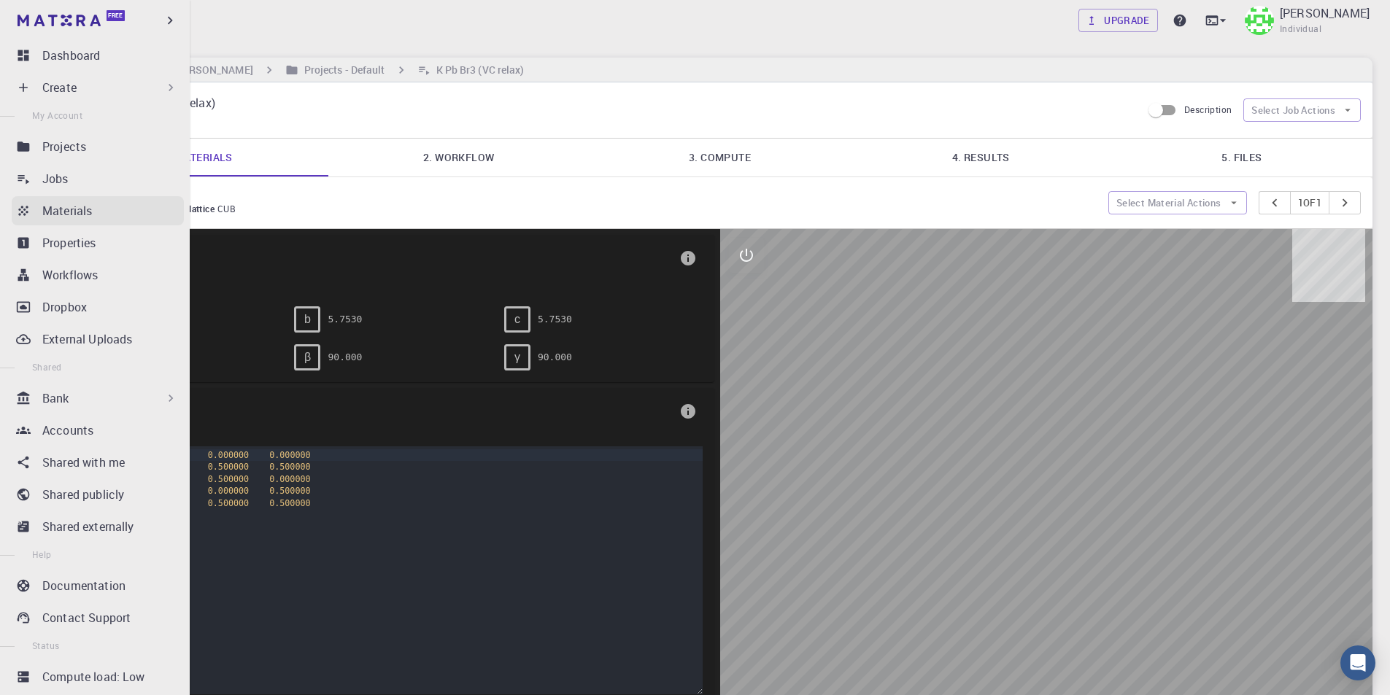
click at [79, 211] on p "Materials" at bounding box center [67, 211] width 50 height 18
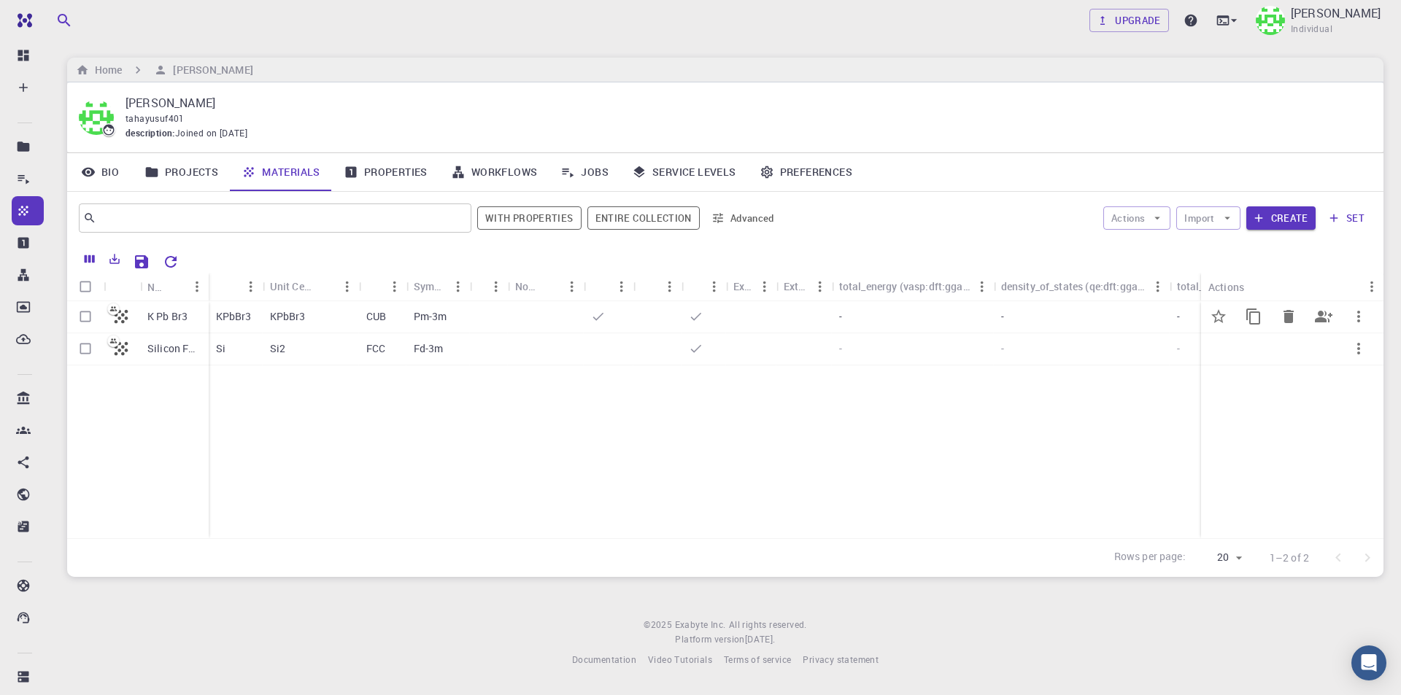
click at [167, 317] on p "K Pb Br3" at bounding box center [167, 316] width 40 height 15
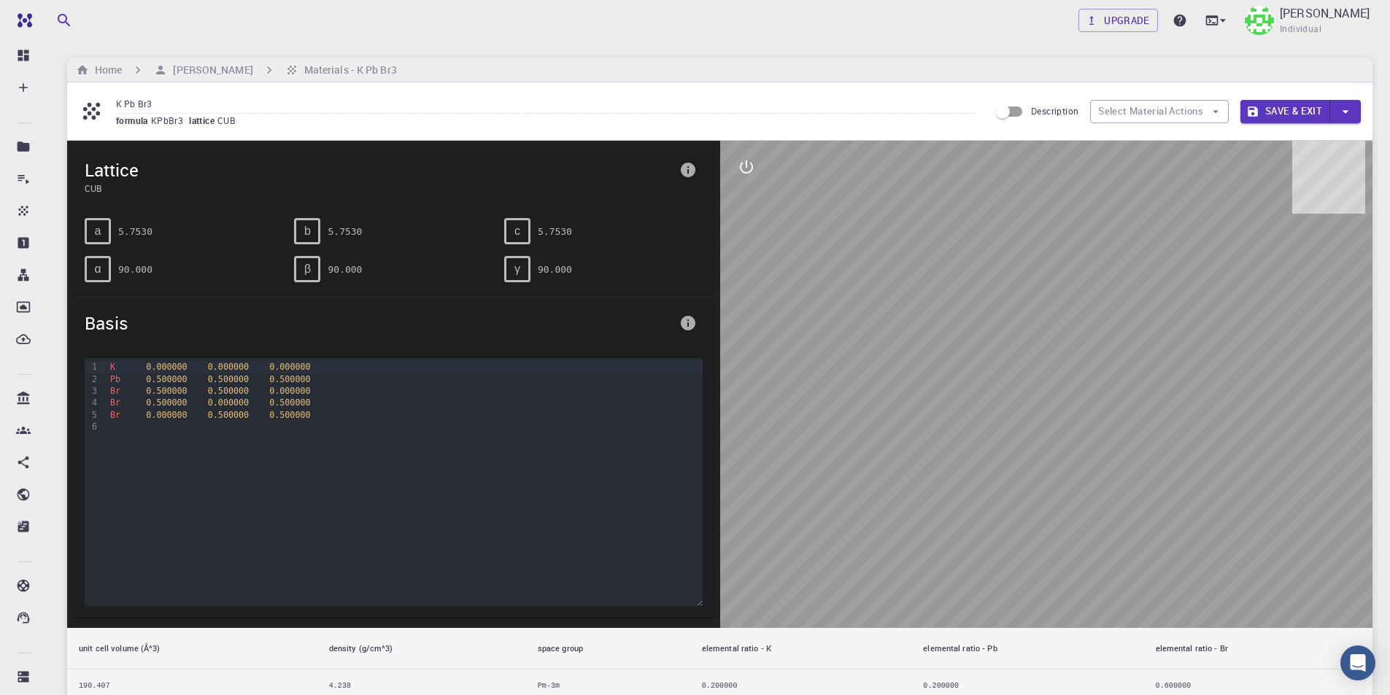
click at [687, 168] on icon "info" at bounding box center [688, 170] width 18 height 18
click at [723, 244] on div at bounding box center [695, 347] width 1390 height 695
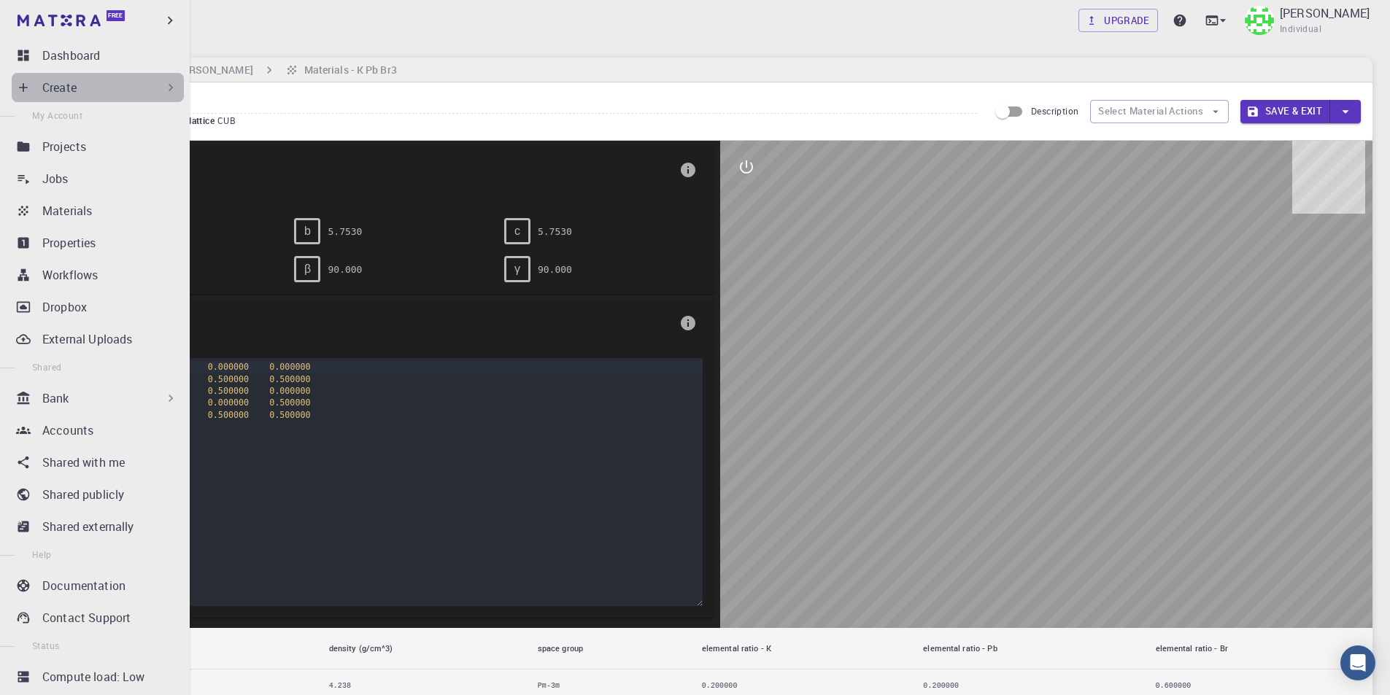
click at [99, 82] on div "Create" at bounding box center [110, 88] width 136 height 18
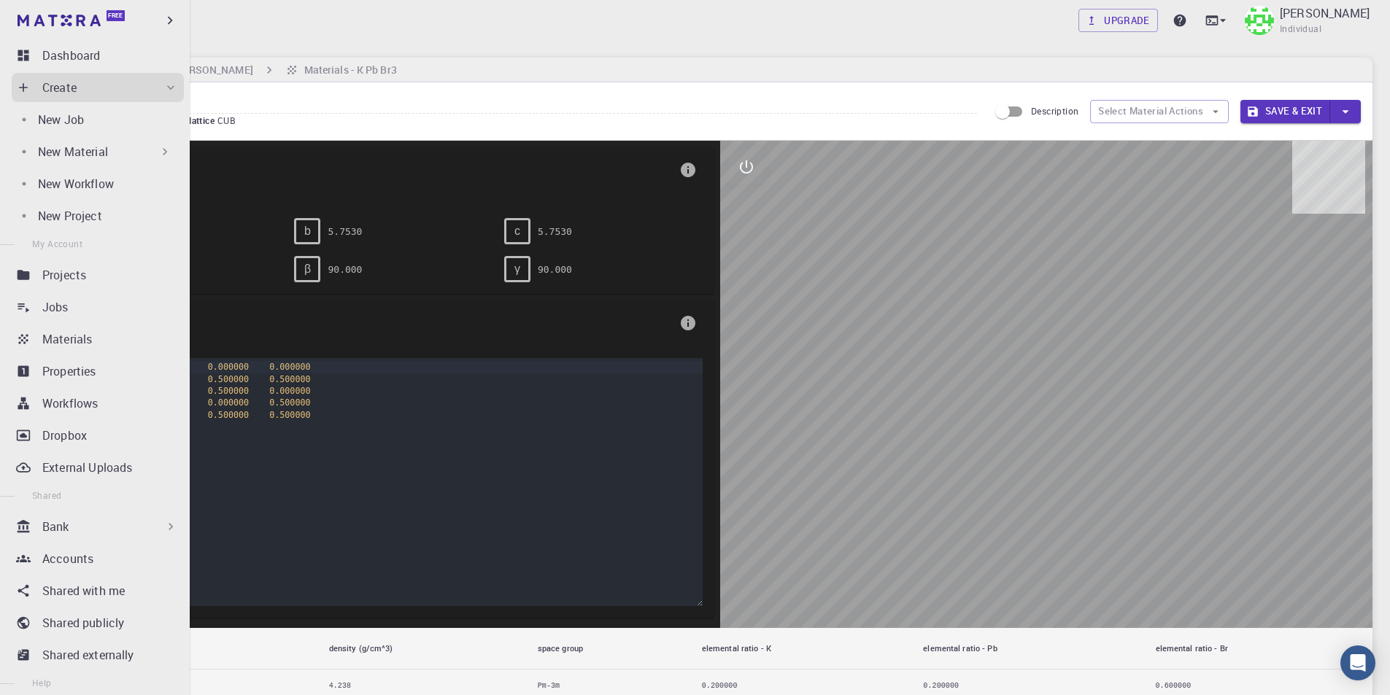
click at [105, 155] on p "New Material" at bounding box center [73, 152] width 70 height 18
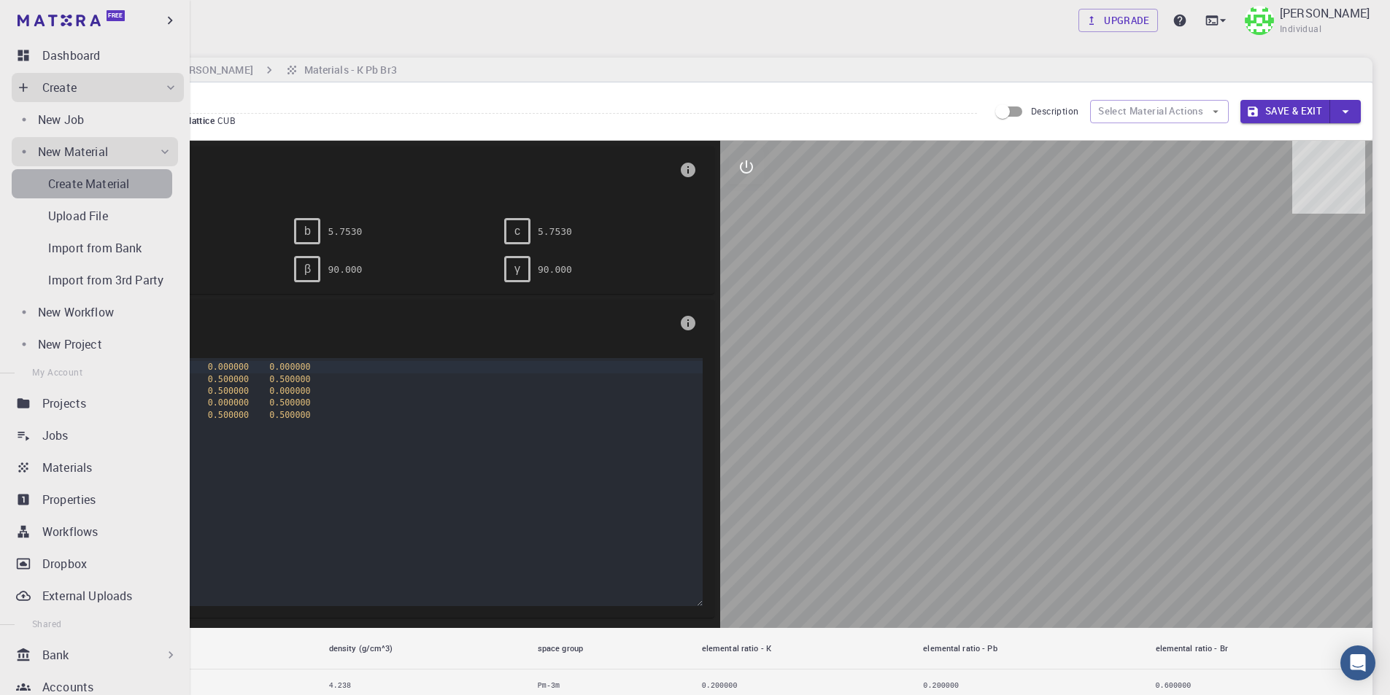
click at [104, 186] on p "Create Material" at bounding box center [88, 184] width 81 height 18
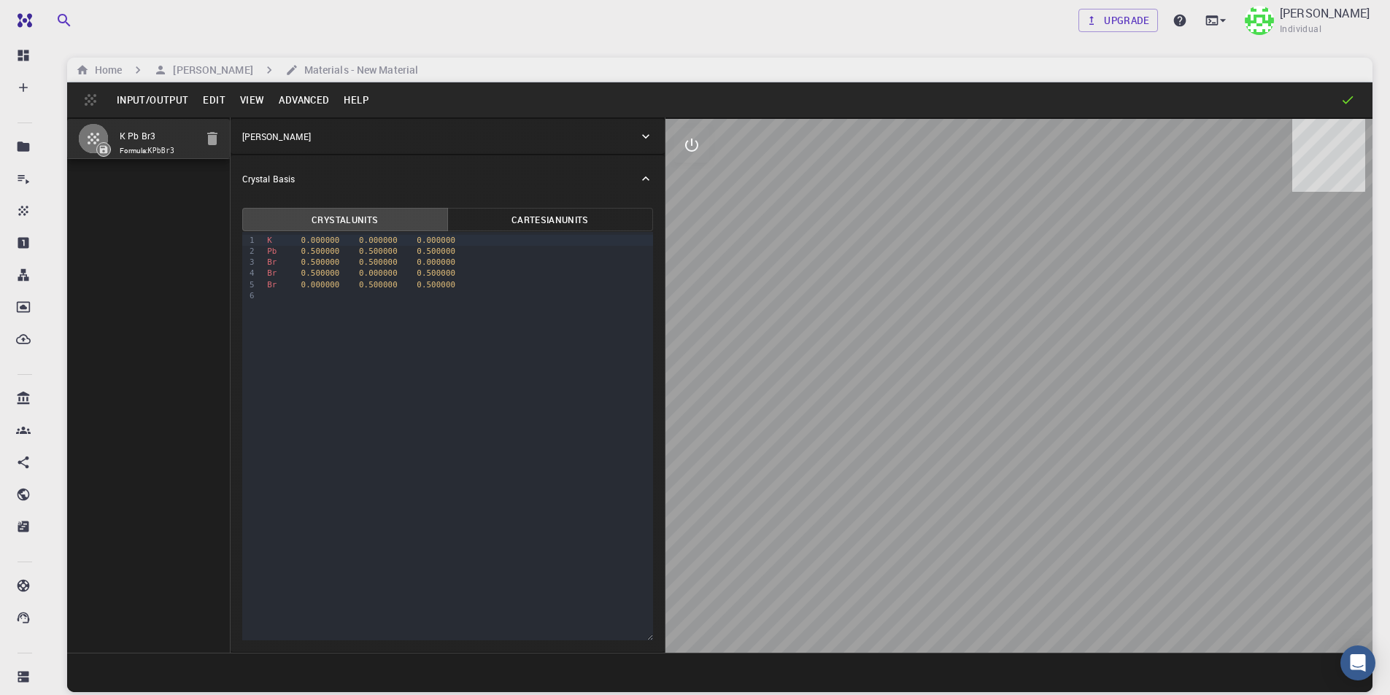
click at [291, 136] on p "Crystal Lattice" at bounding box center [276, 136] width 69 height 13
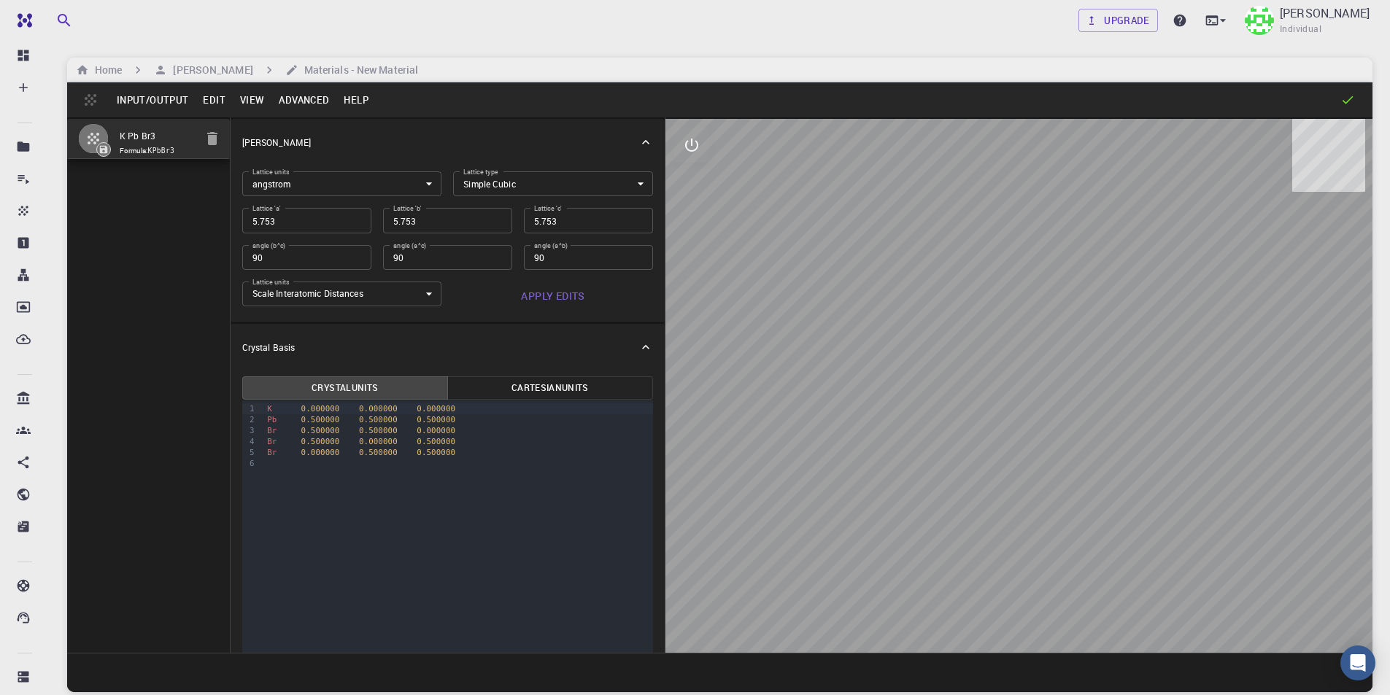
click at [608, 180] on body "Free Dashboard Create New Job New Material Create Material Upload File Import f…" at bounding box center [695, 403] width 1390 height 806
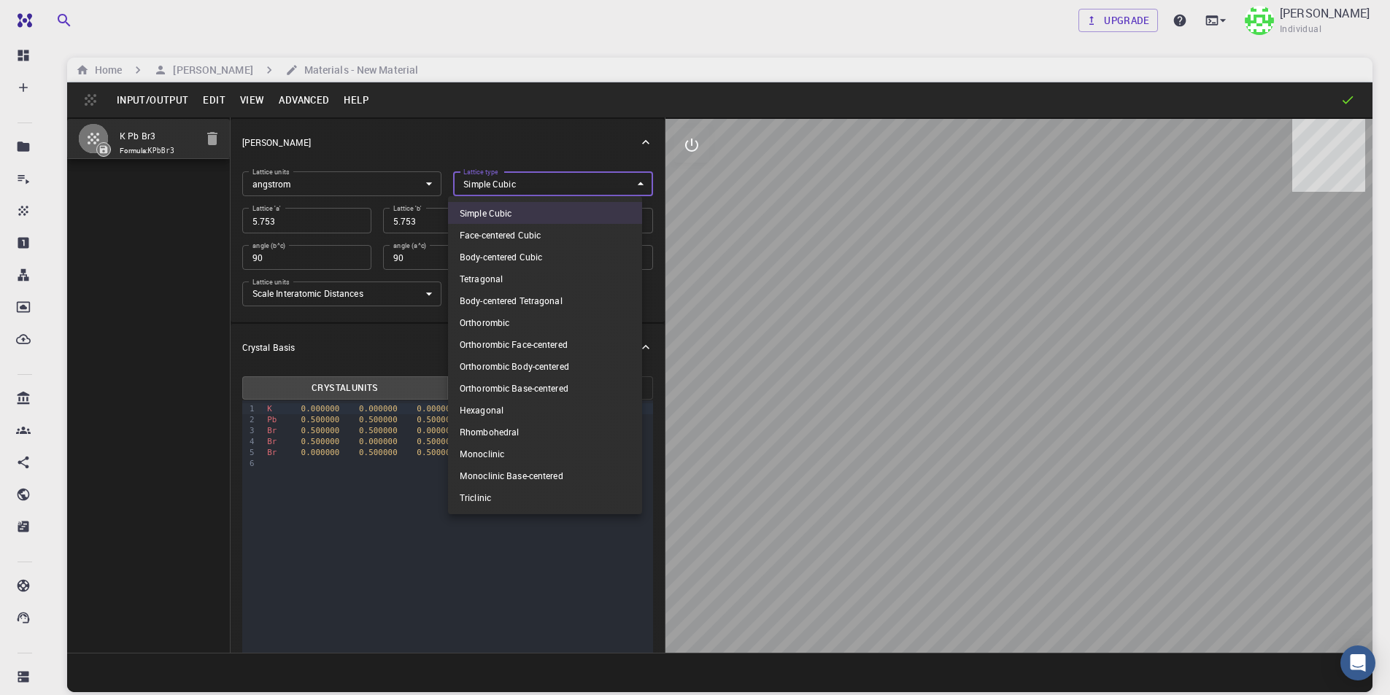
click at [527, 128] on div at bounding box center [695, 347] width 1390 height 695
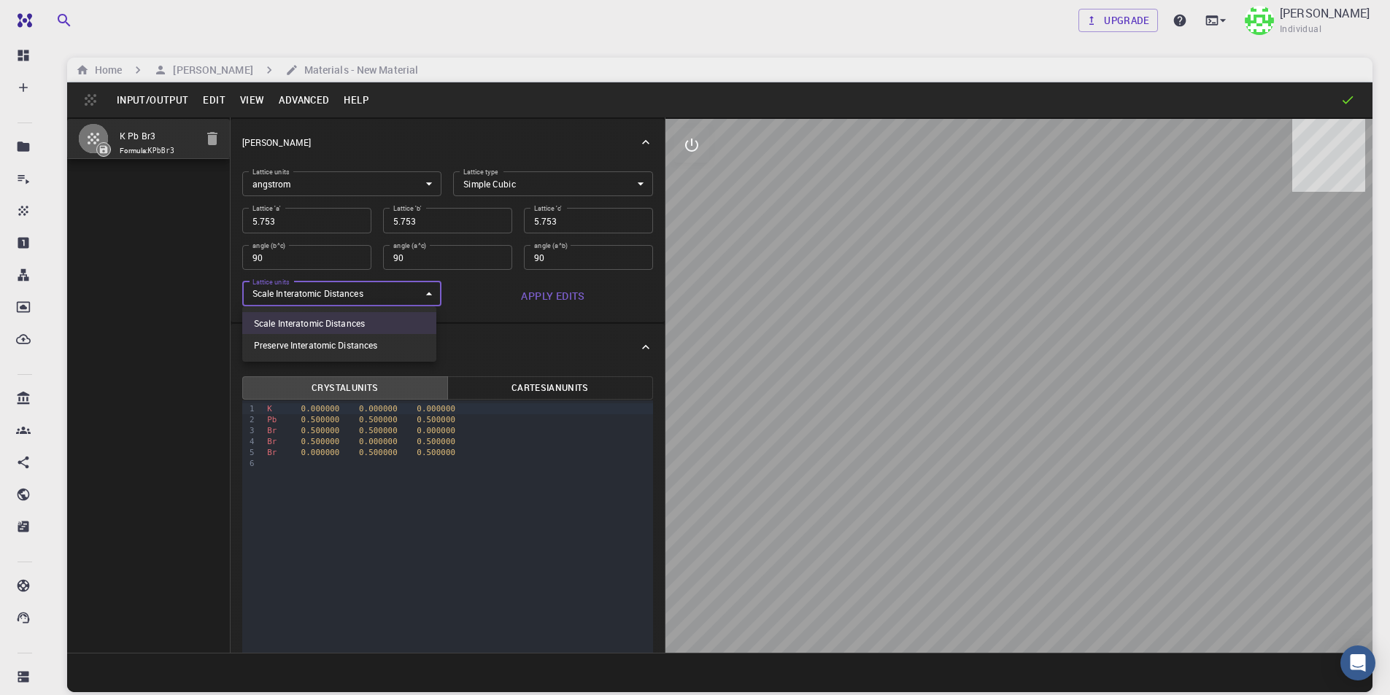
click at [417, 292] on body "Free Dashboard Create New Job New Material Create Material Upload File Import f…" at bounding box center [695, 403] width 1390 height 806
click at [684, 306] on div at bounding box center [695, 347] width 1390 height 695
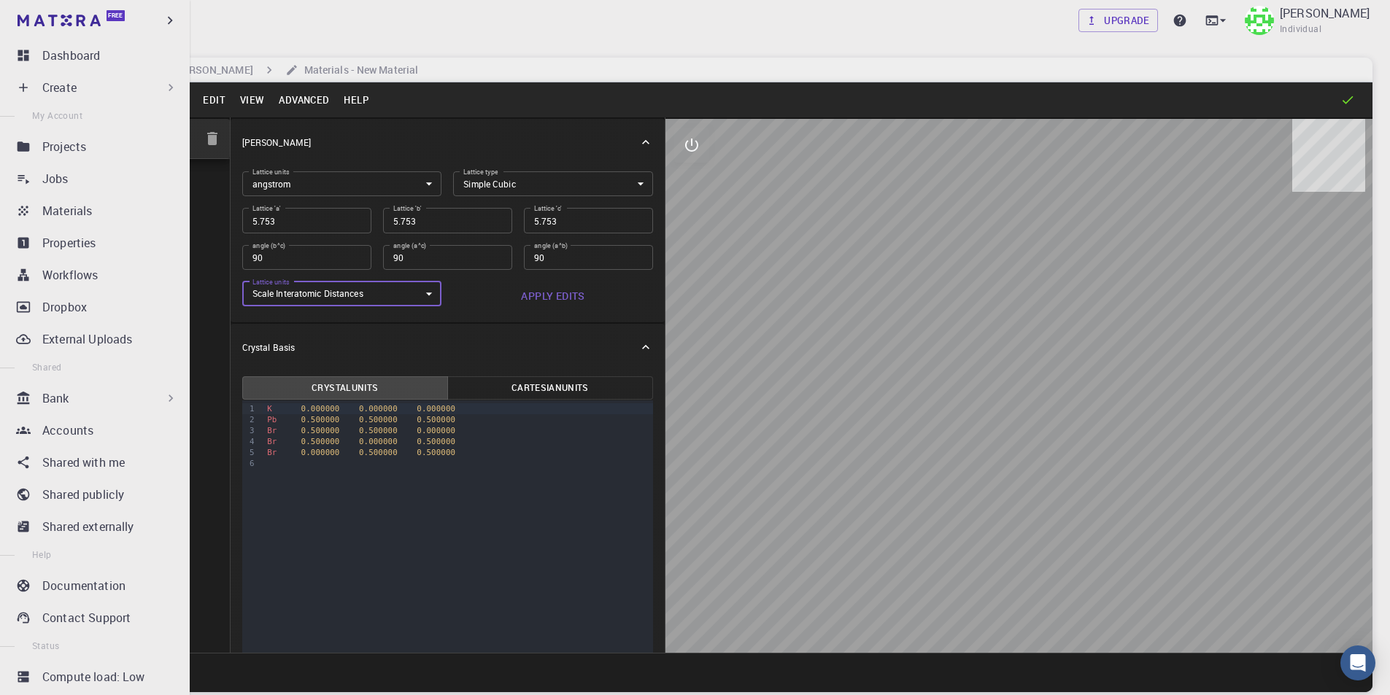
click at [80, 405] on div "Bank" at bounding box center [110, 399] width 136 height 18
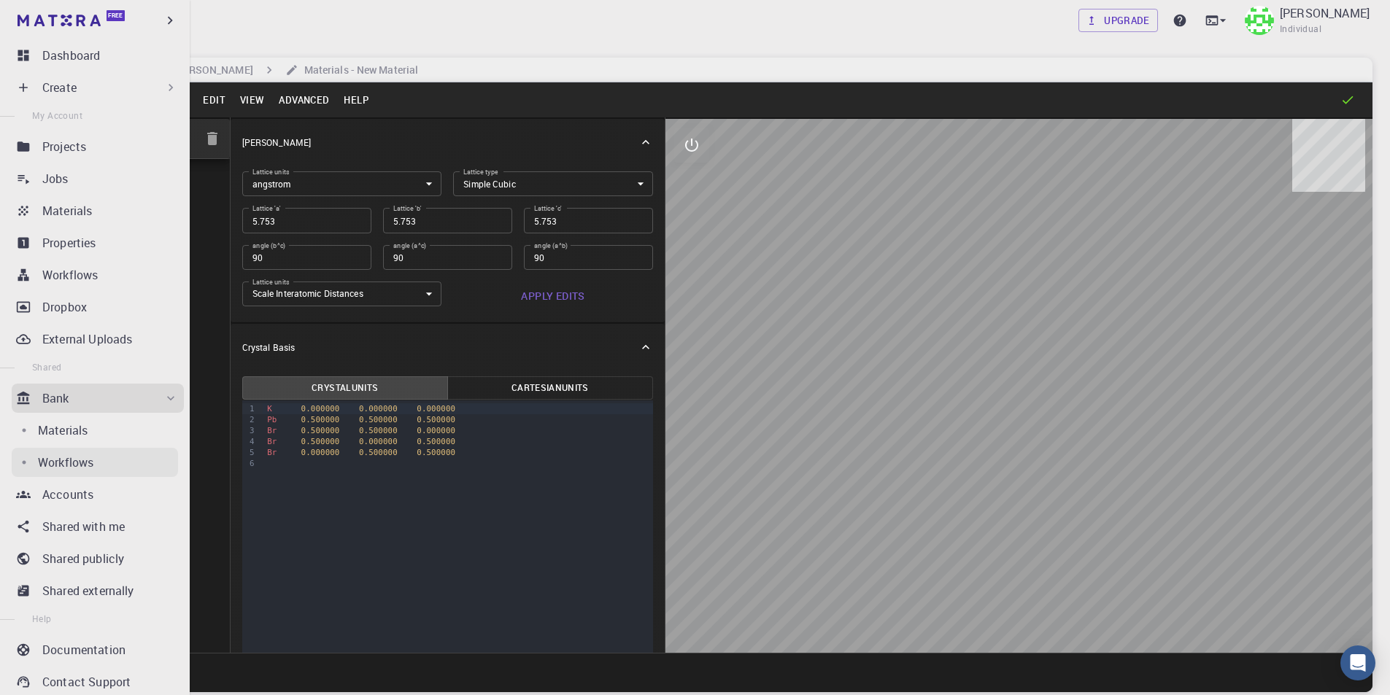
click at [79, 460] on p "Workflows" at bounding box center [65, 463] width 55 height 18
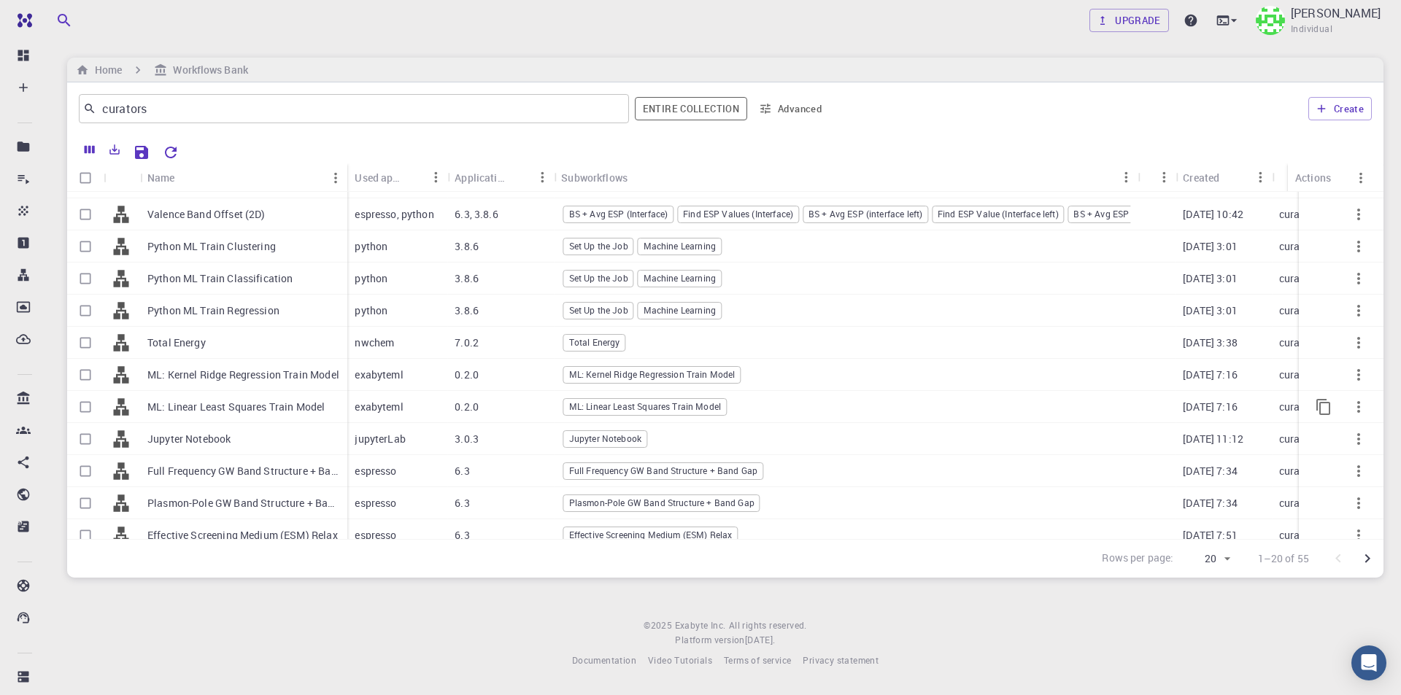
scroll to position [219, 0]
click at [237, 104] on input "curators" at bounding box center [348, 109] width 504 height 20
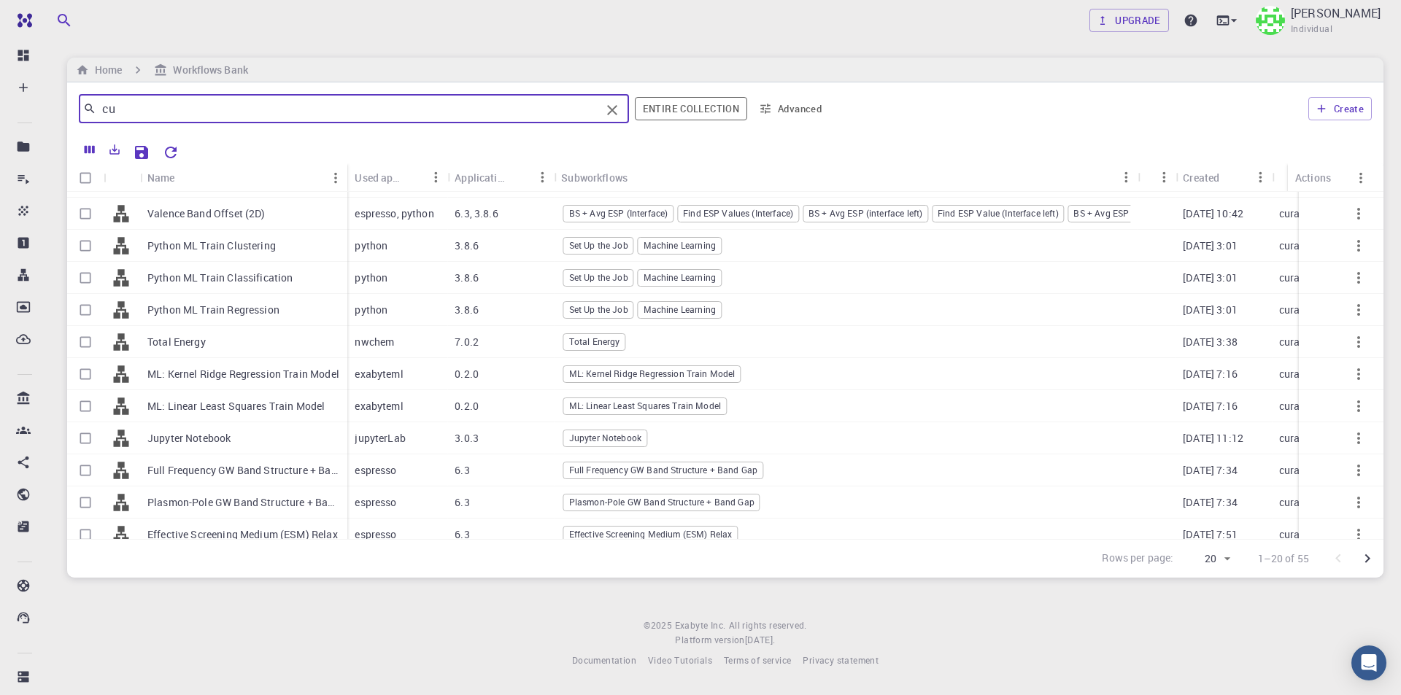
type input "c"
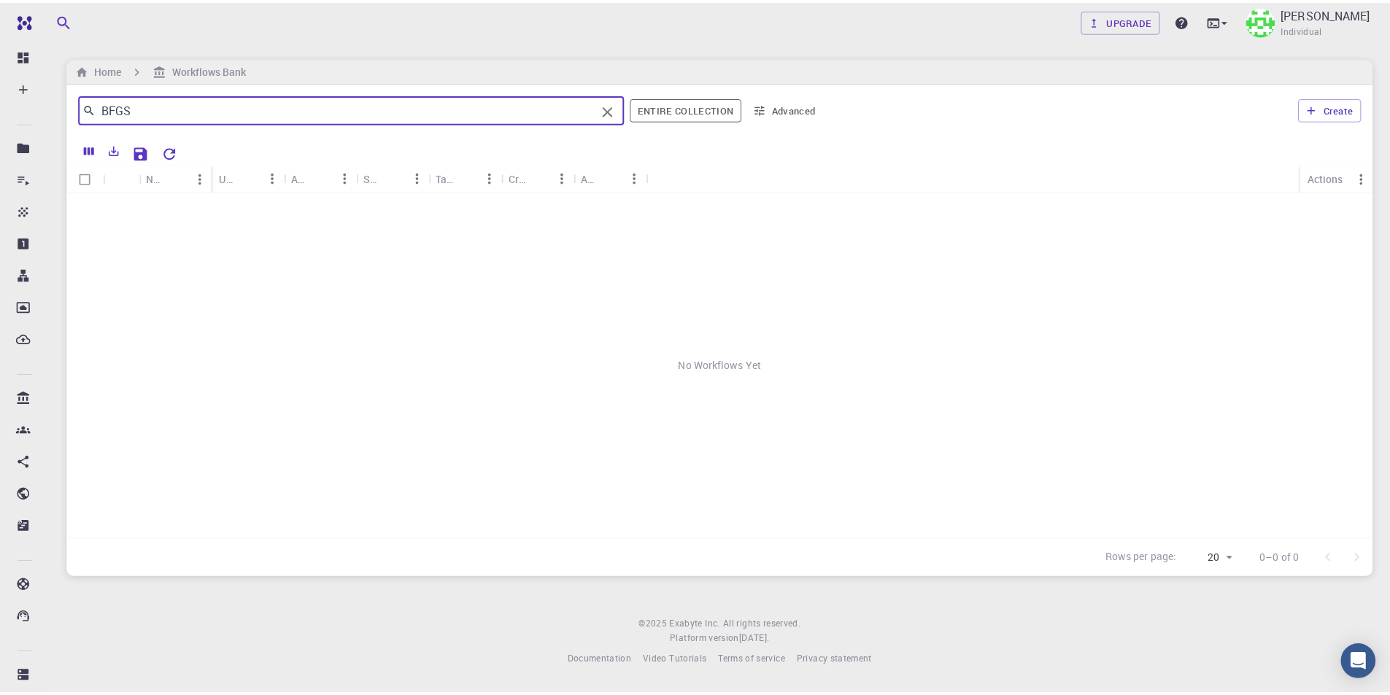
scroll to position [0, 0]
type input "B"
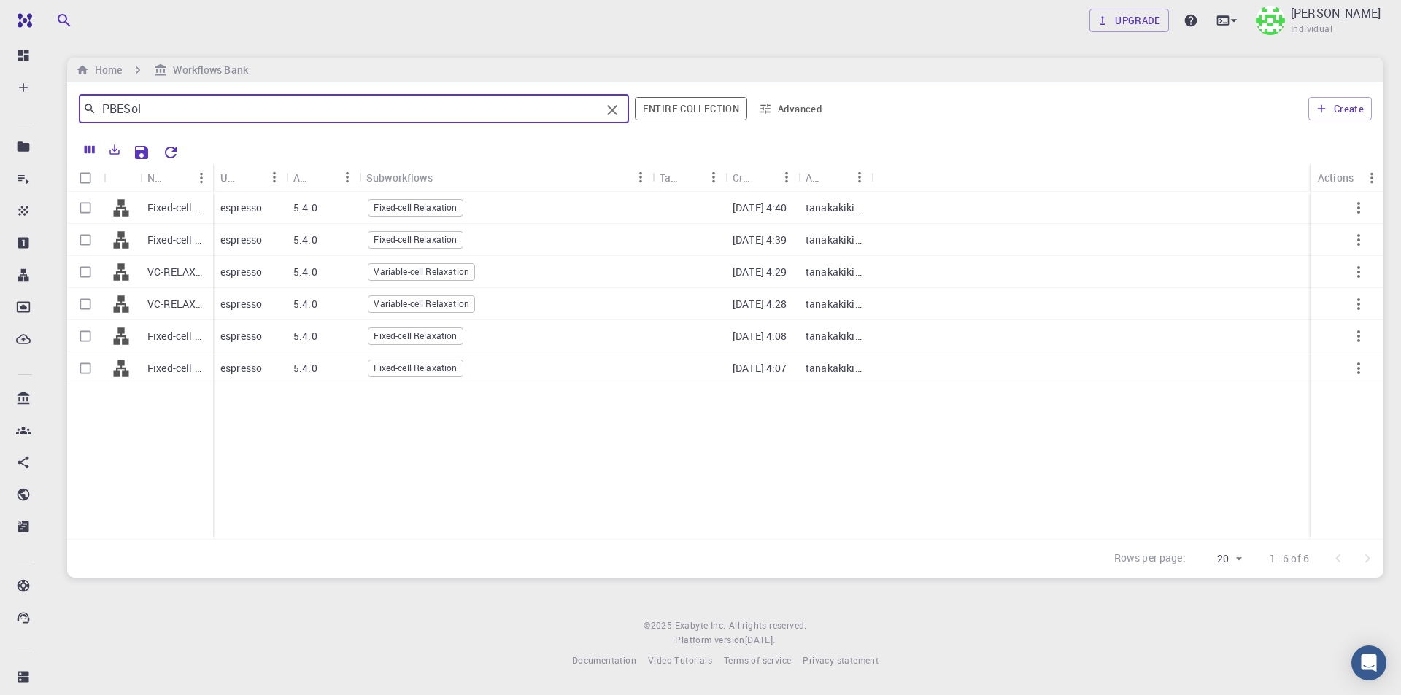
drag, startPoint x: 433, startPoint y: 171, endPoint x: 654, endPoint y: 170, distance: 220.4
click at [654, 170] on div "Subworkflows" at bounding box center [653, 177] width 15 height 28
drag, startPoint x: 212, startPoint y: 169, endPoint x: 316, endPoint y: 169, distance: 104.3
click at [316, 169] on div "Name" at bounding box center [319, 177] width 15 height 28
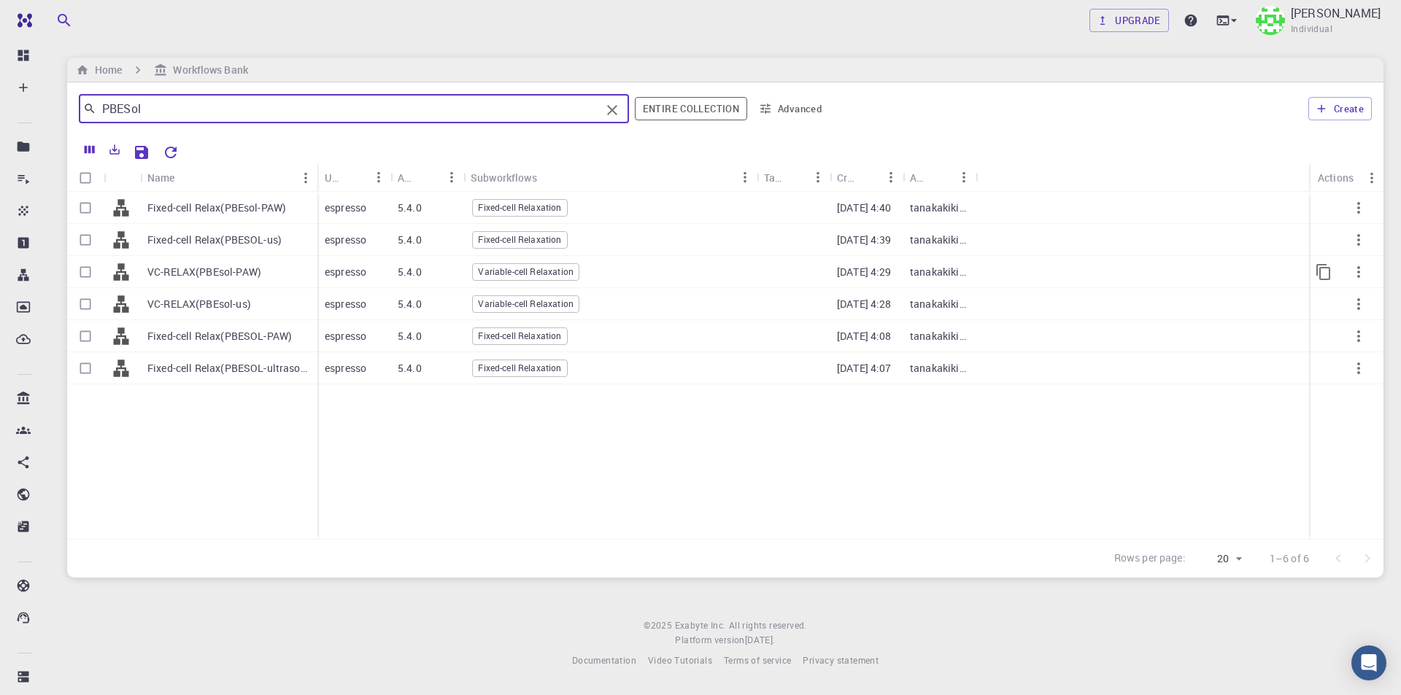
type input "PBESol"
click at [84, 271] on input "Select row" at bounding box center [86, 272] width 28 height 28
checkbox input "true"
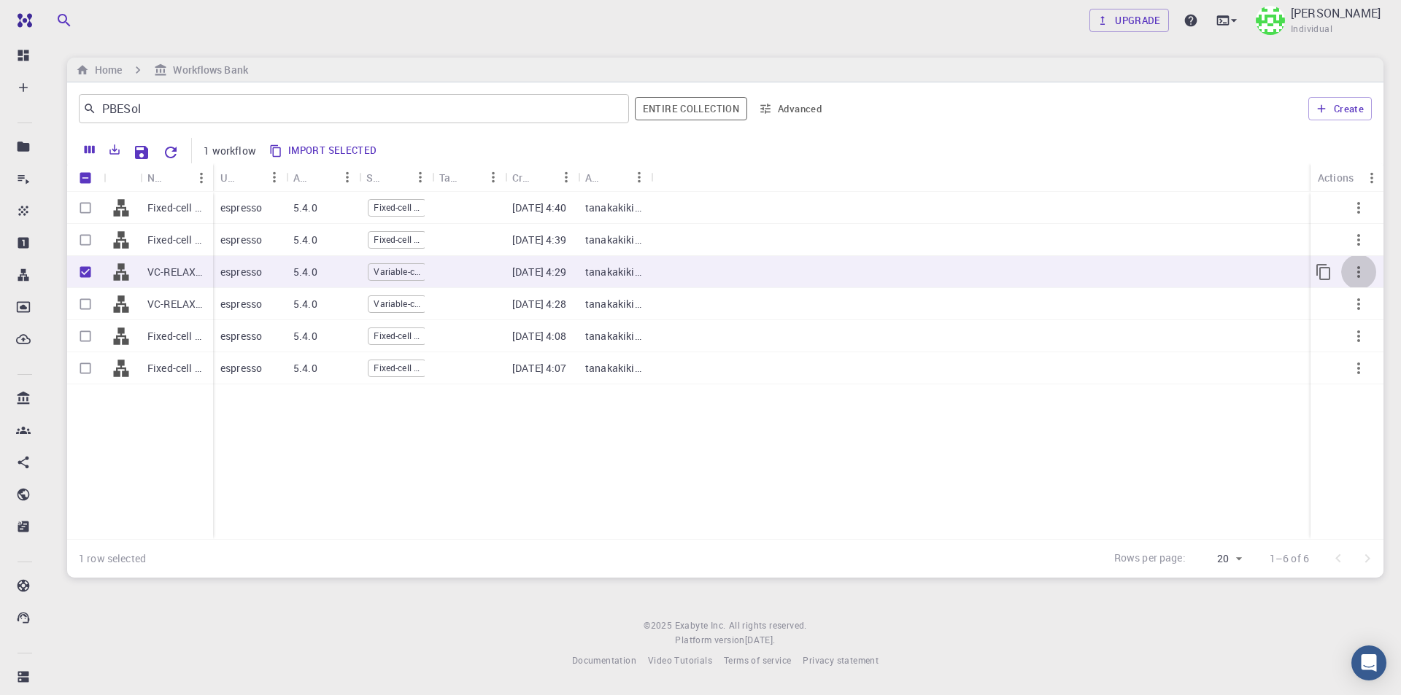
click at [1361, 279] on icon "button" at bounding box center [1359, 272] width 18 height 18
click at [906, 150] on div at bounding box center [700, 347] width 1401 height 695
click at [325, 153] on button "Import selected" at bounding box center [324, 150] width 118 height 23
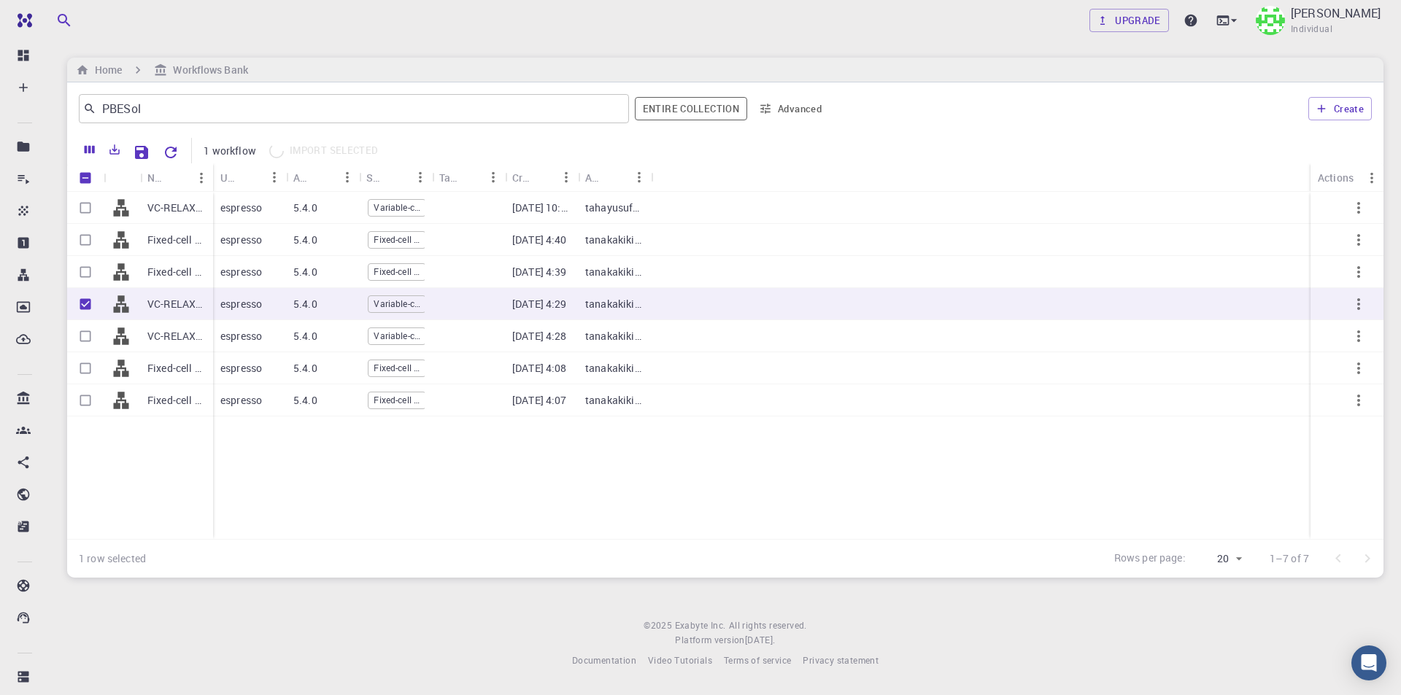
checkbox input "false"
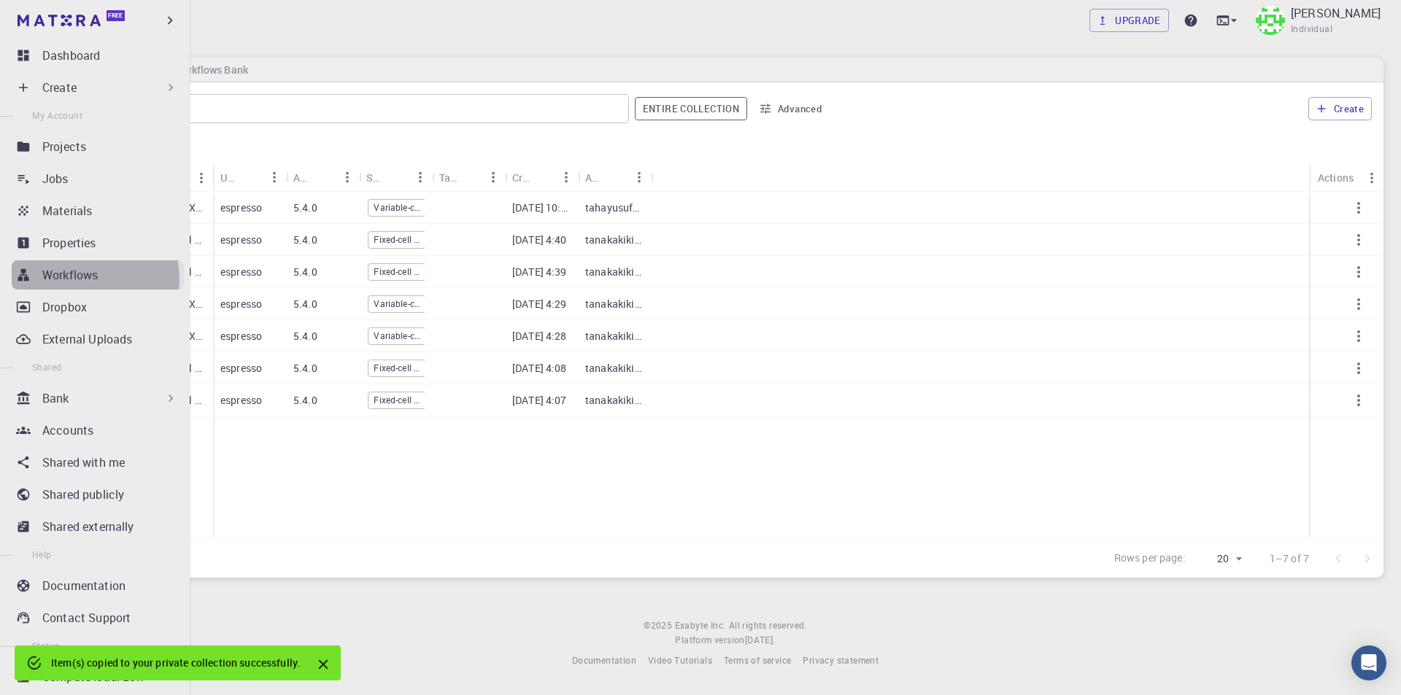
click at [87, 279] on p "Workflows" at bounding box center [69, 275] width 55 height 18
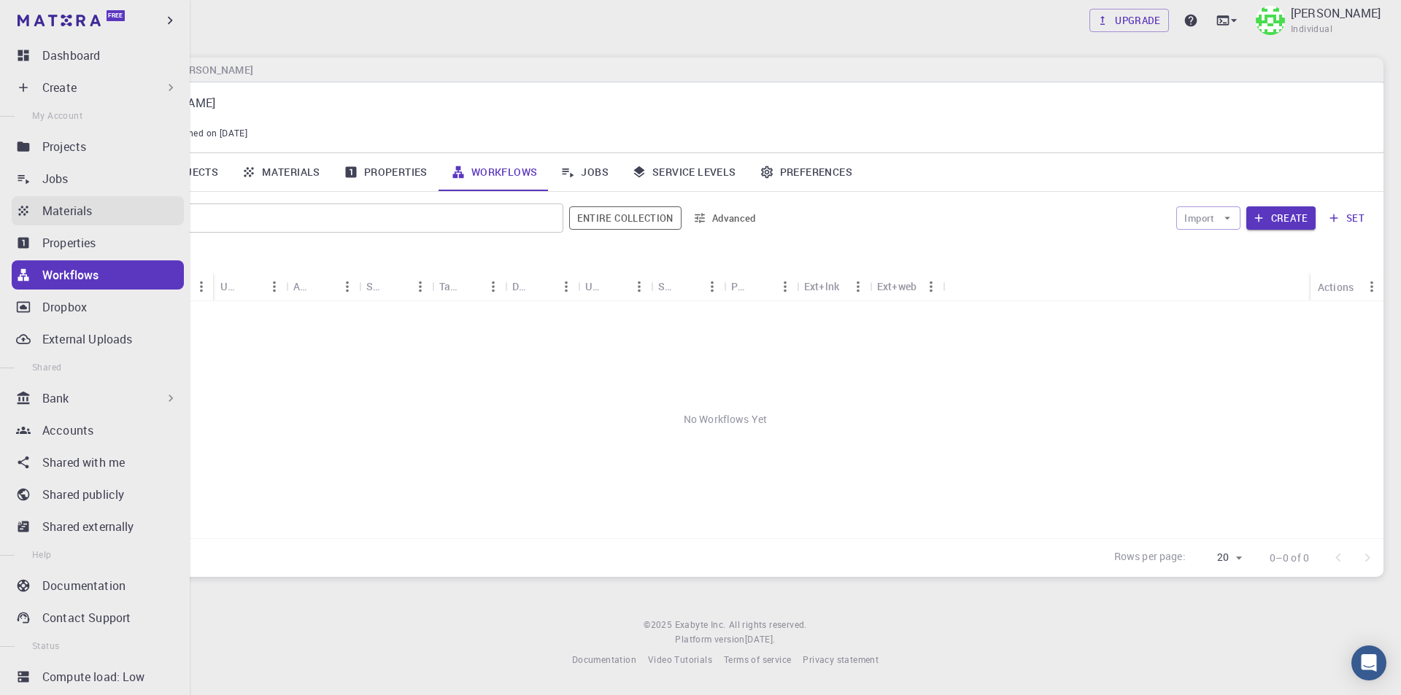
click at [84, 215] on p "Materials" at bounding box center [67, 211] width 50 height 18
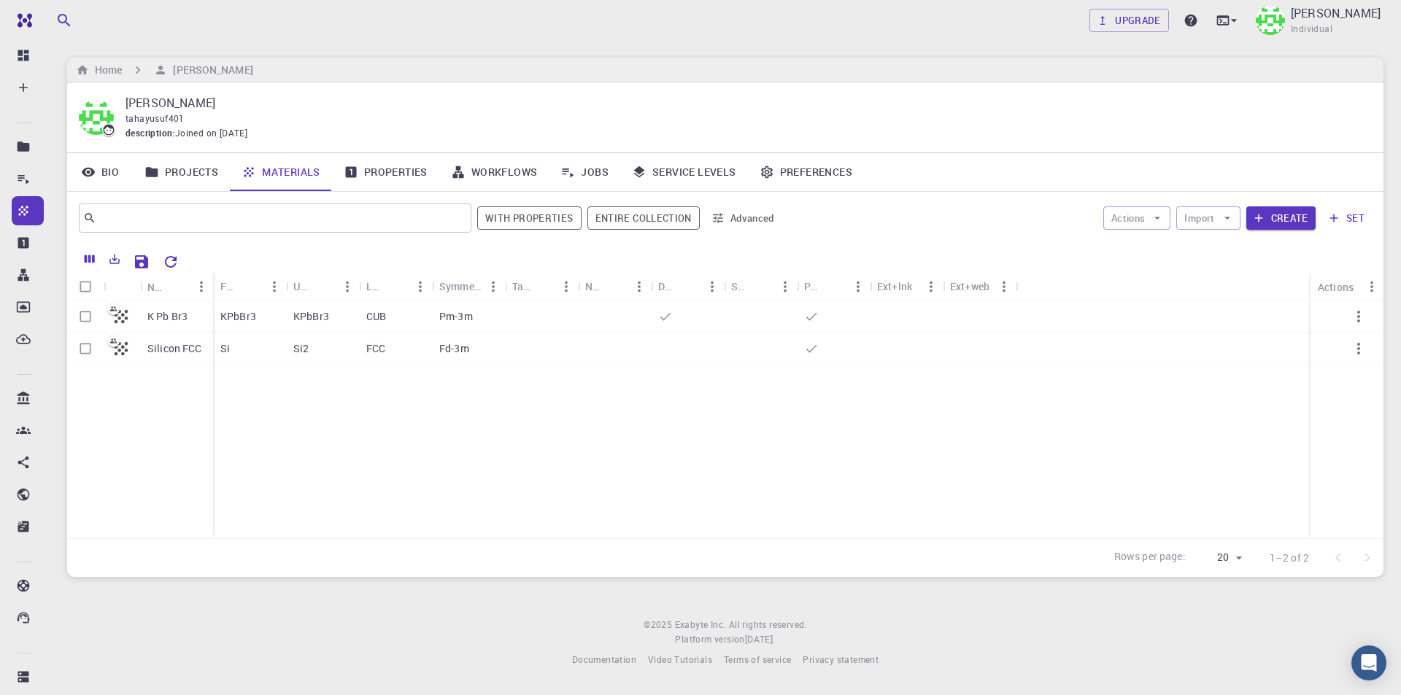
click at [518, 173] on link "Workflows" at bounding box center [494, 172] width 110 height 38
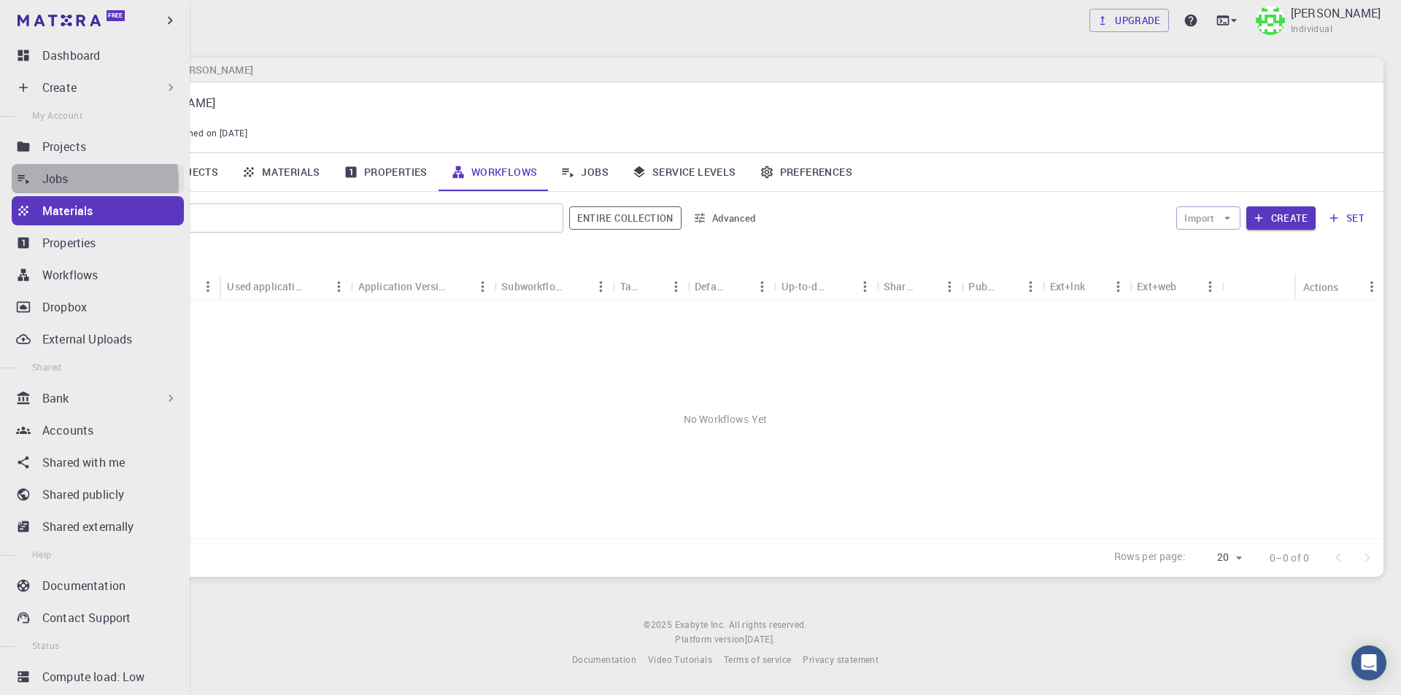
click at [53, 183] on p "Jobs" at bounding box center [55, 179] width 26 height 18
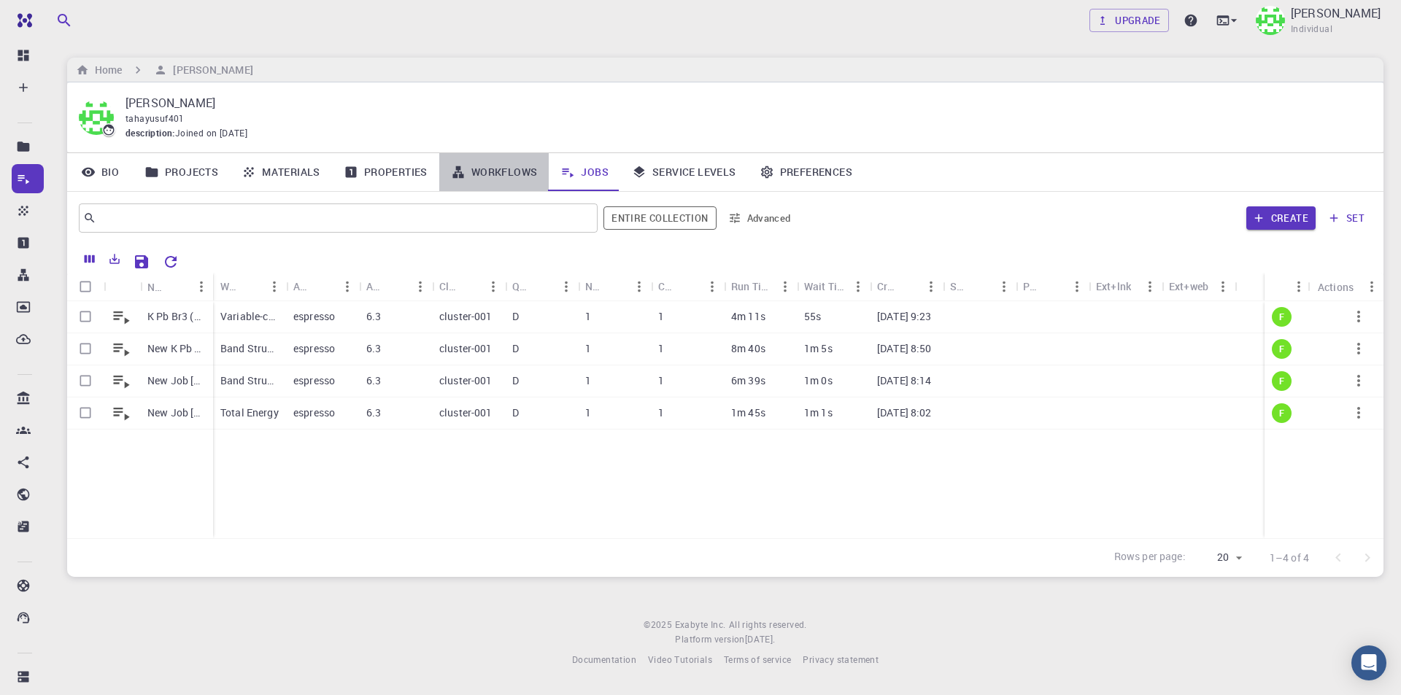
click at [474, 174] on link "Workflows" at bounding box center [494, 172] width 110 height 38
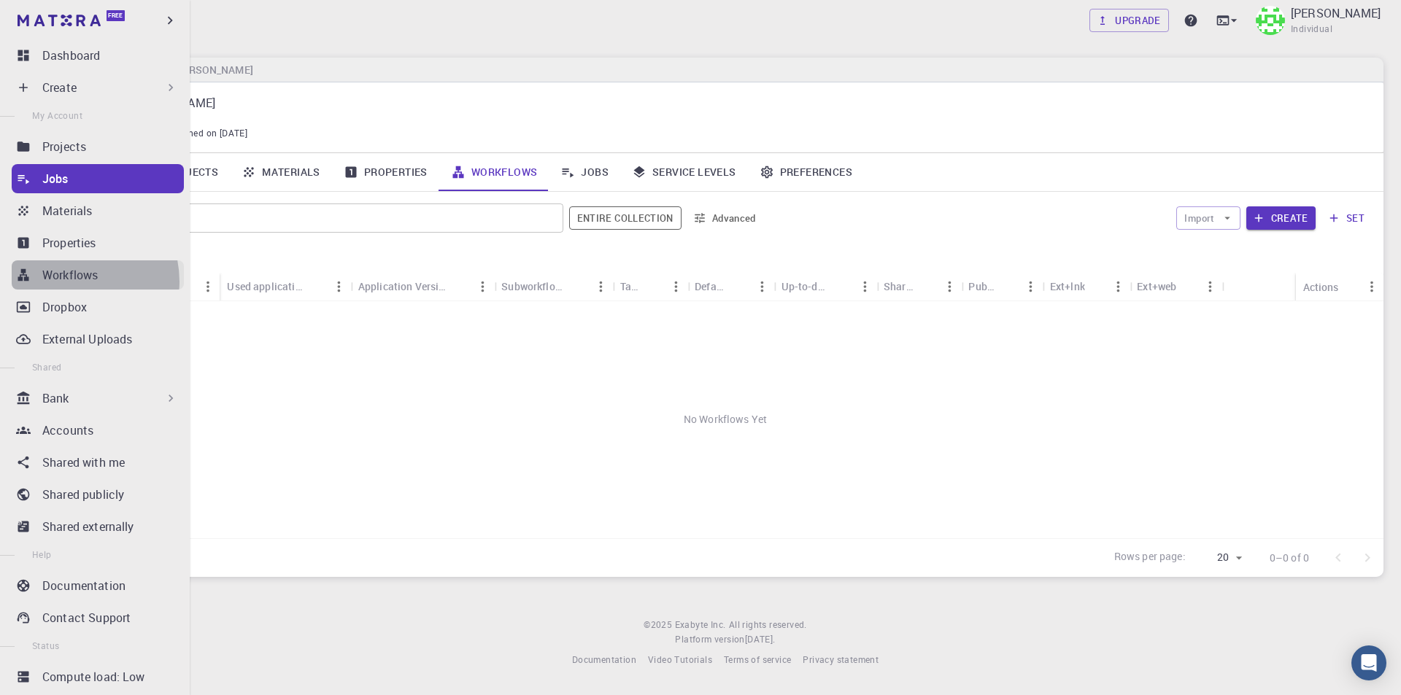
click at [70, 282] on p "Workflows" at bounding box center [69, 275] width 55 height 18
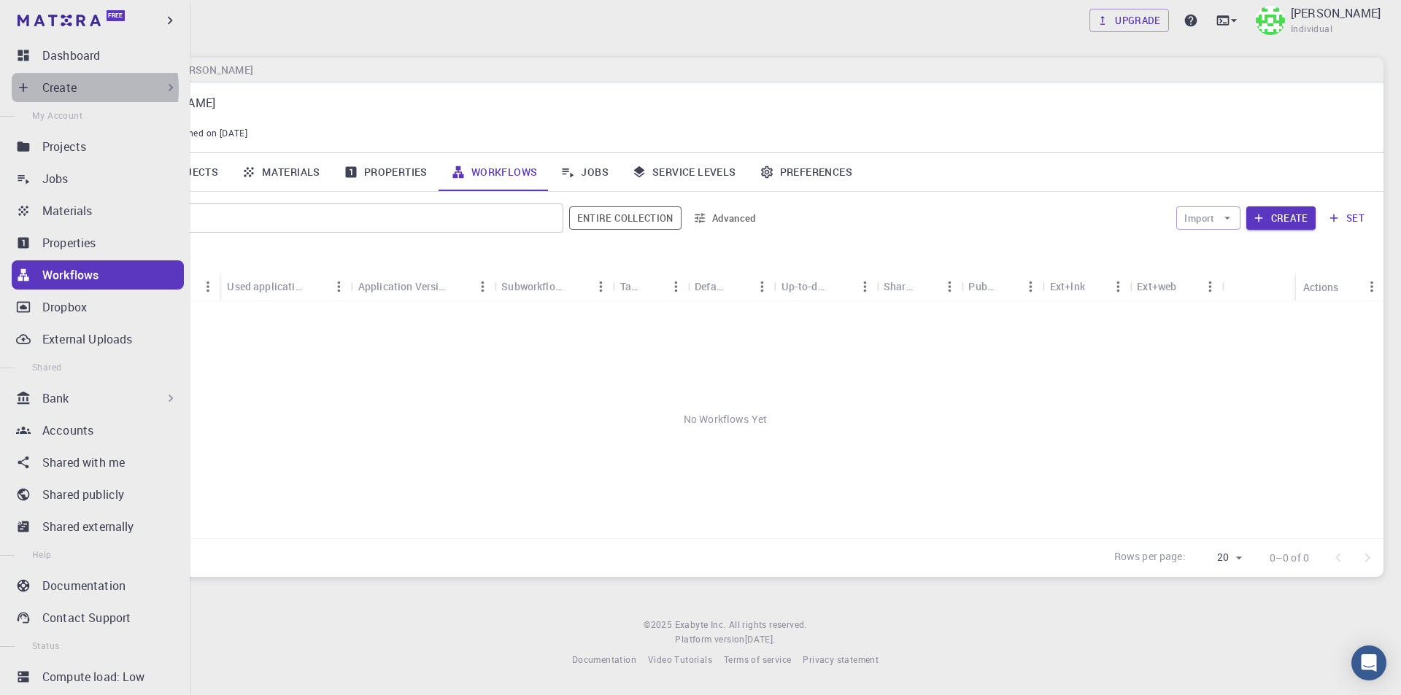
click at [63, 89] on p "Create" at bounding box center [59, 88] width 34 height 18
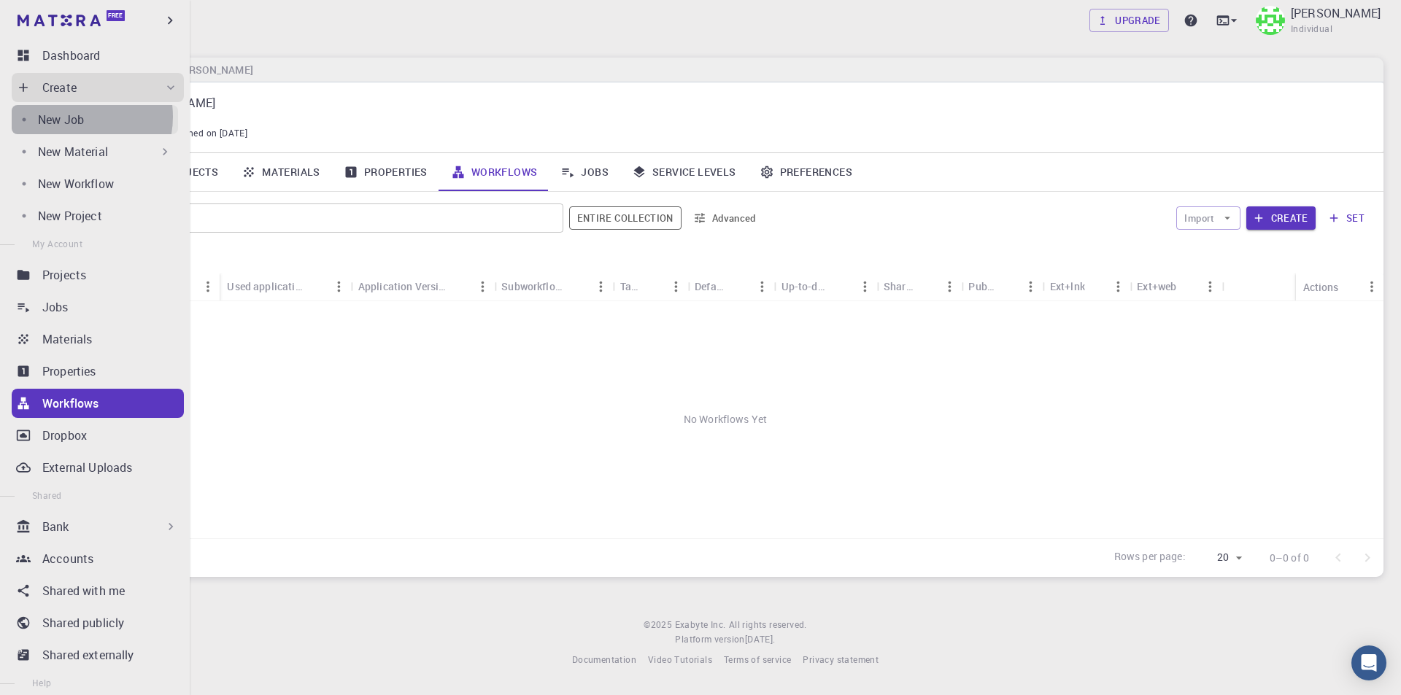
click at [72, 117] on p "New Job" at bounding box center [61, 120] width 46 height 18
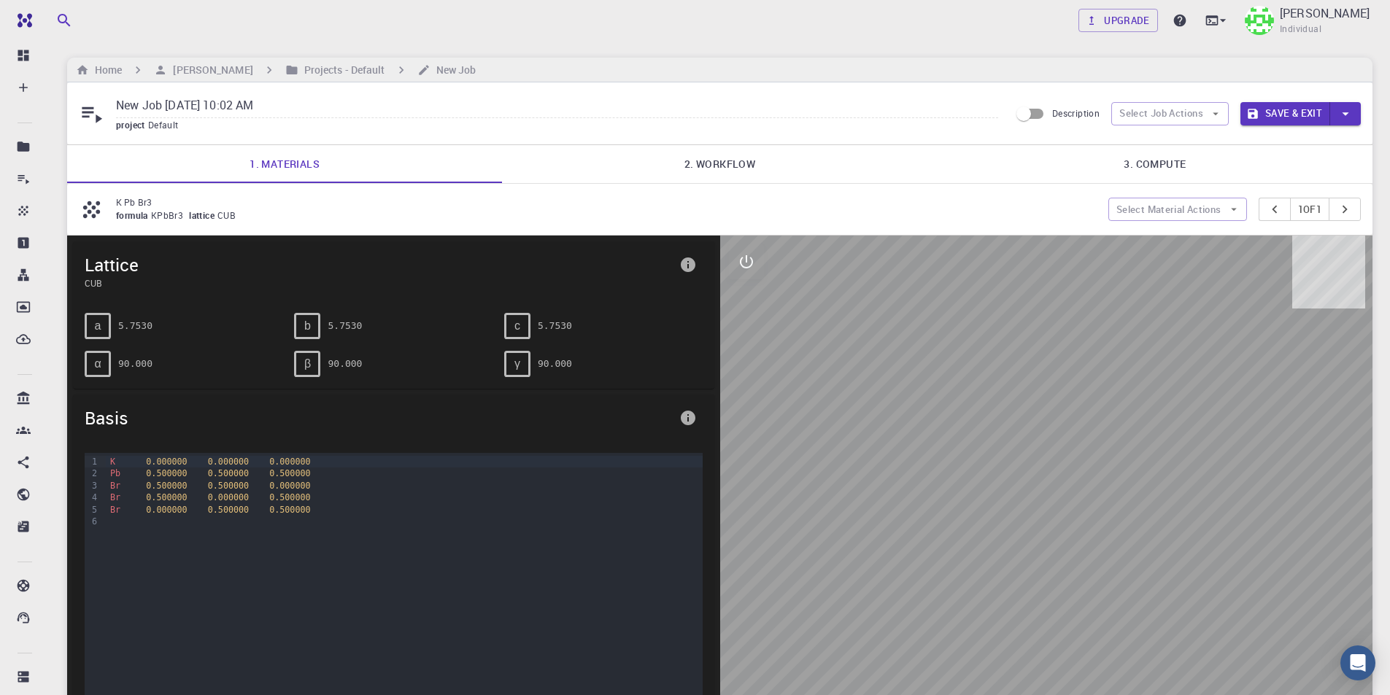
click at [749, 161] on link "2. Workflow" at bounding box center [719, 164] width 435 height 38
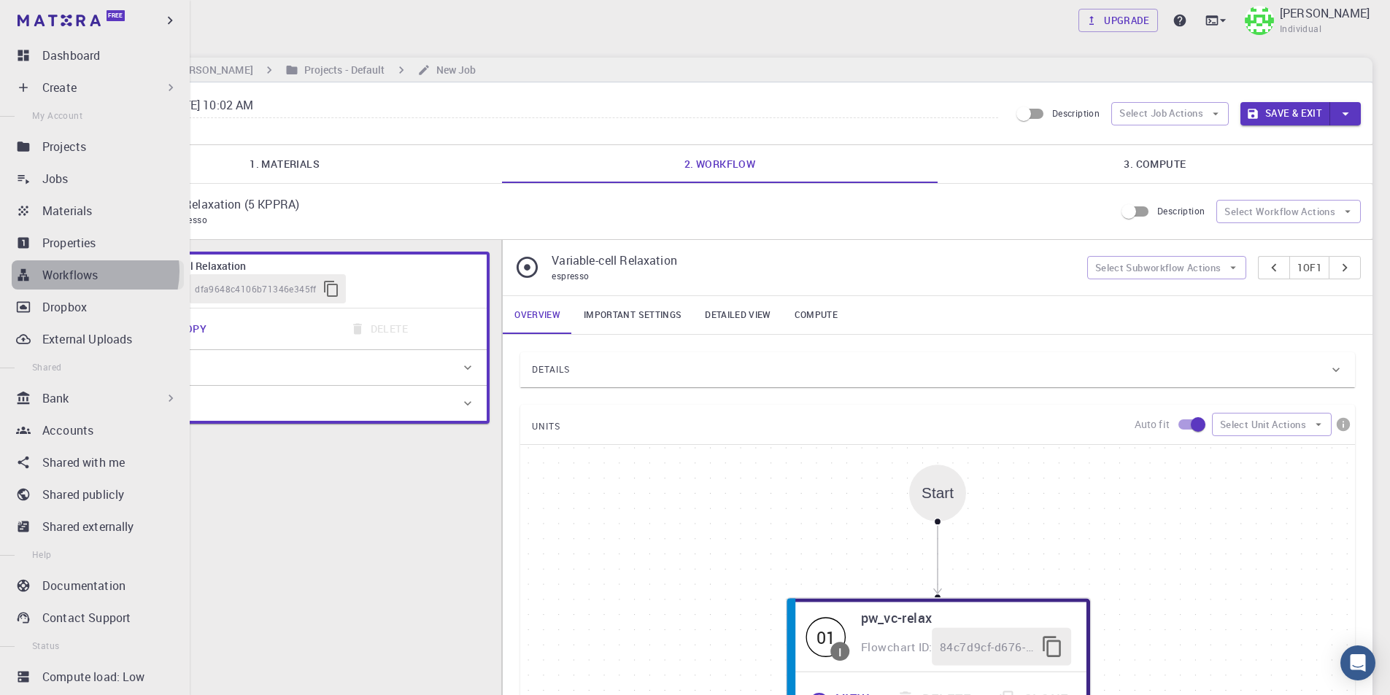
click at [88, 271] on p "Workflows" at bounding box center [69, 275] width 55 height 18
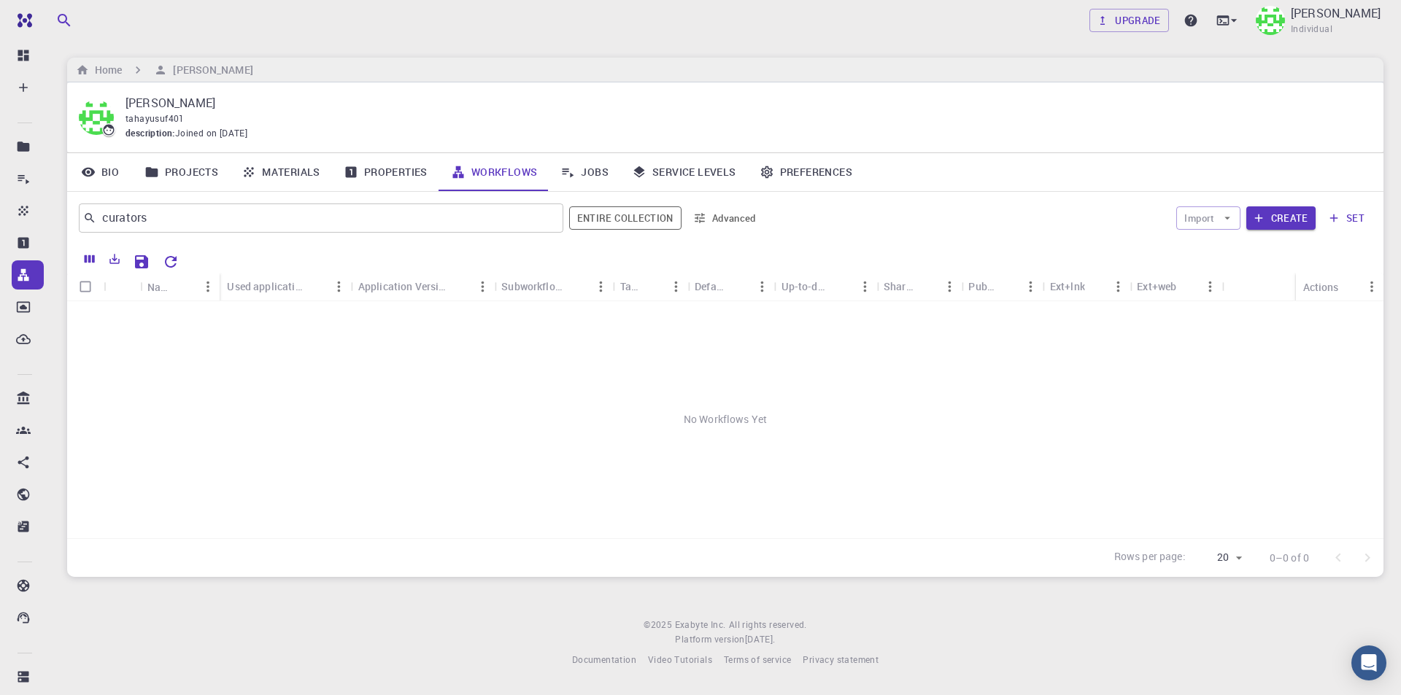
click at [172, 261] on icon "Reset Explorer Settings" at bounding box center [171, 262] width 18 height 18
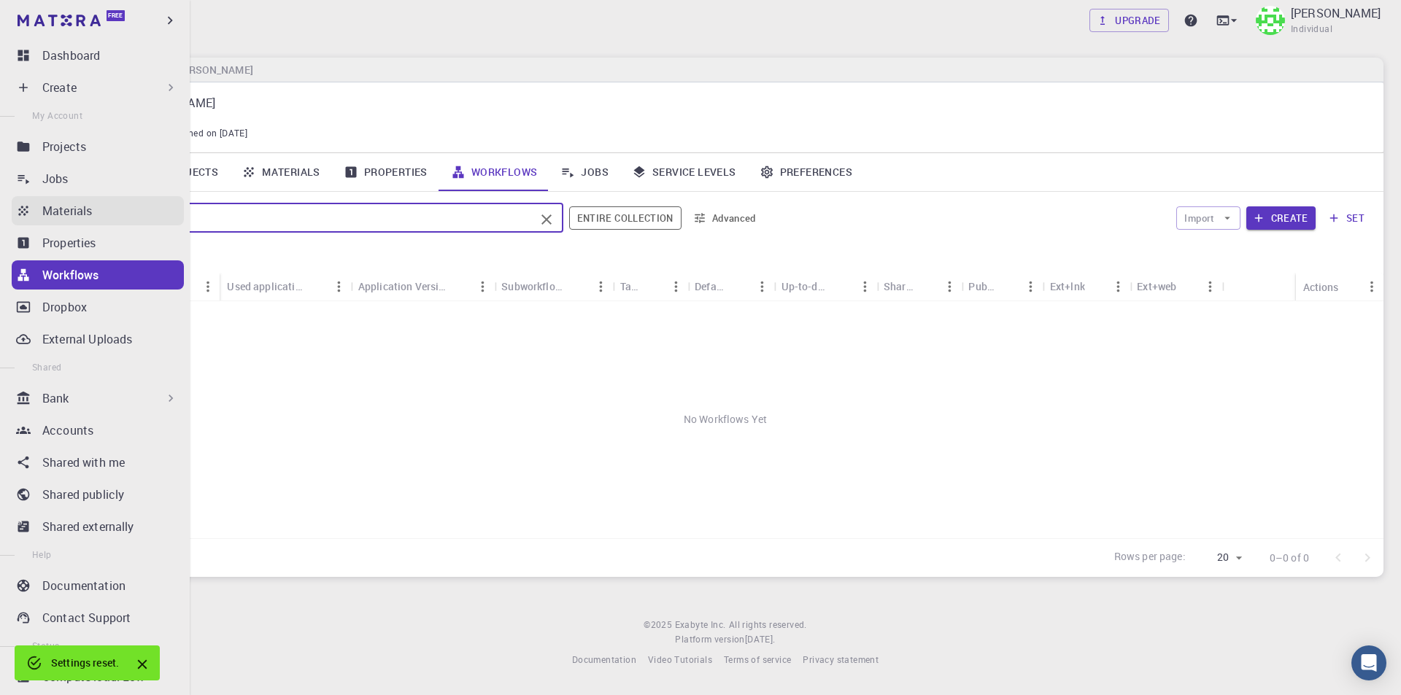
drag, startPoint x: 421, startPoint y: 220, endPoint x: 35, endPoint y: 221, distance: 386.0
click at [35, 221] on div "Free Dashboard Create New Job New Material Create Material Upload File Import f…" at bounding box center [700, 345] width 1401 height 691
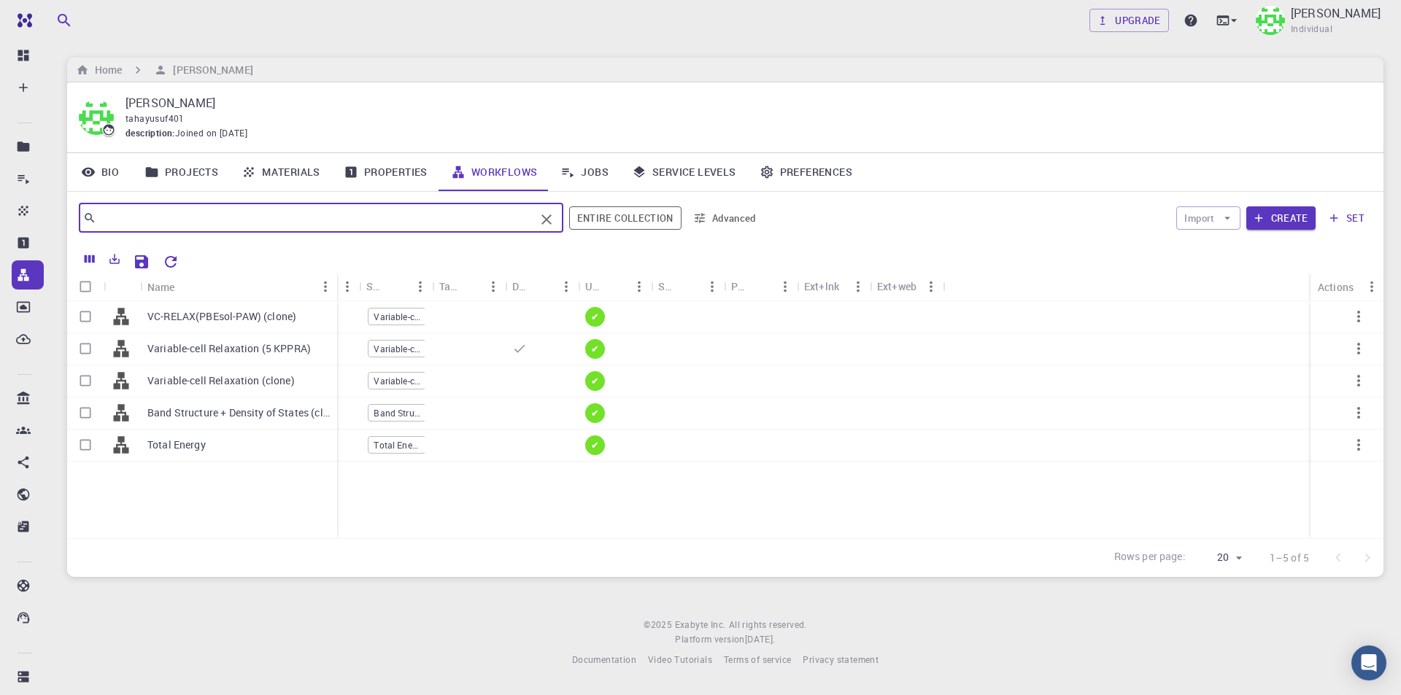
drag, startPoint x: 212, startPoint y: 281, endPoint x: 336, endPoint y: 283, distance: 124.1
click at [336, 283] on div "Name" at bounding box center [338, 287] width 15 height 28
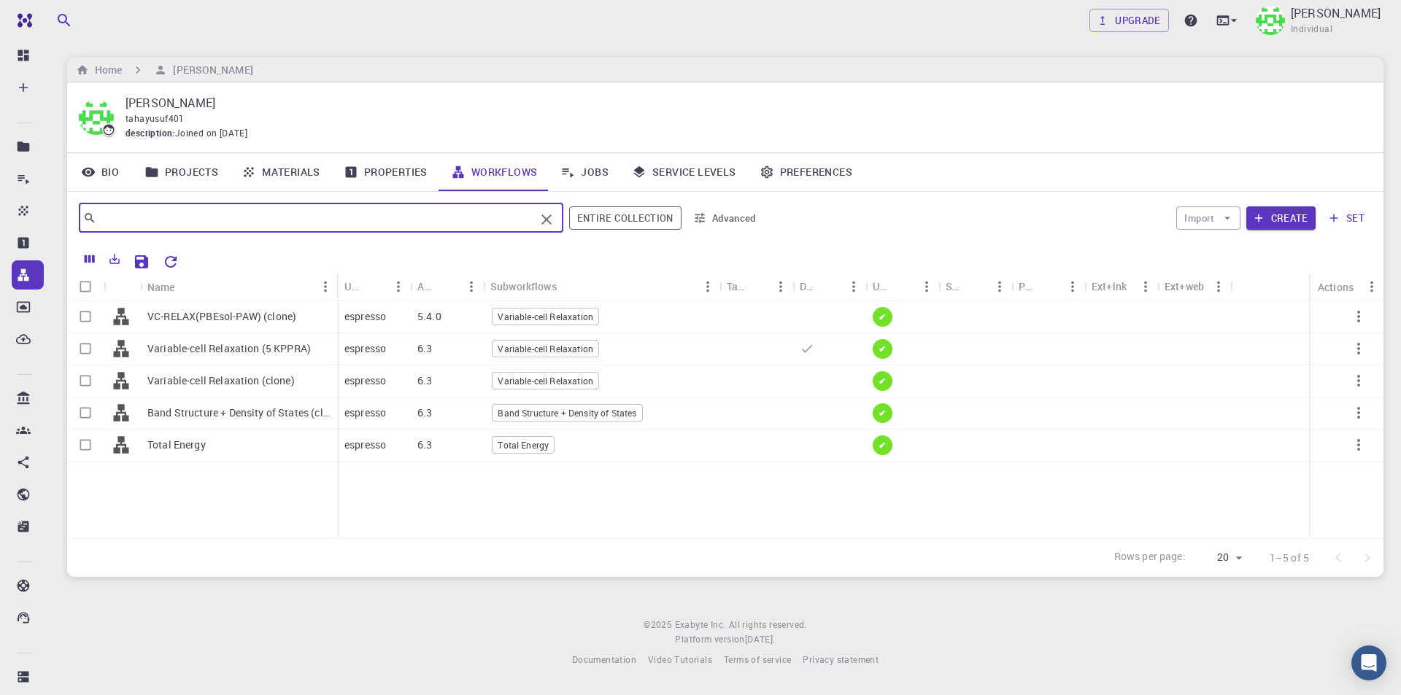
drag, startPoint x: 556, startPoint y: 285, endPoint x: 719, endPoint y: 285, distance: 163.4
click at [719, 285] on div "Subworkflows" at bounding box center [721, 286] width 15 height 28
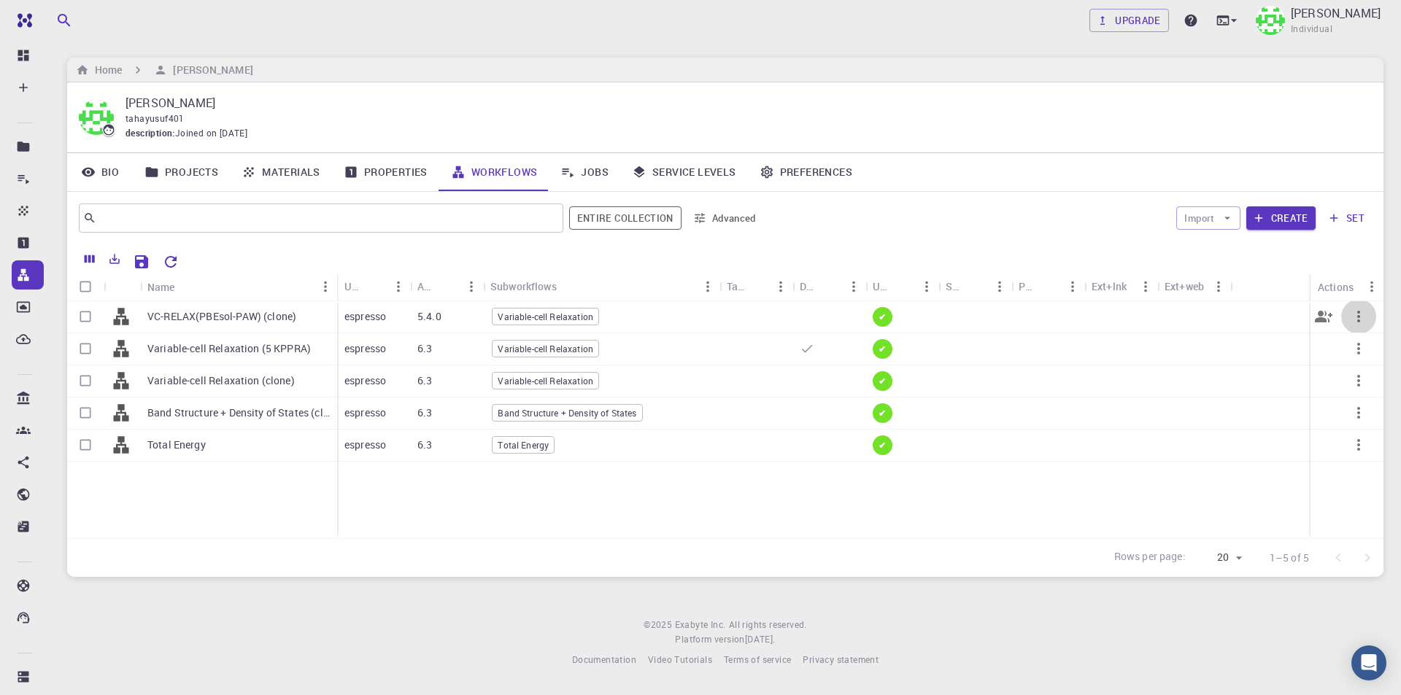
click at [1364, 314] on icon "button" at bounding box center [1359, 317] width 18 height 18
click at [263, 314] on div at bounding box center [700, 347] width 1401 height 695
click at [83, 315] on input "Select row" at bounding box center [86, 317] width 28 height 28
checkbox input "true"
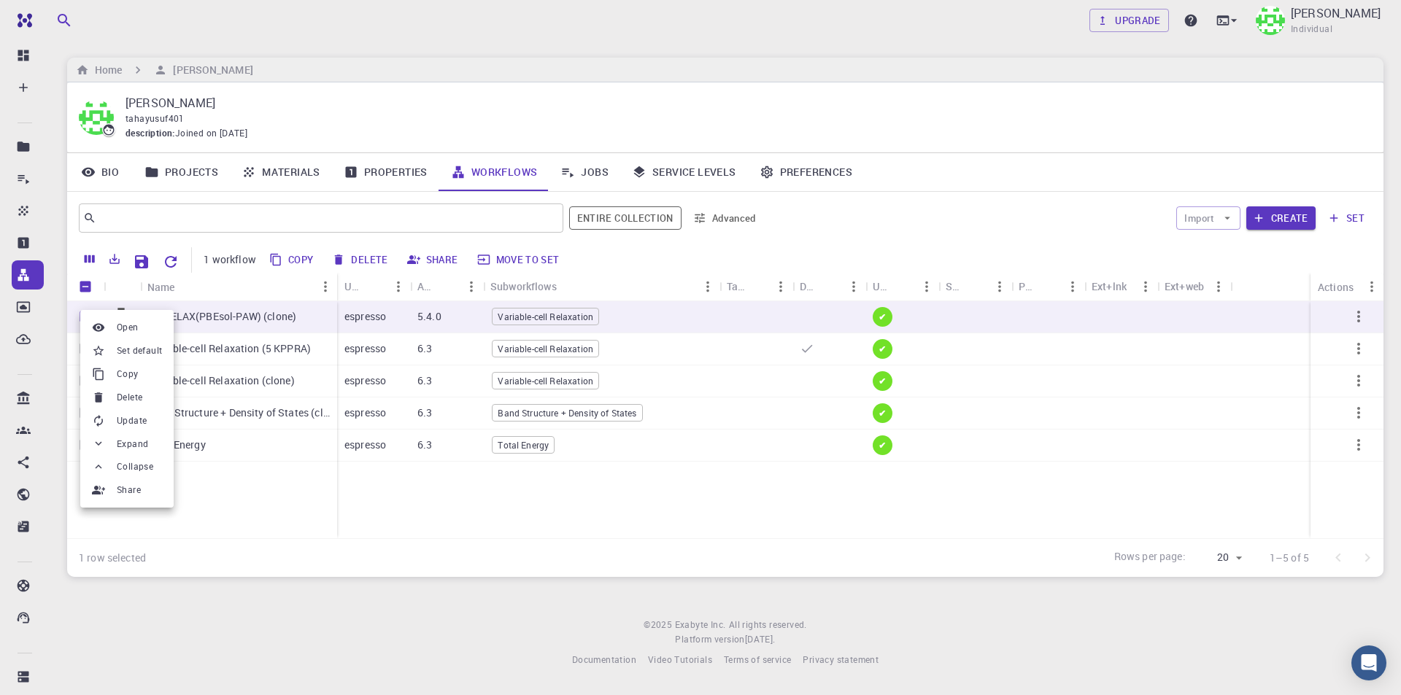
click at [371, 618] on div at bounding box center [700, 347] width 1401 height 695
click at [1359, 317] on icon "button" at bounding box center [1358, 317] width 3 height 12
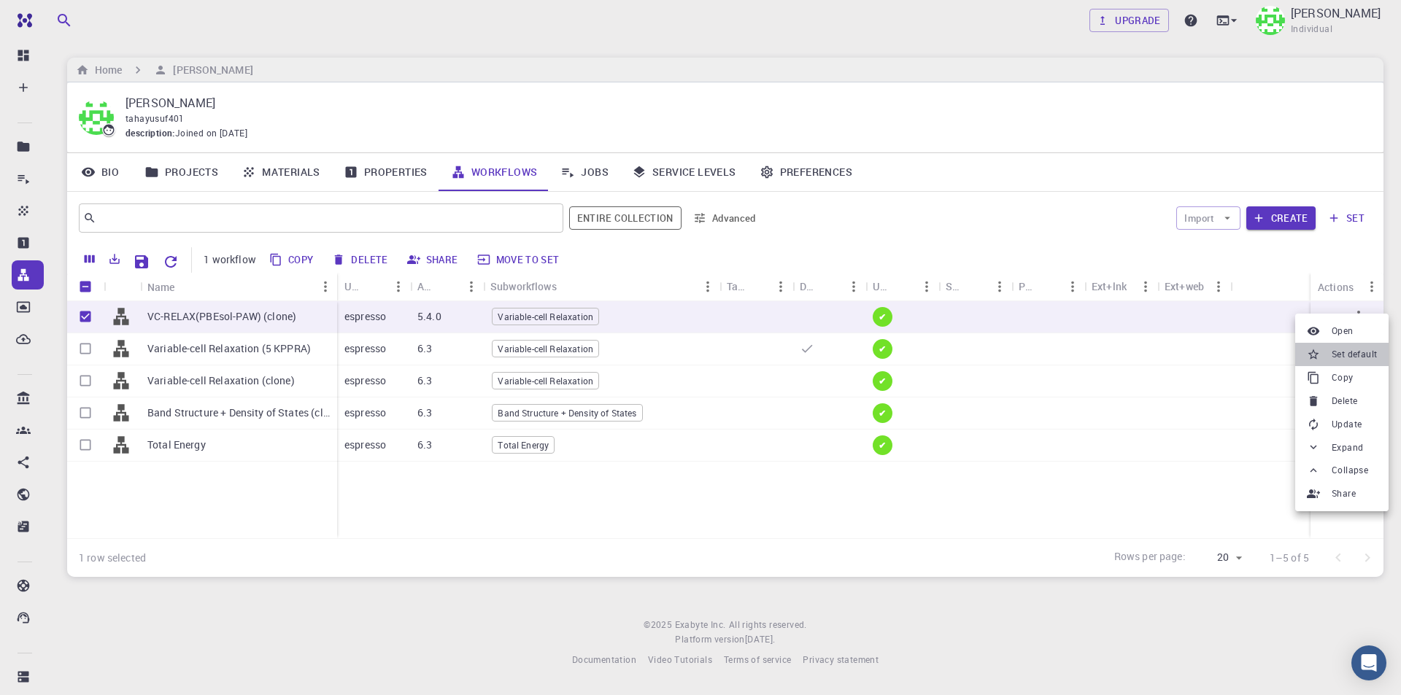
click at [1348, 355] on span "Set default" at bounding box center [1354, 354] width 45 height 15
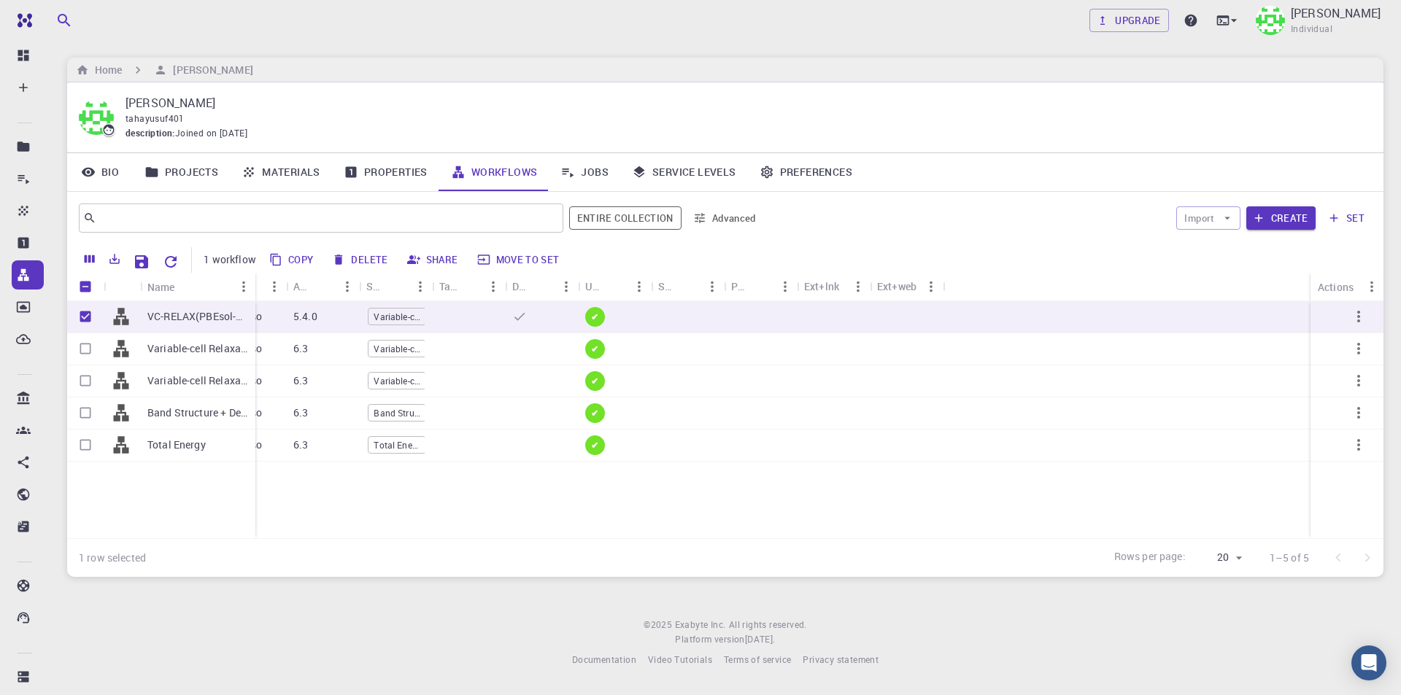
drag, startPoint x: 209, startPoint y: 284, endPoint x: 252, endPoint y: 289, distance: 42.6
click at [252, 289] on div "Name" at bounding box center [257, 287] width 15 height 28
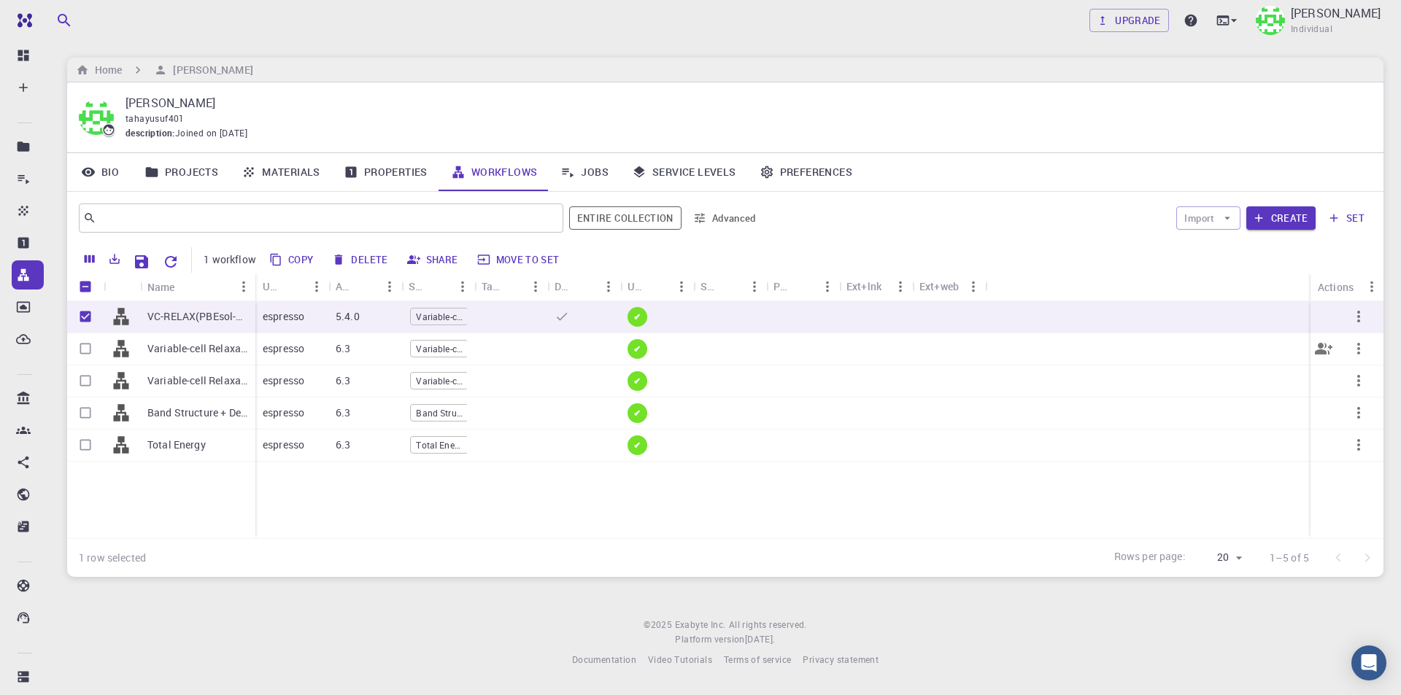
click at [217, 345] on p "Variable-cell Relaxation (5 KPPRA)" at bounding box center [197, 348] width 101 height 15
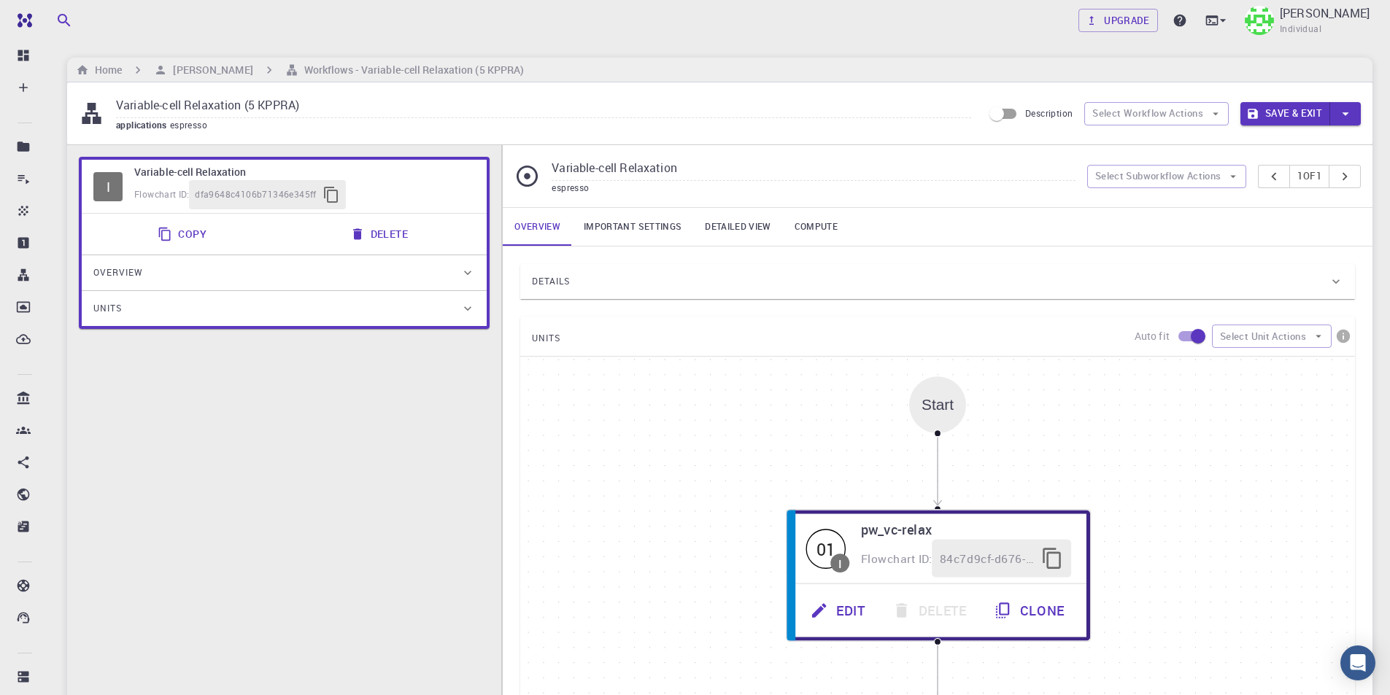
click at [623, 220] on link "Important settings" at bounding box center [632, 227] width 121 height 38
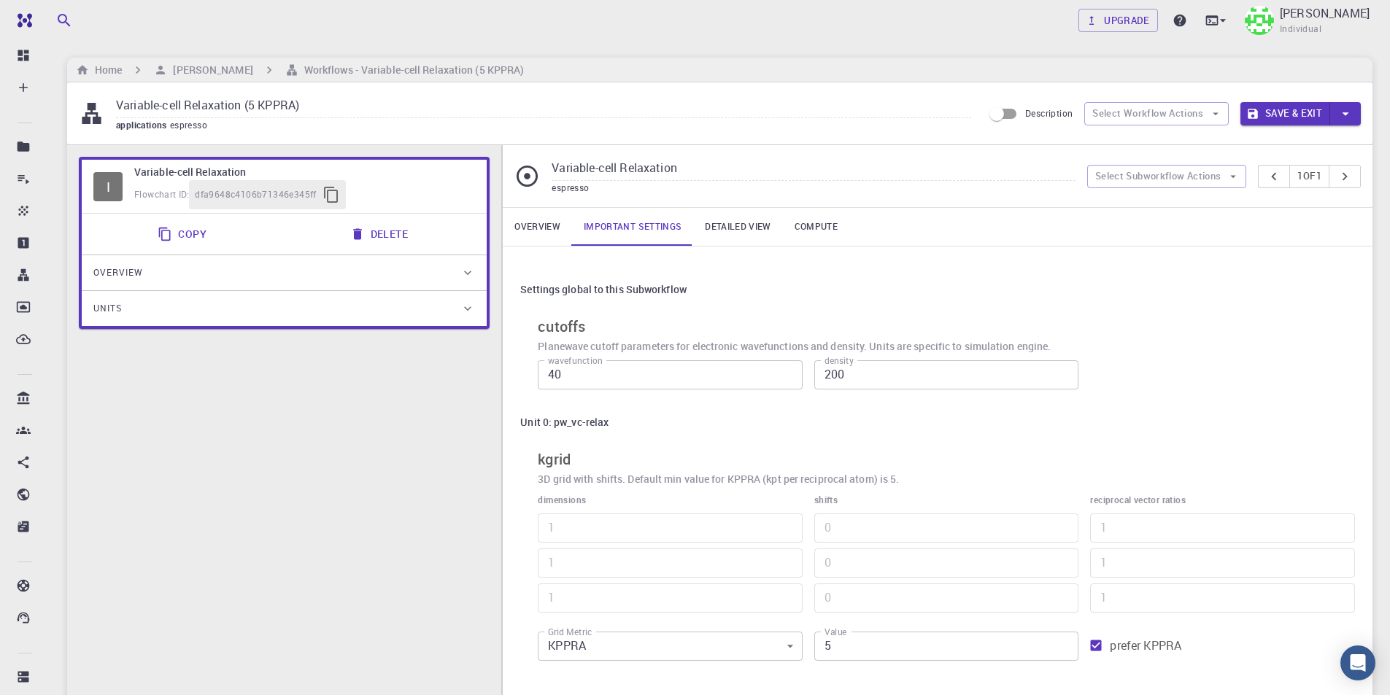
click at [759, 215] on link "Detailed view" at bounding box center [737, 227] width 89 height 38
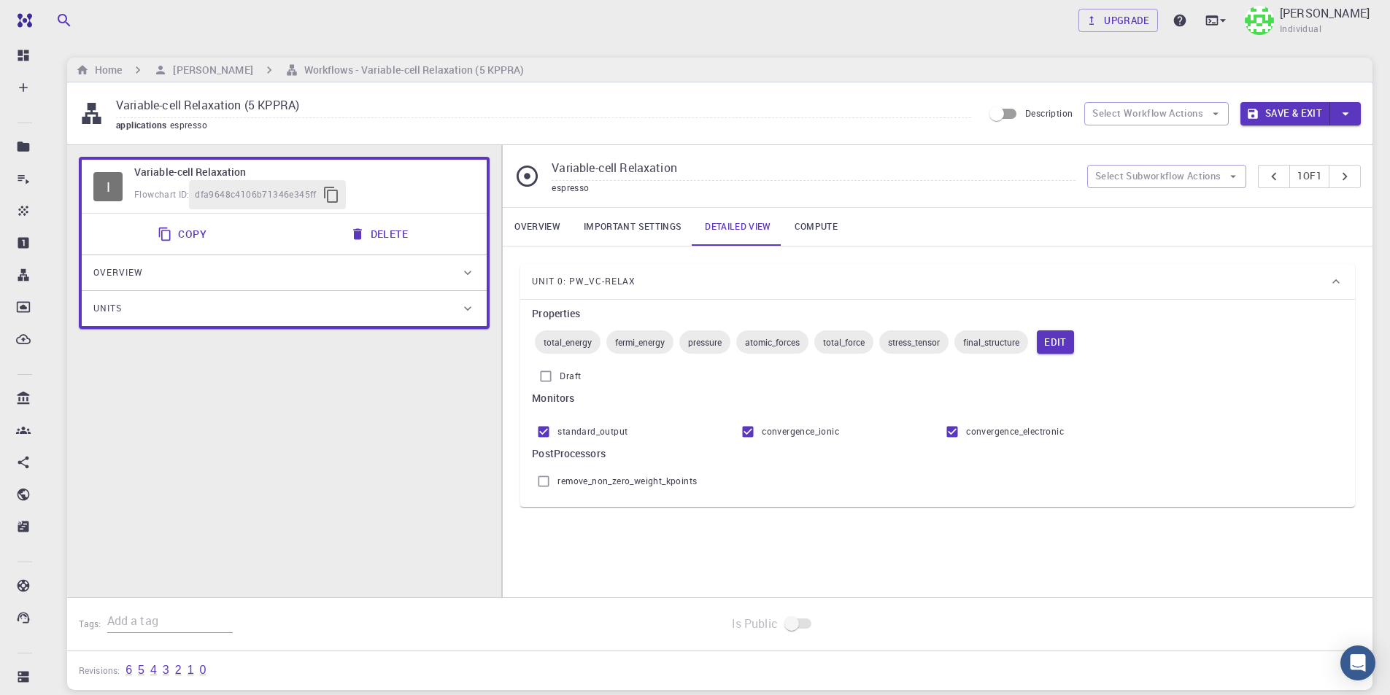
click at [852, 219] on div "Overview Important settings Detailed view Compute" at bounding box center [938, 227] width 870 height 38
click at [816, 227] on link "Compute" at bounding box center [816, 227] width 66 height 38
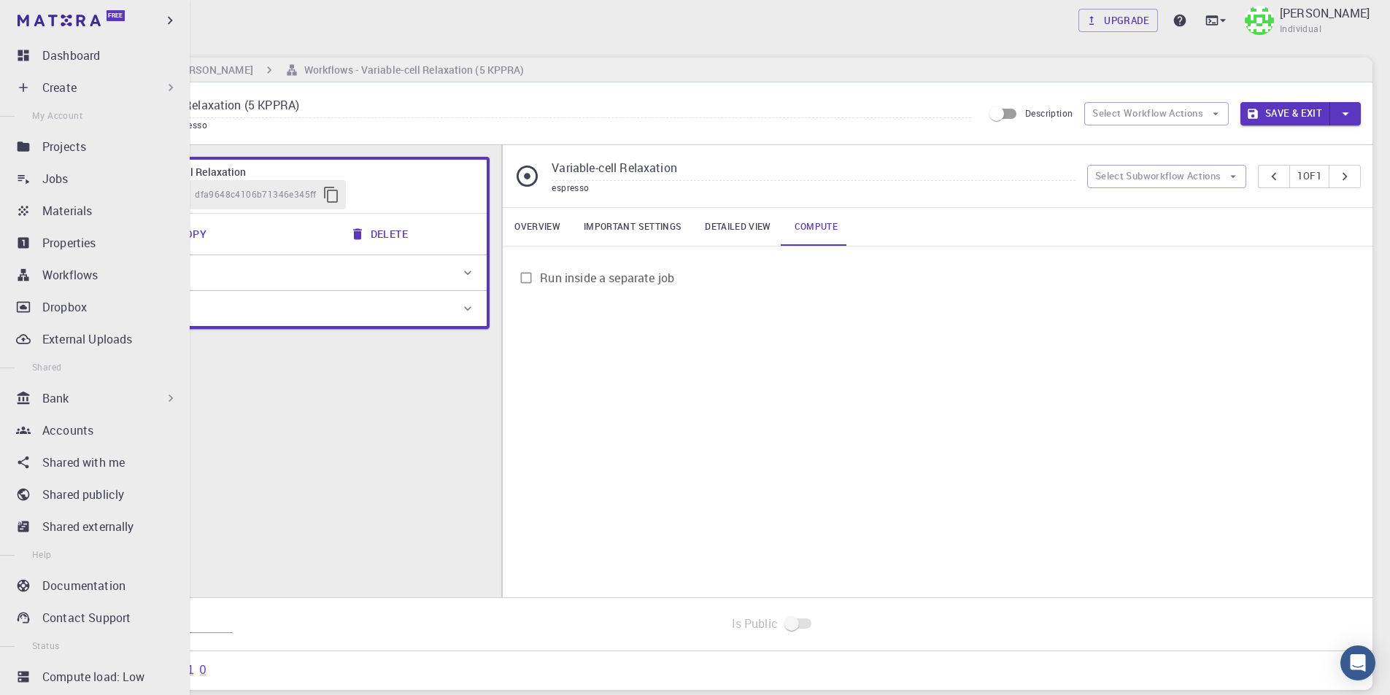
click at [87, 90] on div "Create" at bounding box center [110, 88] width 136 height 18
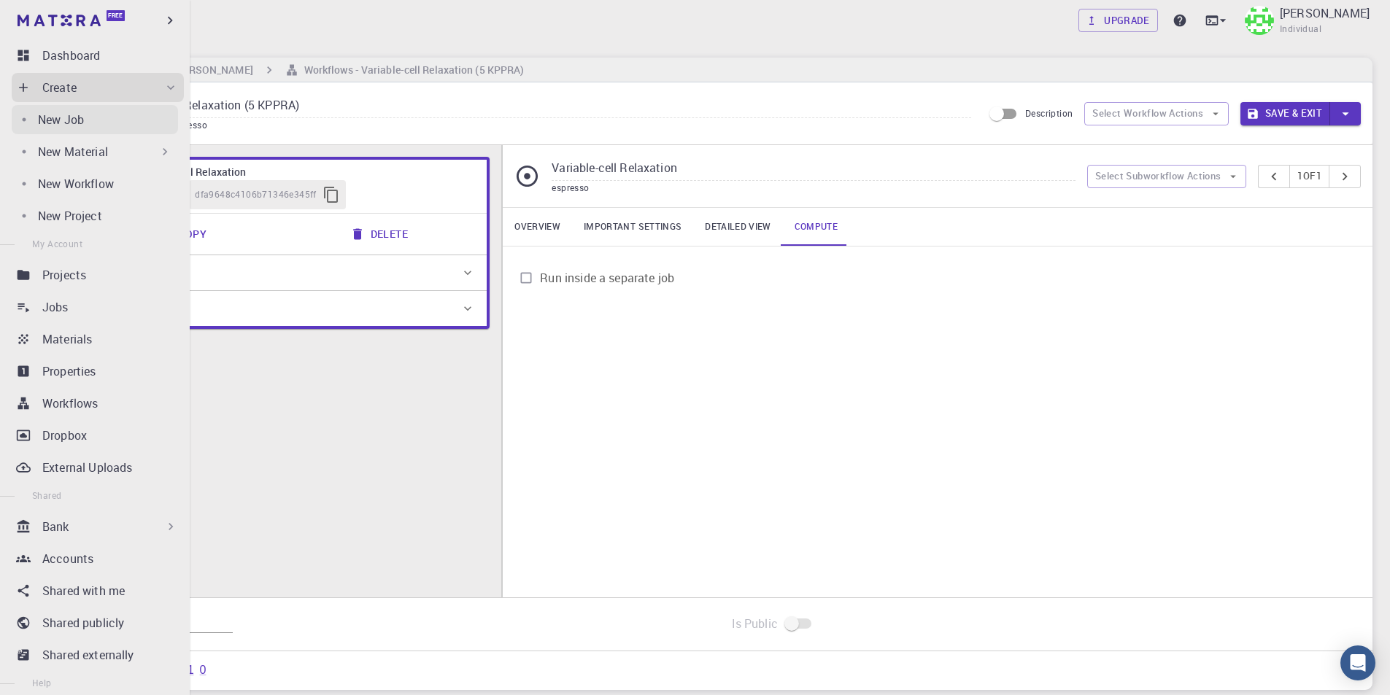
click at [73, 126] on p "New Job" at bounding box center [61, 120] width 46 height 18
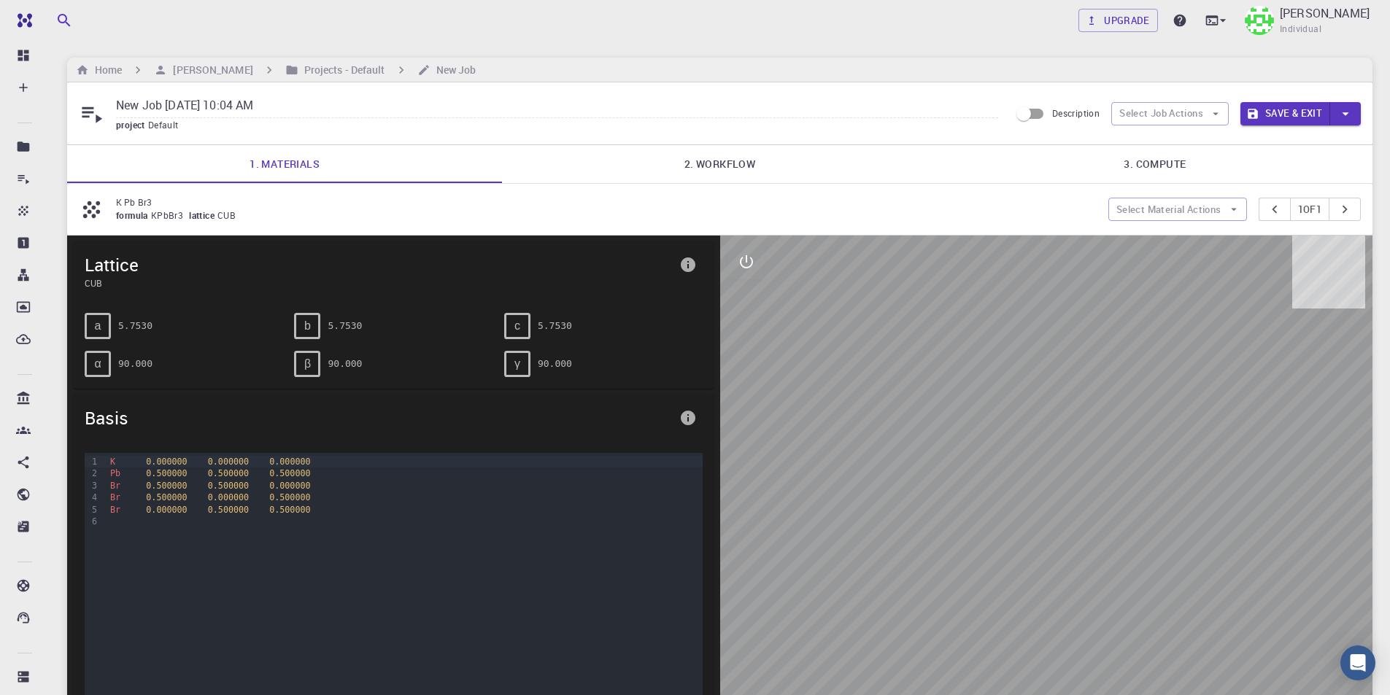
click at [739, 163] on link "2. Workflow" at bounding box center [719, 164] width 435 height 38
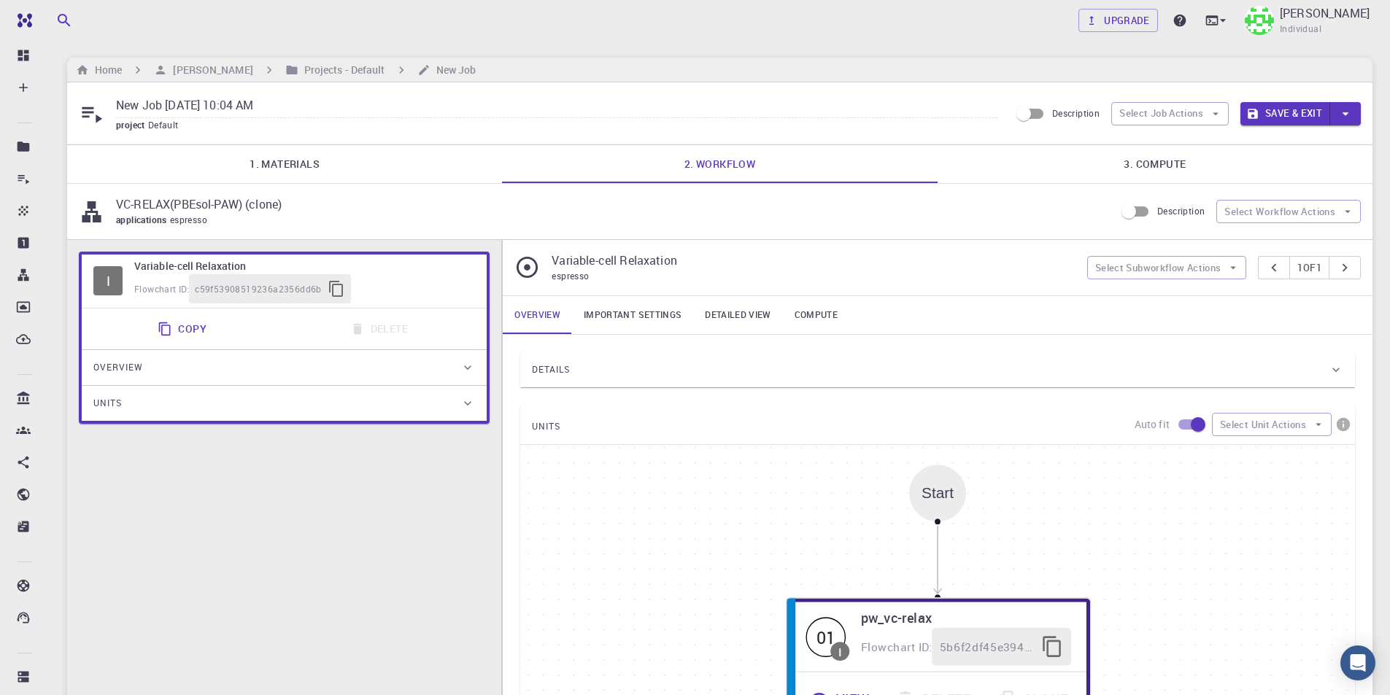
click at [1152, 158] on link "3. Compute" at bounding box center [1155, 164] width 435 height 38
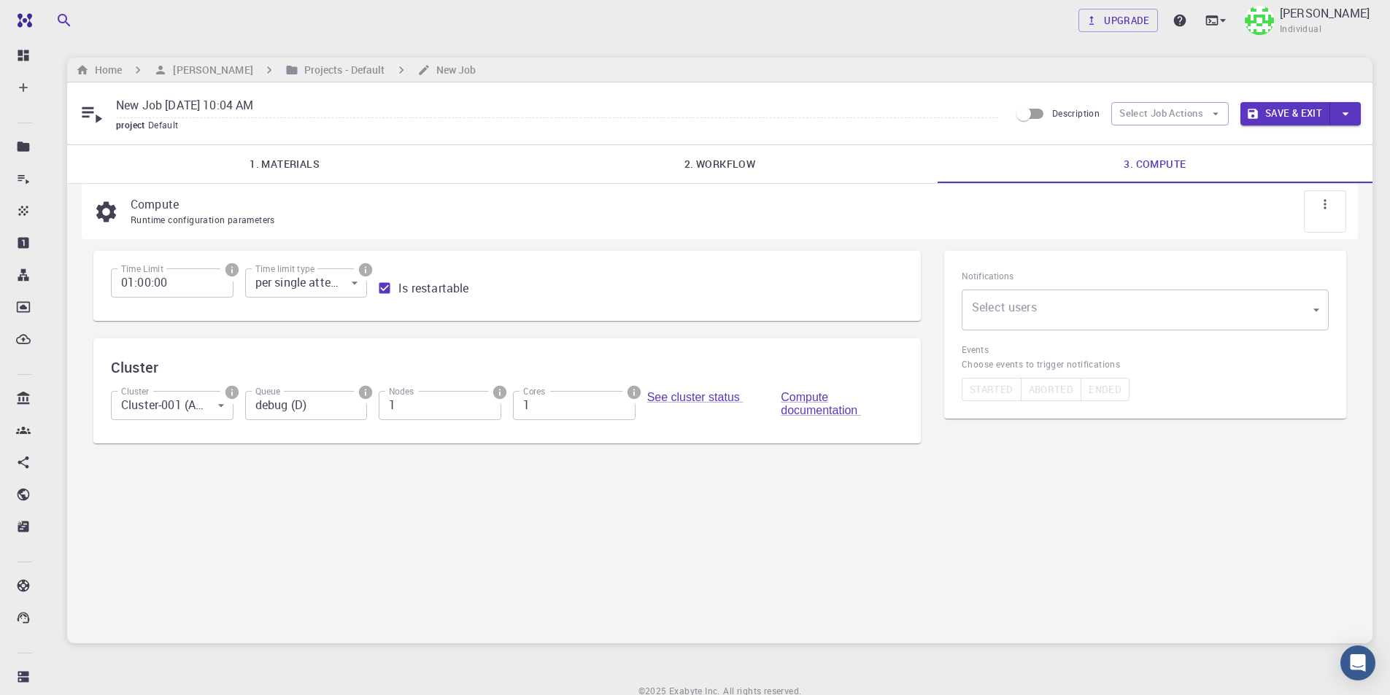
click at [1235, 309] on body "Free Dashboard Create New Job New Material Create Material Upload File Import f…" at bounding box center [695, 378] width 1390 height 757
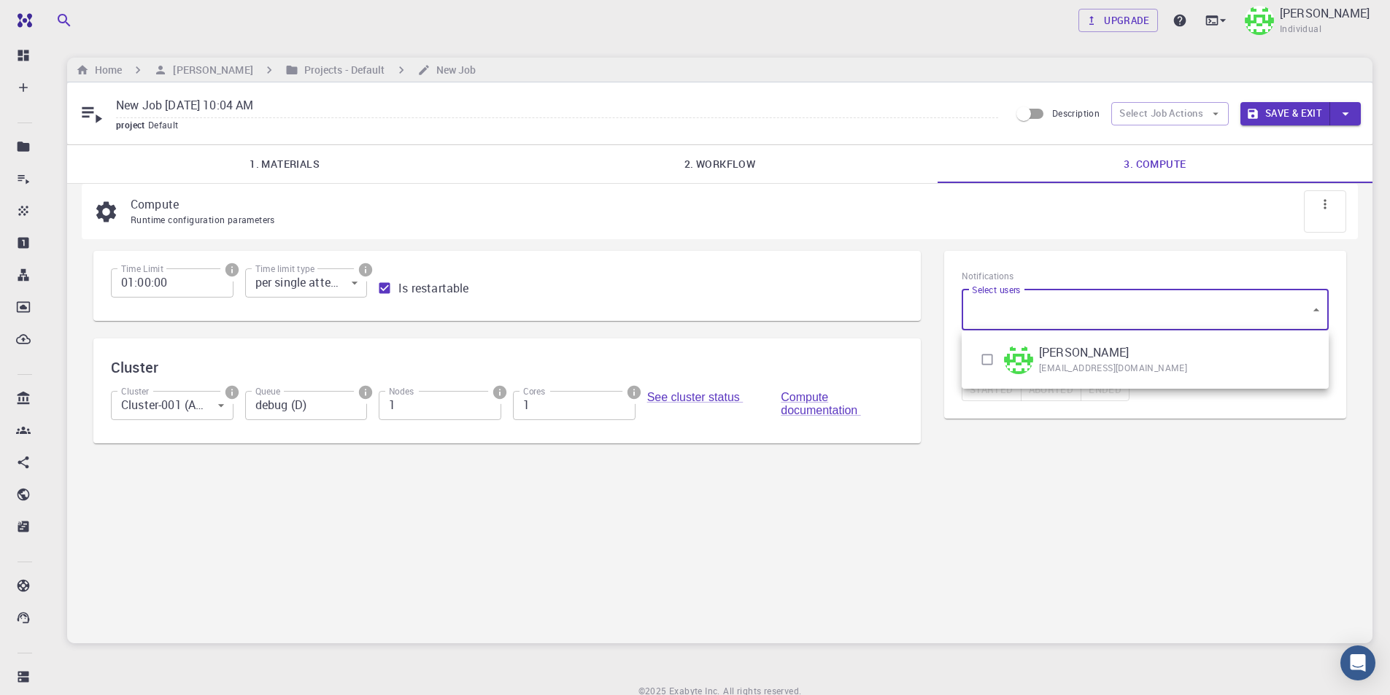
click at [989, 356] on input "checkbox" at bounding box center [987, 360] width 28 height 28
checkbox input "true"
type input "[object Object]"
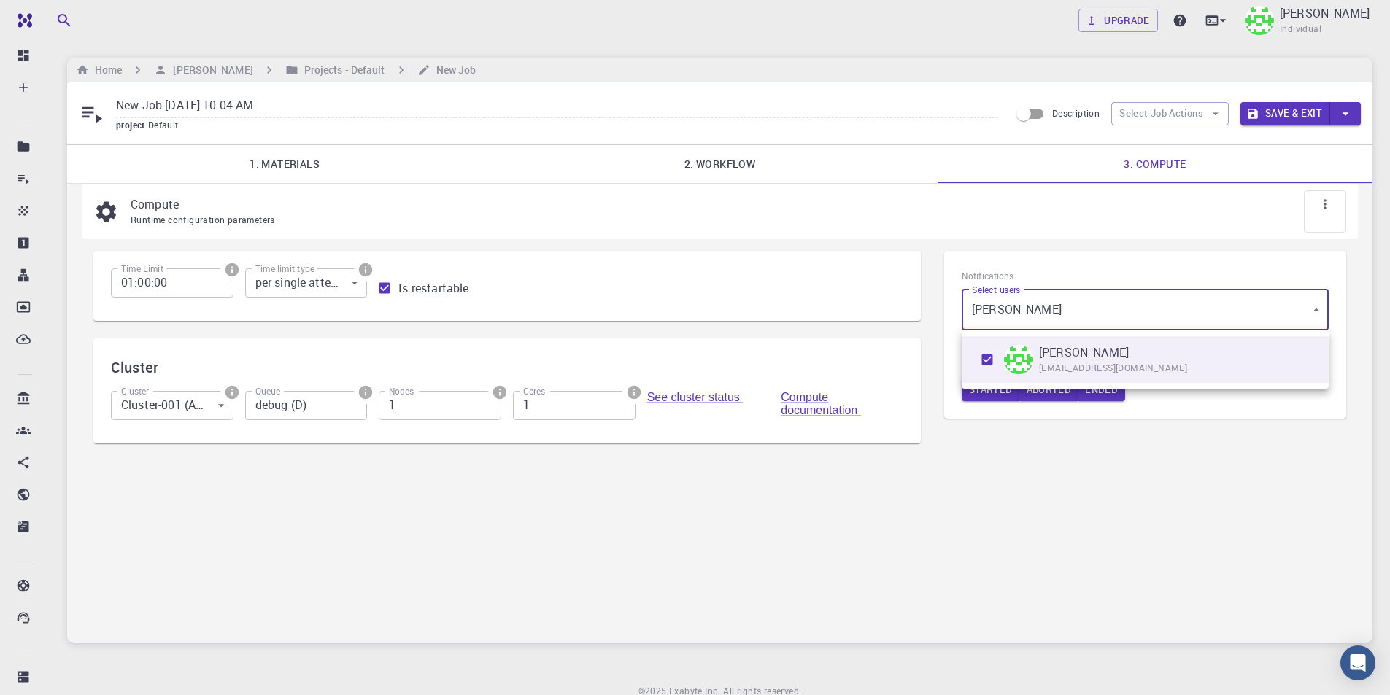
click at [1000, 443] on div at bounding box center [695, 347] width 1390 height 695
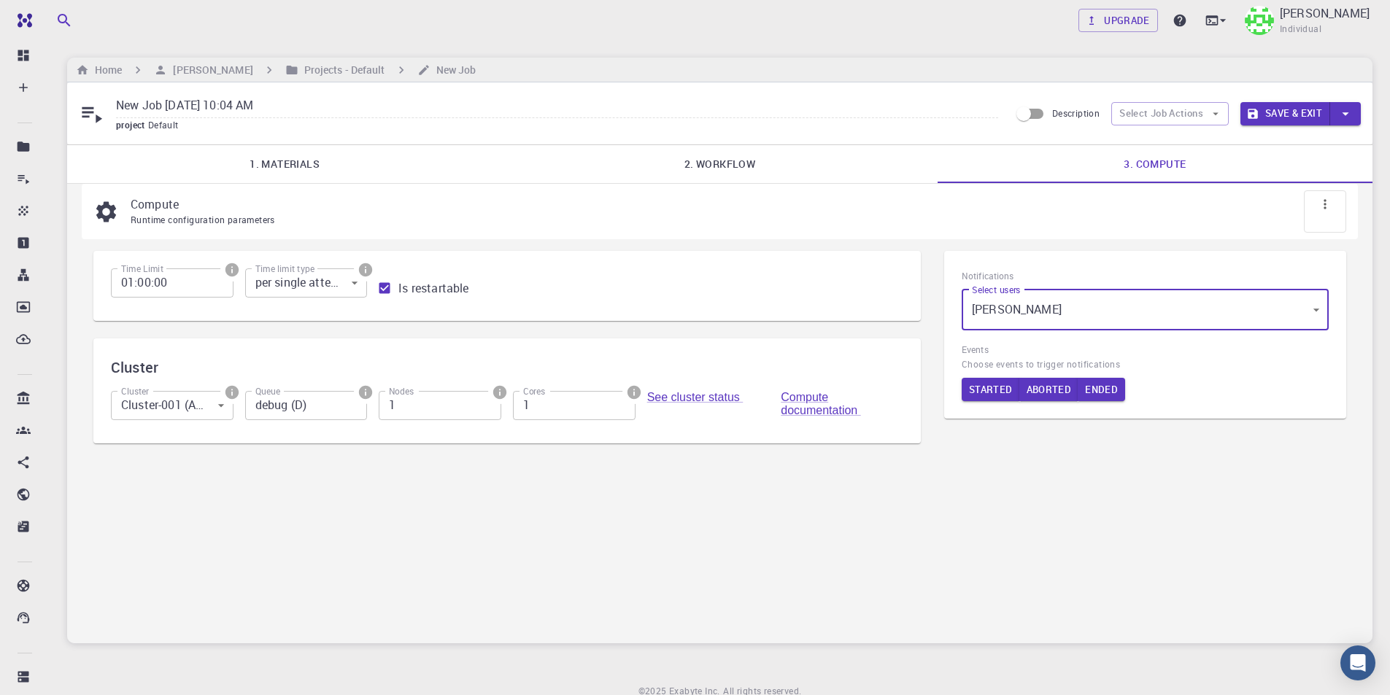
click at [1291, 116] on button "Save & Exit" at bounding box center [1285, 113] width 90 height 23
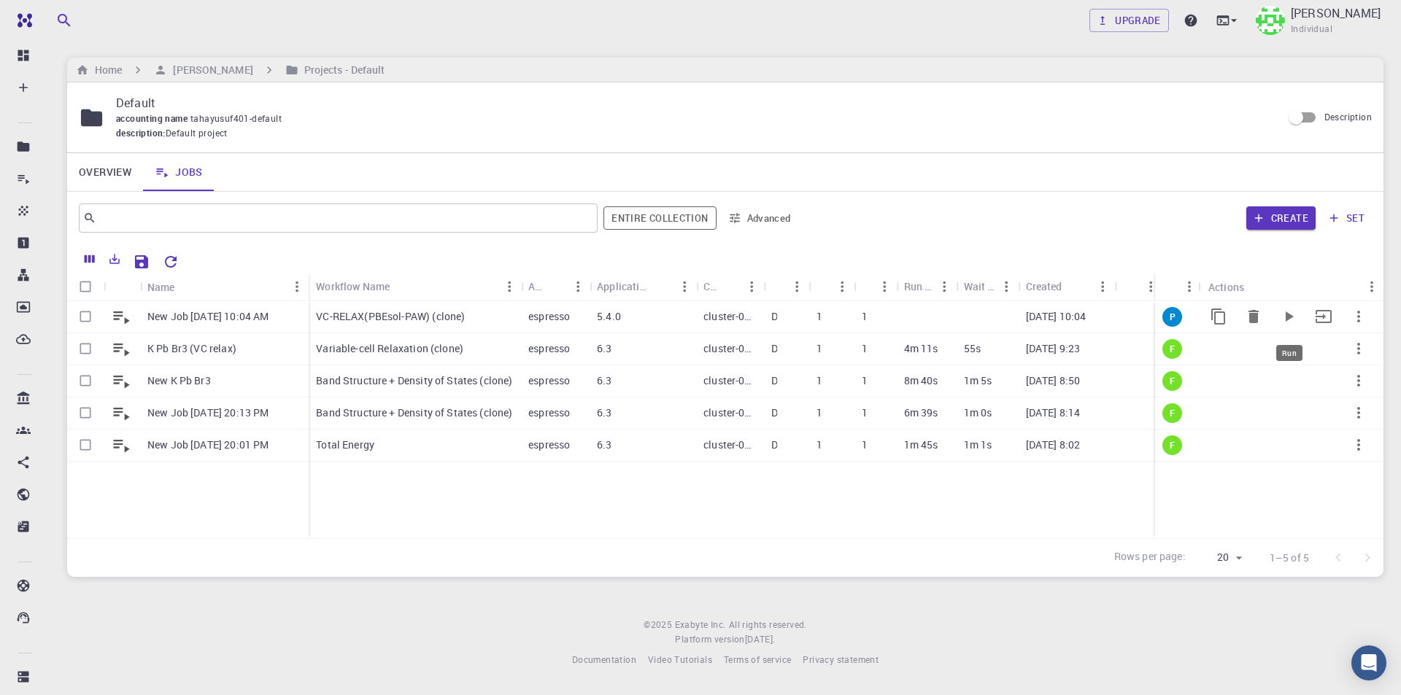
click at [1287, 316] on icon "Run" at bounding box center [1290, 317] width 8 height 10
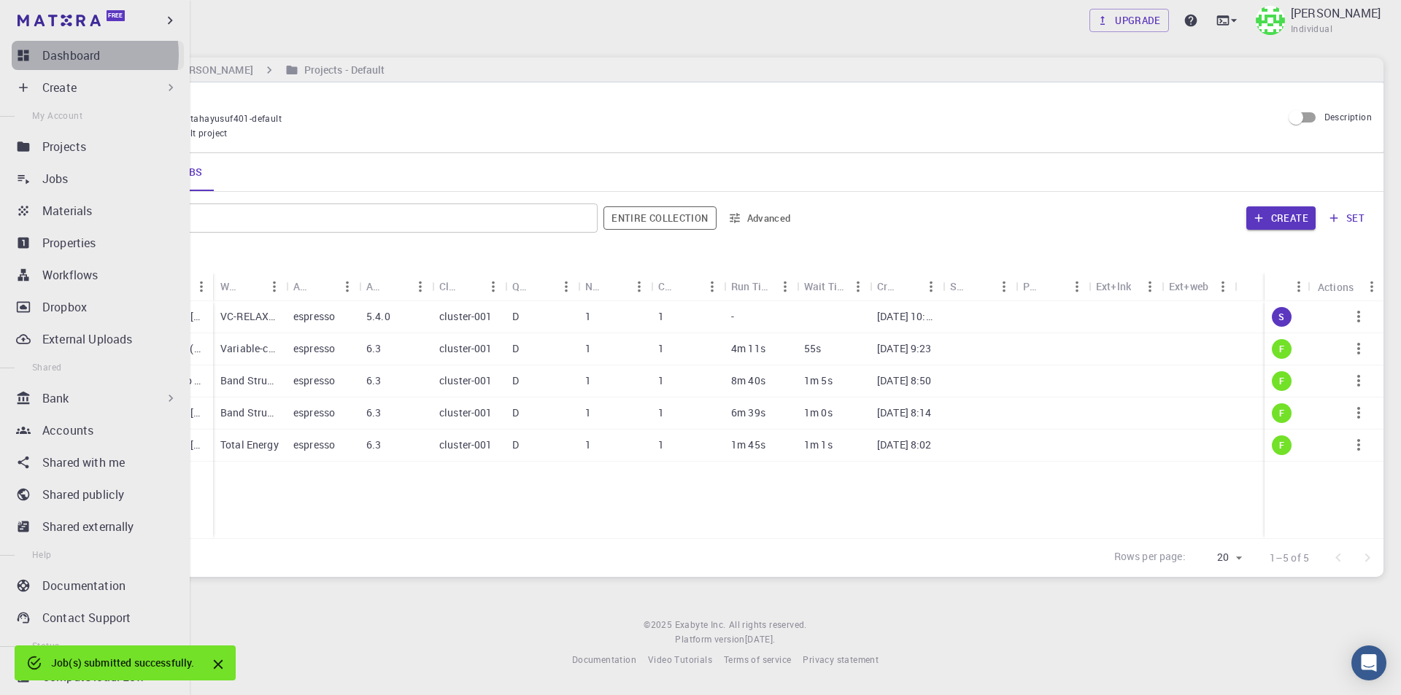
click at [76, 55] on p "Dashboard" at bounding box center [71, 56] width 58 height 18
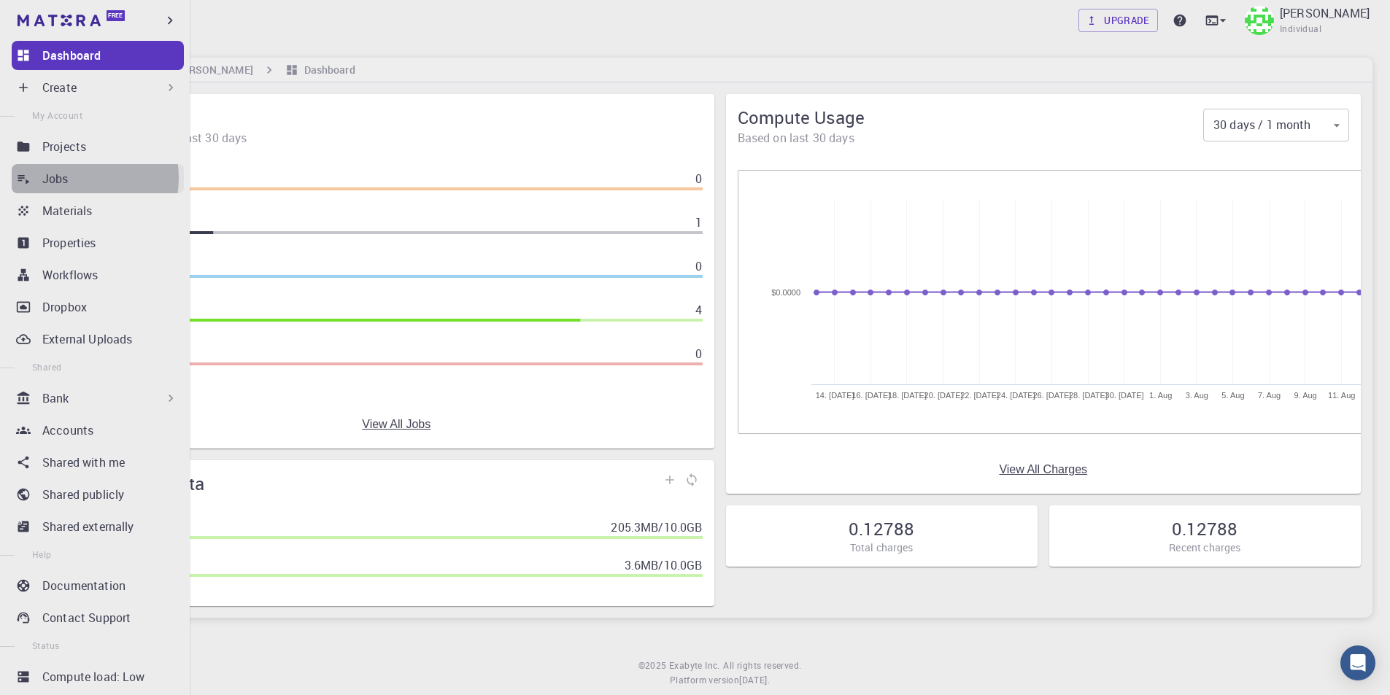
click at [74, 178] on div "Jobs" at bounding box center [113, 179] width 142 height 18
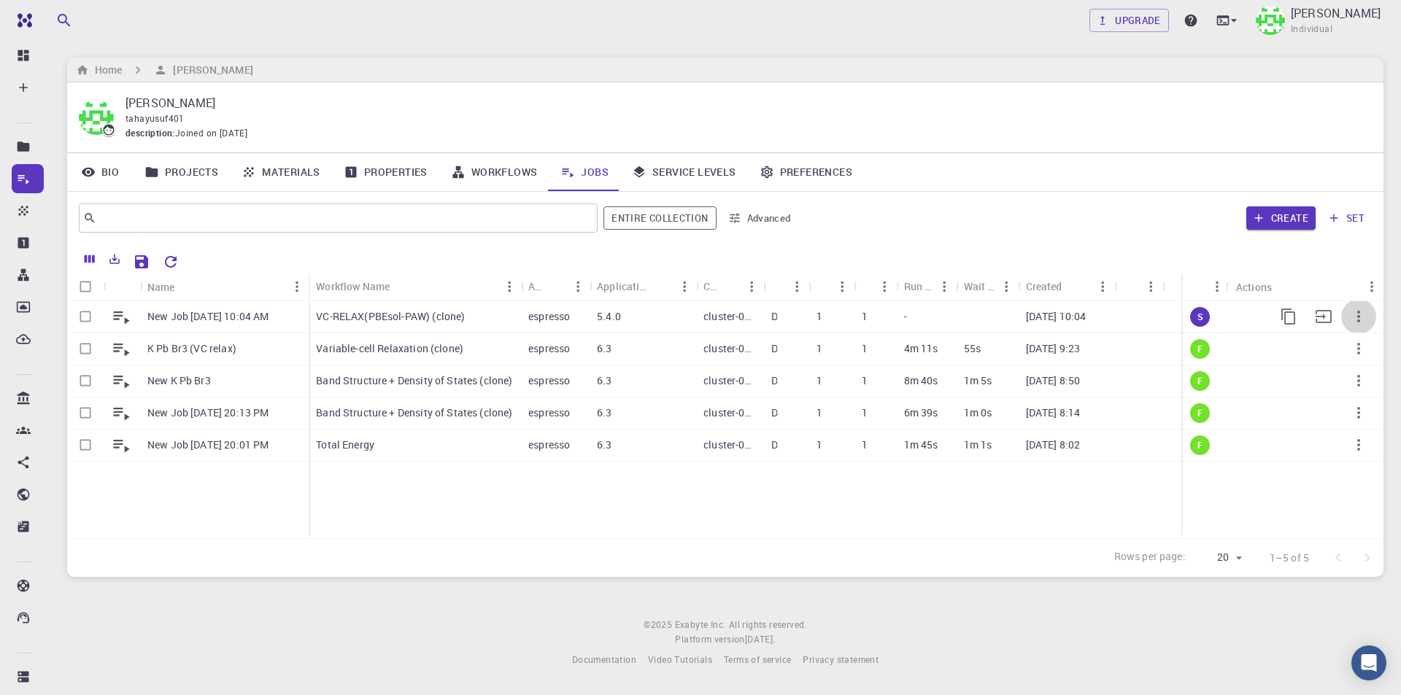
click at [1362, 312] on icon "button" at bounding box center [1359, 317] width 18 height 18
click at [1199, 316] on div at bounding box center [700, 347] width 1401 height 695
click at [251, 314] on p "New Job Aug 12, 2025, 10:04 AM" at bounding box center [207, 316] width 121 height 15
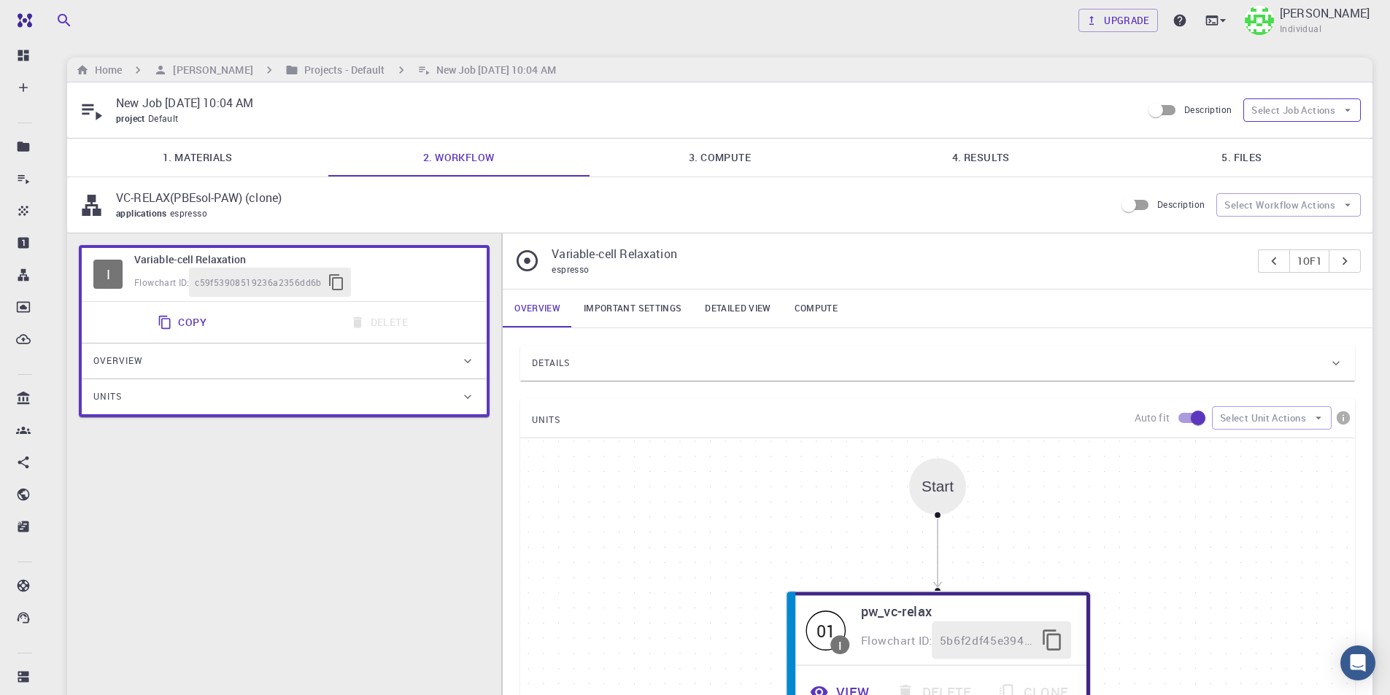
click at [1354, 114] on icon "button" at bounding box center [1347, 110] width 13 height 13
click at [1304, 139] on span "Terminate" at bounding box center [1315, 139] width 69 height 15
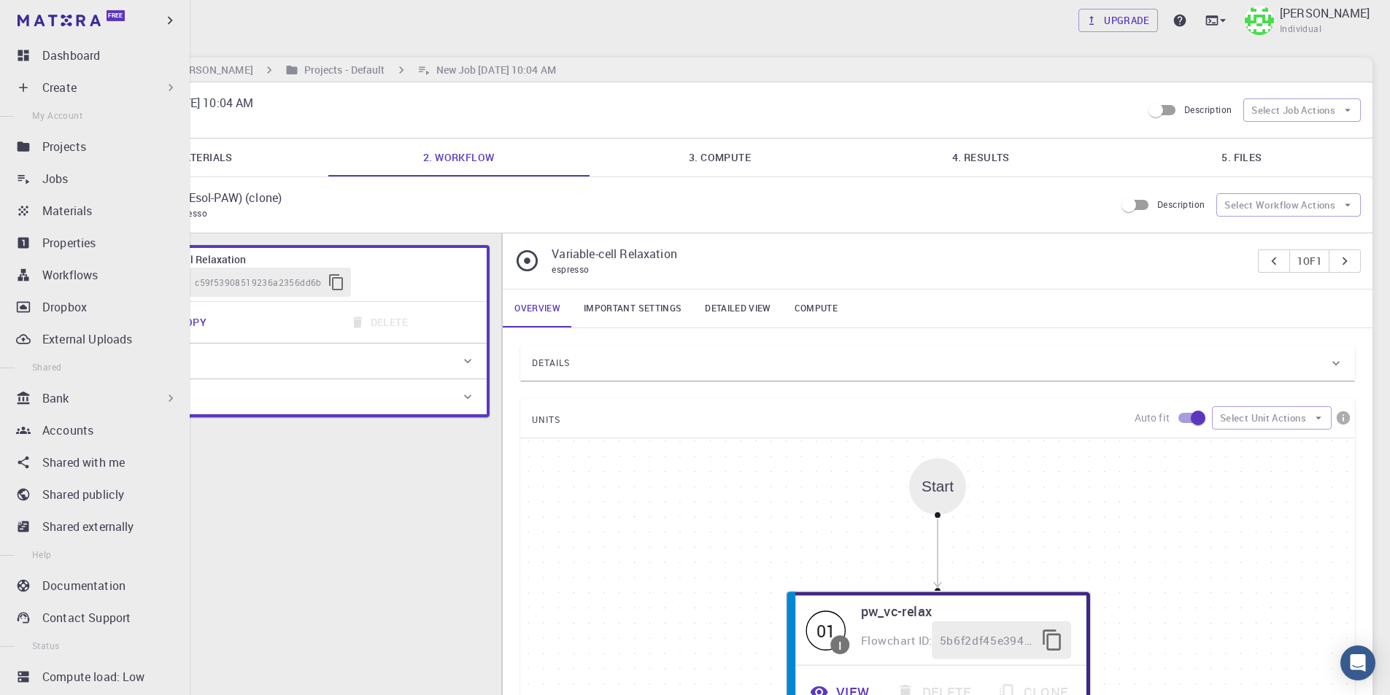
click at [95, 47] on p "Dashboard" at bounding box center [71, 56] width 58 height 18
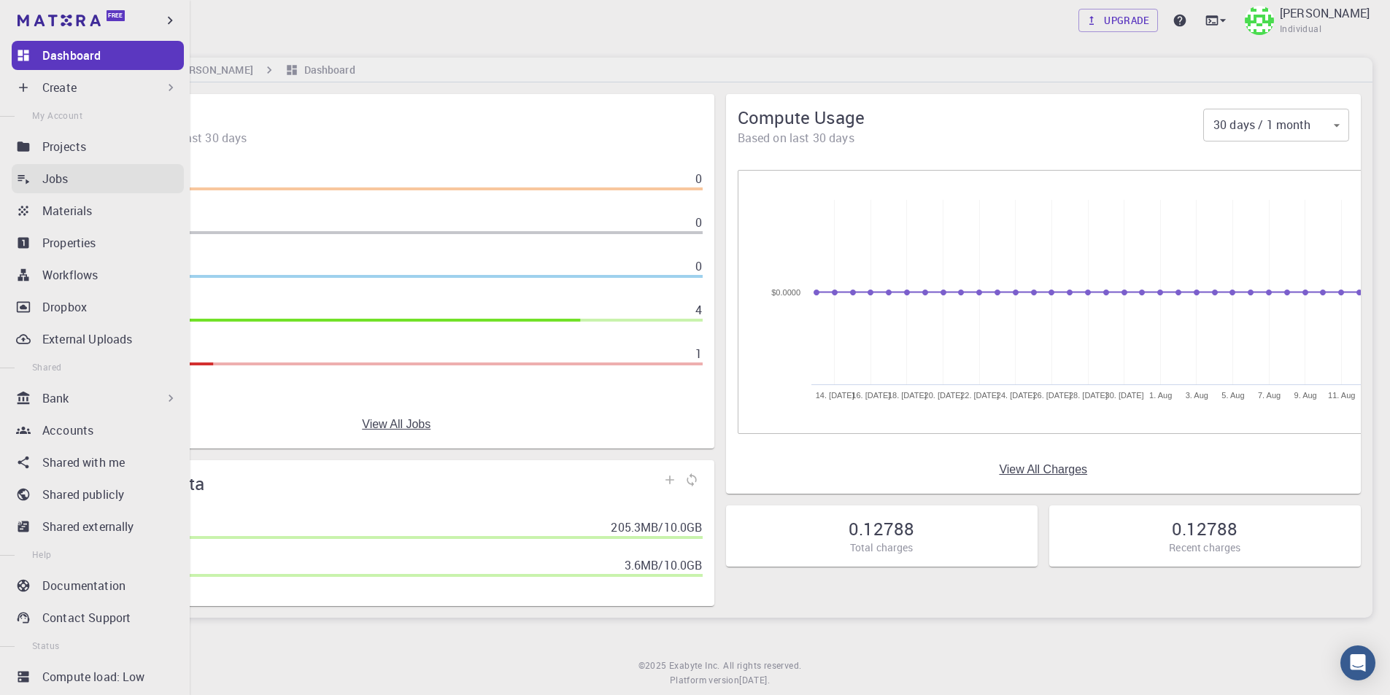
click at [34, 177] on link "Jobs" at bounding box center [98, 178] width 172 height 29
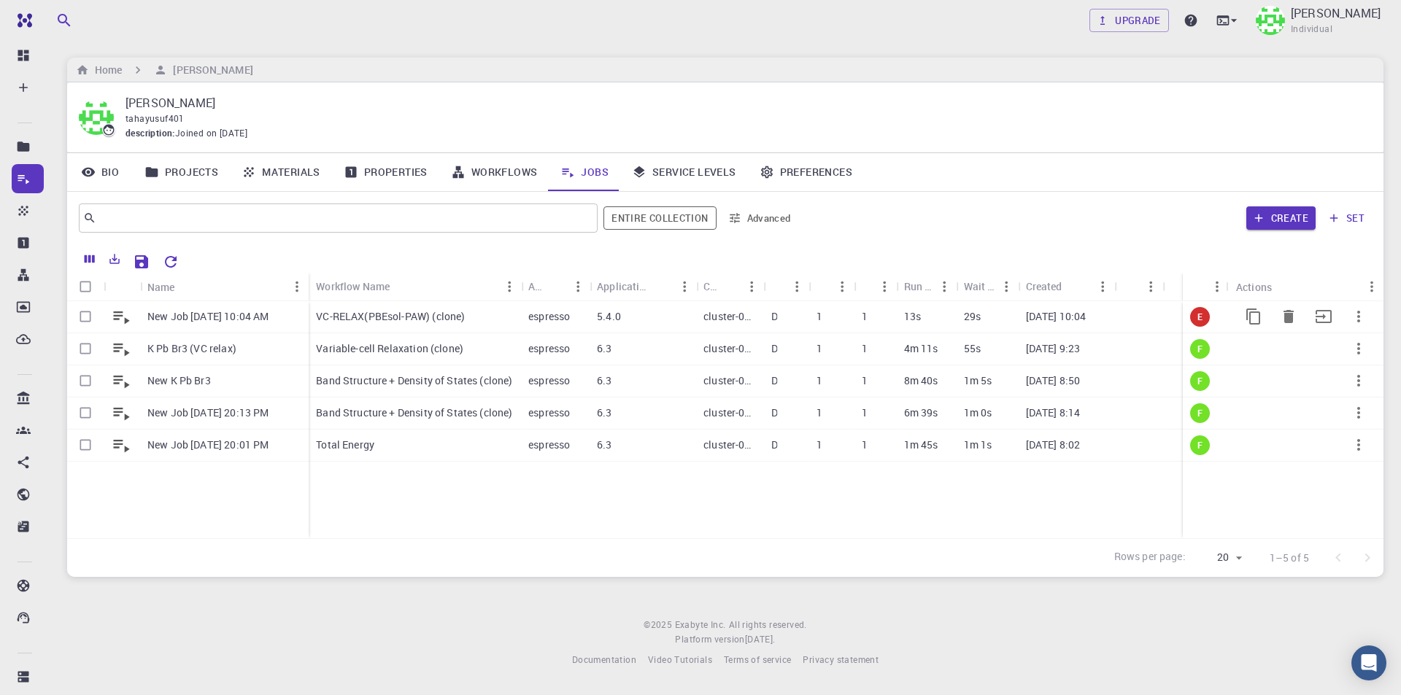
click at [90, 314] on input "Select row" at bounding box center [86, 317] width 28 height 28
checkbox input "true"
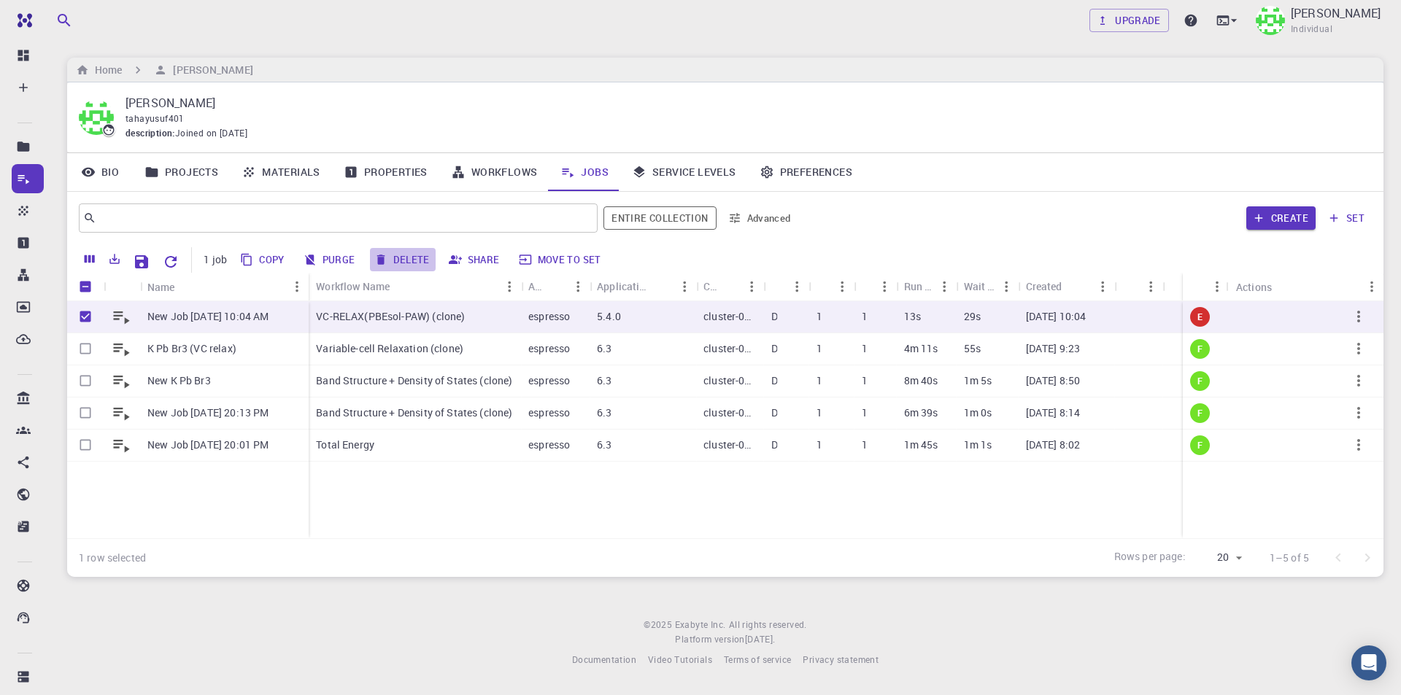
click at [403, 258] on button "Delete" at bounding box center [403, 259] width 66 height 23
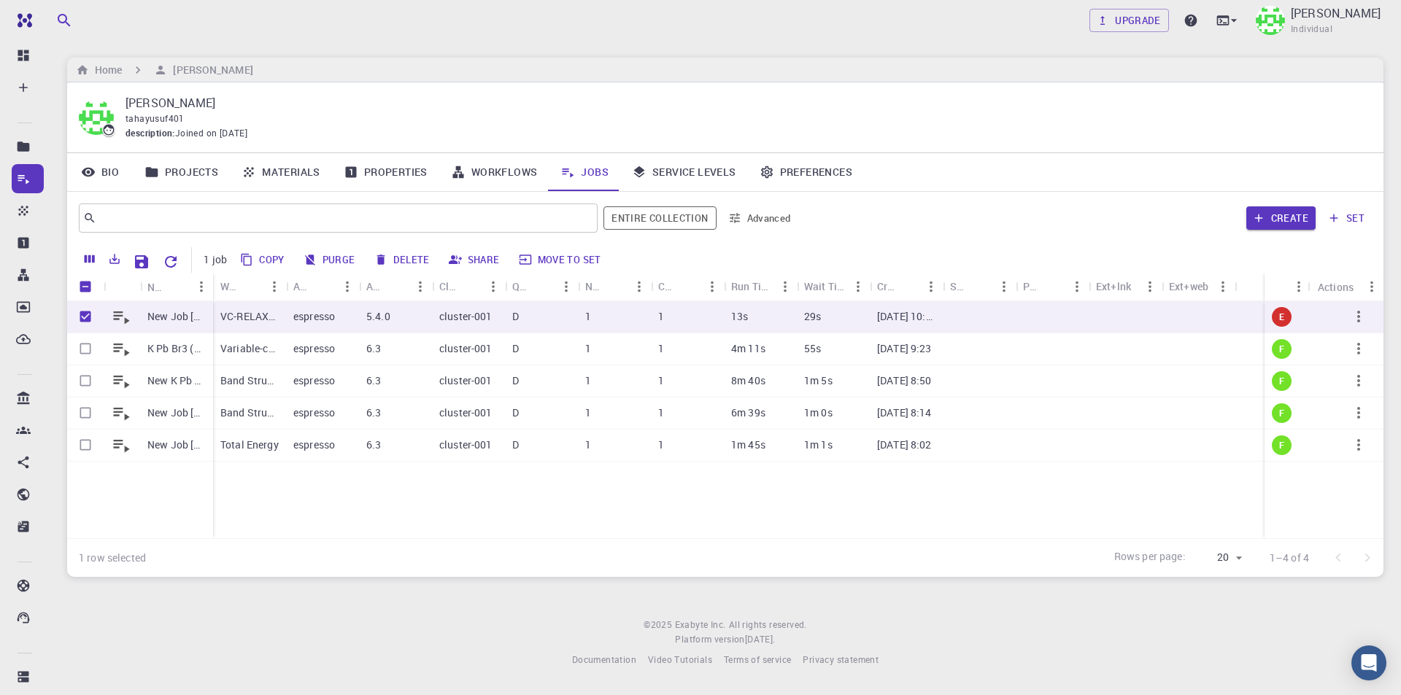
checkbox input "false"
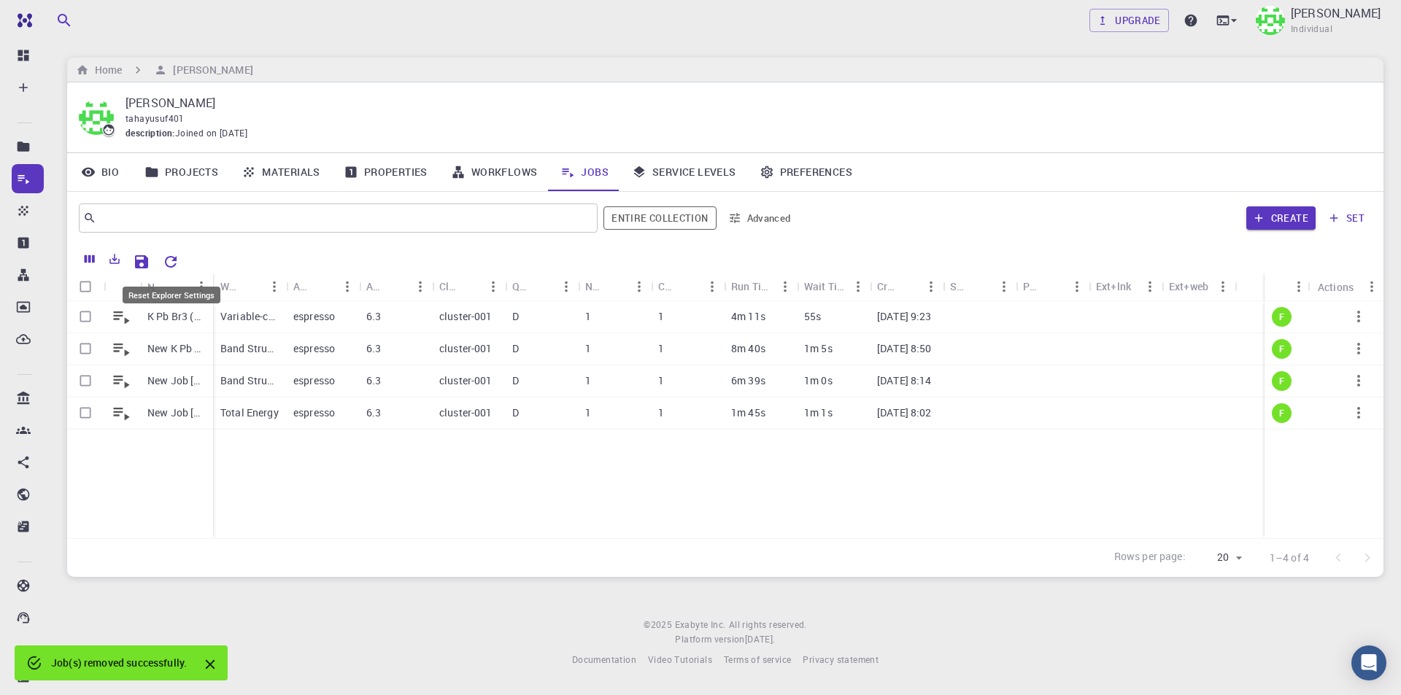
click at [169, 259] on icon "Reset Explorer Settings" at bounding box center [171, 262] width 18 height 18
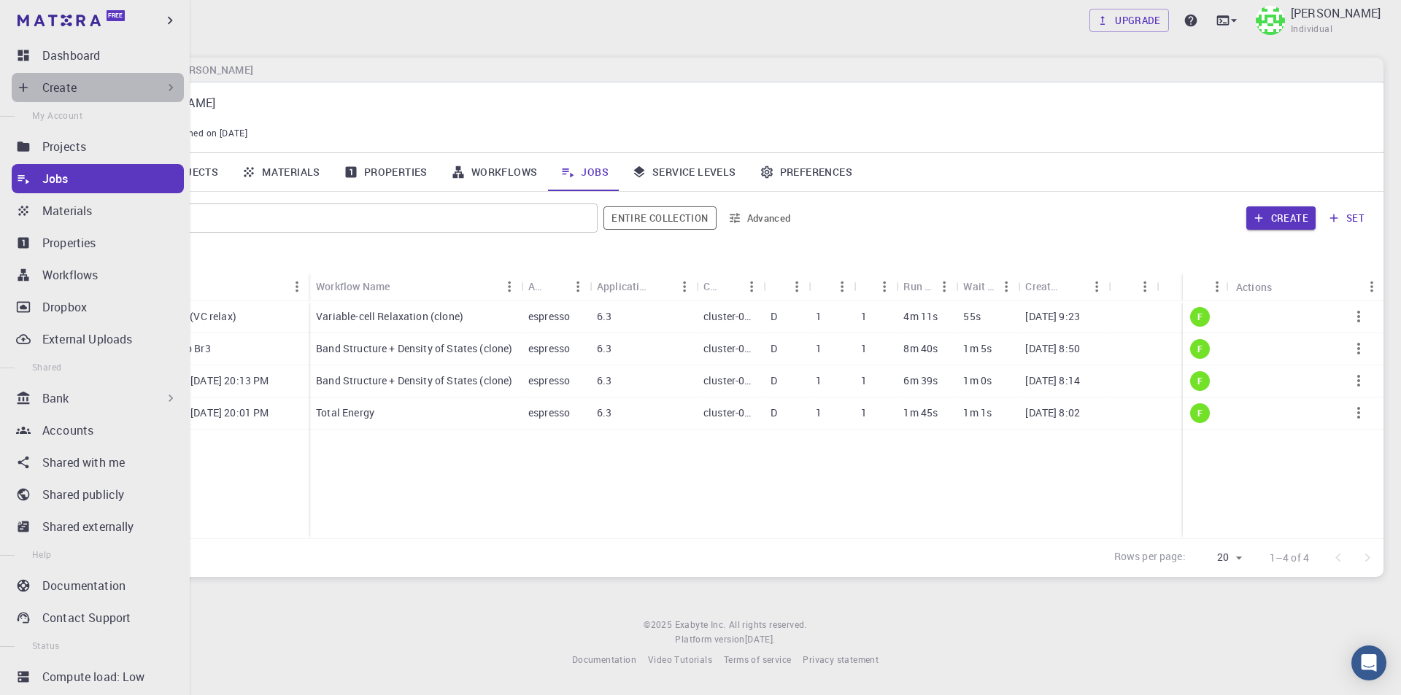
click at [107, 91] on div "Create" at bounding box center [110, 88] width 136 height 18
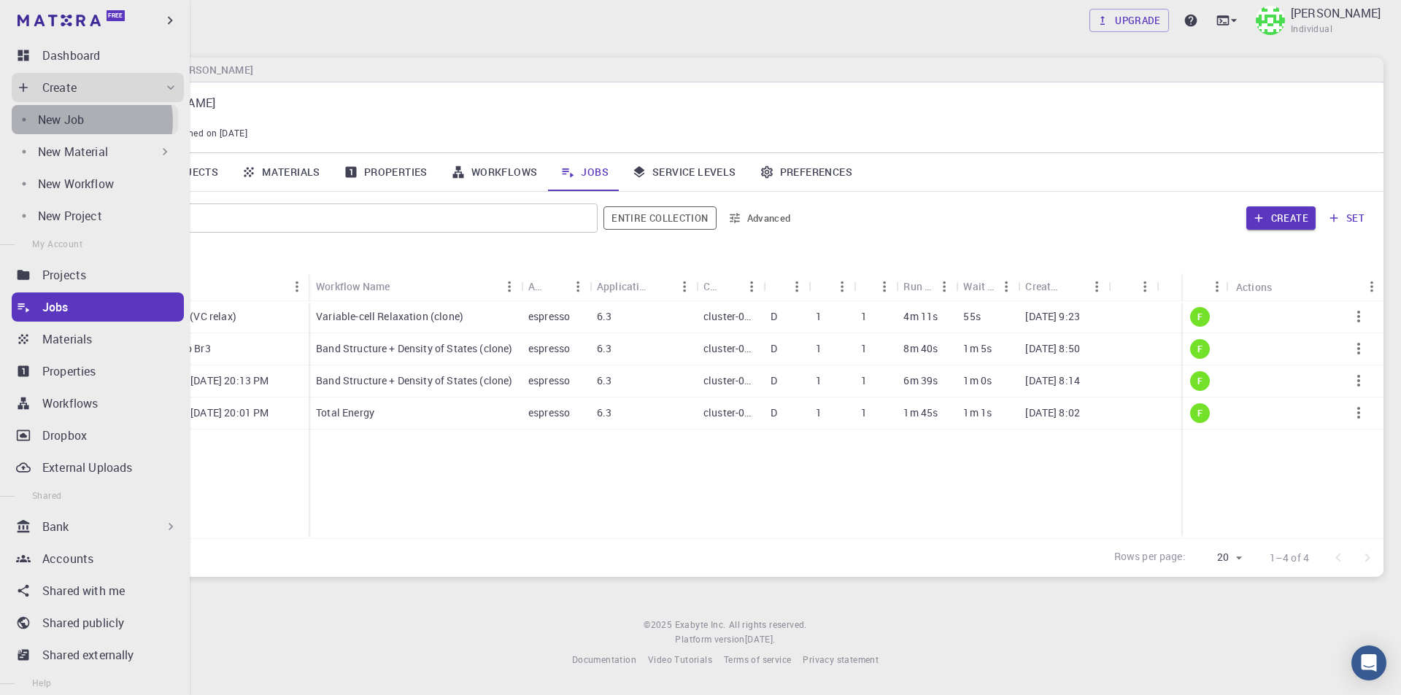
click at [88, 121] on div "New Job" at bounding box center [108, 120] width 140 height 18
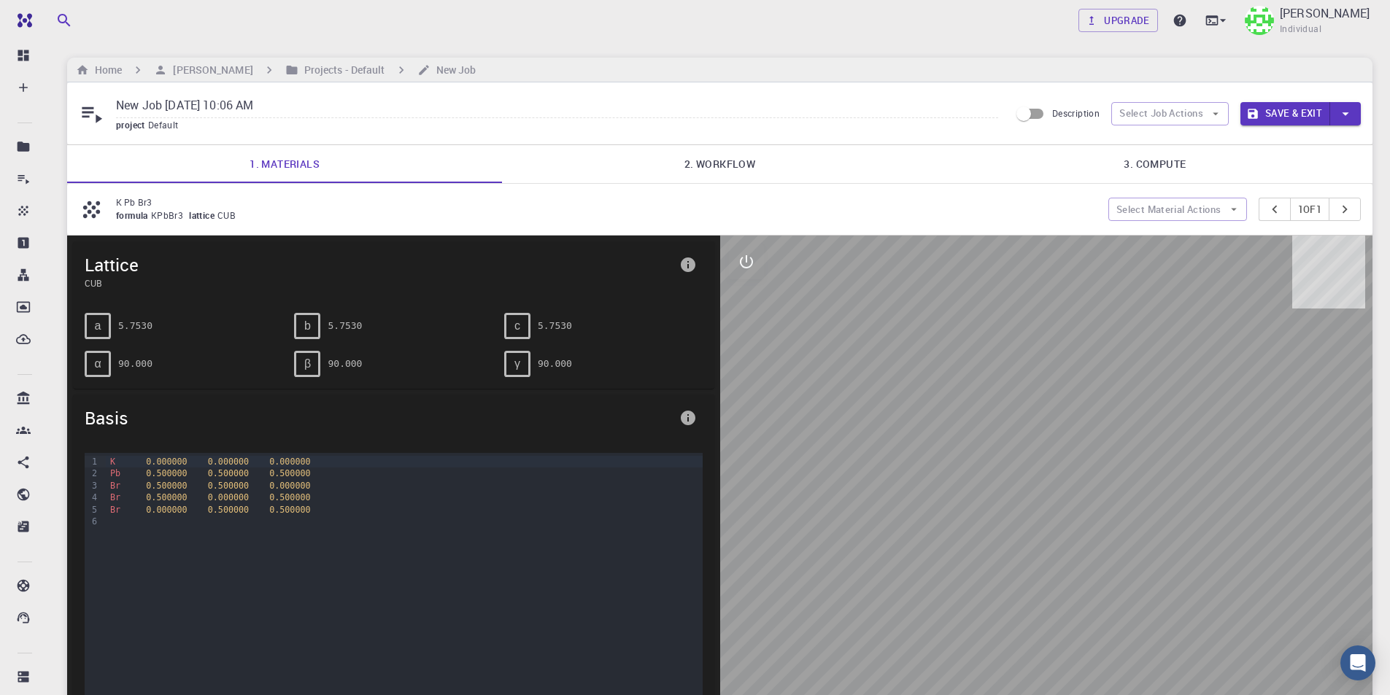
click at [291, 100] on input "New Job Aug 12, 2025, 10:06 AM" at bounding box center [557, 106] width 882 height 24
drag, startPoint x: 313, startPoint y: 106, endPoint x: 100, endPoint y: 105, distance: 213.1
click at [100, 105] on div "New Job Aug 12, 2025, 10:06 AM project Default" at bounding box center [544, 113] width 931 height 39
type input "K P"
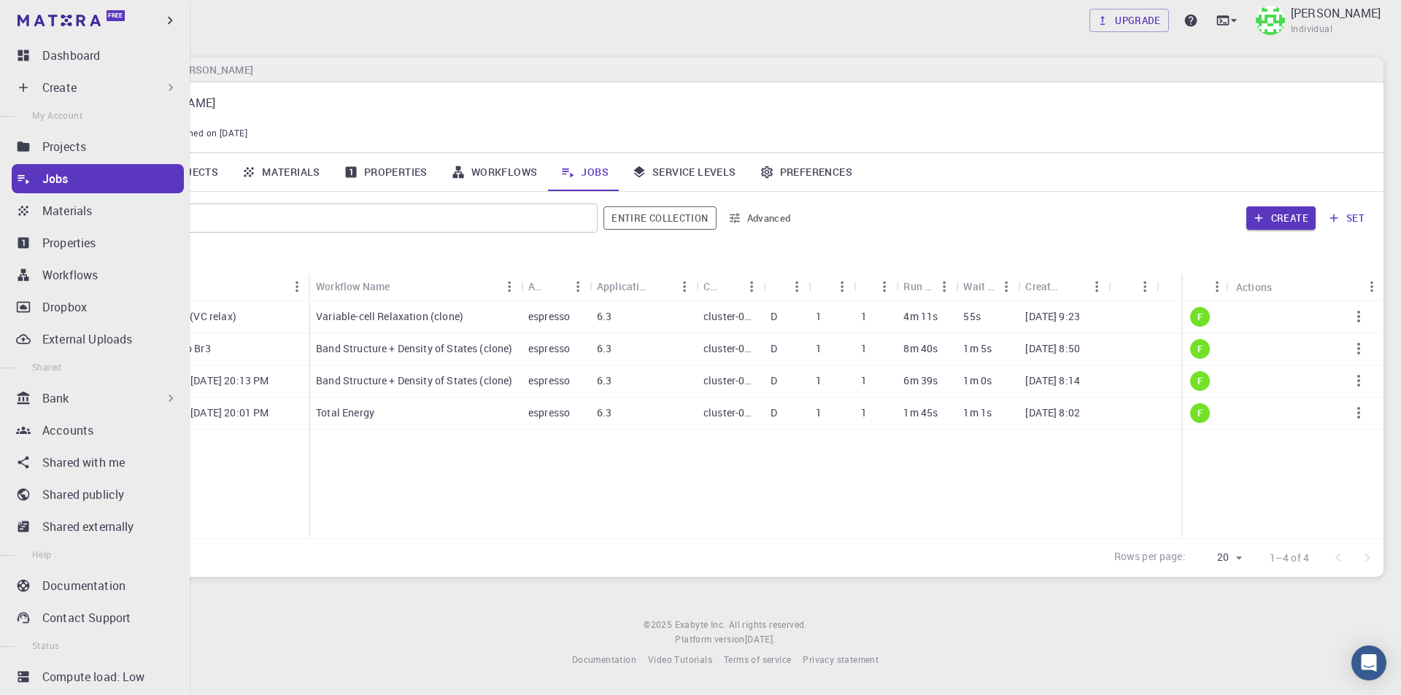
click at [80, 86] on div "Create" at bounding box center [110, 88] width 136 height 18
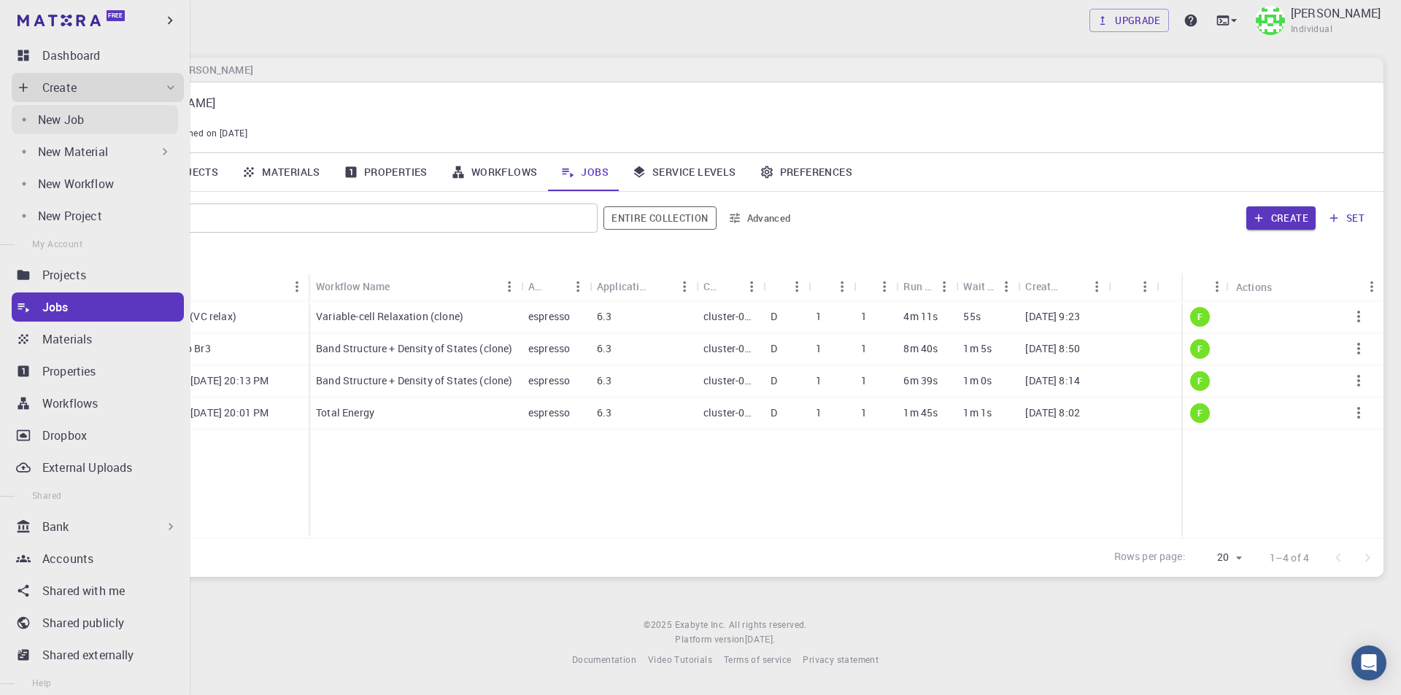
click at [55, 116] on p "New Job" at bounding box center [61, 120] width 46 height 18
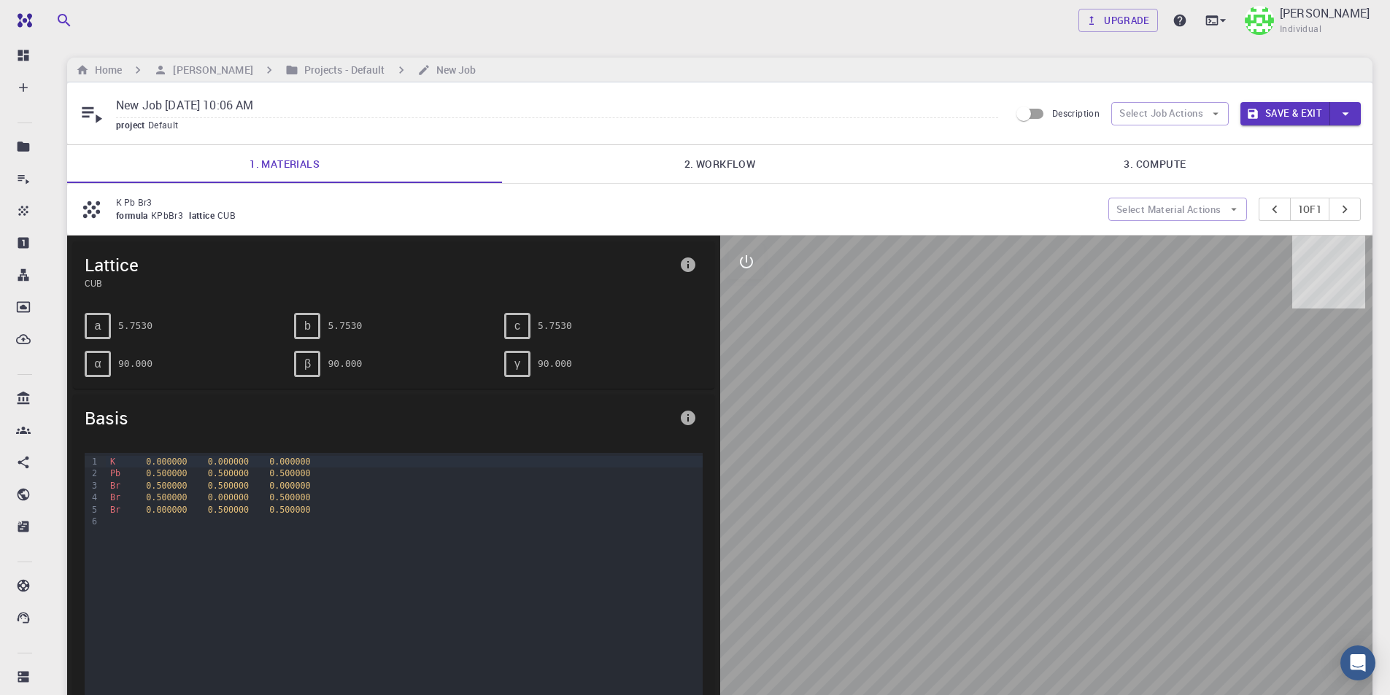
click at [753, 160] on link "2. Workflow" at bounding box center [719, 164] width 435 height 38
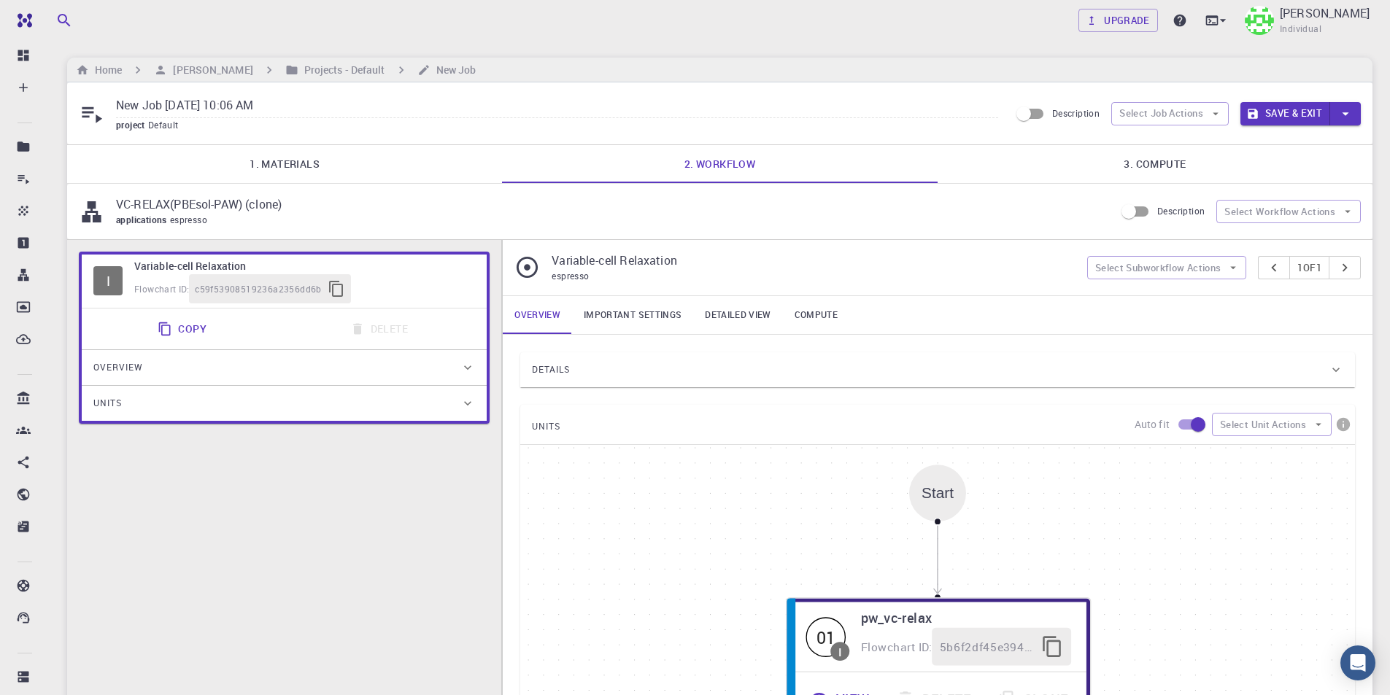
click at [325, 104] on input "New Job Aug 12, 2025, 10:06 AM" at bounding box center [557, 106] width 882 height 24
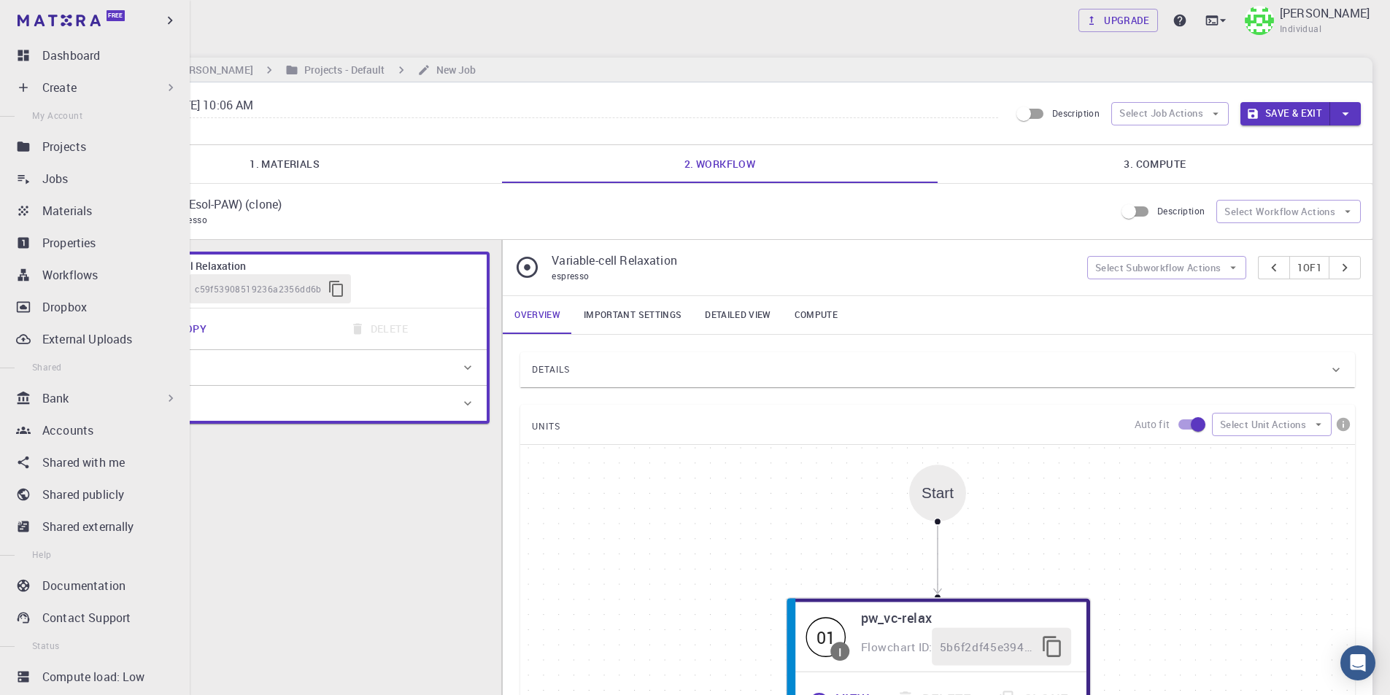
drag, startPoint x: 317, startPoint y: 106, endPoint x: 24, endPoint y: 99, distance: 292.7
click at [24, 99] on div "Free Dashboard Create New Job New Material Create Material Upload File Import f…" at bounding box center [695, 534] width 1390 height 1068
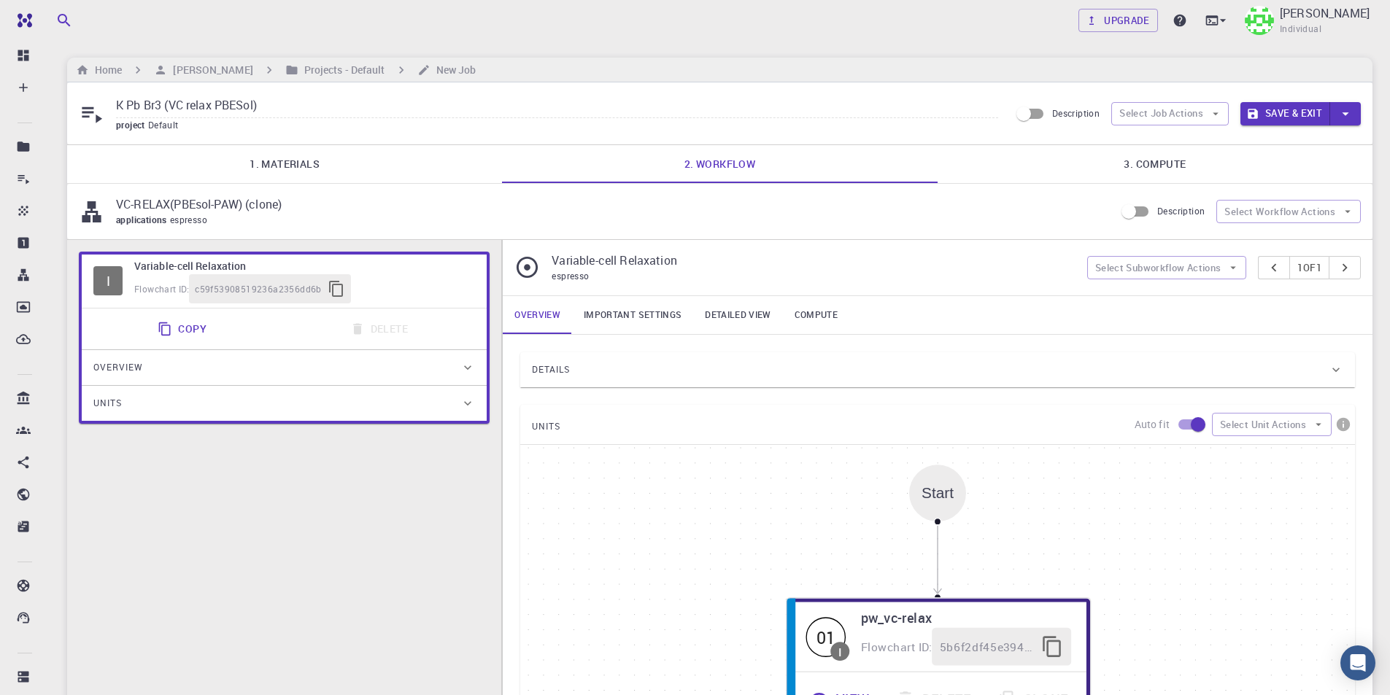
click at [210, 106] on input "K Pb Br3 (VC relax PBESol)" at bounding box center [557, 106] width 882 height 24
click at [215, 104] on input "K Pb Br3 (VC relax PBESol)" at bounding box center [557, 106] width 882 height 24
click at [258, 105] on input "K Pb Br3 (VC relax, PBESol)" at bounding box center [557, 106] width 882 height 24
type input "K Pb Br3 (VC relax, PBESol PAW)"
click at [363, 159] on link "1. Materials" at bounding box center [284, 164] width 435 height 38
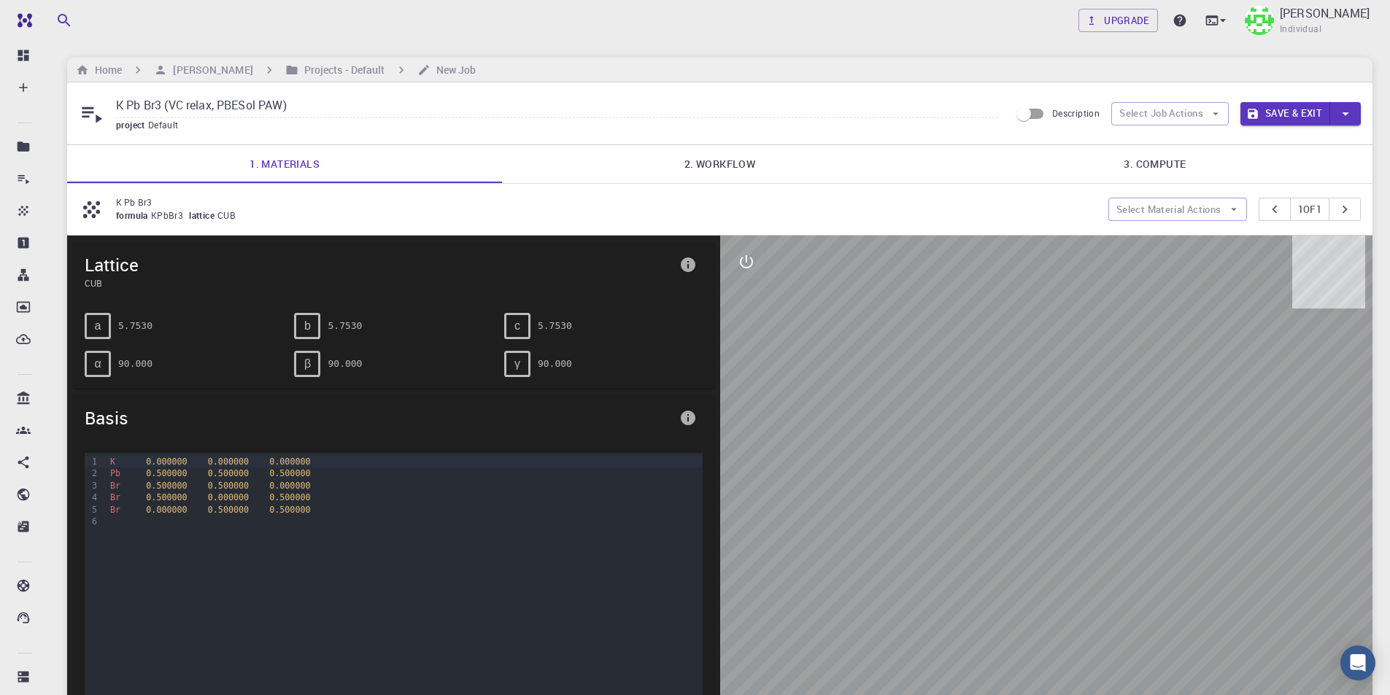
click at [733, 160] on link "2. Workflow" at bounding box center [719, 164] width 435 height 38
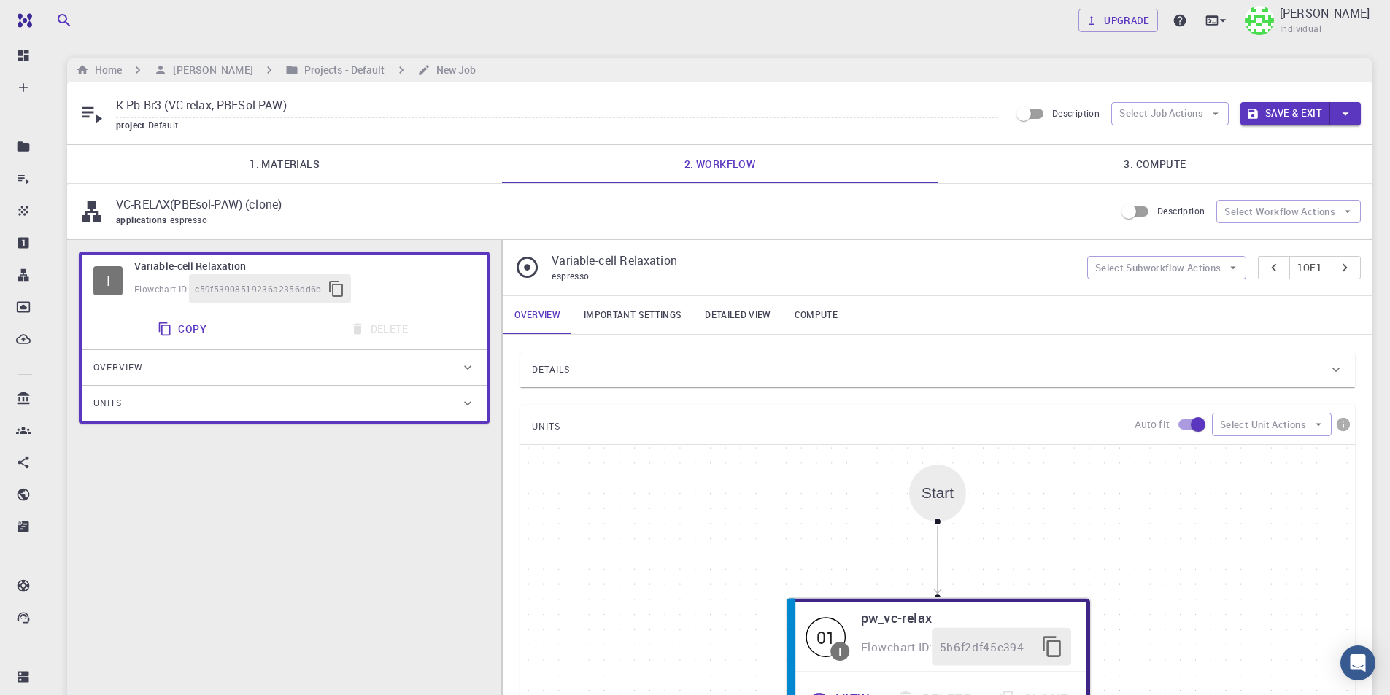
click at [1154, 164] on link "3. Compute" at bounding box center [1155, 164] width 435 height 38
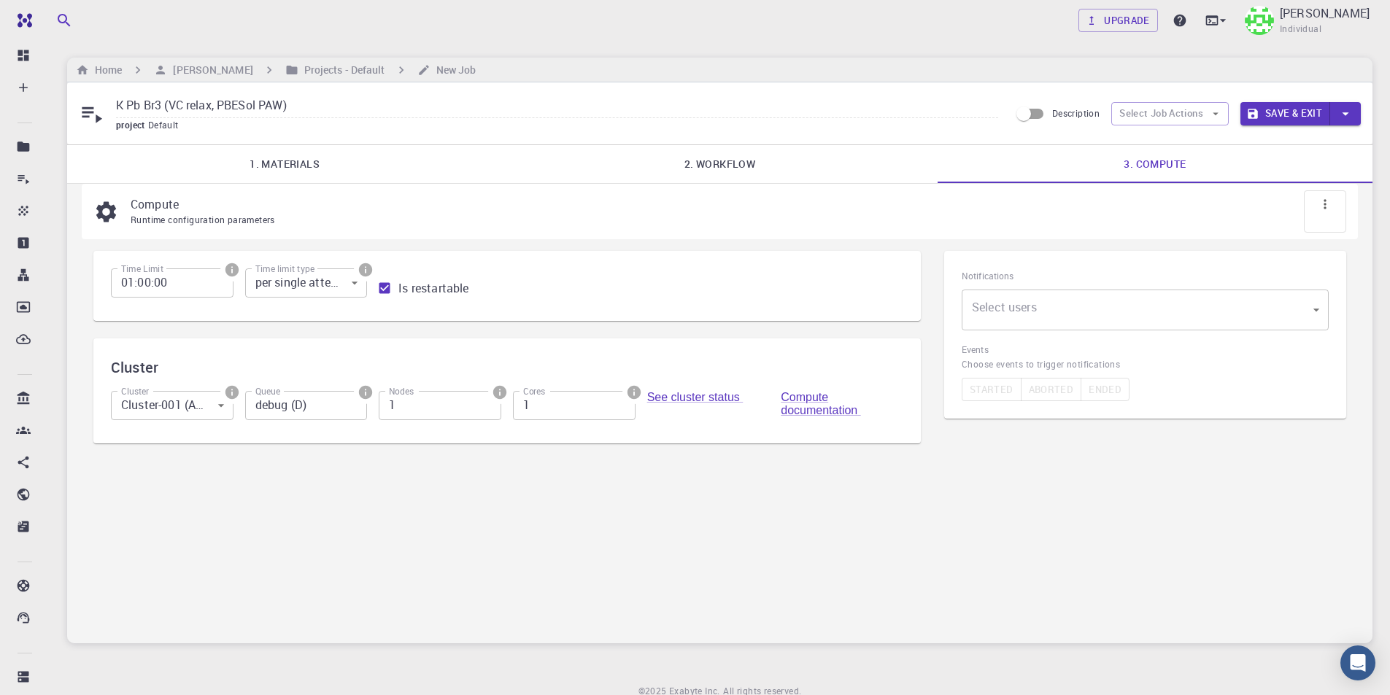
click at [1272, 306] on body "Free Dashboard Create New Job New Material Create Material Upload File Import f…" at bounding box center [695, 378] width 1390 height 757
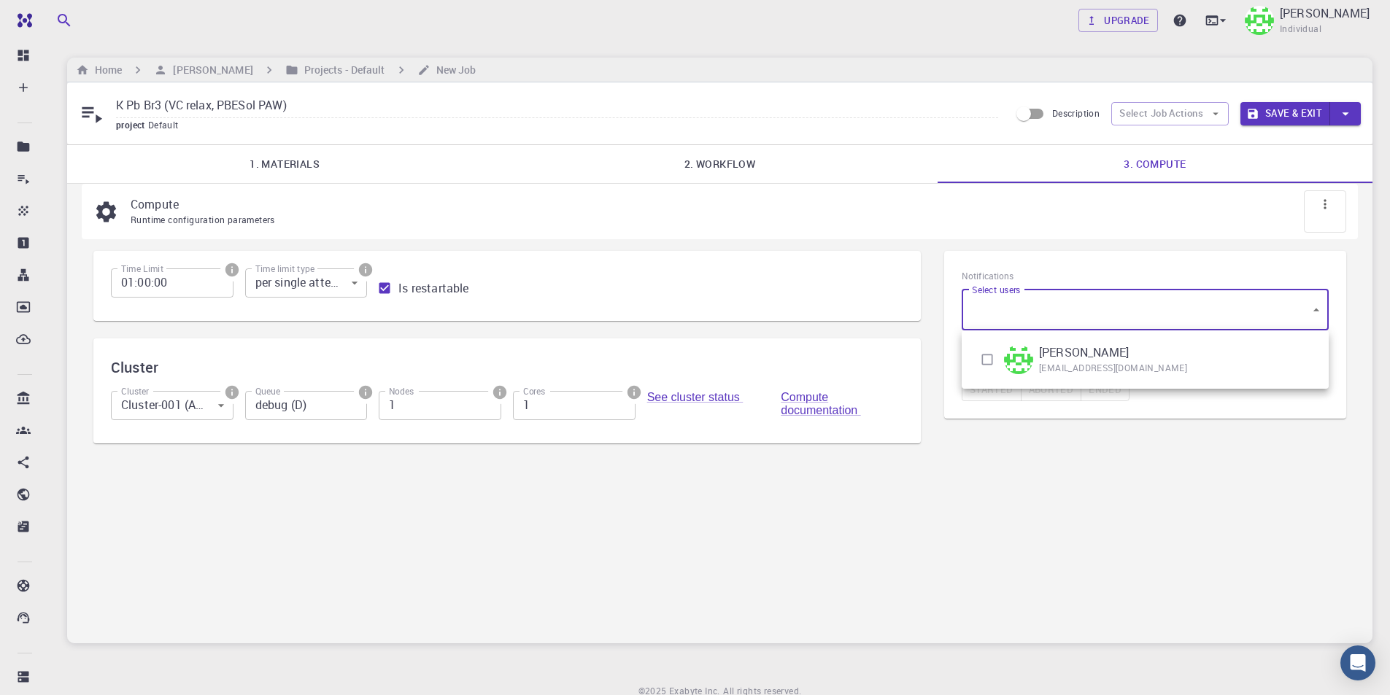
click at [985, 360] on input "checkbox" at bounding box center [987, 360] width 28 height 28
checkbox input "true"
type input "[object Object]"
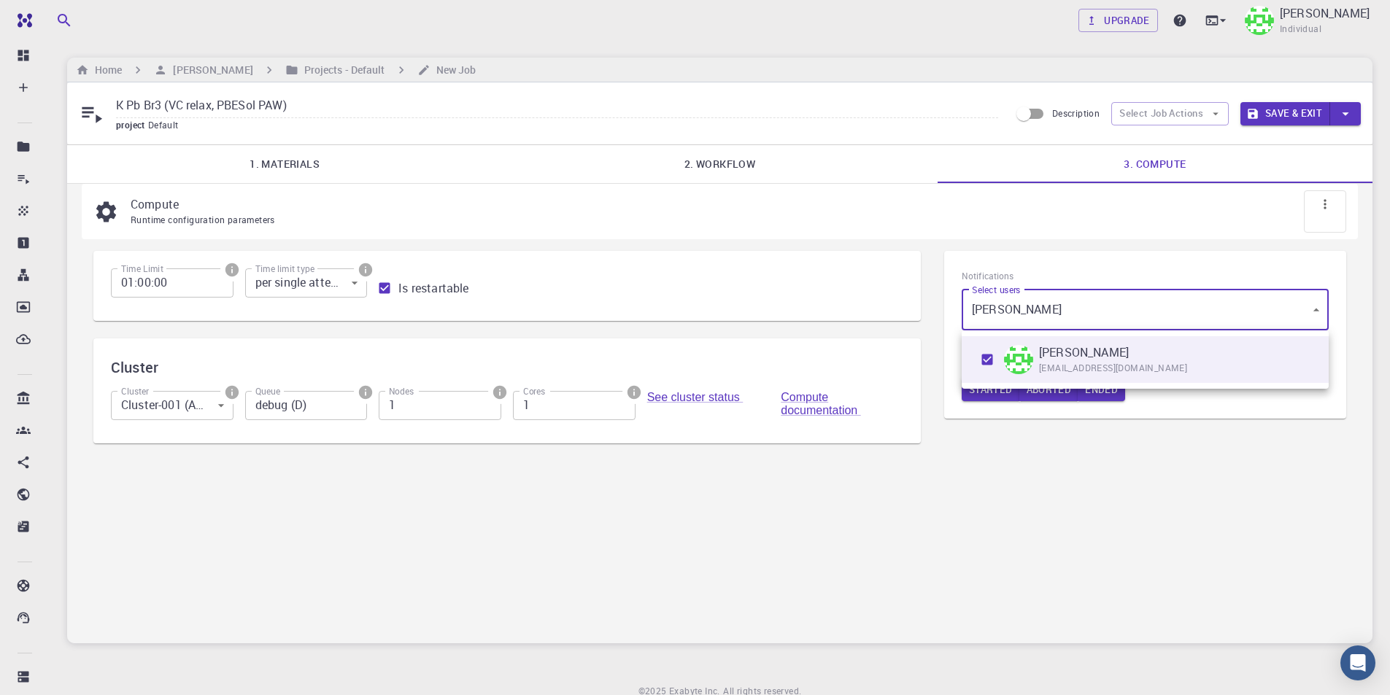
click at [1038, 495] on div at bounding box center [695, 347] width 1390 height 695
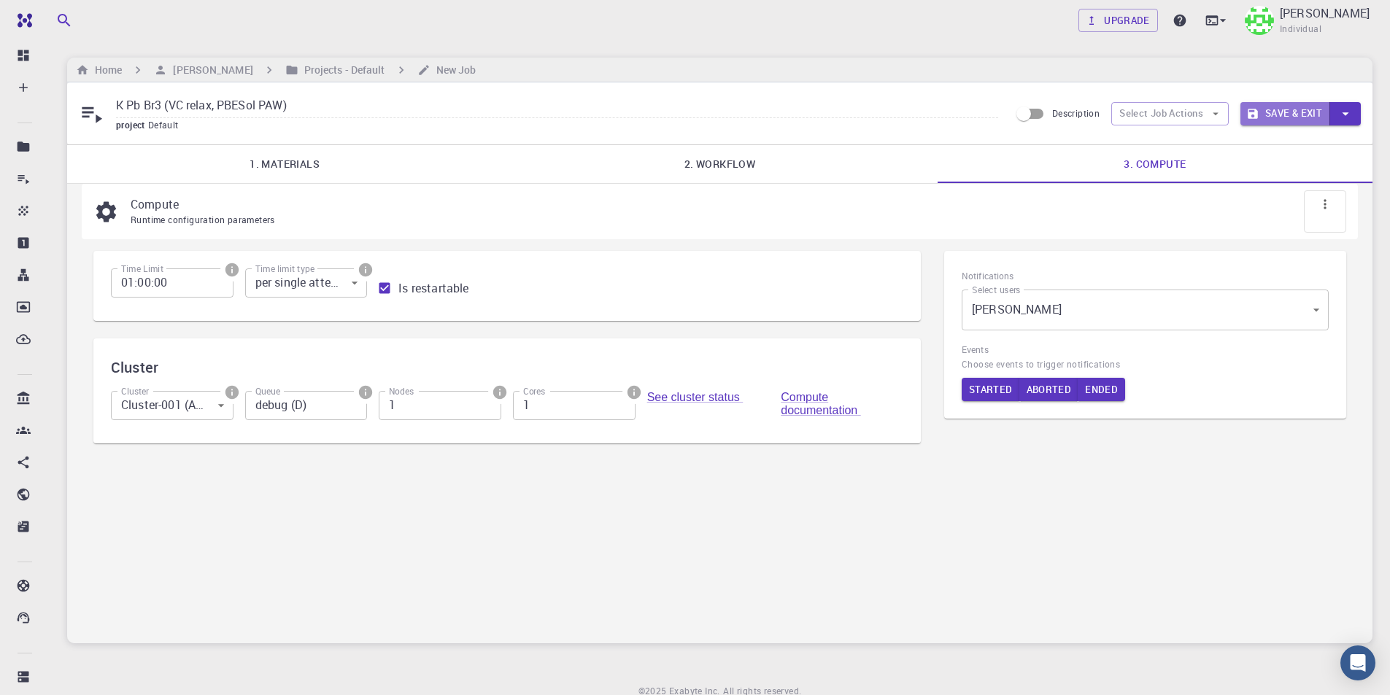
click at [1302, 110] on button "Save & Exit" at bounding box center [1285, 113] width 90 height 23
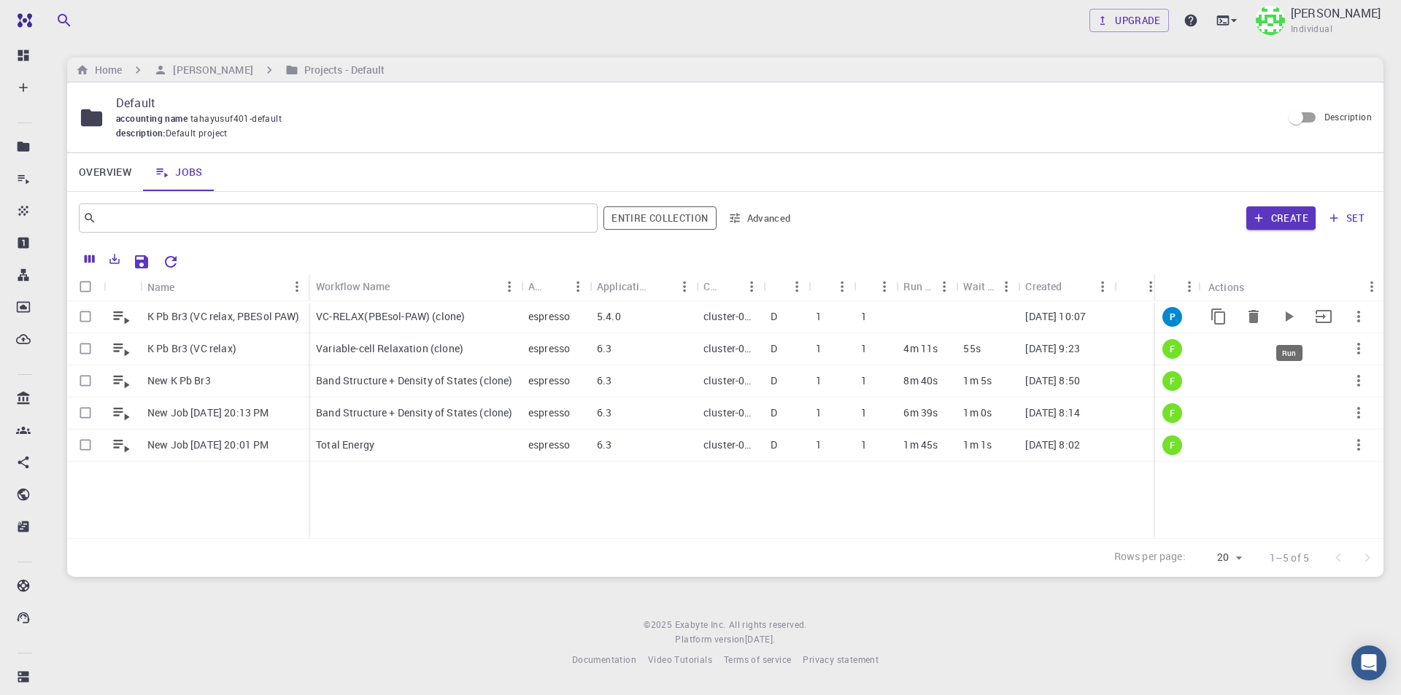
click at [1287, 309] on icon "Run" at bounding box center [1289, 317] width 18 height 18
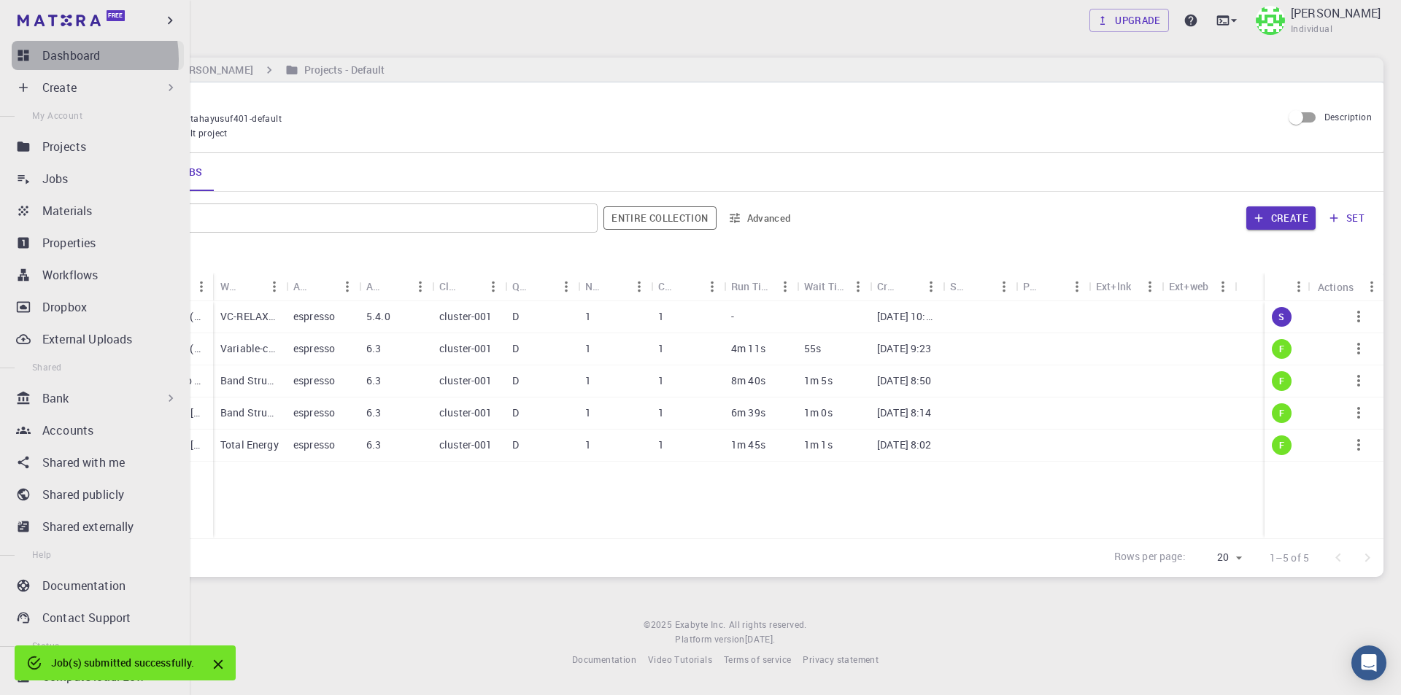
click at [57, 58] on p "Dashboard" at bounding box center [71, 56] width 58 height 18
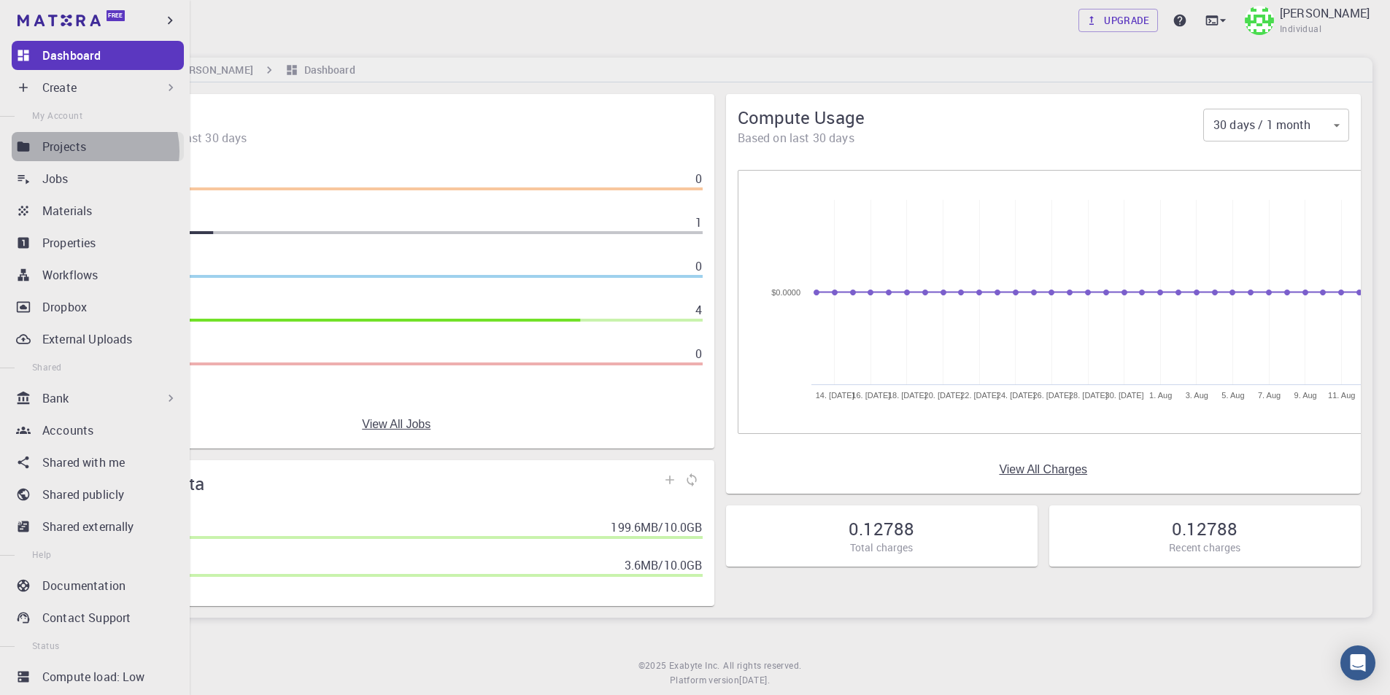
click at [93, 150] on div "Projects" at bounding box center [113, 147] width 142 height 18
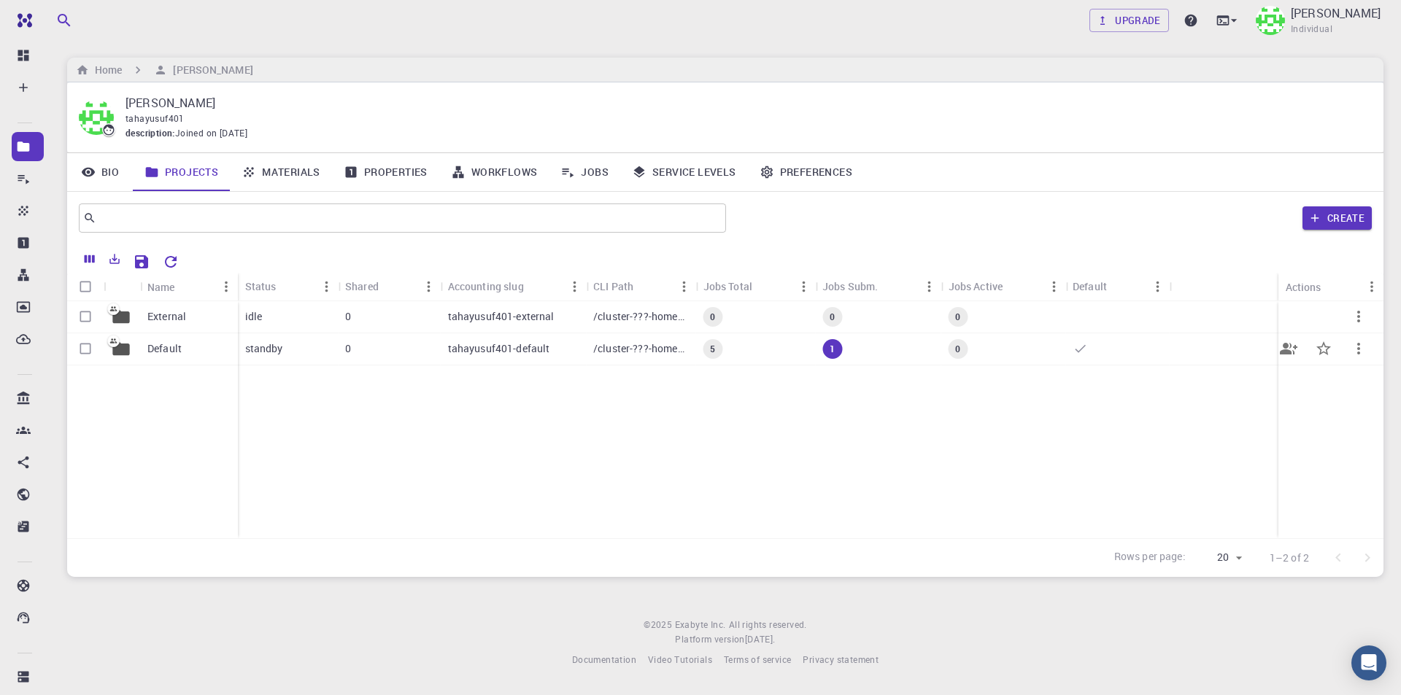
click at [179, 350] on p "Default" at bounding box center [164, 348] width 34 height 15
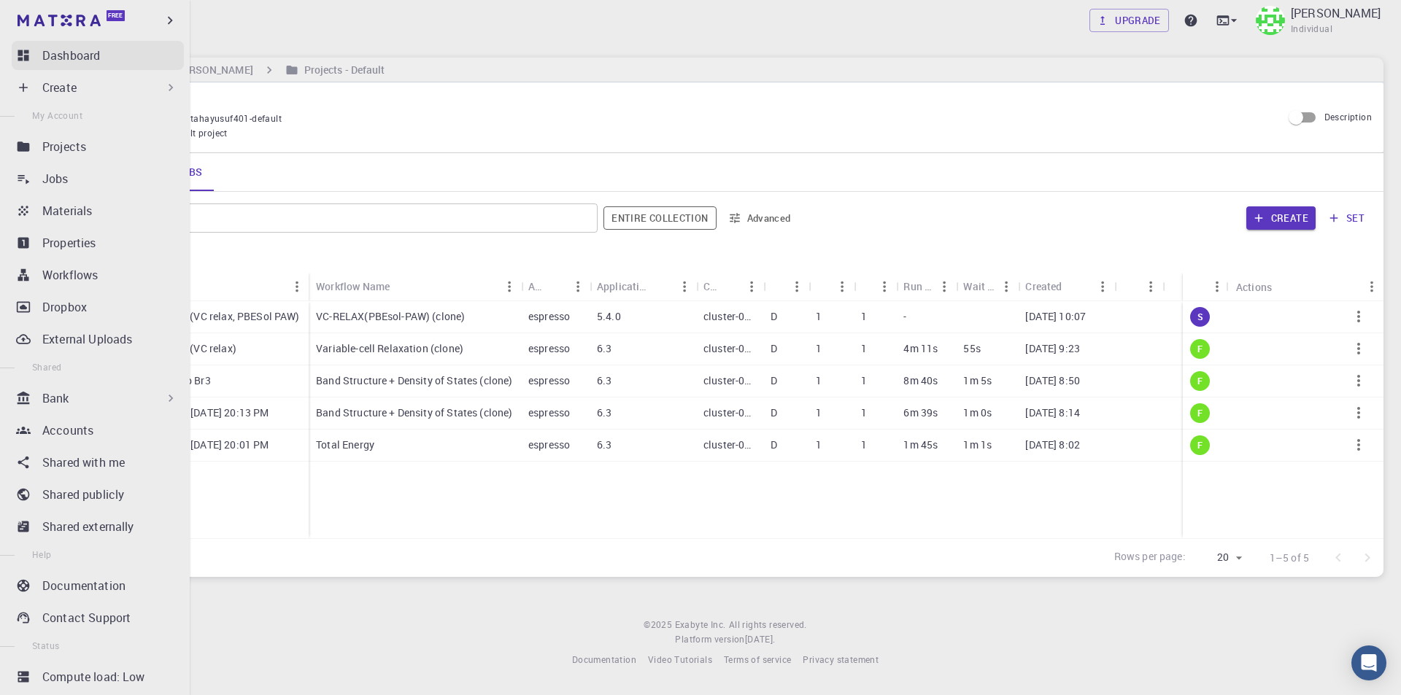
click at [46, 47] on p "Dashboard" at bounding box center [71, 56] width 58 height 18
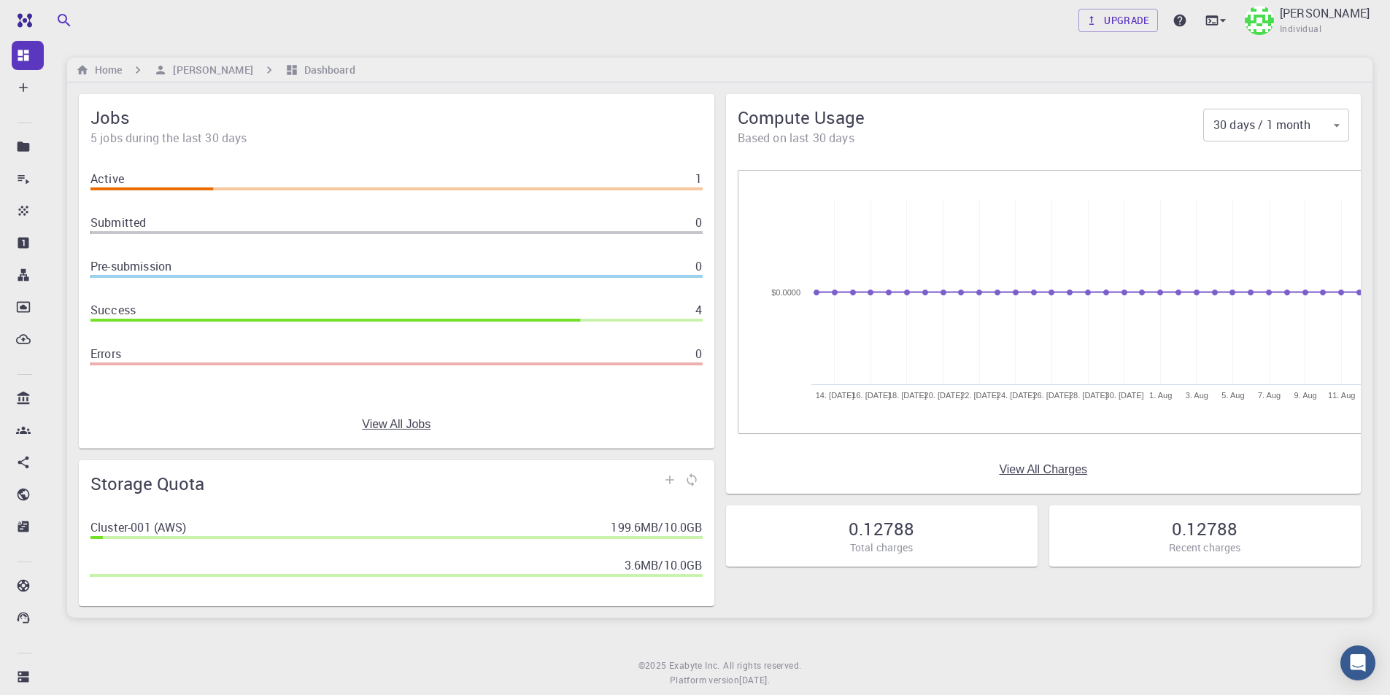
drag, startPoint x: 0, startPoint y: 0, endPoint x: 541, endPoint y: 44, distance: 543.2
click at [541, 44] on div "Upgrade [PERSON_NAME] Individual Home [PERSON_NAME] Dashboard Jobs 5 jobs durin…" at bounding box center [720, 366] width 1340 height 732
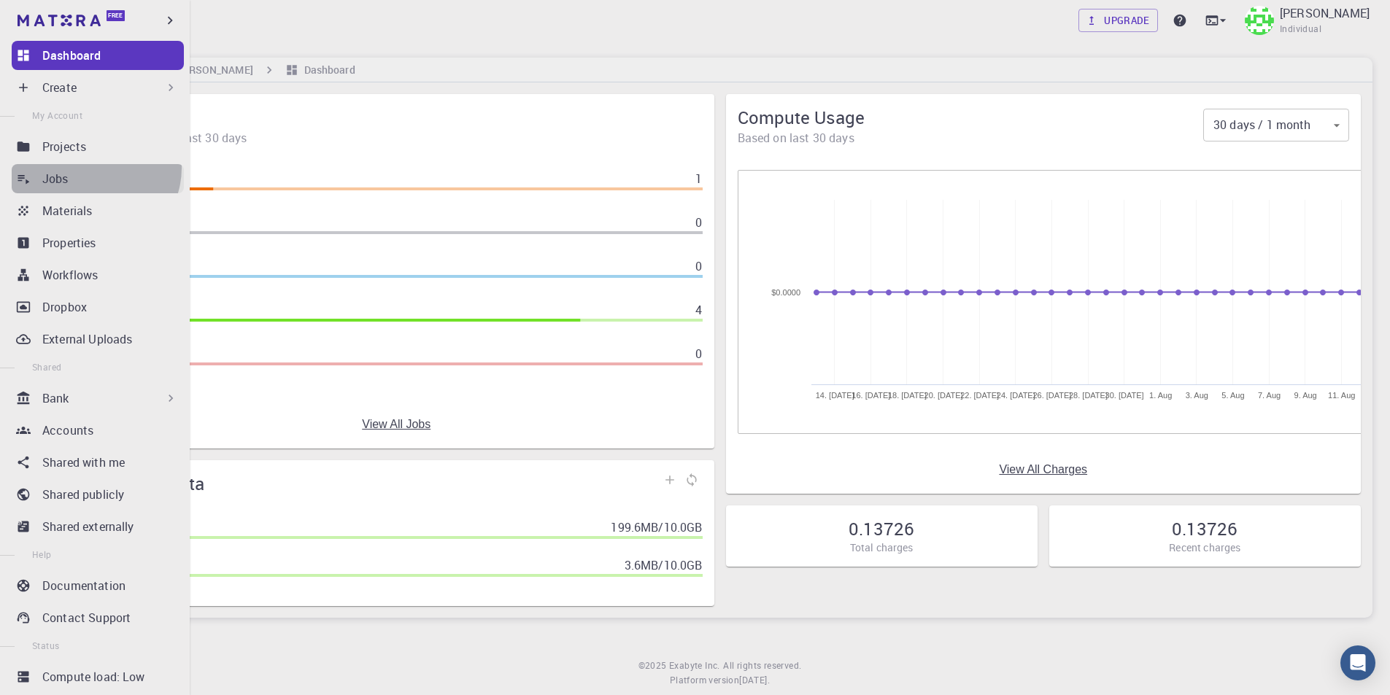
click at [94, 168] on link "Jobs" at bounding box center [98, 178] width 172 height 29
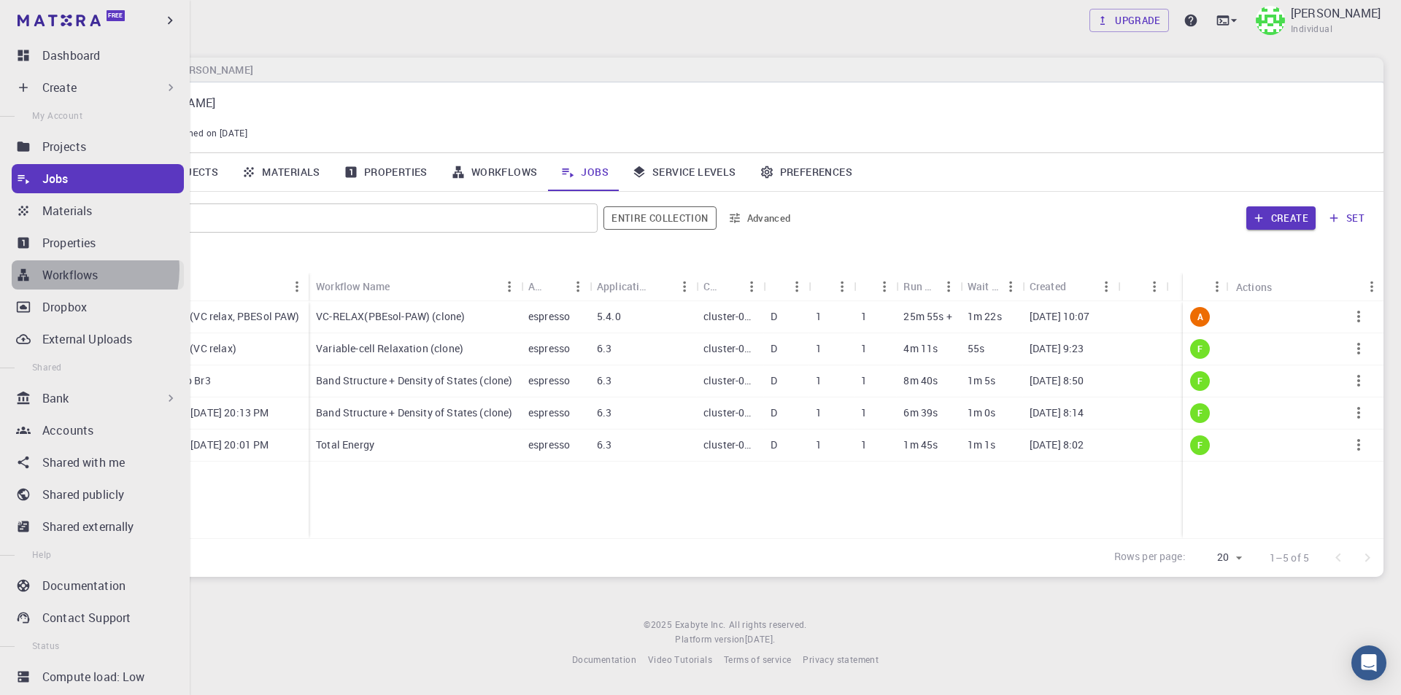
click at [69, 269] on p "Workflows" at bounding box center [69, 275] width 55 height 18
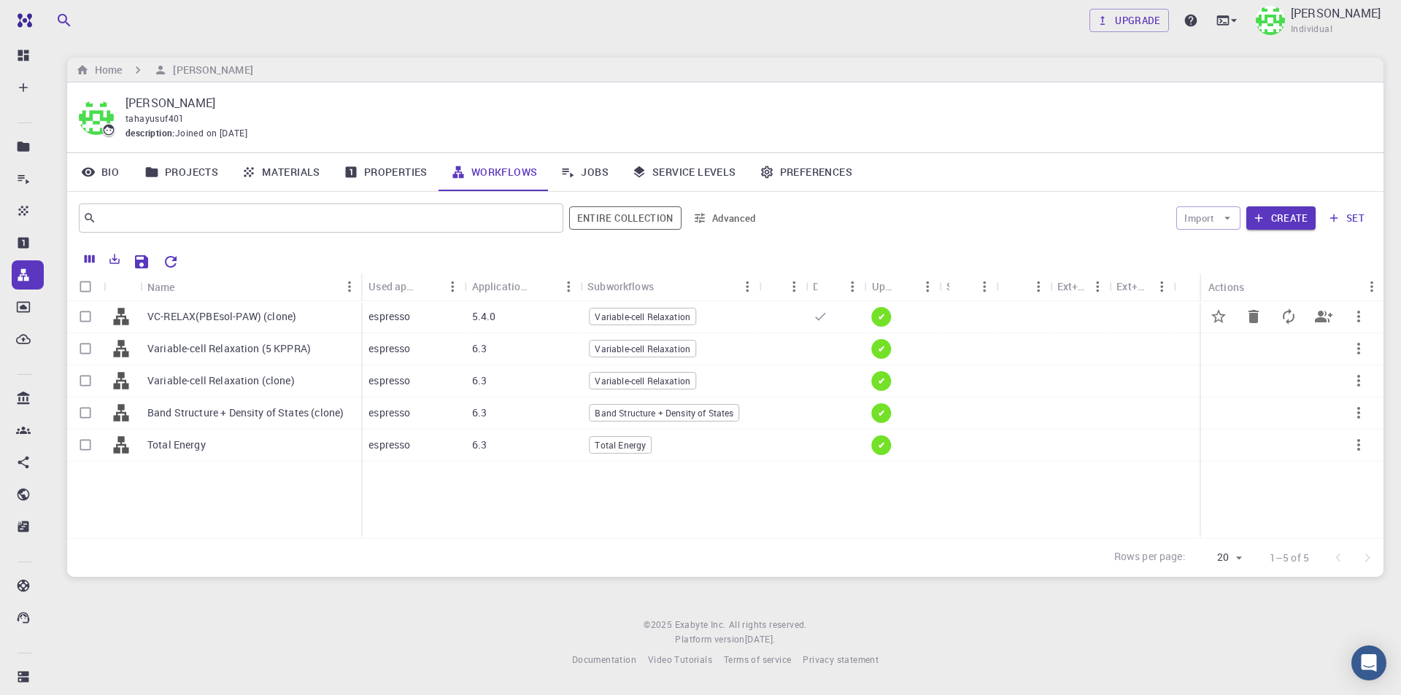
click at [254, 318] on p "VC-RELAX(PBEsol-PAW) (clone)" at bounding box center [221, 316] width 149 height 15
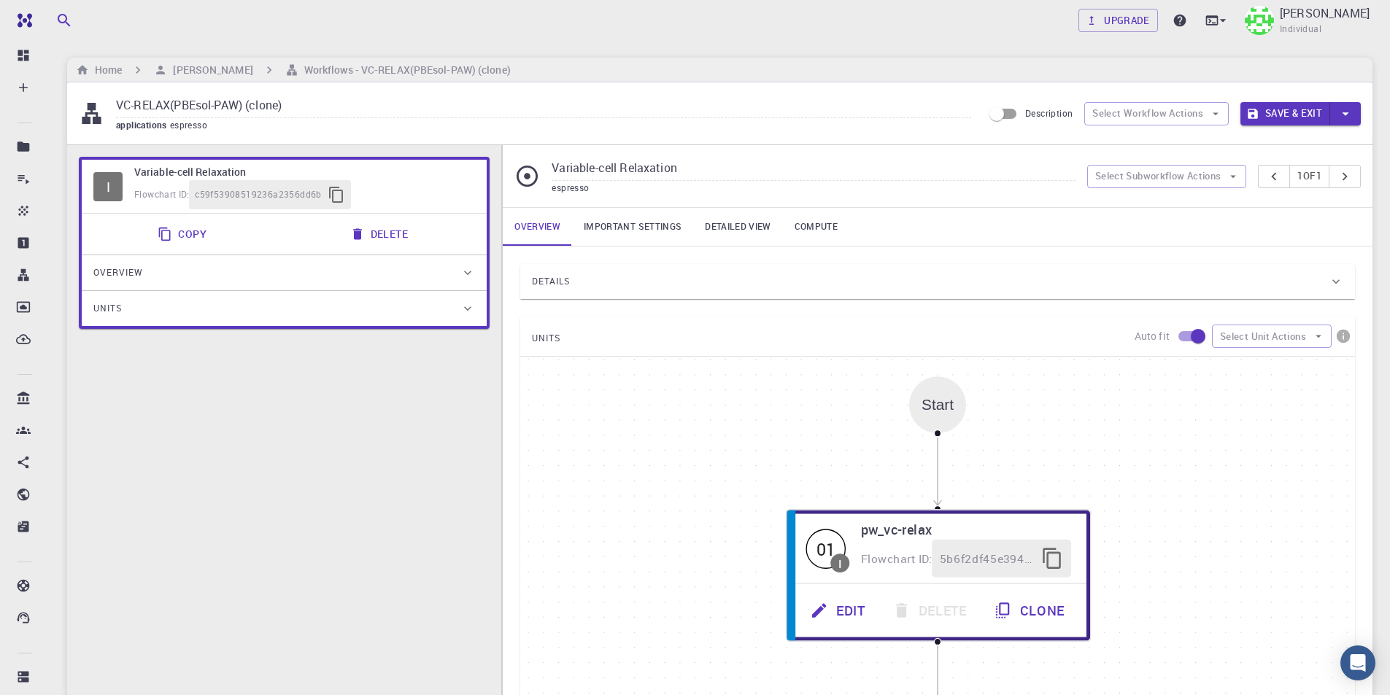
click at [656, 228] on link "Important settings" at bounding box center [632, 227] width 121 height 38
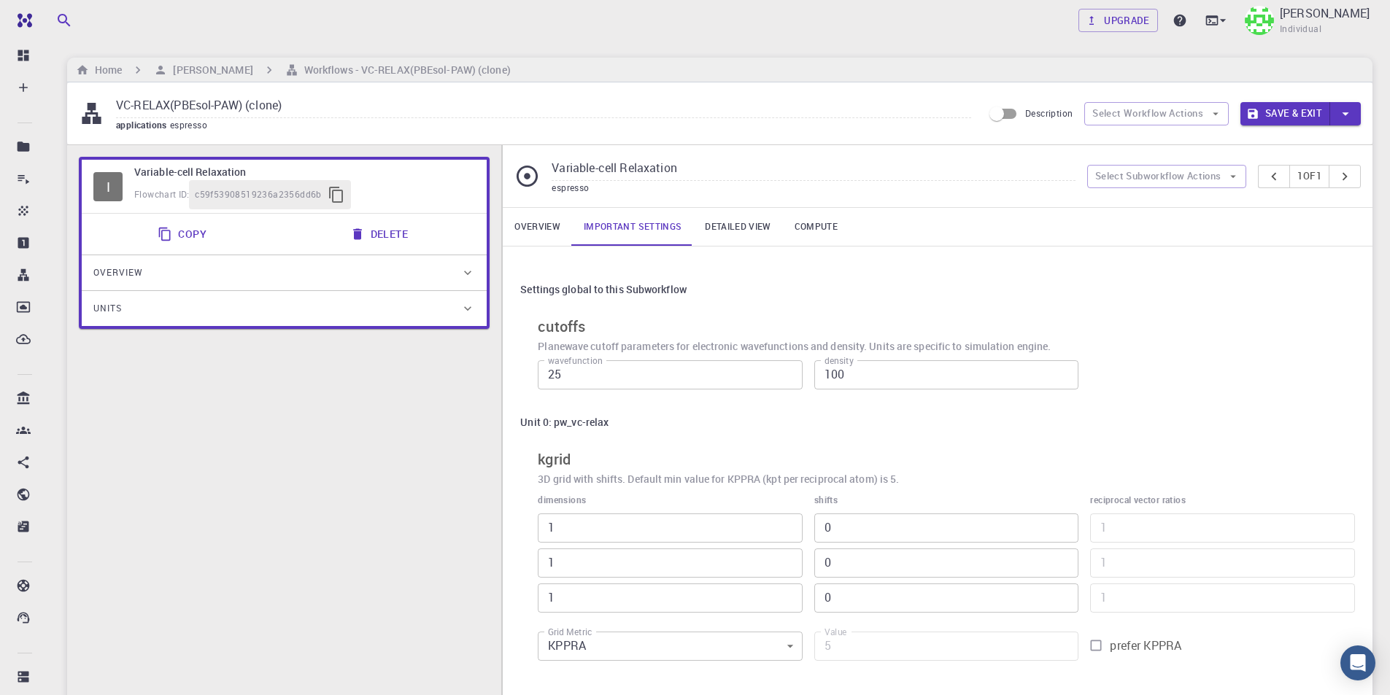
click at [735, 232] on link "Detailed view" at bounding box center [737, 227] width 89 height 38
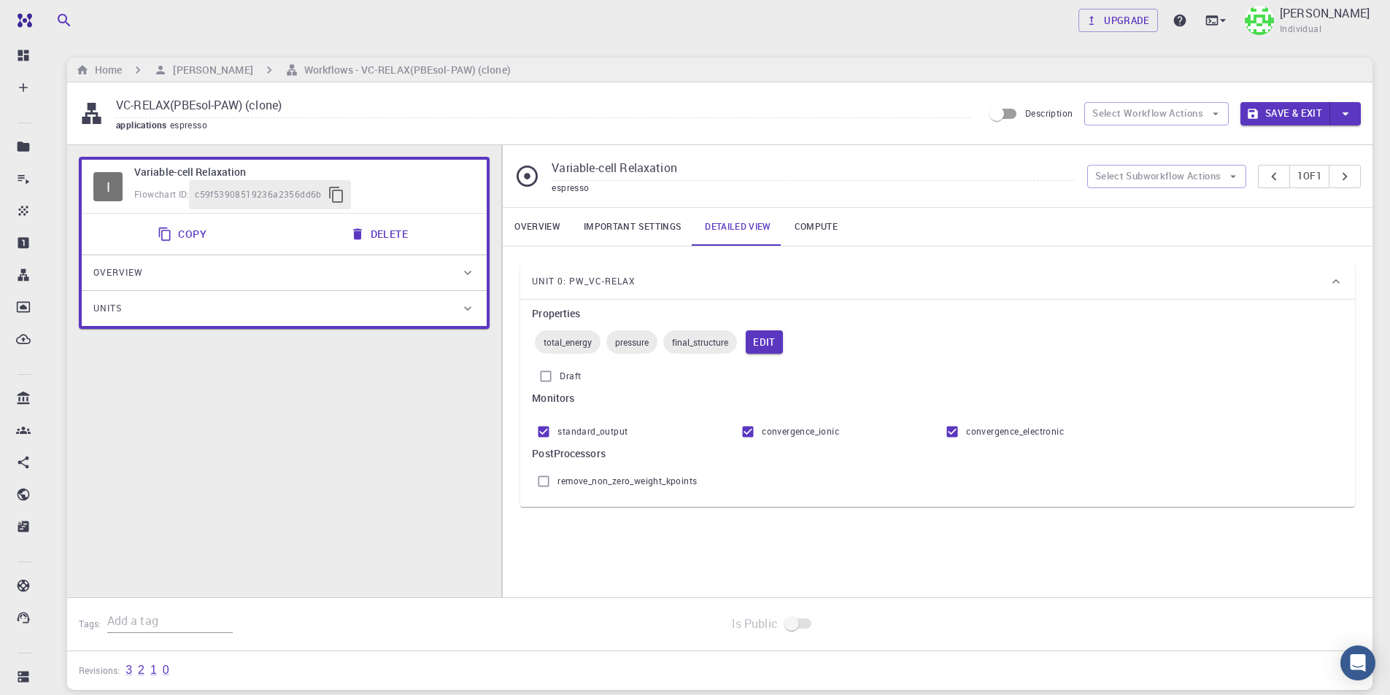
click at [840, 228] on link "Compute" at bounding box center [816, 227] width 66 height 38
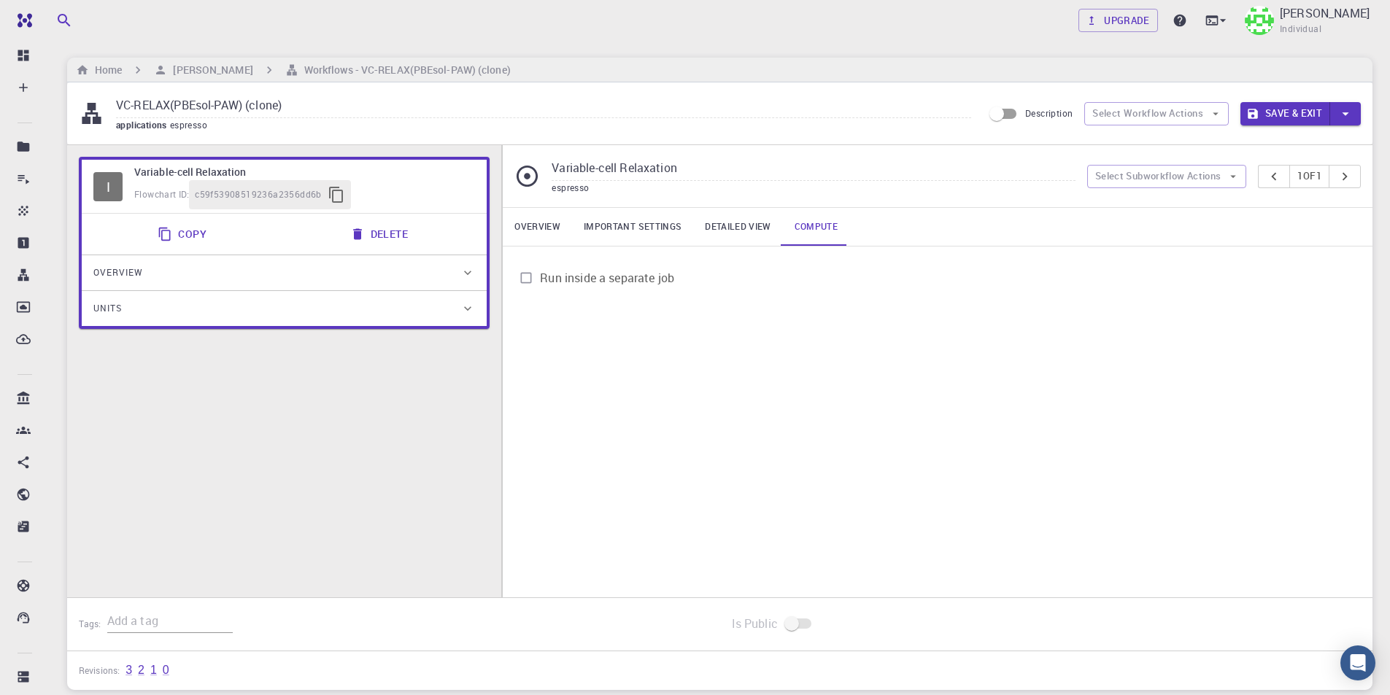
click at [795, 228] on link "Compute" at bounding box center [816, 227] width 66 height 38
click at [740, 225] on link "Detailed view" at bounding box center [737, 227] width 89 height 38
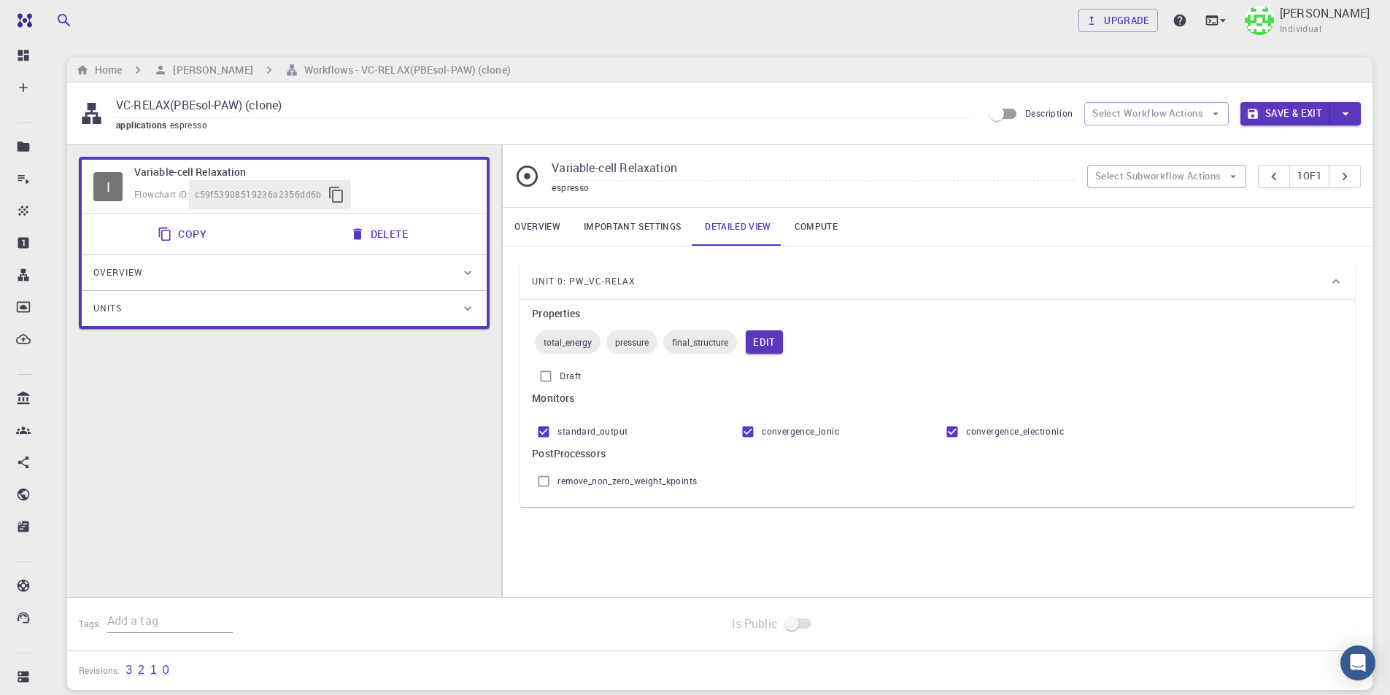
click at [633, 229] on link "Important settings" at bounding box center [632, 227] width 121 height 38
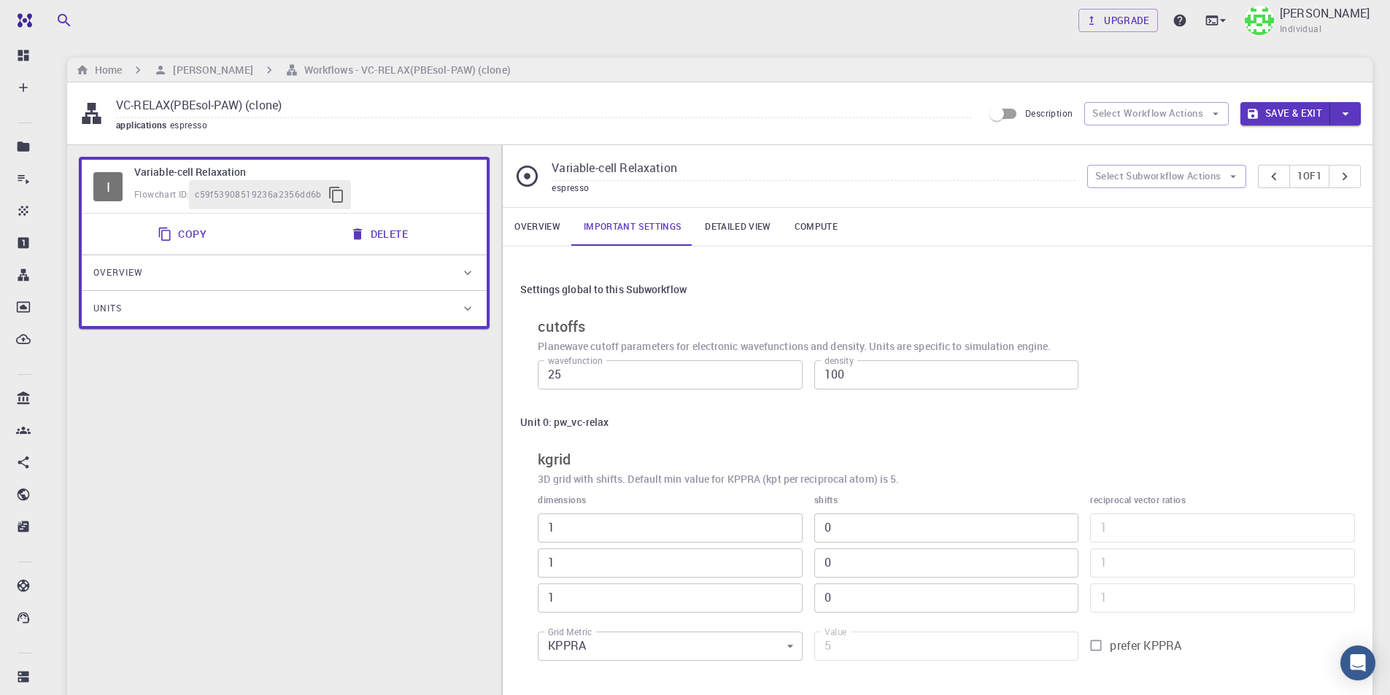
click at [543, 232] on link "Overview" at bounding box center [537, 227] width 69 height 38
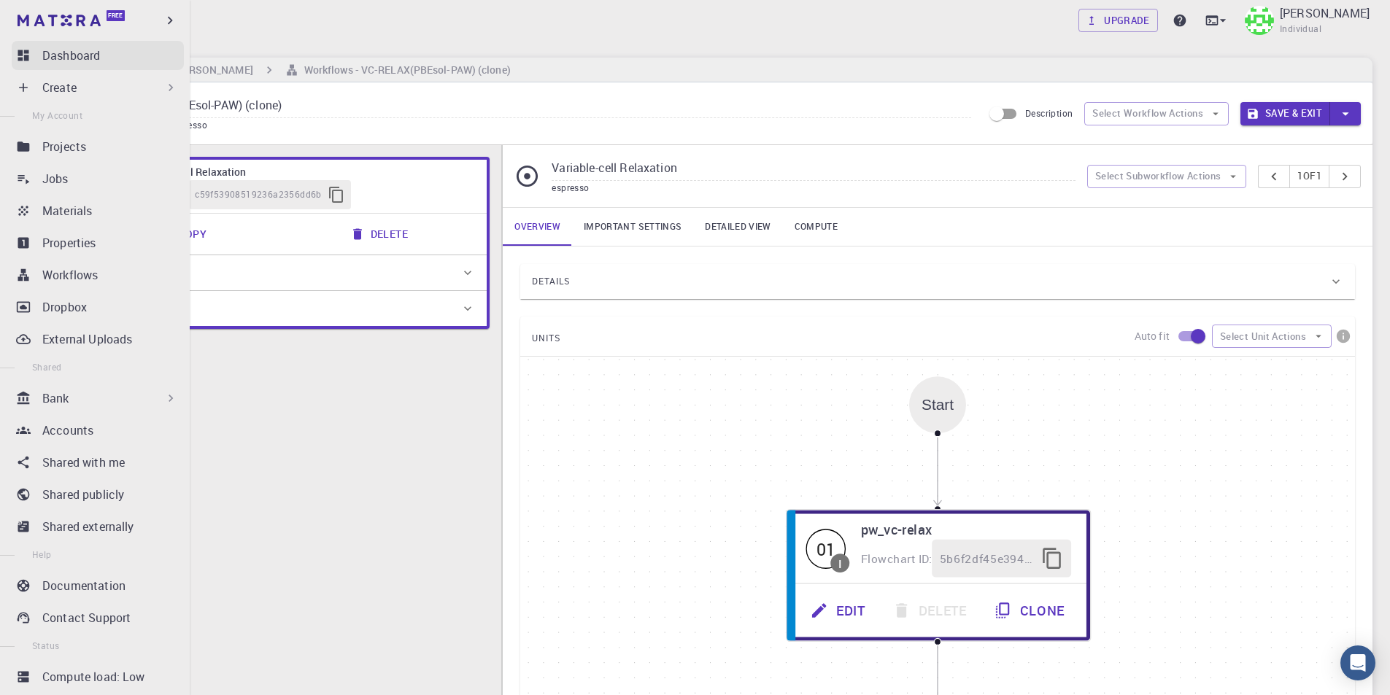
click at [63, 55] on p "Dashboard" at bounding box center [71, 56] width 58 height 18
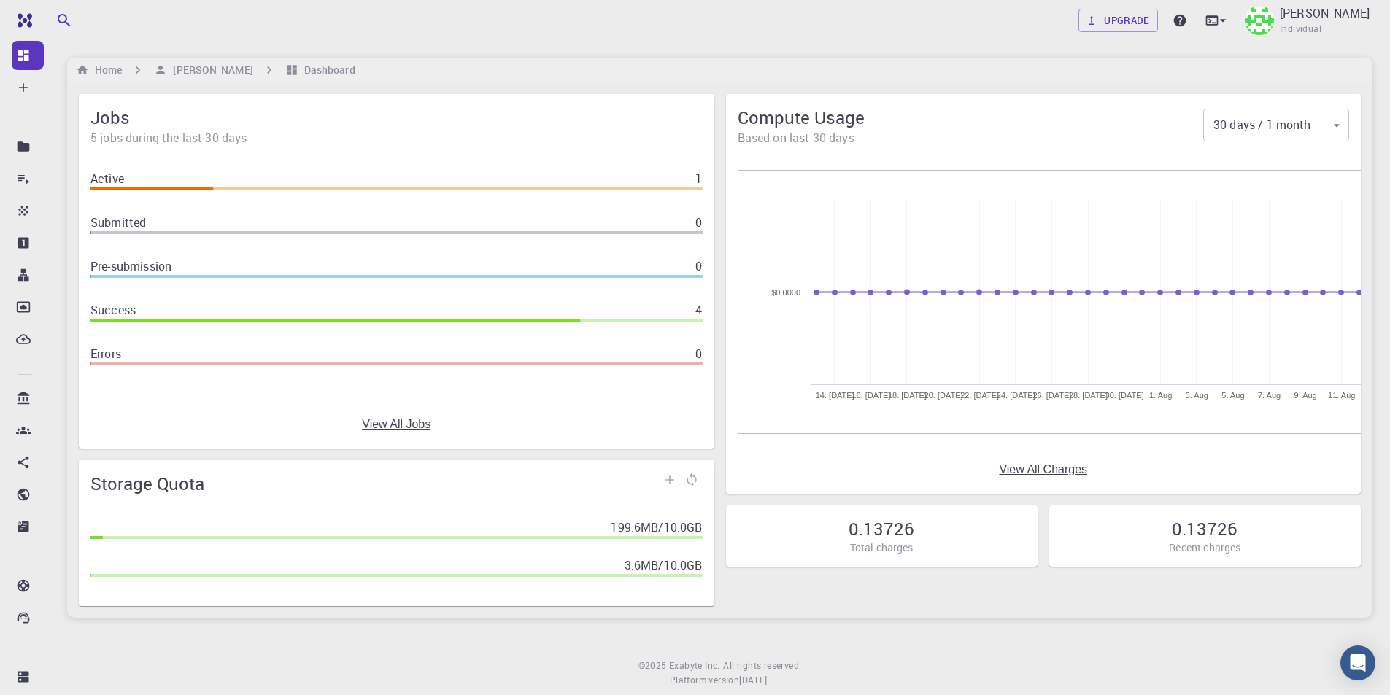
click at [1032, 468] on link "View All Charges" at bounding box center [1043, 469] width 88 height 13
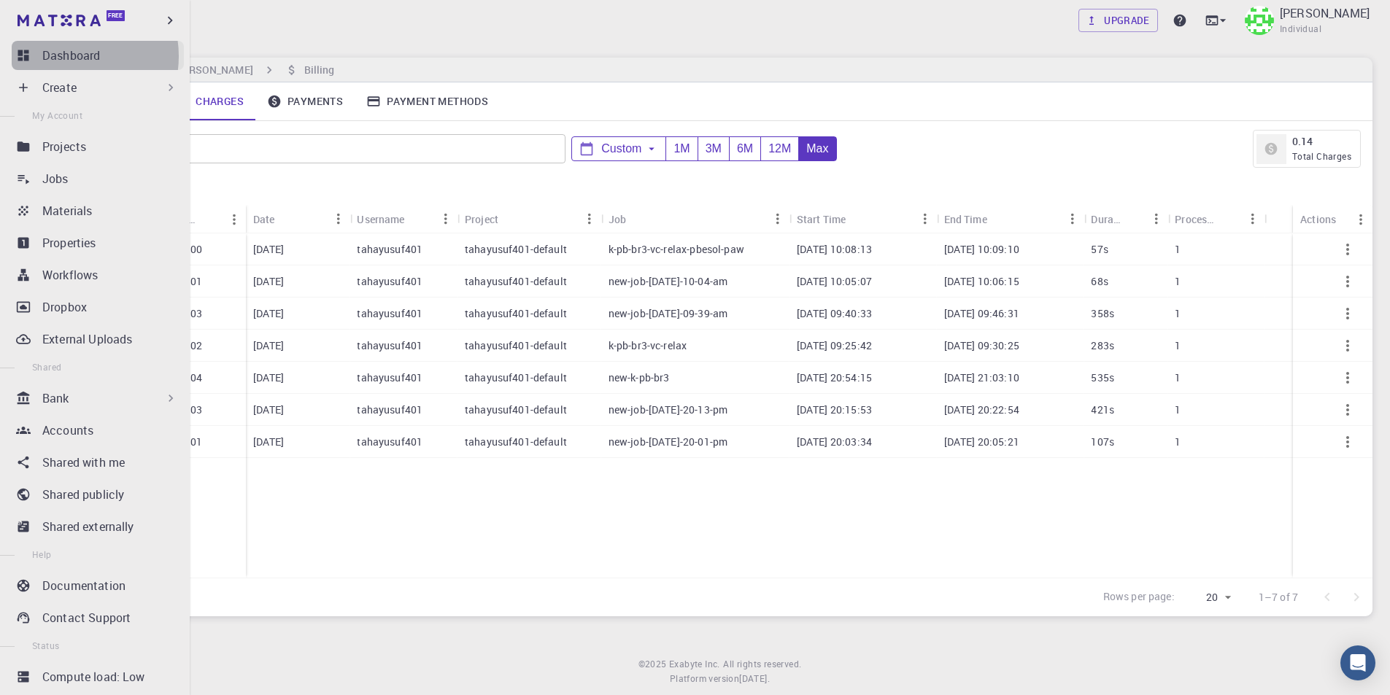
click at [71, 56] on p "Dashboard" at bounding box center [71, 56] width 58 height 18
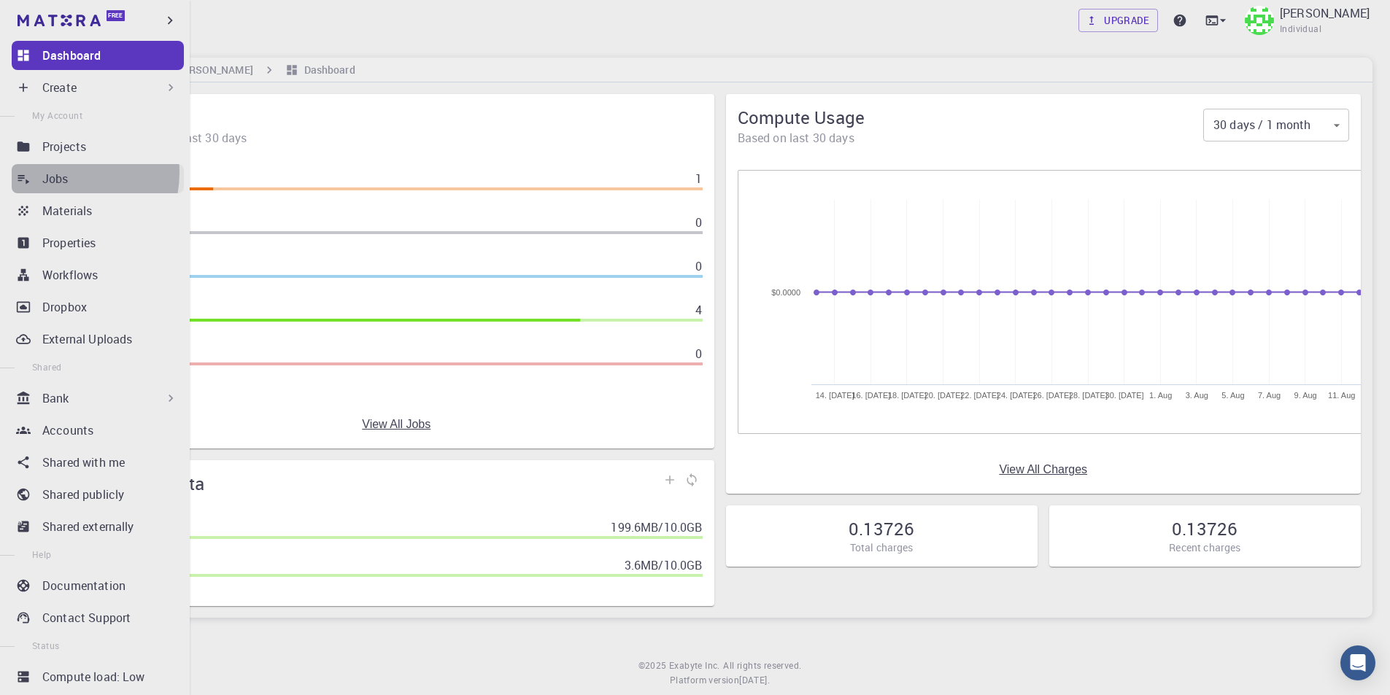
click at [65, 173] on p "Jobs" at bounding box center [55, 179] width 26 height 18
